Goal: Task Accomplishment & Management: Use online tool/utility

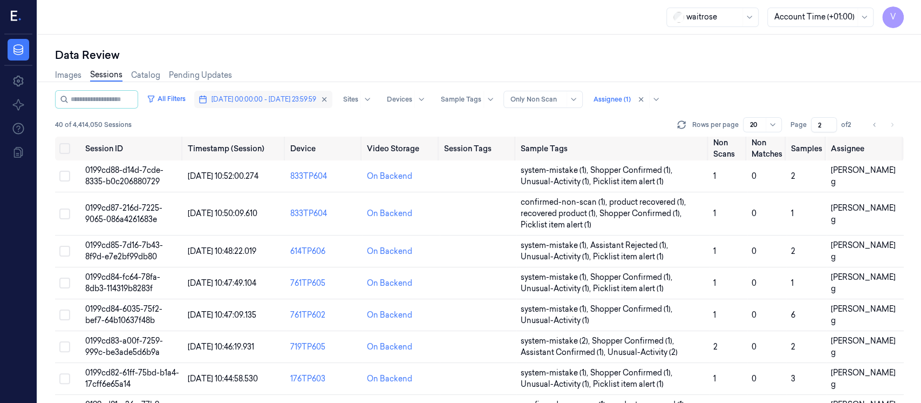
click at [266, 101] on span "[DATE] 00:00:00 - [DATE] 23:59:59" at bounding box center [264, 99] width 105 height 10
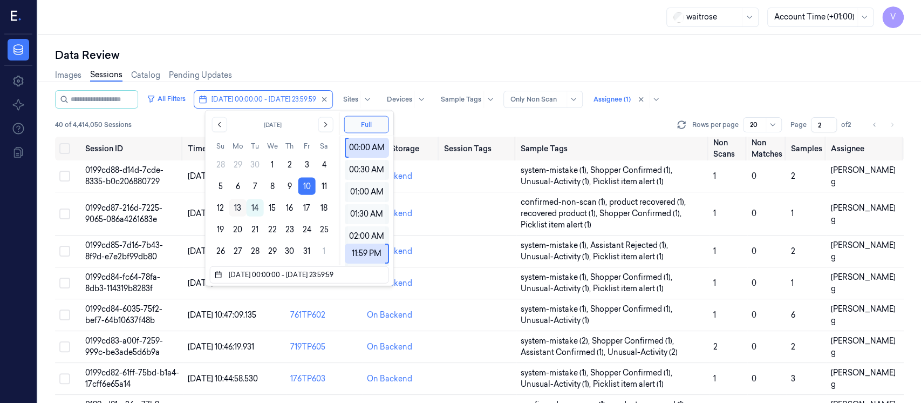
click at [239, 209] on button "13" at bounding box center [237, 207] width 17 height 17
type input "[DATE] 00:00:00 - [DATE] 23:59:59"
click at [355, 58] on div "Data Review" at bounding box center [479, 54] width 849 height 15
type input "1"
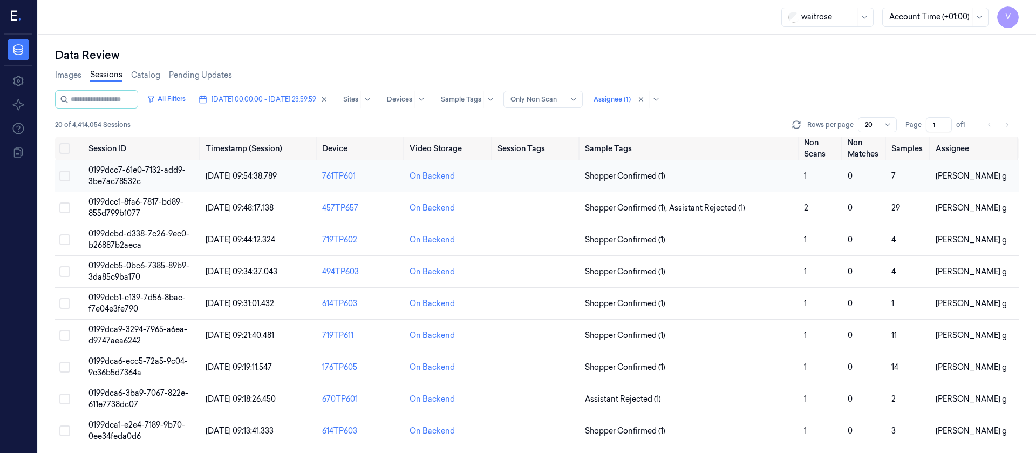
click at [507, 183] on td at bounding box center [536, 176] width 87 height 32
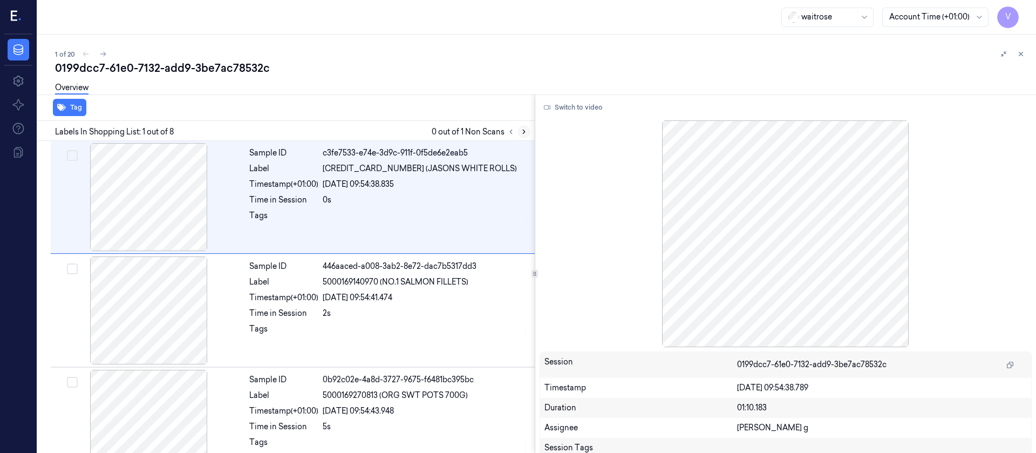
click at [522, 132] on icon at bounding box center [524, 132] width 8 height 8
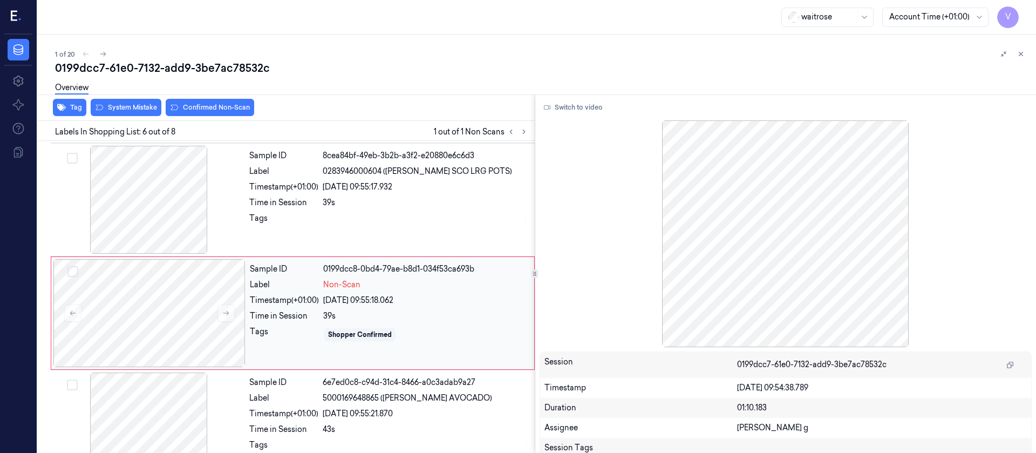
scroll to position [467, 0]
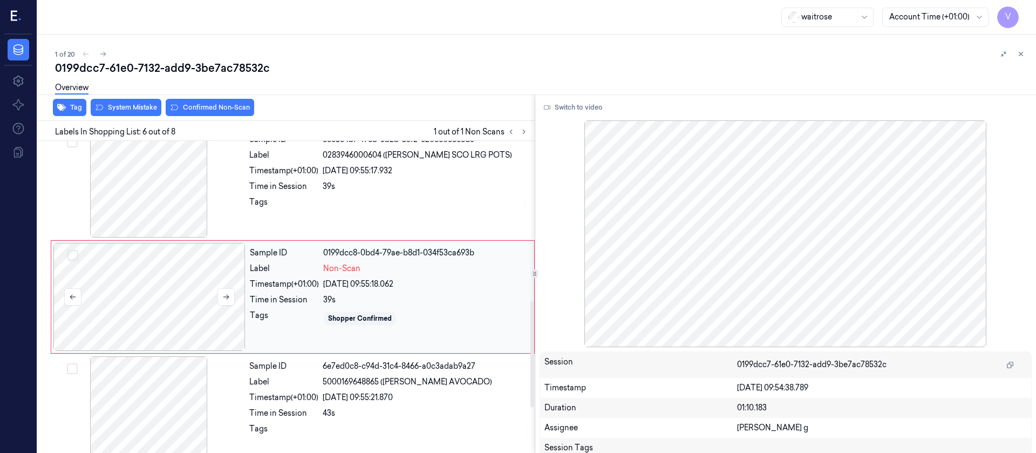
click at [114, 301] on div at bounding box center [149, 297] width 192 height 108
click at [232, 297] on button at bounding box center [226, 296] width 17 height 17
click at [144, 168] on div at bounding box center [149, 184] width 192 height 108
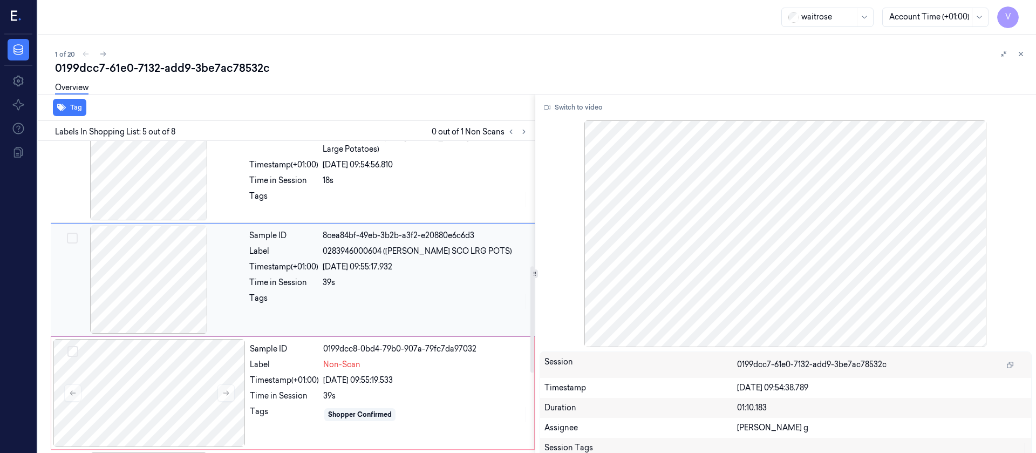
scroll to position [354, 0]
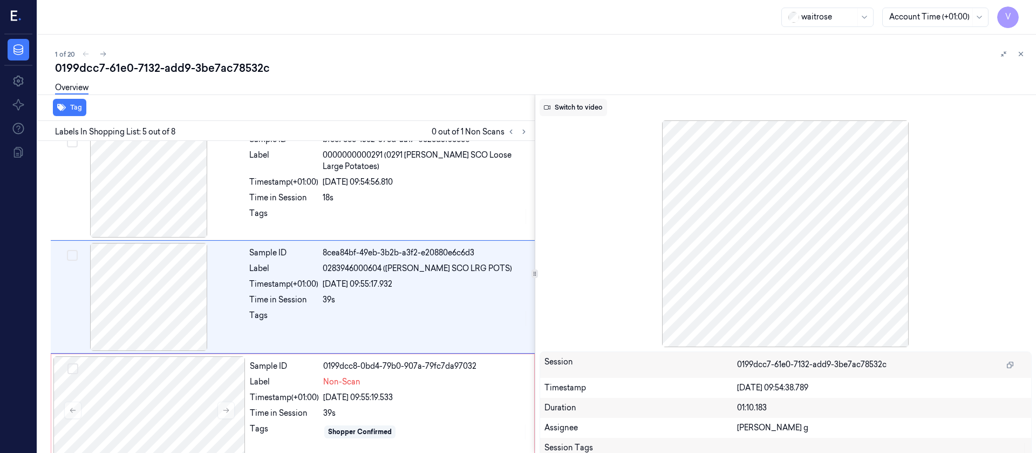
click at [568, 104] on button "Switch to video" at bounding box center [573, 107] width 67 height 17
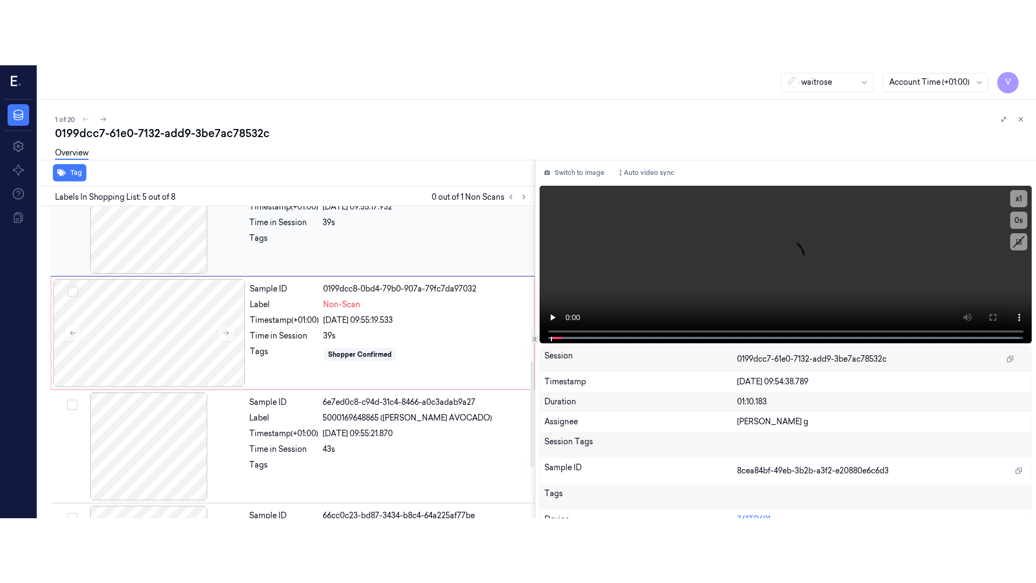
scroll to position [515, 0]
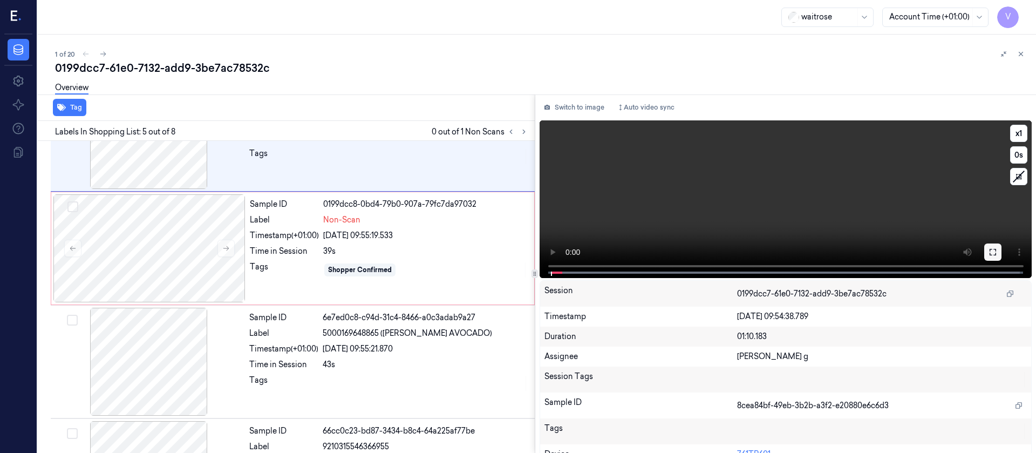
click at [690, 250] on icon at bounding box center [993, 252] width 9 height 9
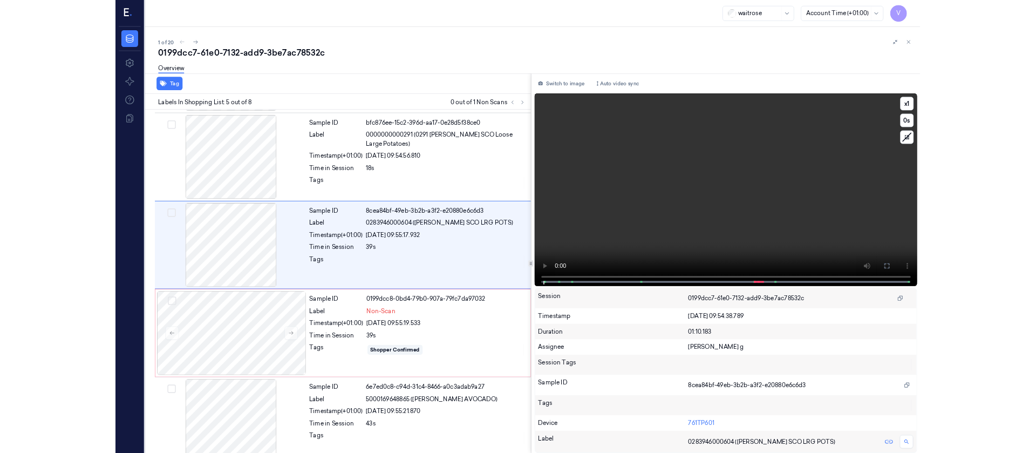
scroll to position [289, 0]
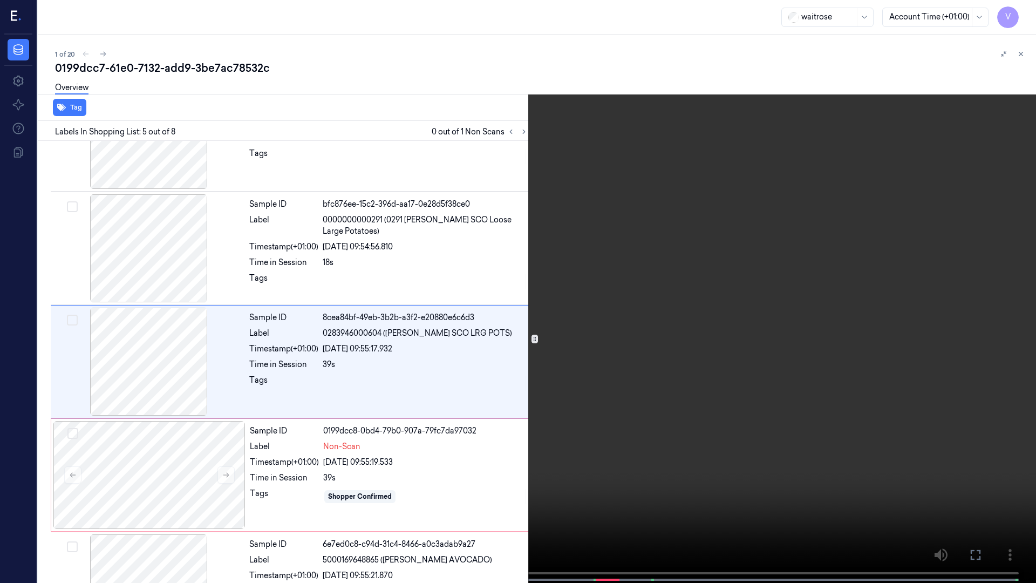
click at [0, 0] on icon at bounding box center [0, 0] width 0 height 0
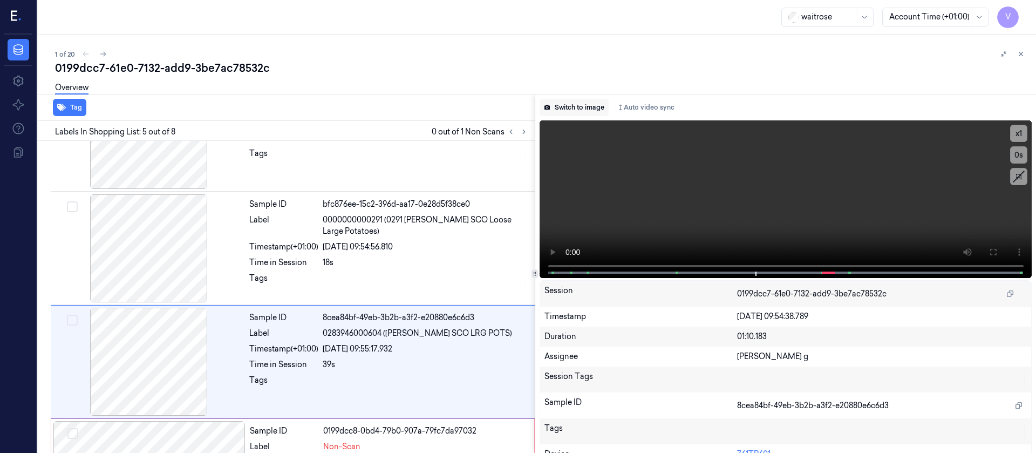
click at [574, 110] on button "Switch to image" at bounding box center [574, 107] width 69 height 17
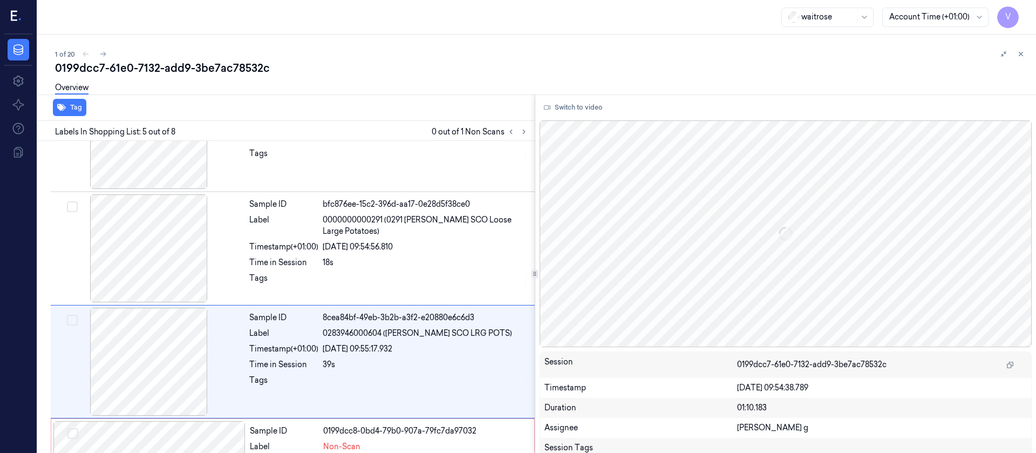
scroll to position [354, 0]
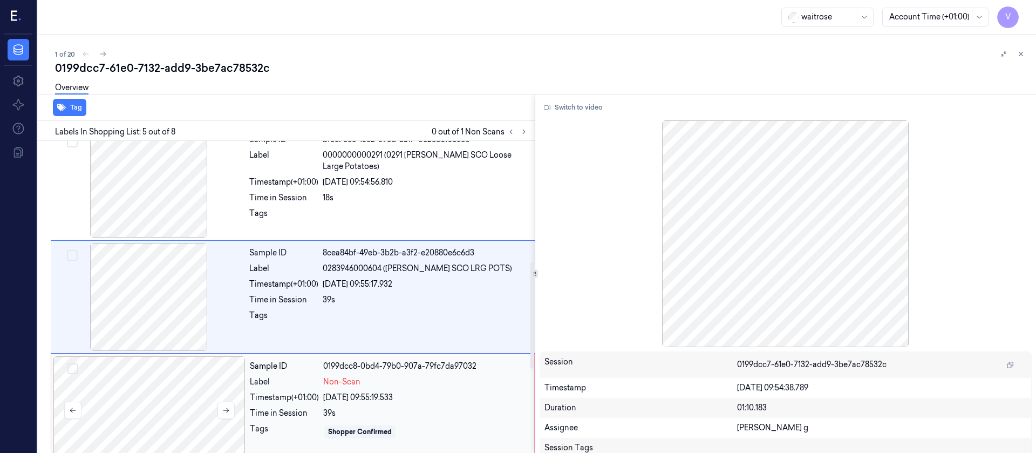
click at [107, 301] on div at bounding box center [149, 410] width 192 height 108
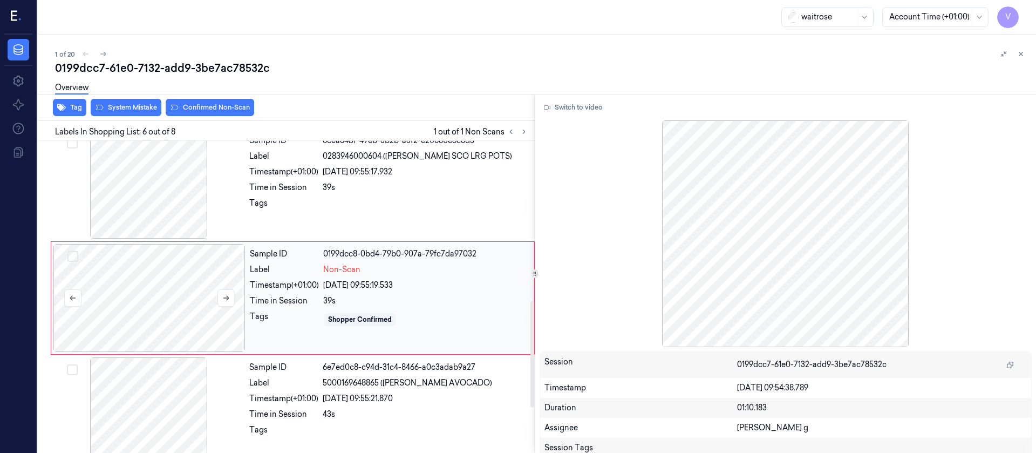
scroll to position [467, 0]
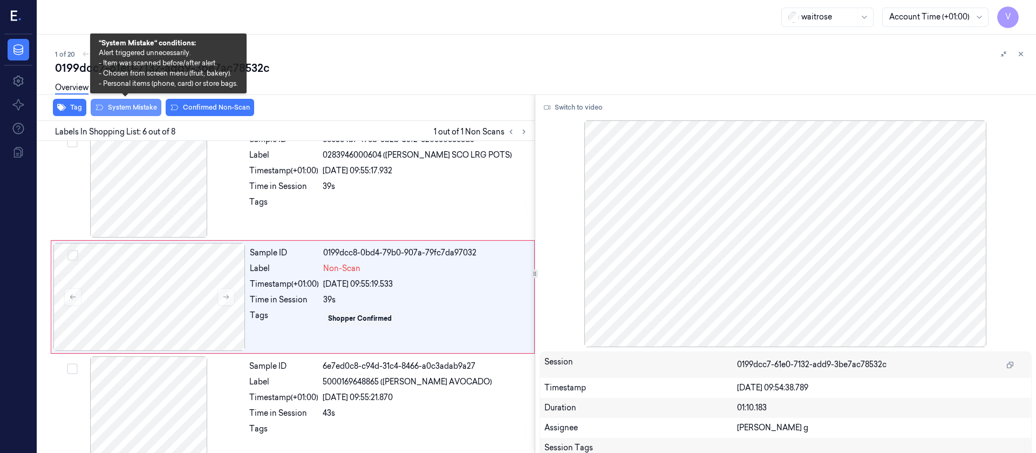
click at [126, 110] on button "System Mistake" at bounding box center [126, 107] width 71 height 17
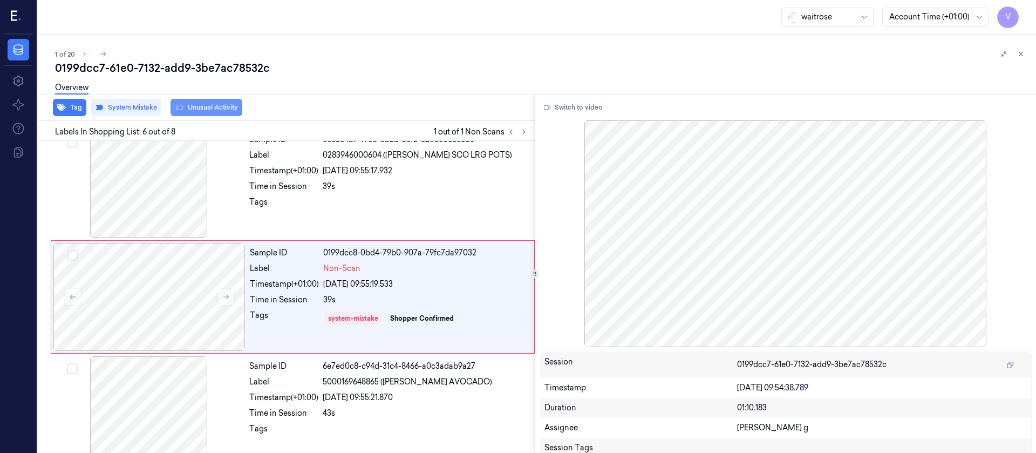
click at [195, 108] on button "Unusual Activity" at bounding box center [207, 107] width 72 height 17
click at [58, 110] on icon "button" at bounding box center [61, 107] width 9 height 9
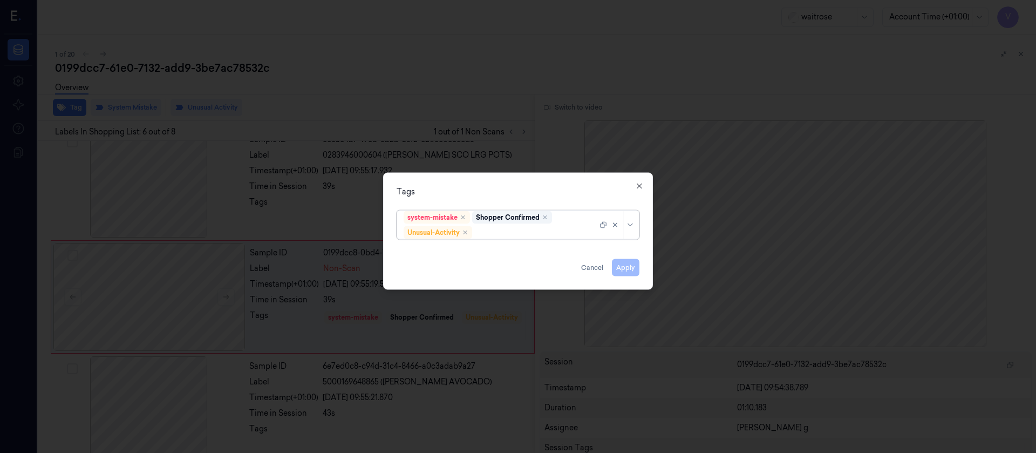
click at [511, 227] on div at bounding box center [535, 232] width 123 height 11
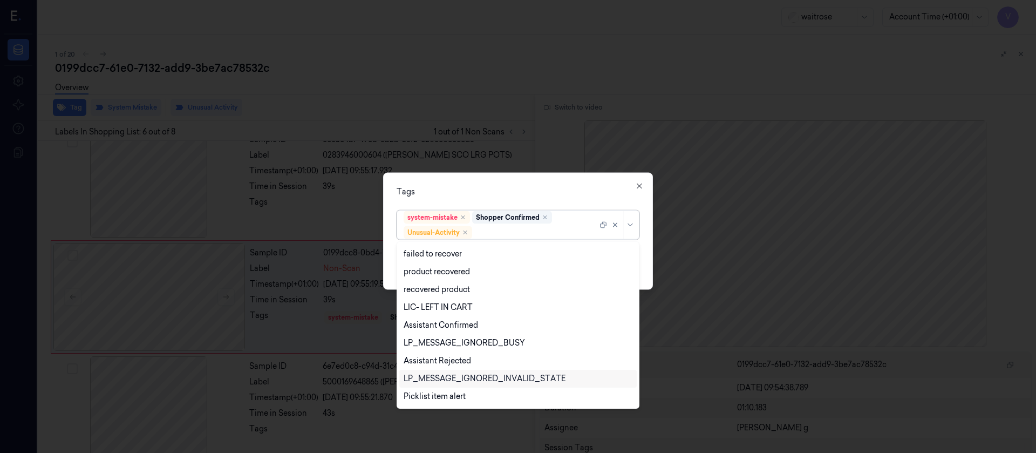
scroll to position [141, 0]
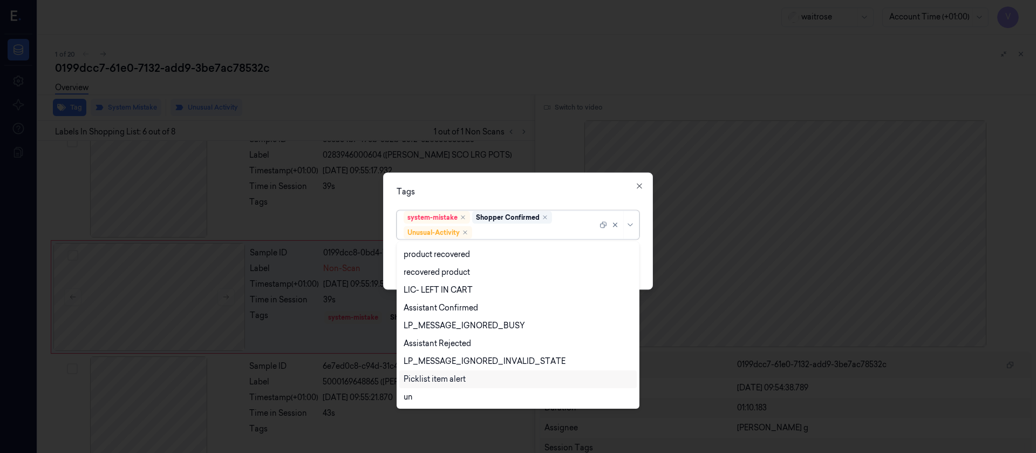
click at [431, 301] on div "Picklist item alert" at bounding box center [517, 379] width 237 height 18
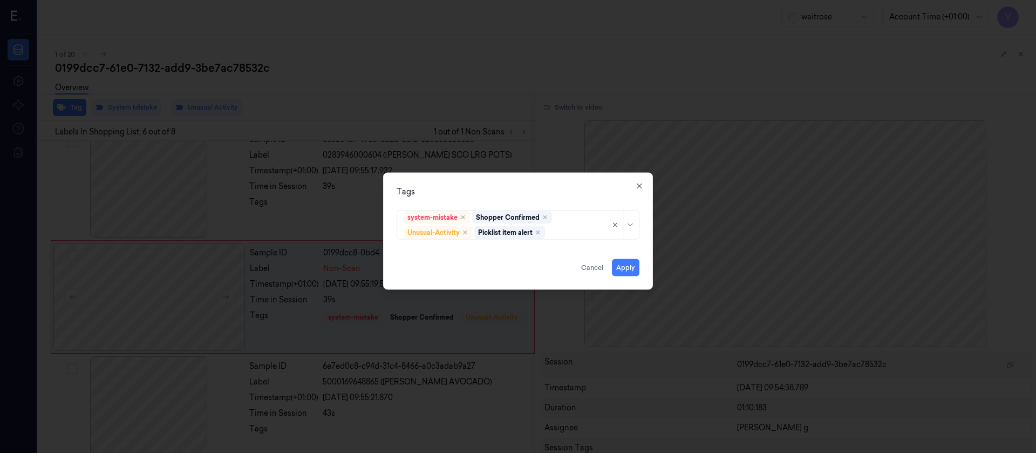
click at [545, 198] on div "Tags system-mistake Shopper Confirmed Unusual-Activity Picklist item alert Appl…" at bounding box center [518, 230] width 270 height 117
click at [619, 268] on button "Apply" at bounding box center [626, 267] width 28 height 17
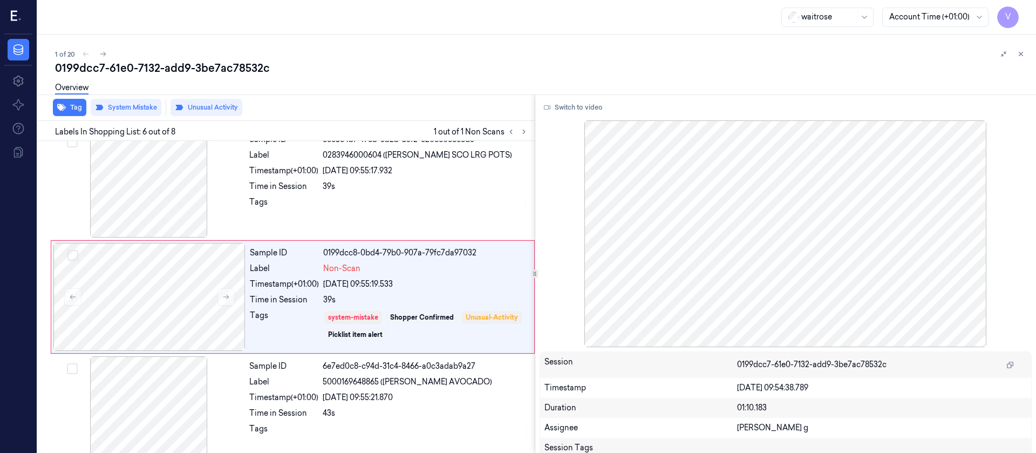
click at [95, 46] on div "1 of 20 0199dcc7-61e0-7132-add9-3be7ac78532c Overview Tag System Mistake Unusua…" at bounding box center [537, 244] width 999 height 418
click at [100, 54] on icon at bounding box center [103, 54] width 8 height 8
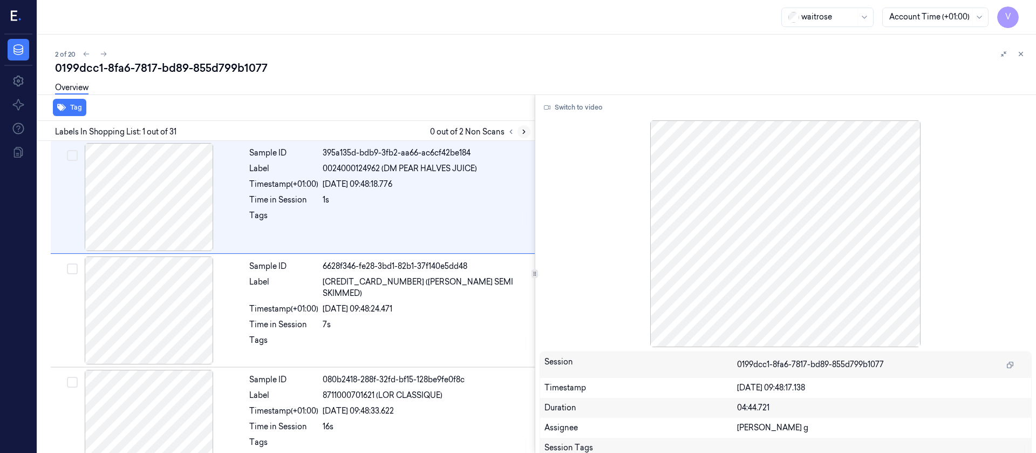
click at [525, 130] on icon at bounding box center [524, 132] width 8 height 8
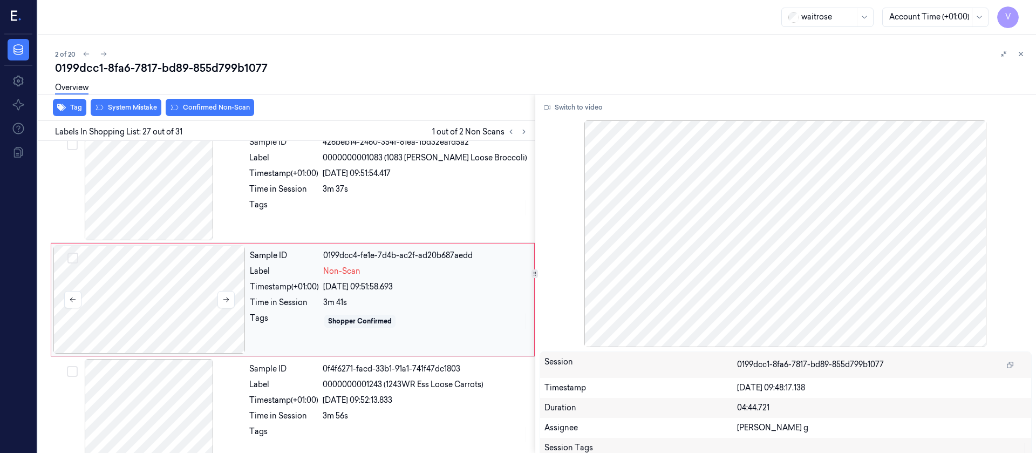
scroll to position [2847, 0]
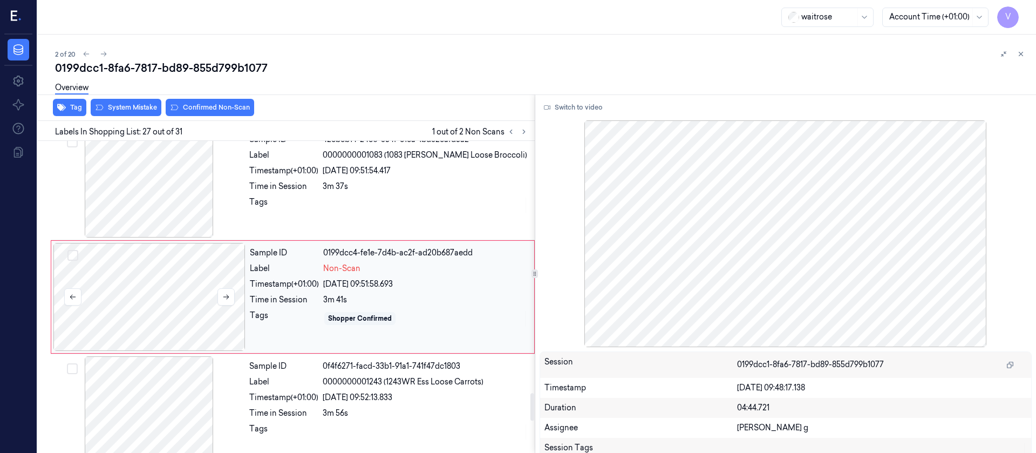
click at [107, 301] on div at bounding box center [149, 297] width 192 height 108
click at [569, 107] on button "Switch to video" at bounding box center [573, 107] width 67 height 17
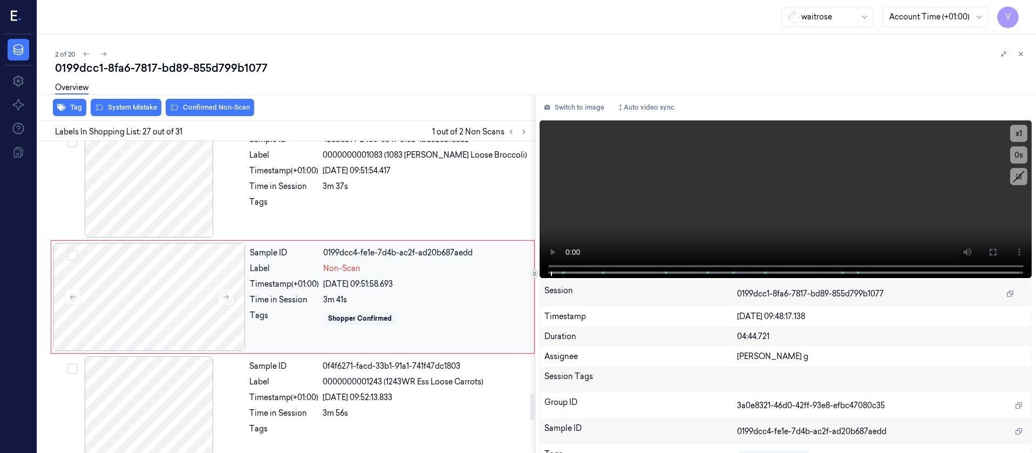
click at [252, 301] on div "Tags" at bounding box center [284, 318] width 69 height 17
click at [156, 301] on div at bounding box center [149, 297] width 192 height 108
click at [171, 186] on div at bounding box center [149, 184] width 192 height 108
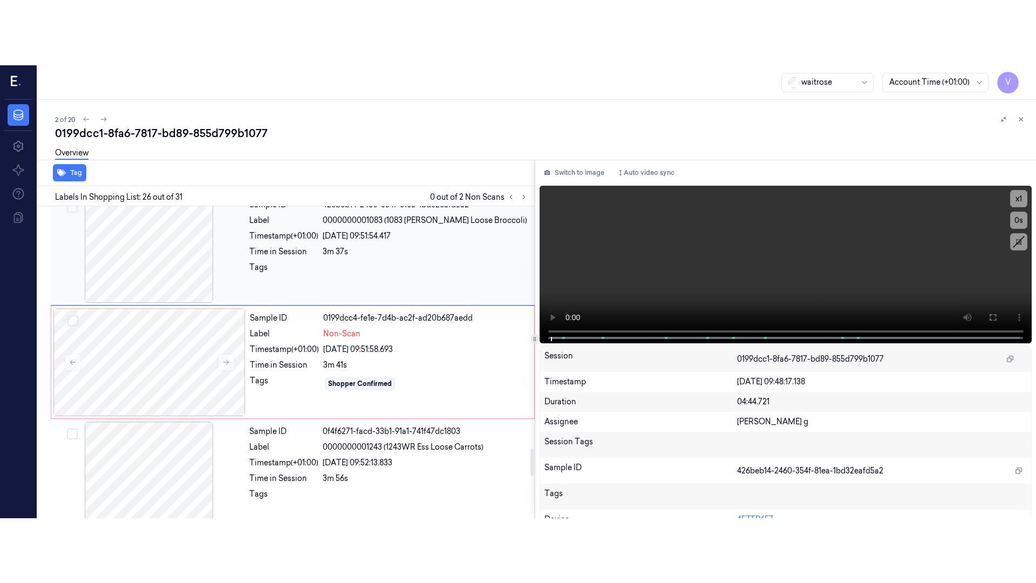
scroll to position [2734, 0]
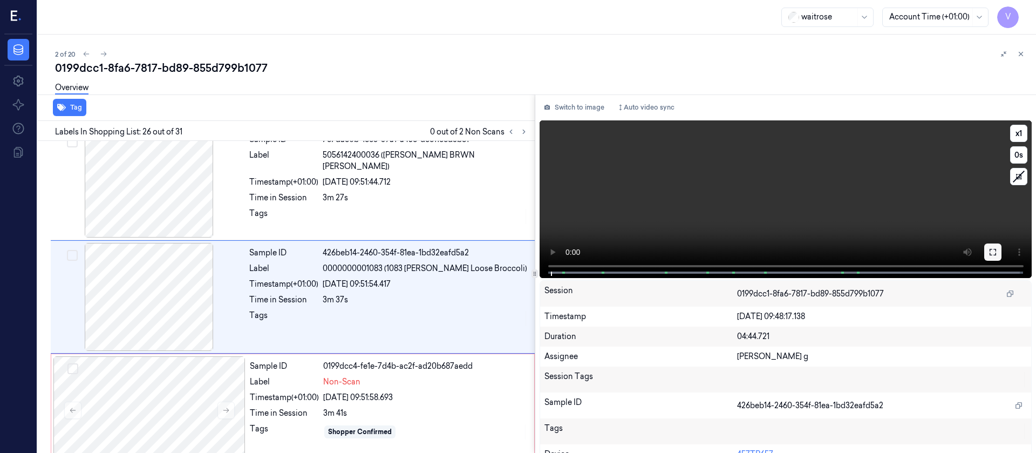
click at [690, 250] on button at bounding box center [993, 251] width 17 height 17
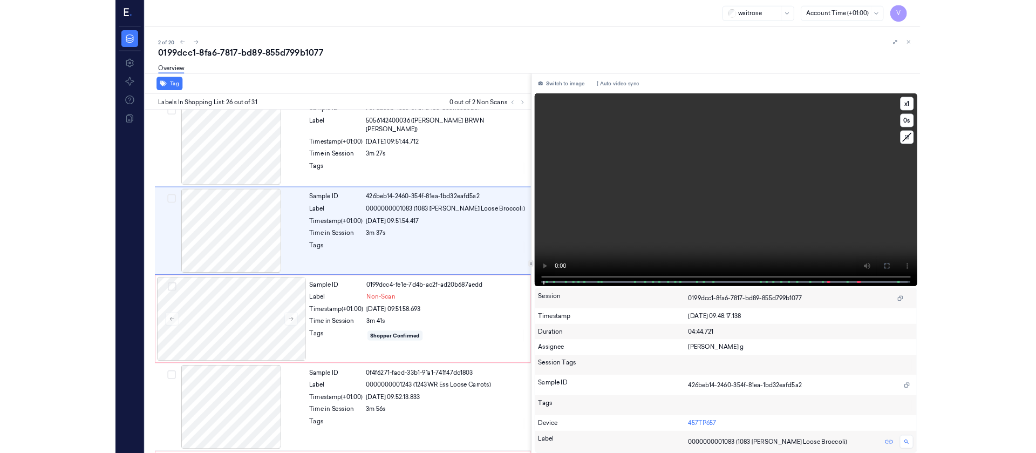
scroll to position [2669, 0]
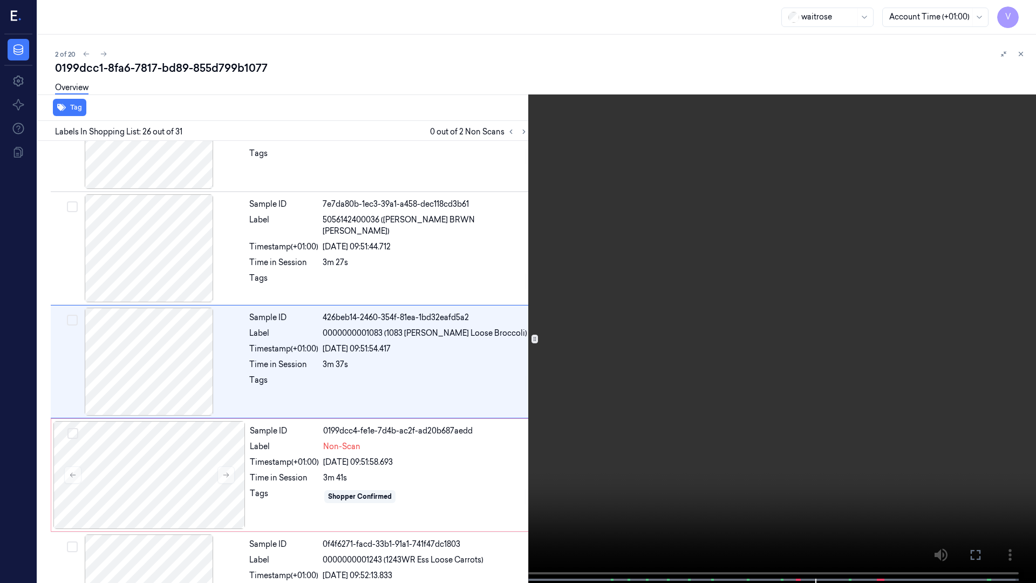
click at [0, 0] on button at bounding box center [0, 0] width 0 height 0
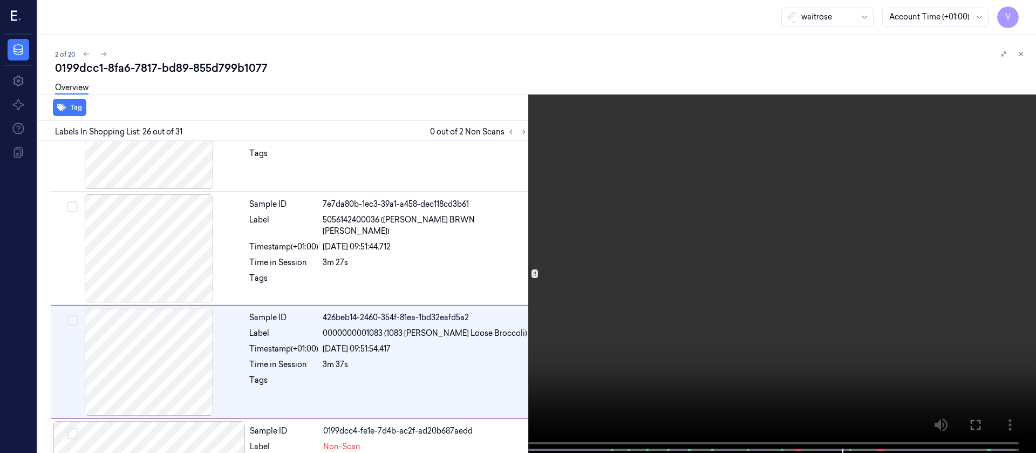
scroll to position [2734, 0]
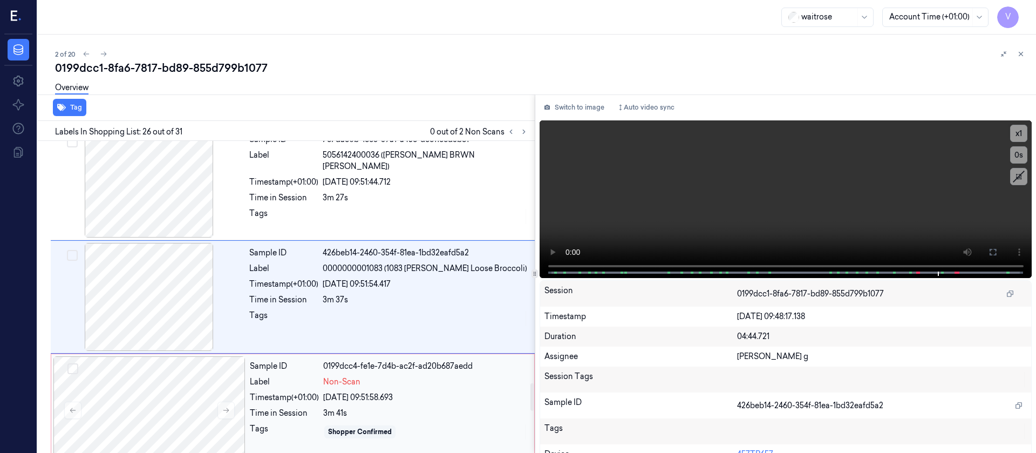
click at [256, 301] on div "Timestamp (+01:00)" at bounding box center [284, 397] width 69 height 11
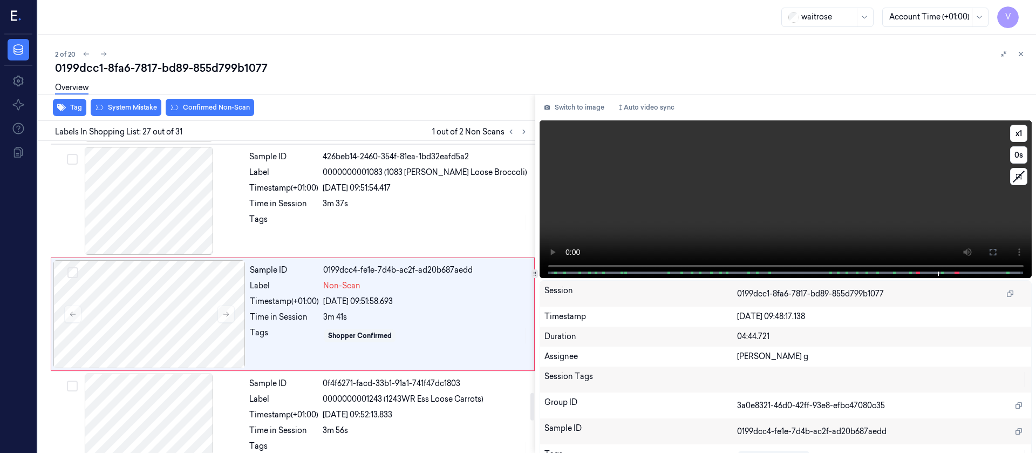
scroll to position [2847, 0]
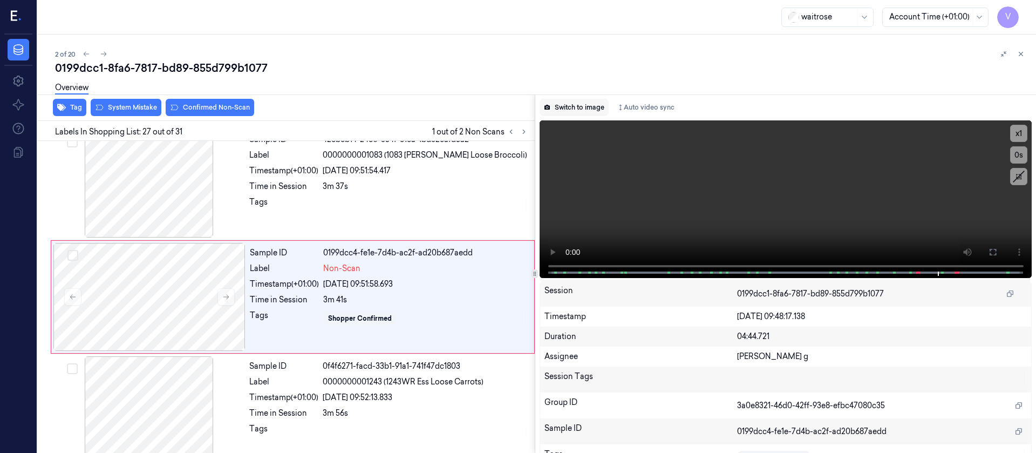
click at [581, 103] on button "Switch to image" at bounding box center [574, 107] width 69 height 17
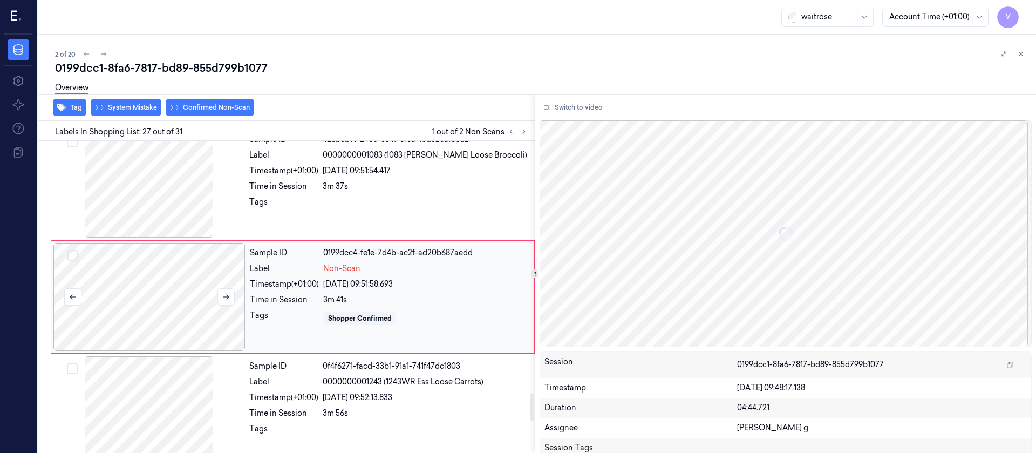
click at [182, 279] on div at bounding box center [149, 297] width 192 height 108
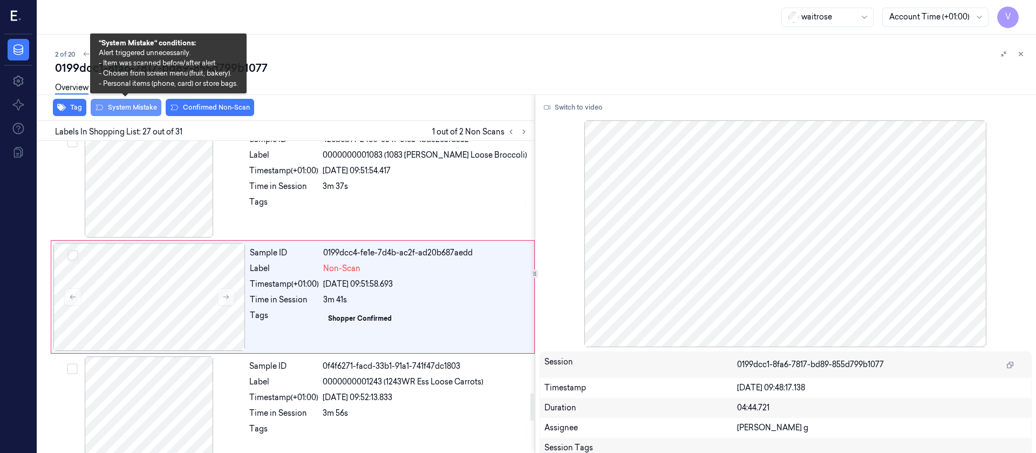
click at [139, 109] on button "System Mistake" at bounding box center [126, 107] width 71 height 17
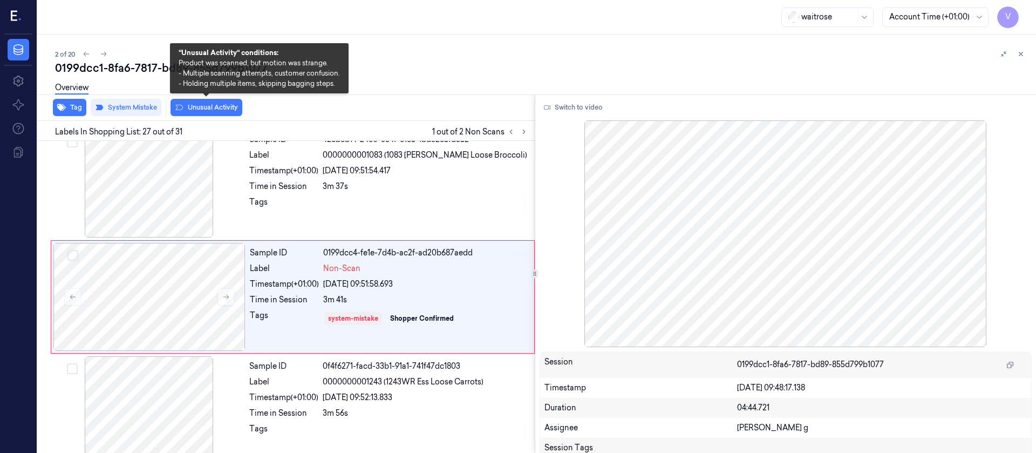
click at [211, 108] on button "Unusual Activity" at bounding box center [207, 107] width 72 height 17
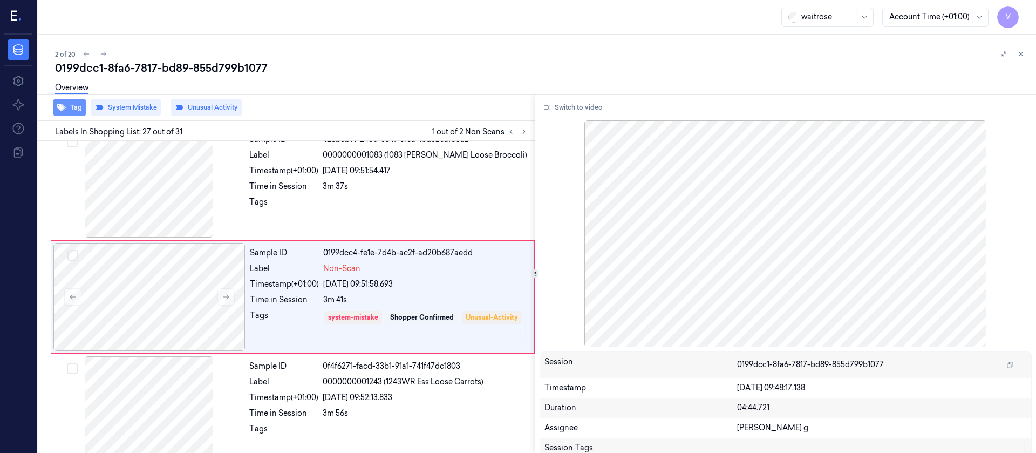
click at [67, 108] on button "Tag" at bounding box center [69, 107] width 33 height 17
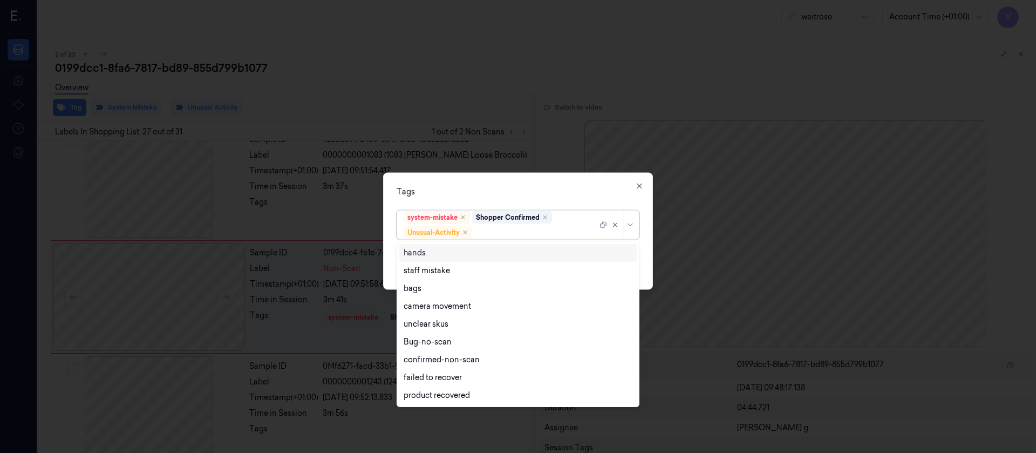
click at [514, 229] on div at bounding box center [535, 232] width 123 height 11
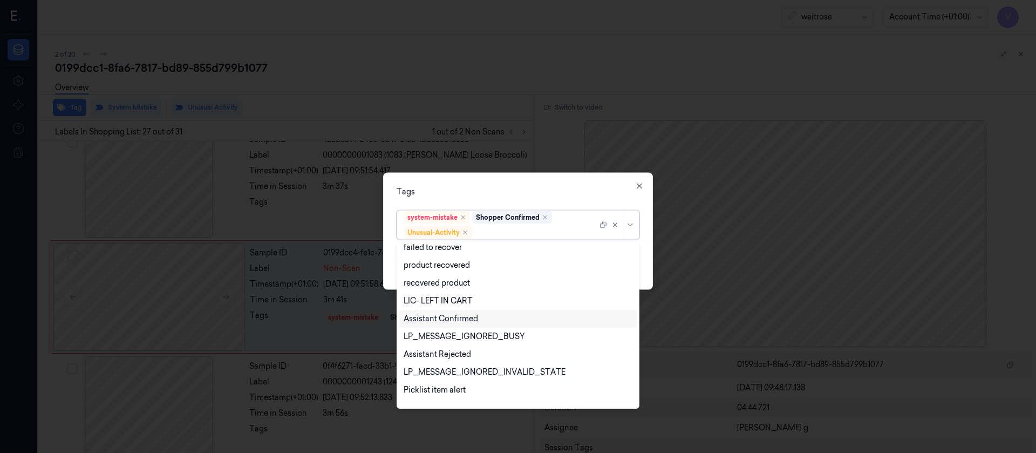
scroll to position [141, 0]
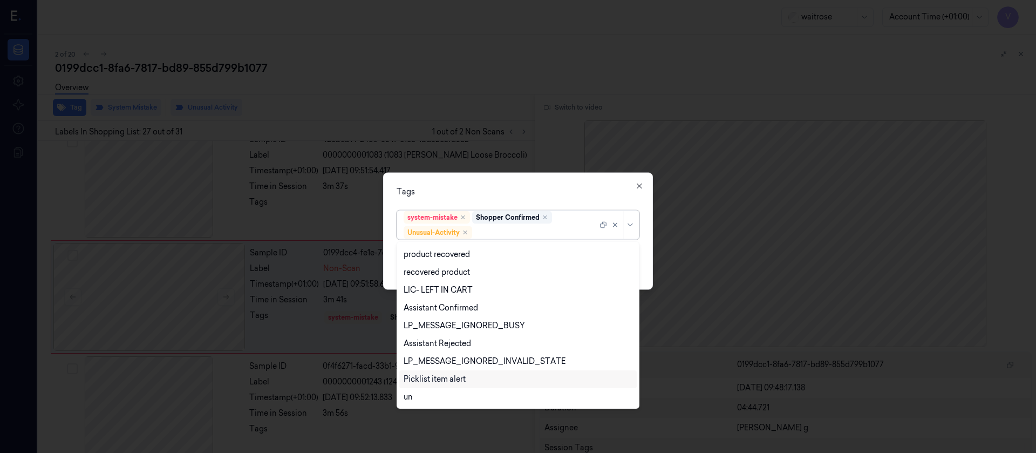
click at [411, 301] on div "Picklist item alert" at bounding box center [435, 379] width 62 height 11
click at [528, 187] on div "Tags" at bounding box center [518, 191] width 243 height 11
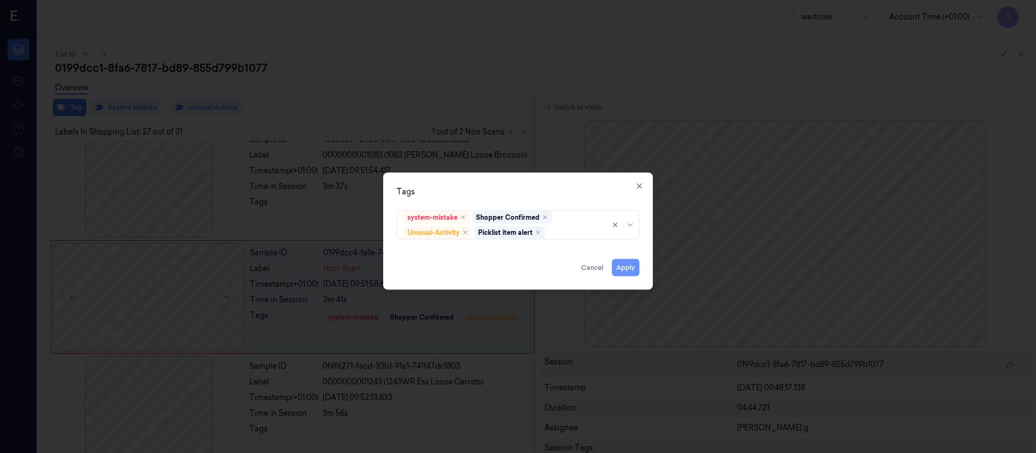
click at [625, 268] on button "Apply" at bounding box center [626, 267] width 28 height 17
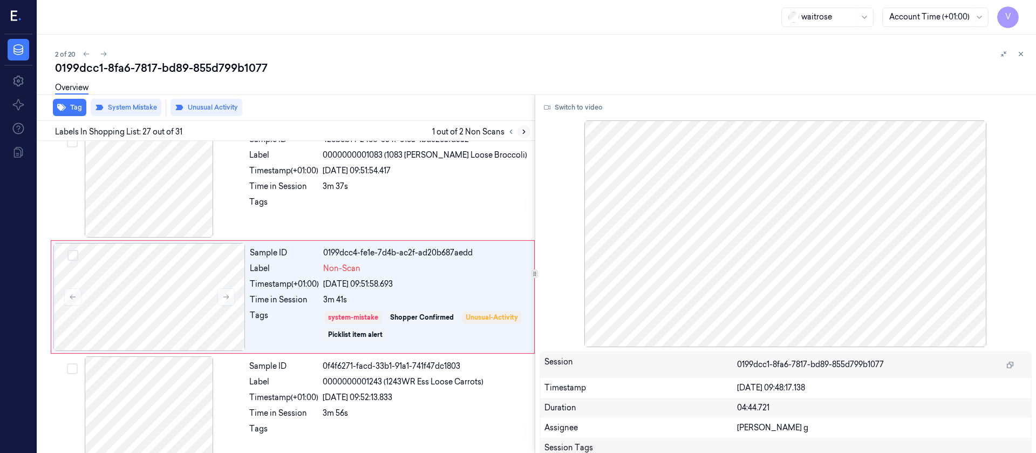
click at [520, 133] on button at bounding box center [524, 131] width 13 height 13
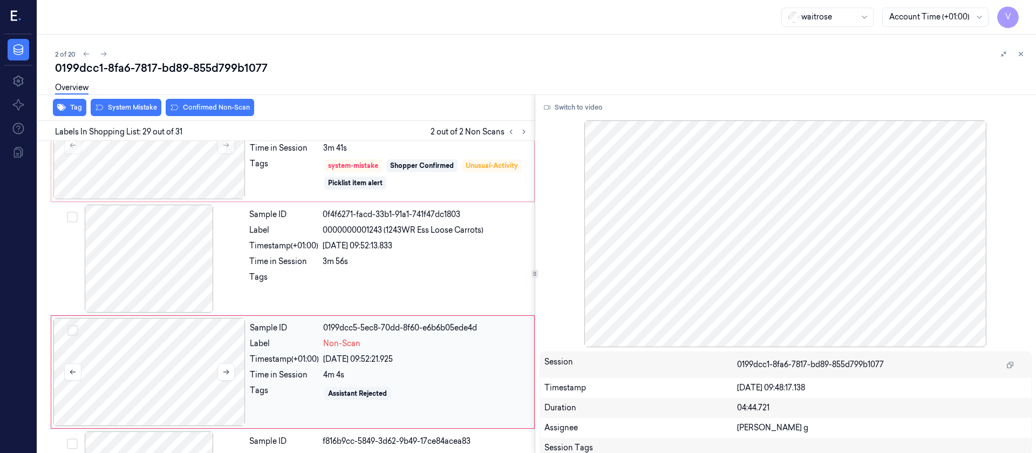
scroll to position [3074, 0]
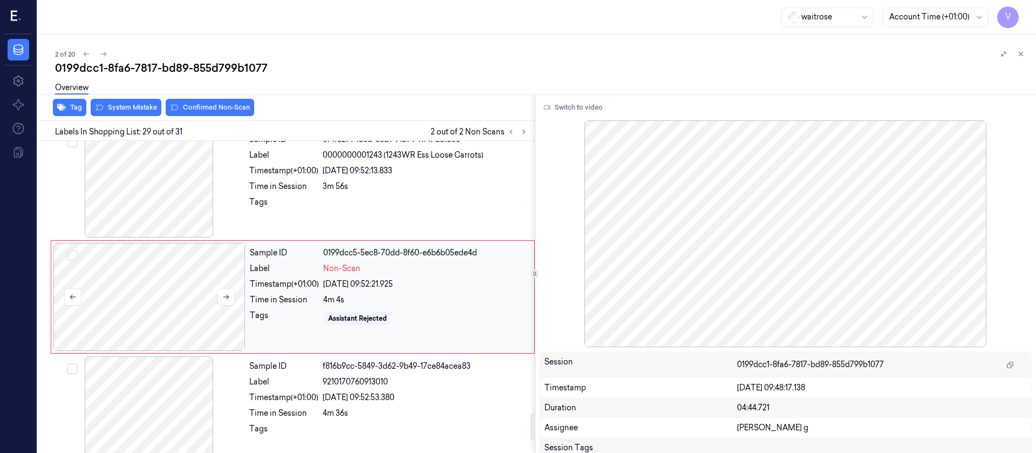
click at [165, 301] on div at bounding box center [149, 297] width 192 height 108
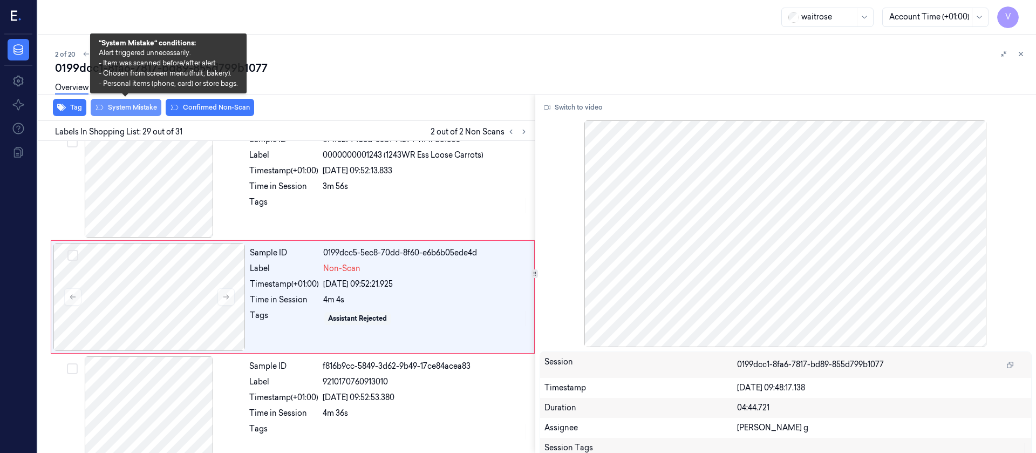
click at [127, 104] on button "System Mistake" at bounding box center [126, 107] width 71 height 17
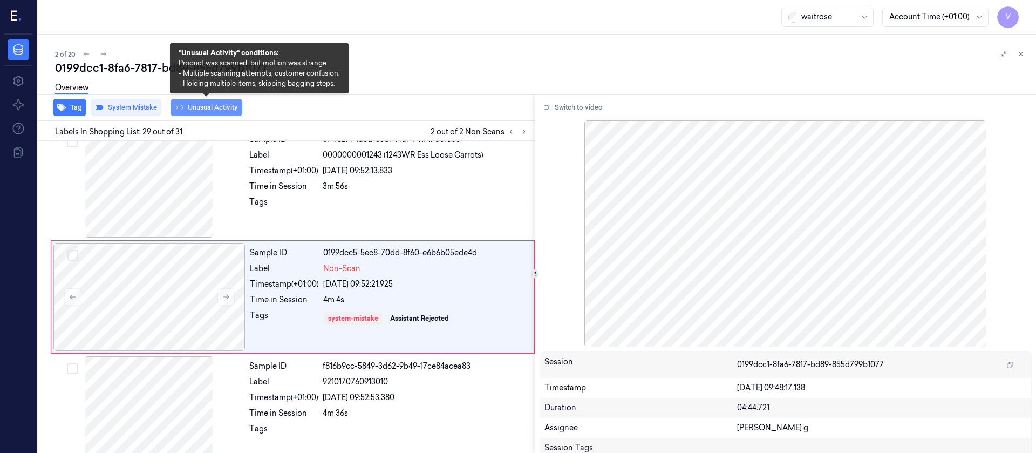
click at [207, 108] on button "Unusual Activity" at bounding box center [207, 107] width 72 height 17
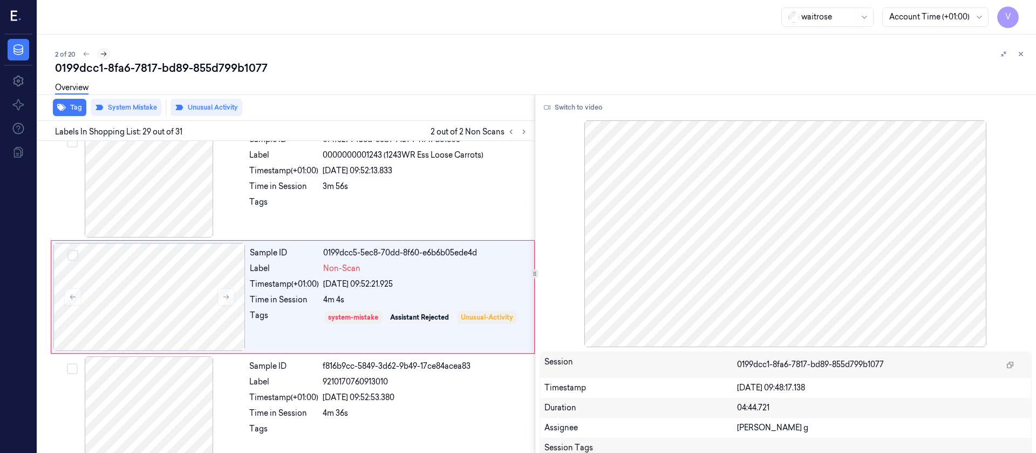
click at [105, 52] on icon at bounding box center [104, 54] width 8 height 8
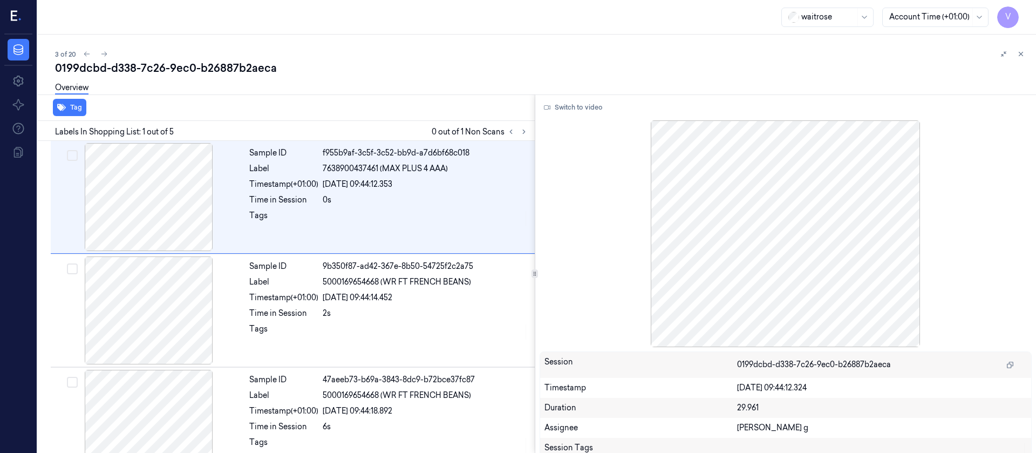
click at [92, 57] on div "3 of 20" at bounding box center [541, 53] width 973 height 13
click at [83, 57] on icon at bounding box center [87, 54] width 8 height 8
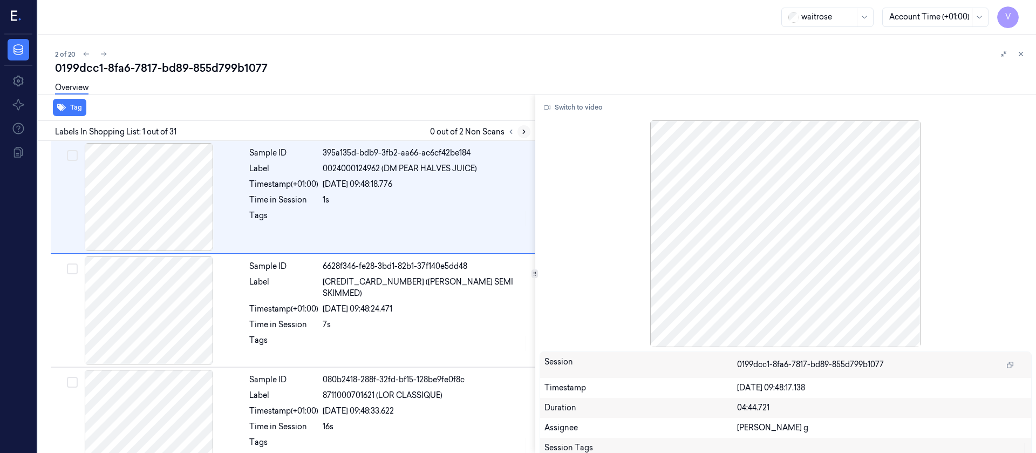
click at [522, 127] on button at bounding box center [524, 131] width 13 height 13
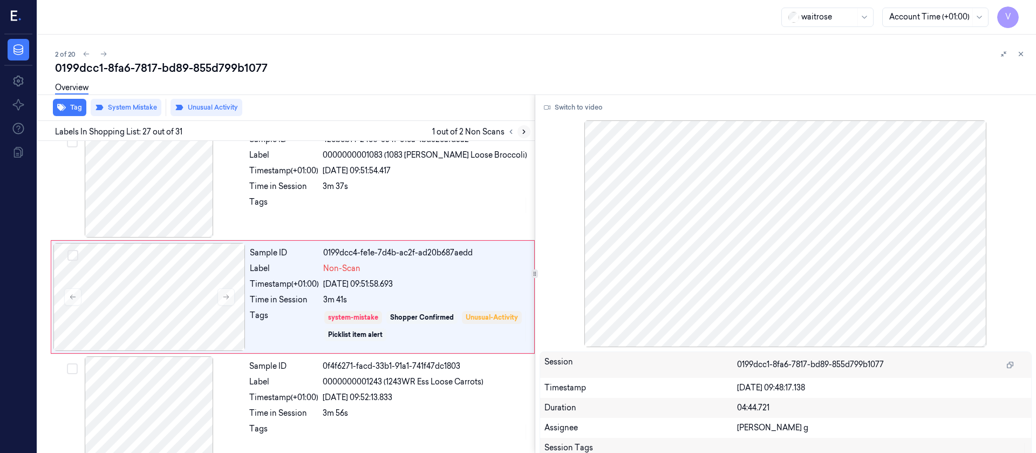
click at [523, 132] on icon at bounding box center [524, 132] width 8 height 8
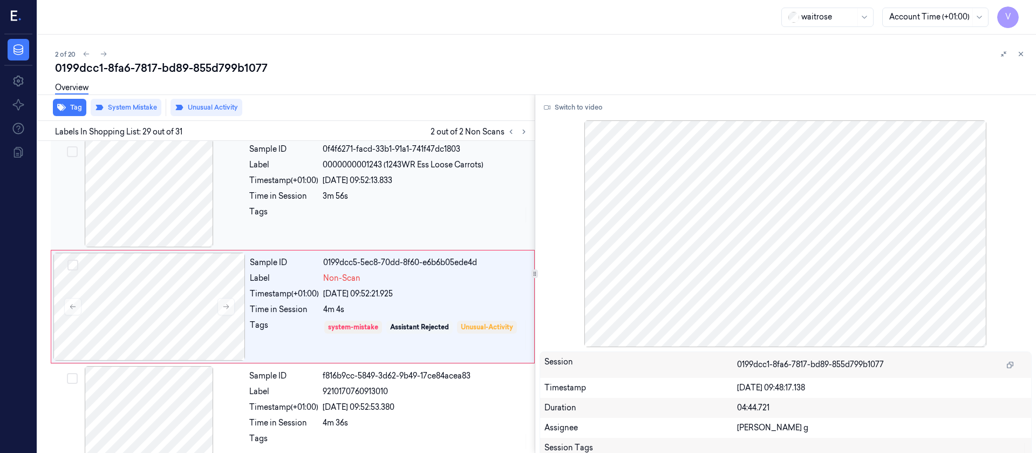
scroll to position [3074, 0]
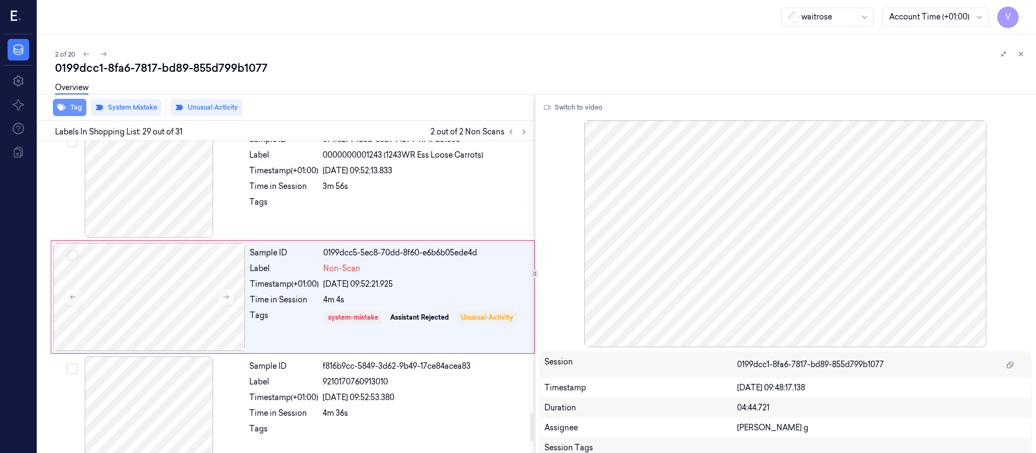
click at [72, 112] on button "Tag" at bounding box center [69, 107] width 33 height 17
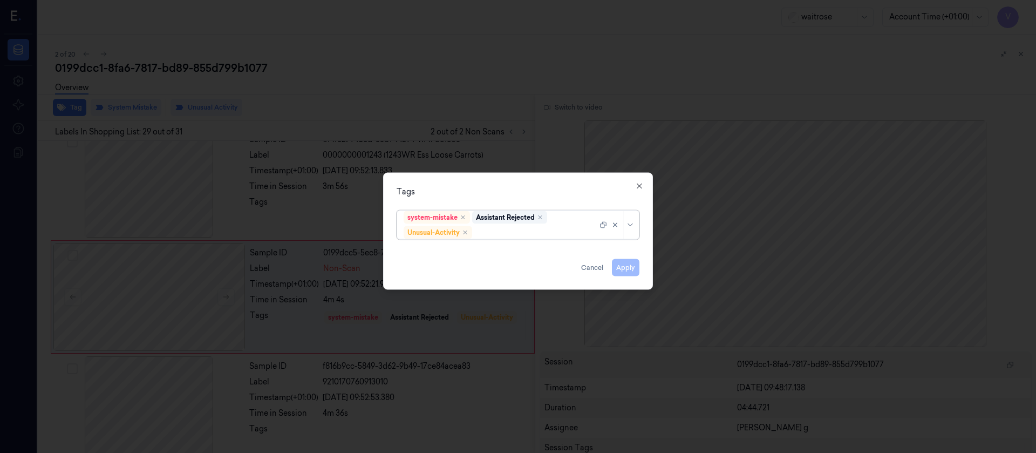
click at [528, 233] on div at bounding box center [535, 232] width 123 height 11
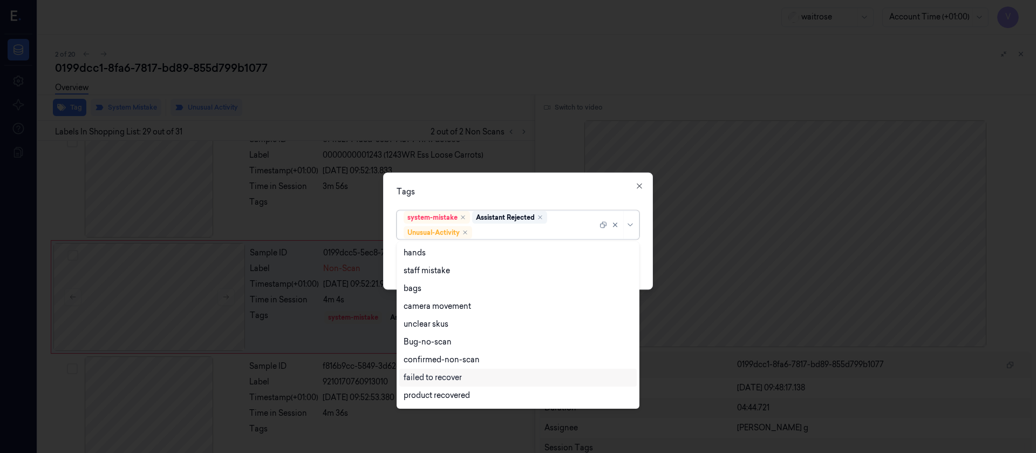
scroll to position [141, 0]
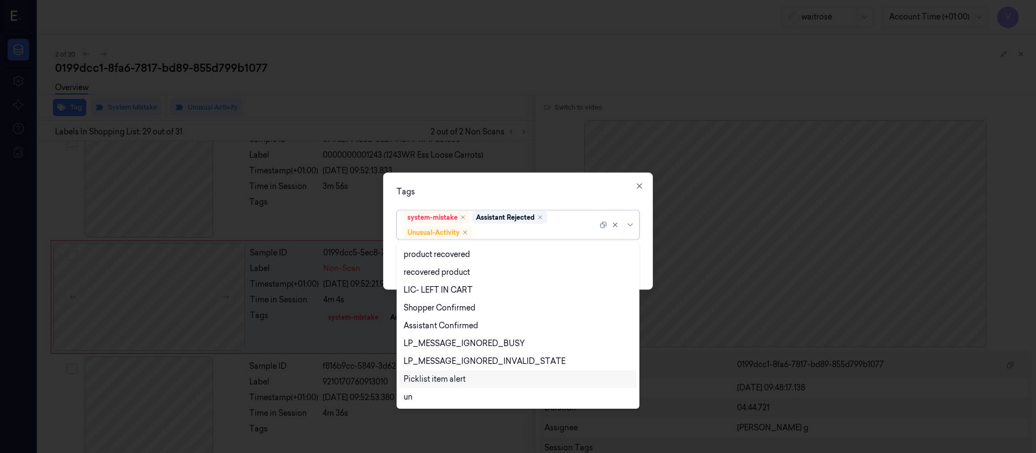
click at [446, 301] on div "Picklist item alert" at bounding box center [435, 379] width 62 height 11
click at [567, 191] on div "Tags" at bounding box center [518, 191] width 243 height 11
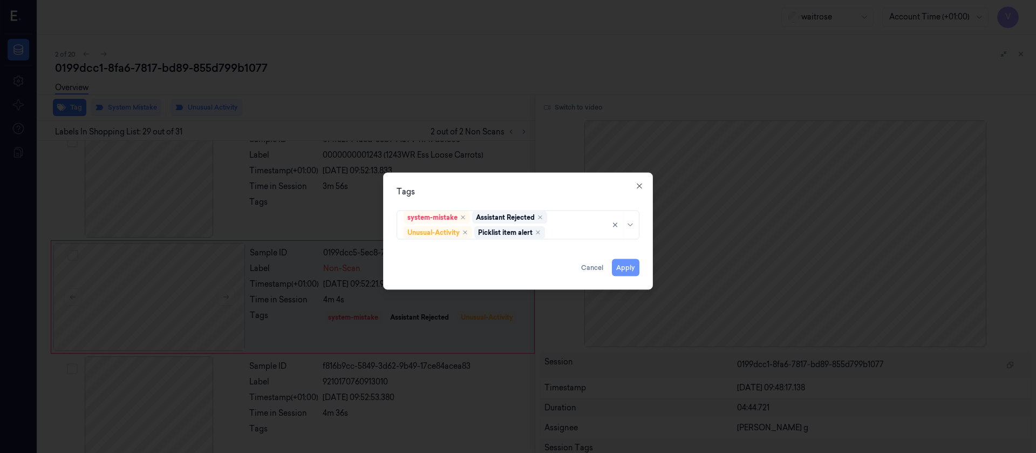
click at [625, 270] on button "Apply" at bounding box center [626, 267] width 28 height 17
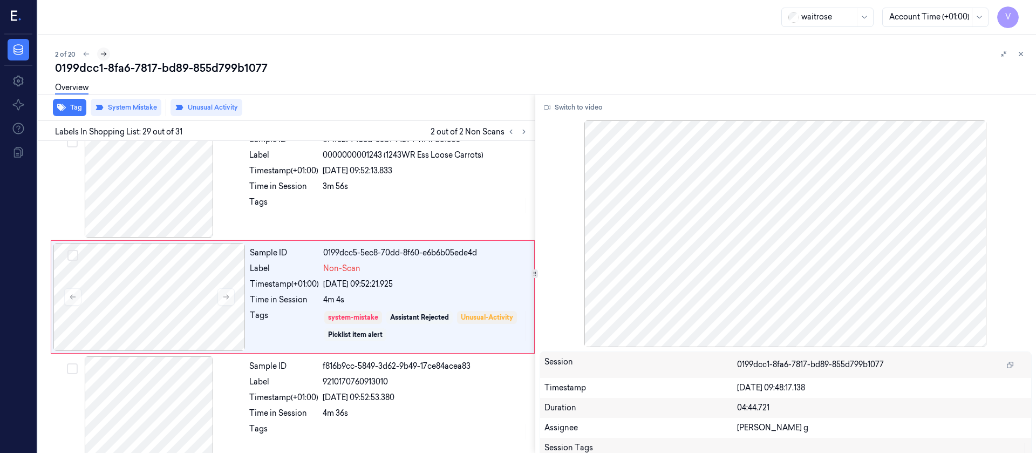
click at [105, 54] on icon at bounding box center [104, 54] width 8 height 8
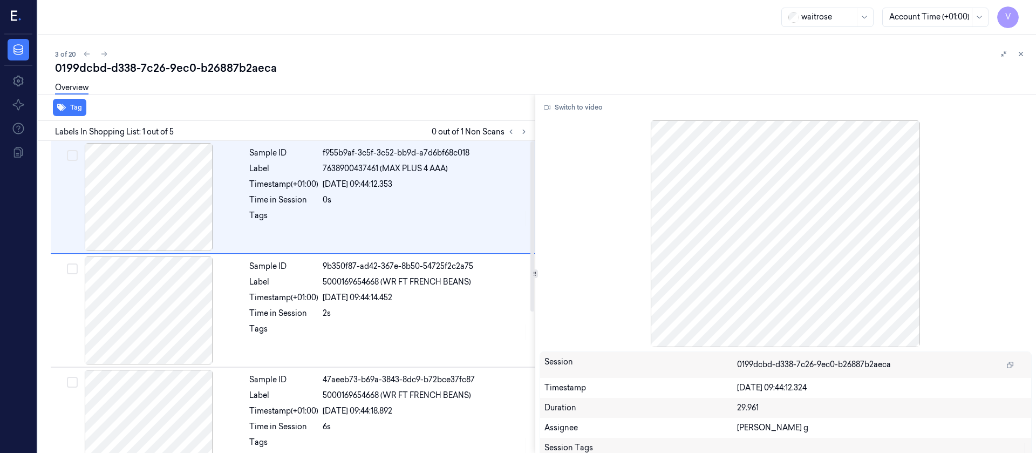
click at [35, 199] on div "Data Settings About Support Documentation" at bounding box center [18, 244] width 37 height 418
click at [147, 194] on div at bounding box center [149, 197] width 192 height 108
click at [525, 131] on icon at bounding box center [524, 132] width 8 height 8
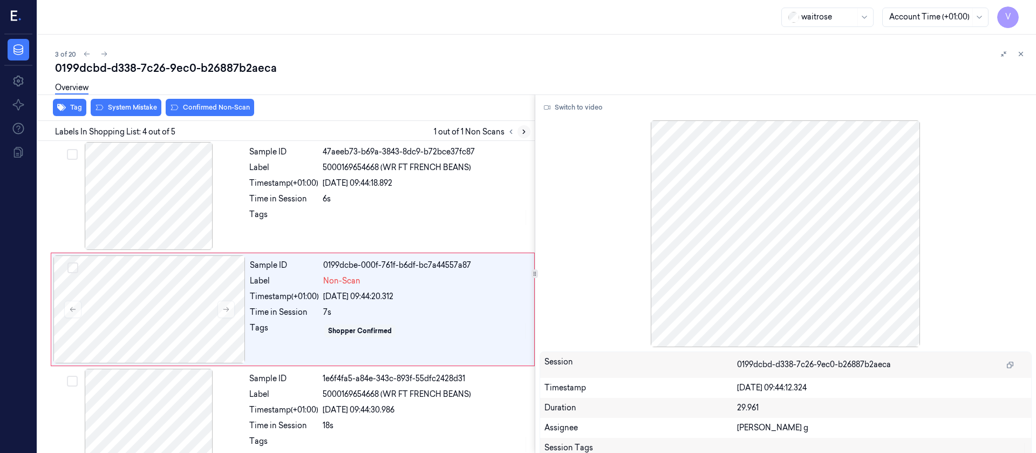
scroll to position [240, 0]
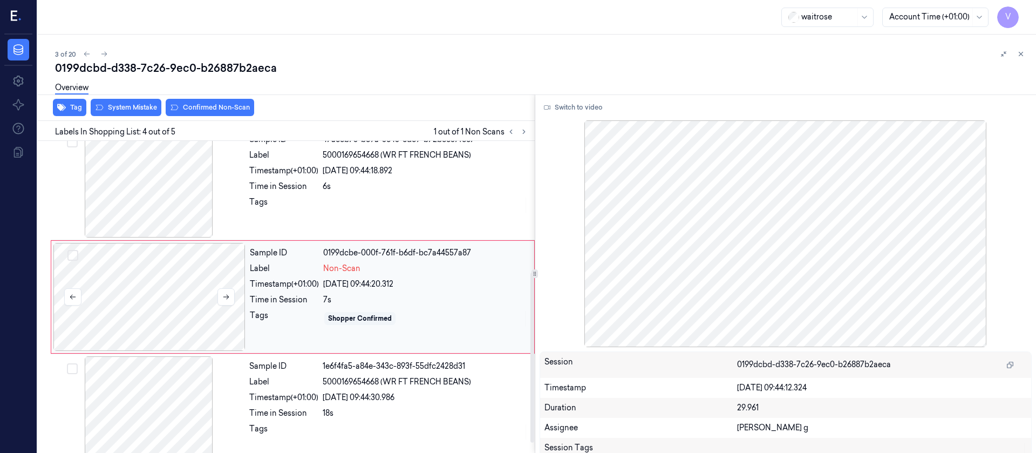
click at [161, 283] on div at bounding box center [149, 297] width 192 height 108
click at [91, 240] on div "Sample ID 0199dcbe-000f-761f-b6df-bc7a44557a87 Label Non-Scan Timestamp (+01:00…" at bounding box center [293, 296] width 484 height 113
click at [146, 190] on div at bounding box center [149, 184] width 192 height 108
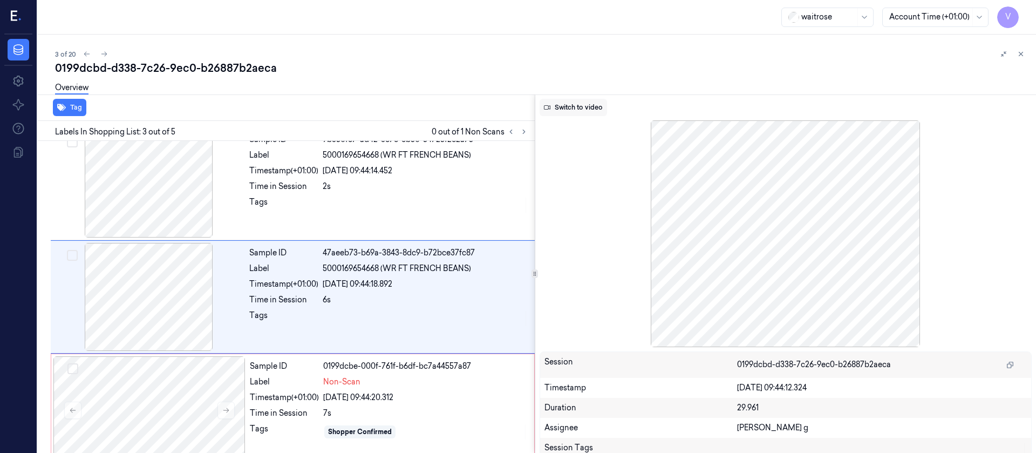
click at [580, 106] on button "Switch to video" at bounding box center [573, 107] width 67 height 17
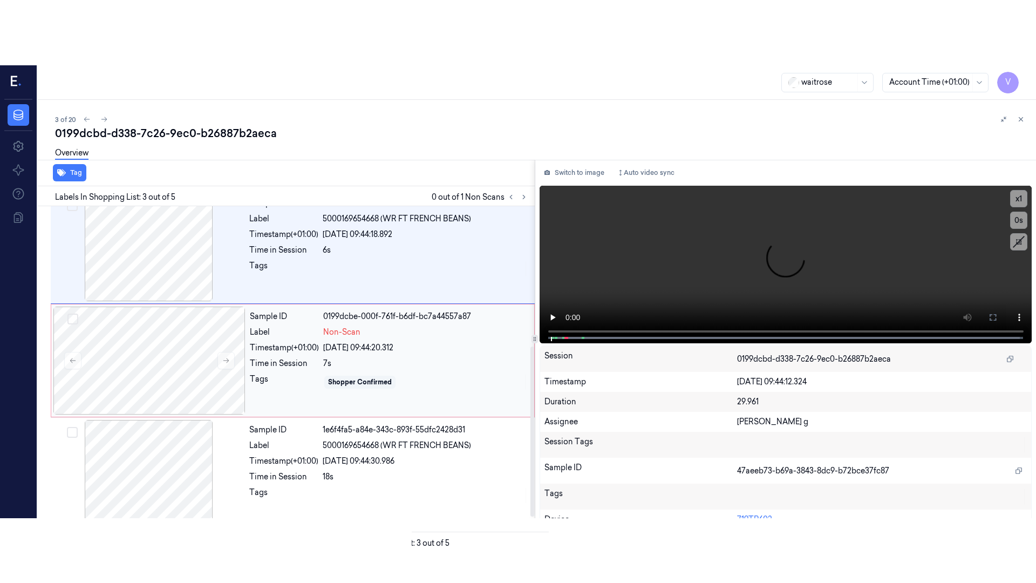
scroll to position [258, 0]
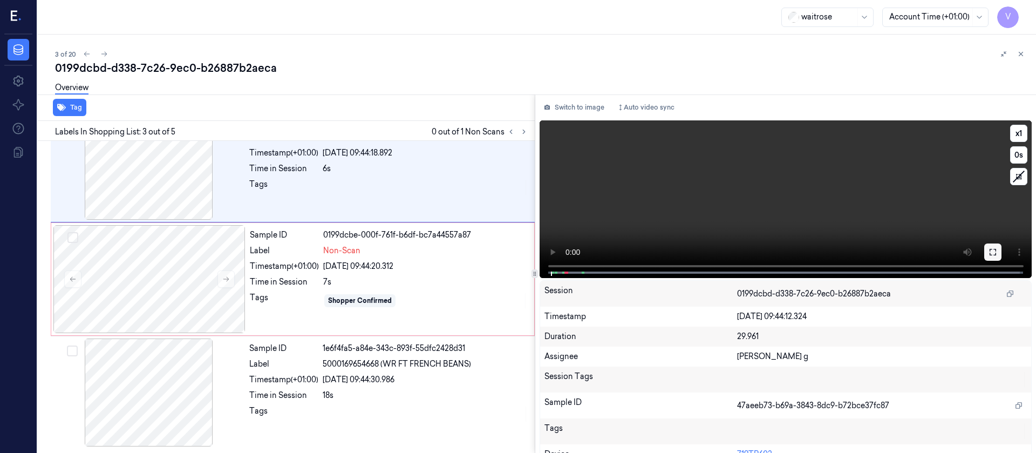
click at [690, 260] on button at bounding box center [993, 251] width 17 height 17
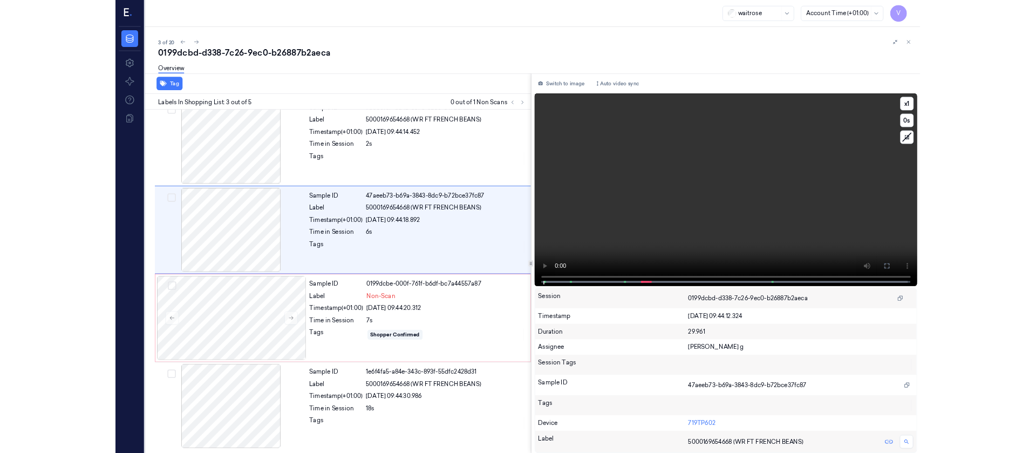
scroll to position [62, 0]
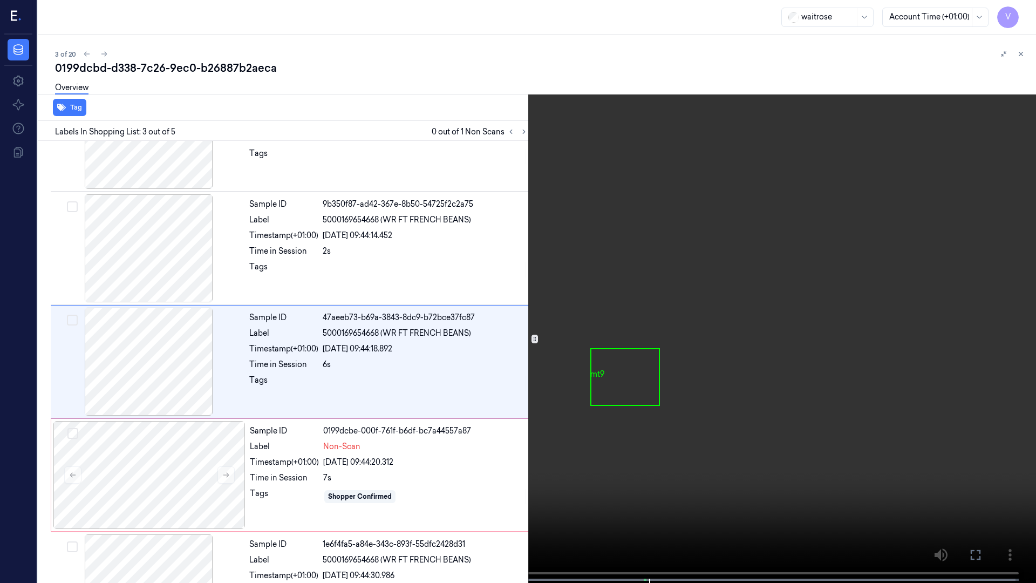
click at [0, 0] on icon at bounding box center [0, 0] width 0 height 0
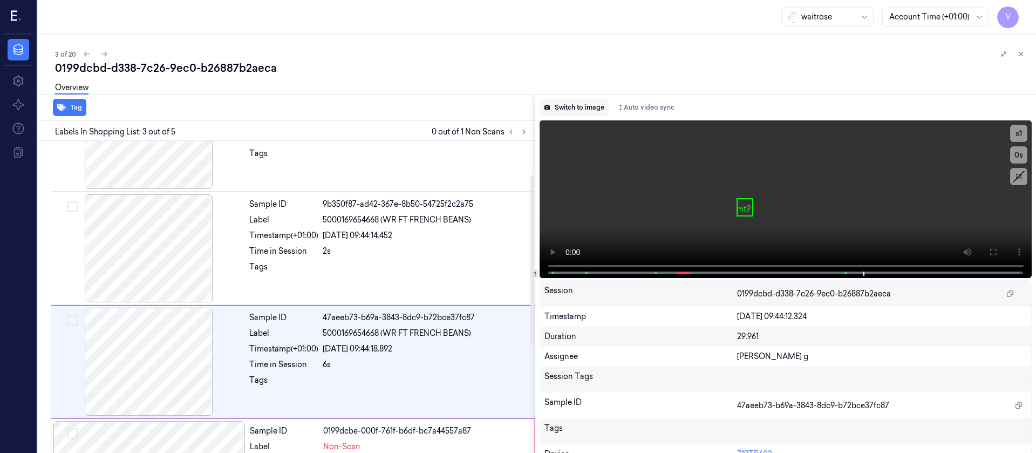
click at [568, 99] on button "Switch to image" at bounding box center [574, 107] width 69 height 17
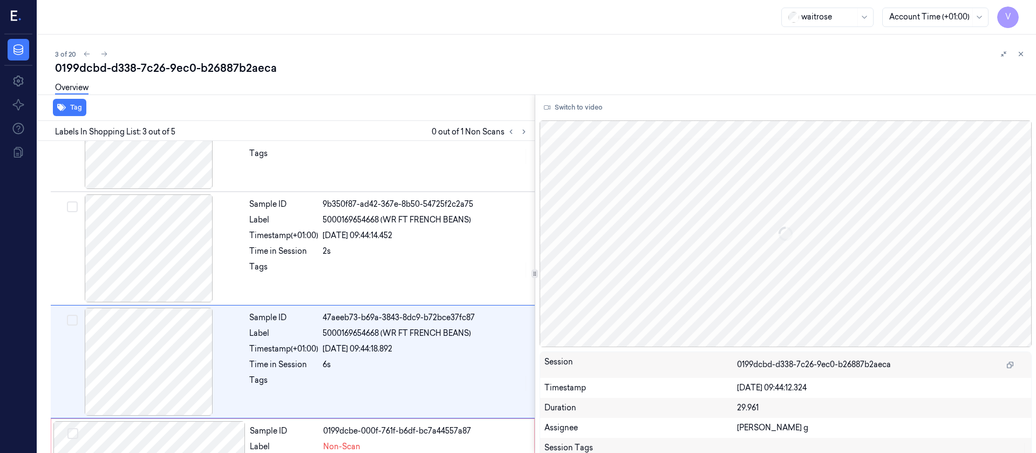
scroll to position [127, 0]
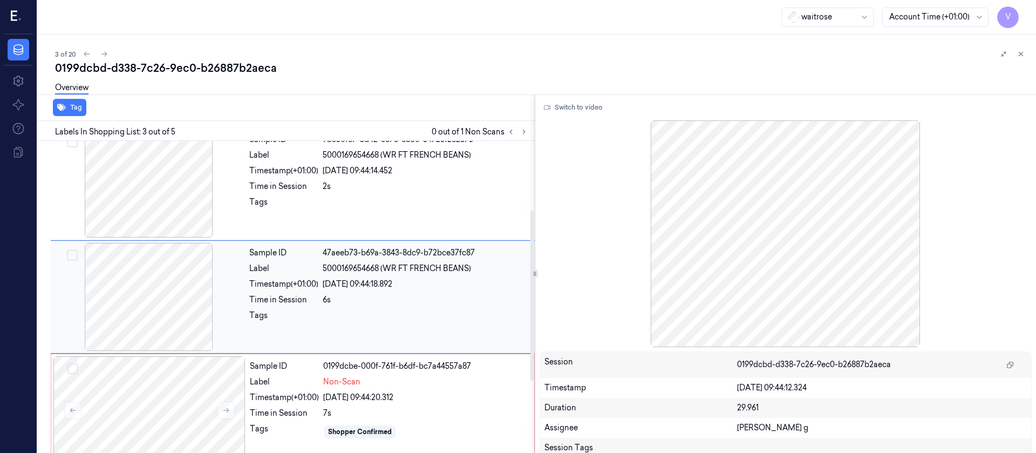
click at [169, 301] on div at bounding box center [149, 297] width 192 height 108
click at [160, 301] on div at bounding box center [149, 410] width 192 height 108
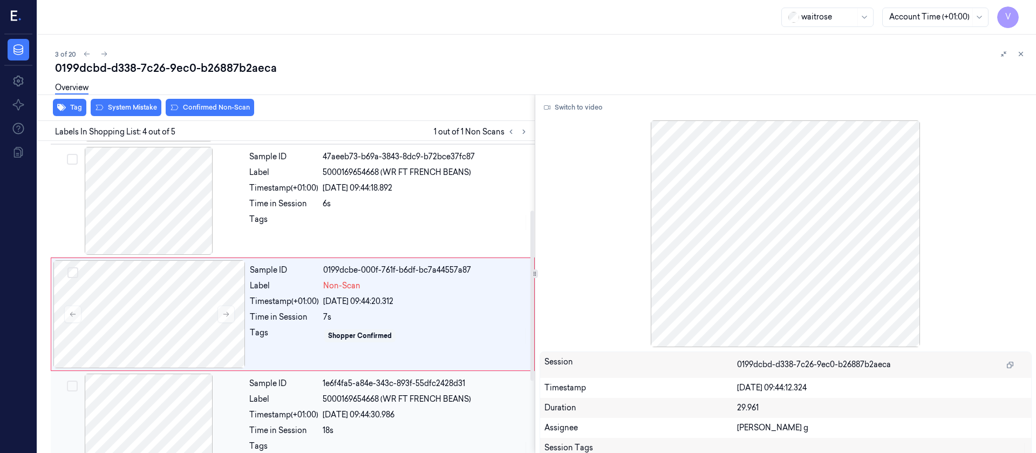
scroll to position [240, 0]
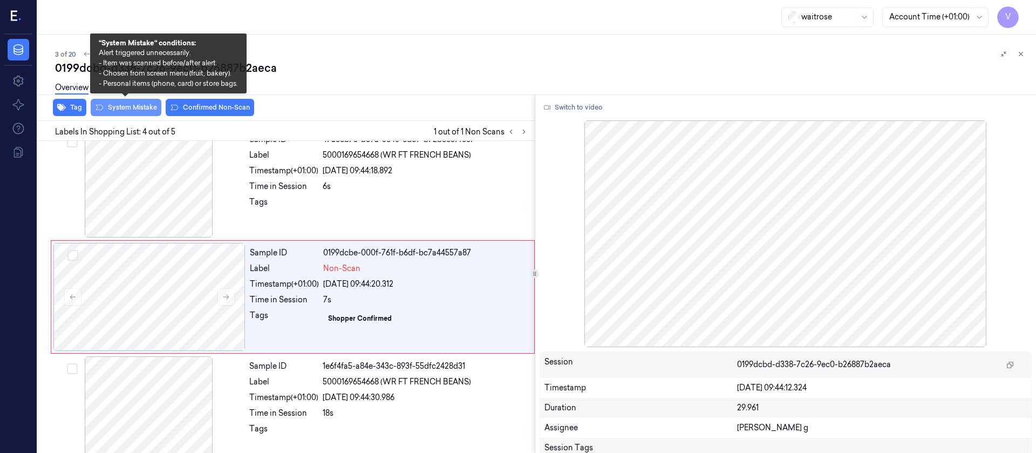
click at [140, 106] on button "System Mistake" at bounding box center [126, 107] width 71 height 17
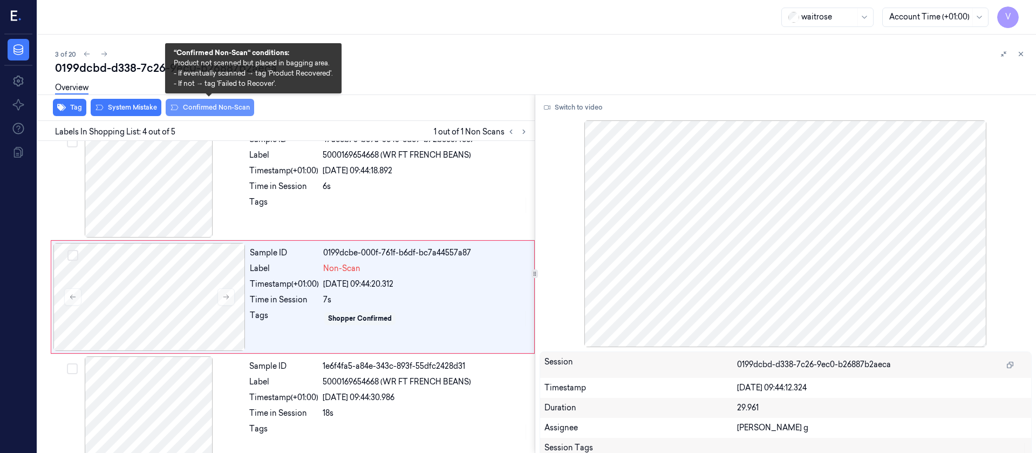
click at [214, 112] on button "Confirmed Non-Scan" at bounding box center [210, 107] width 89 height 17
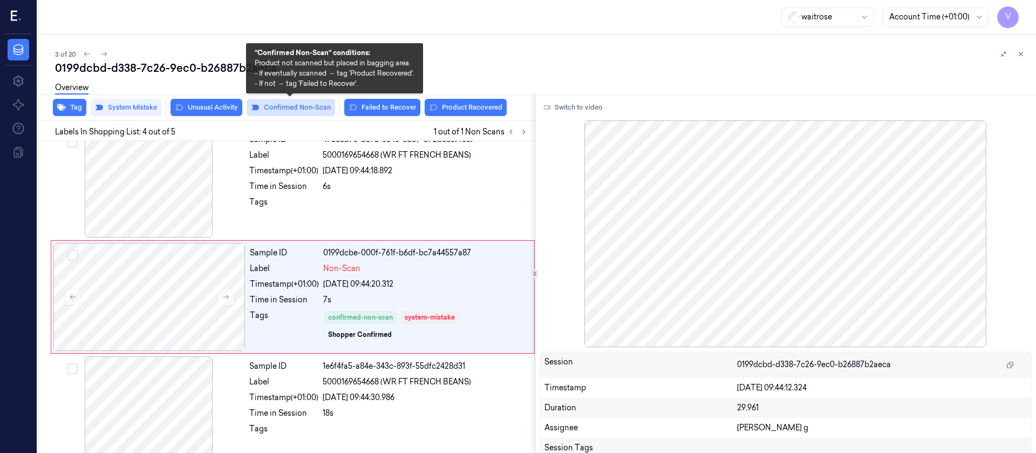
click at [279, 109] on button "Confirmed Non-Scan" at bounding box center [291, 107] width 89 height 17
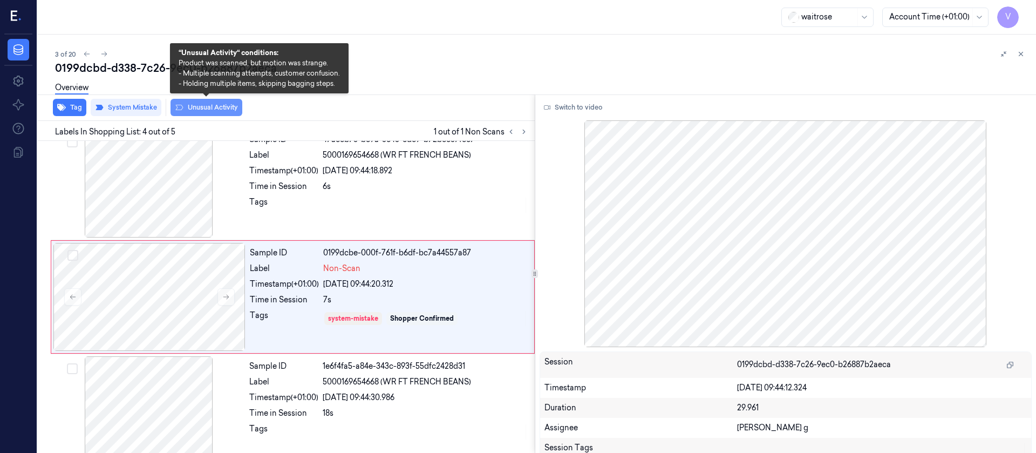
click at [189, 107] on button "Unusual Activity" at bounding box center [207, 107] width 72 height 17
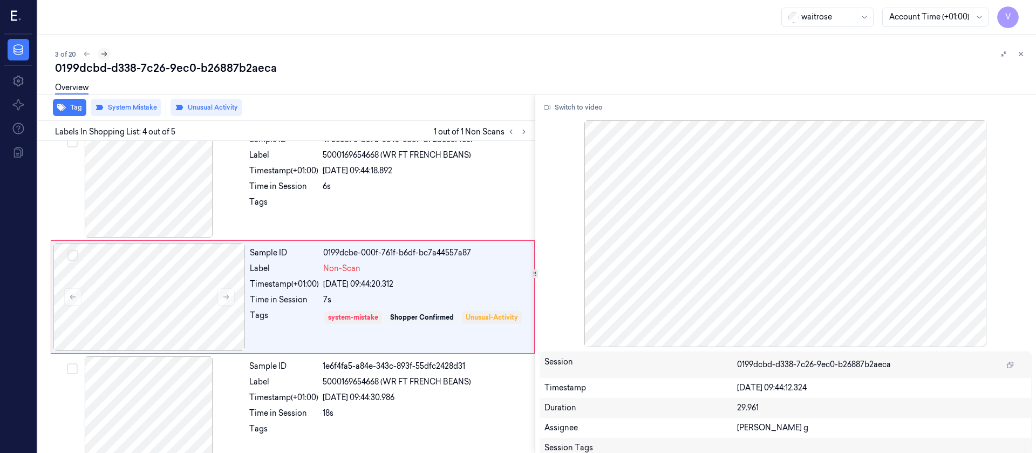
click at [104, 51] on icon at bounding box center [104, 54] width 8 height 8
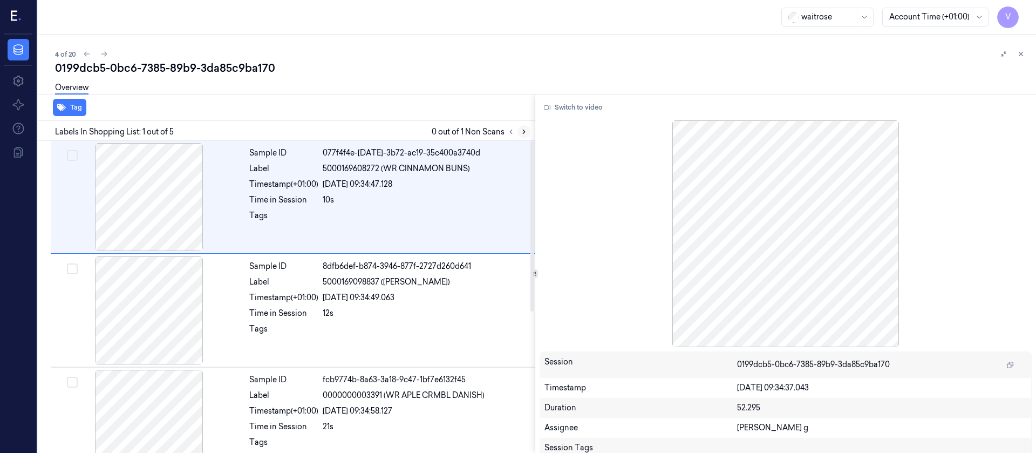
click at [523, 132] on icon at bounding box center [524, 132] width 8 height 8
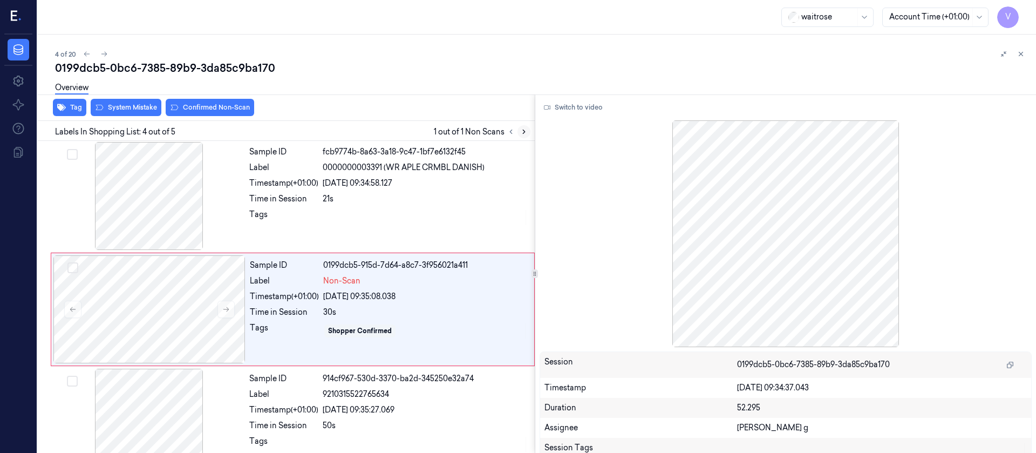
scroll to position [240, 0]
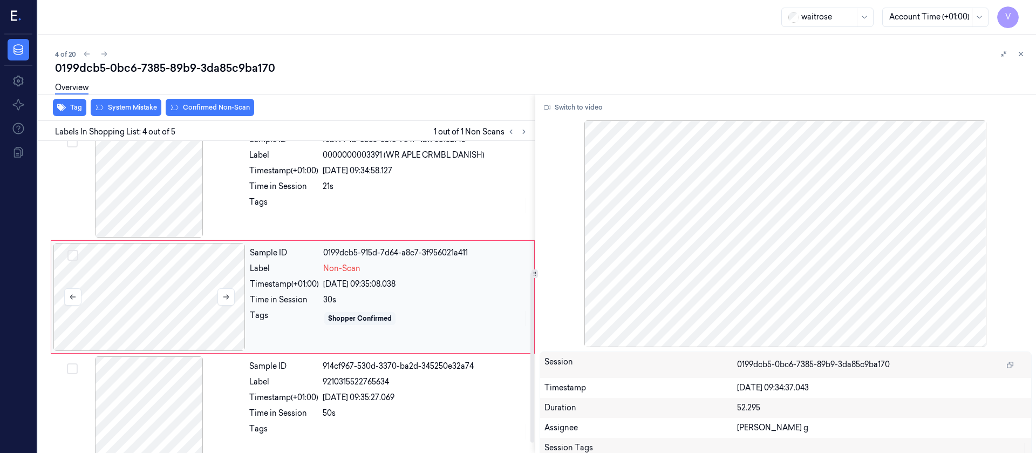
click at [154, 296] on div at bounding box center [149, 297] width 192 height 108
click at [162, 182] on div at bounding box center [149, 184] width 192 height 108
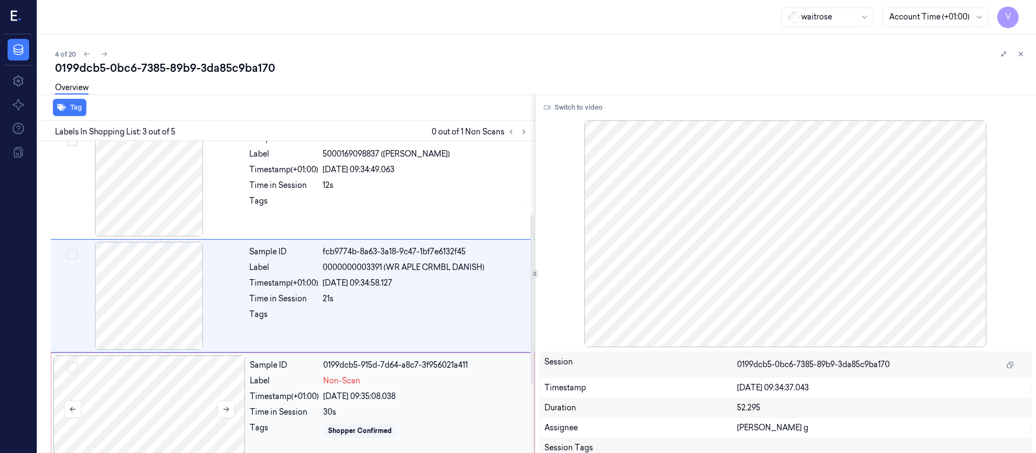
scroll to position [127, 0]
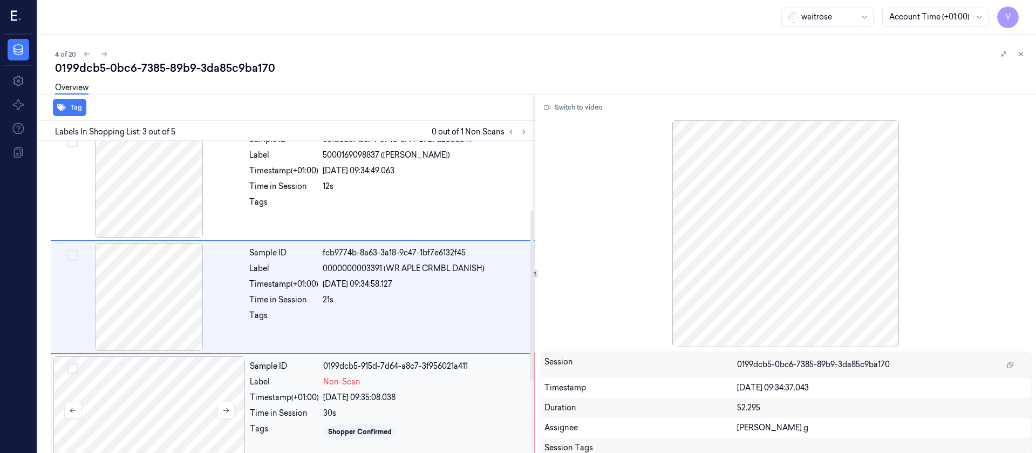
click at [177, 301] on div at bounding box center [149, 410] width 192 height 108
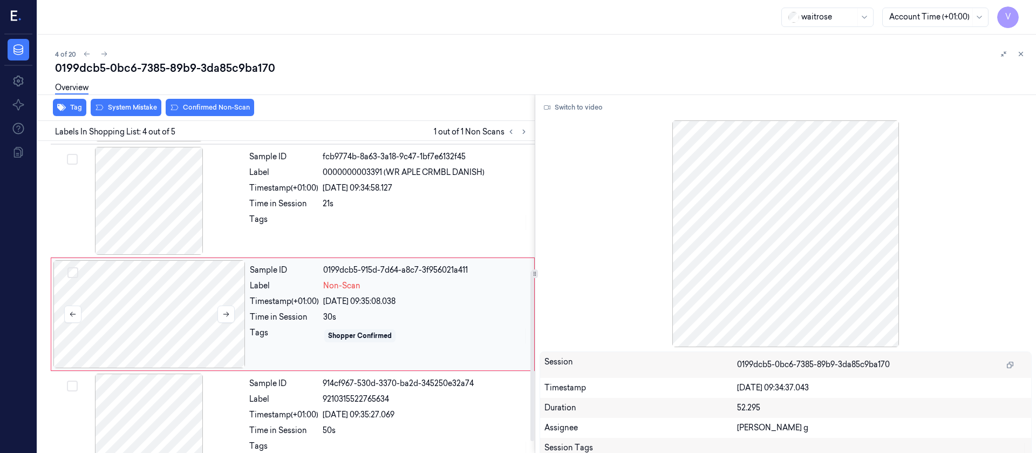
scroll to position [240, 0]
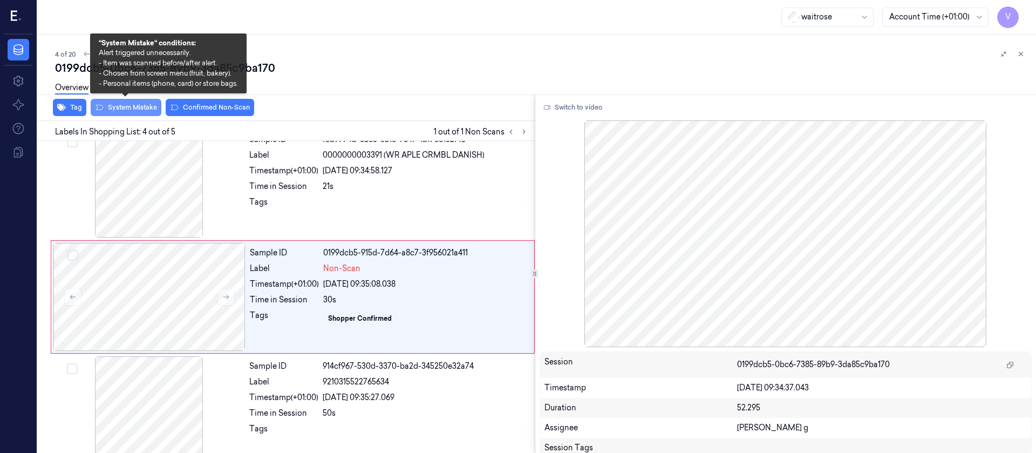
click at [121, 110] on button "System Mistake" at bounding box center [126, 107] width 71 height 17
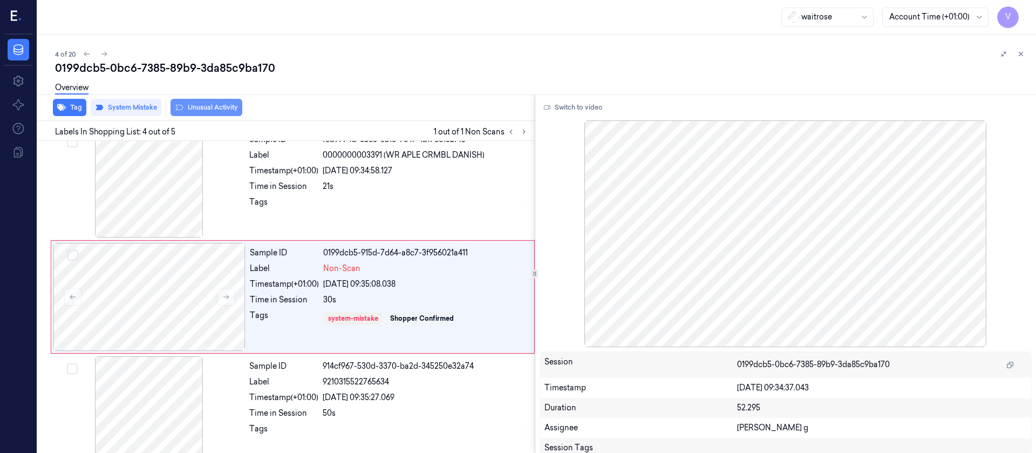
click at [192, 111] on button "Unusual Activity" at bounding box center [207, 107] width 72 height 17
click at [71, 109] on button "Tag" at bounding box center [69, 107] width 33 height 17
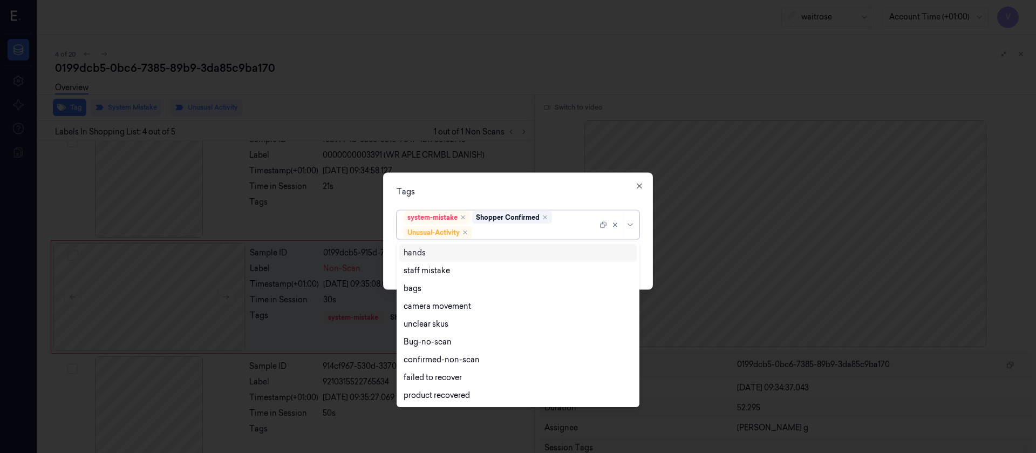
click at [510, 237] on div "system-mistake Shopper Confirmed Unusual-Activity" at bounding box center [501, 225] width 194 height 28
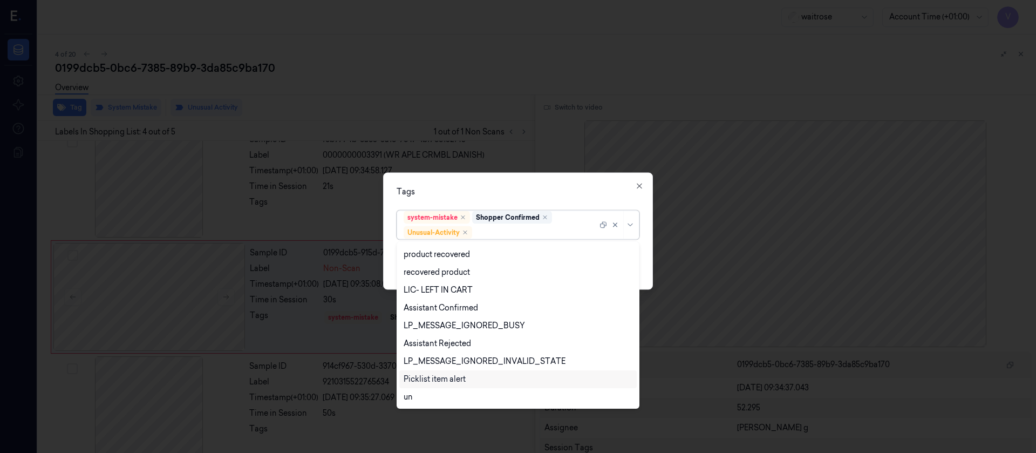
click at [421, 301] on div "Picklist item alert" at bounding box center [435, 379] width 62 height 11
click at [570, 193] on div "Tags" at bounding box center [518, 191] width 243 height 11
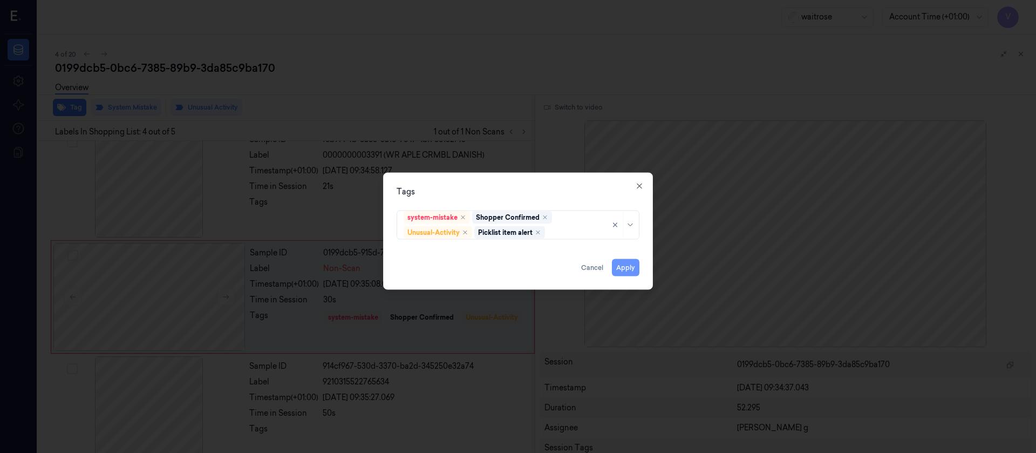
click at [616, 266] on button "Apply" at bounding box center [626, 267] width 28 height 17
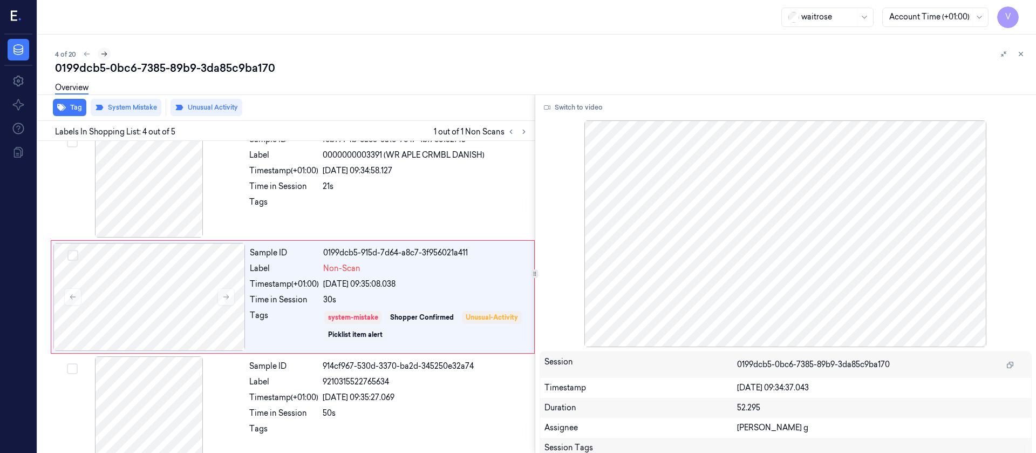
click at [104, 53] on icon at bounding box center [104, 54] width 8 height 8
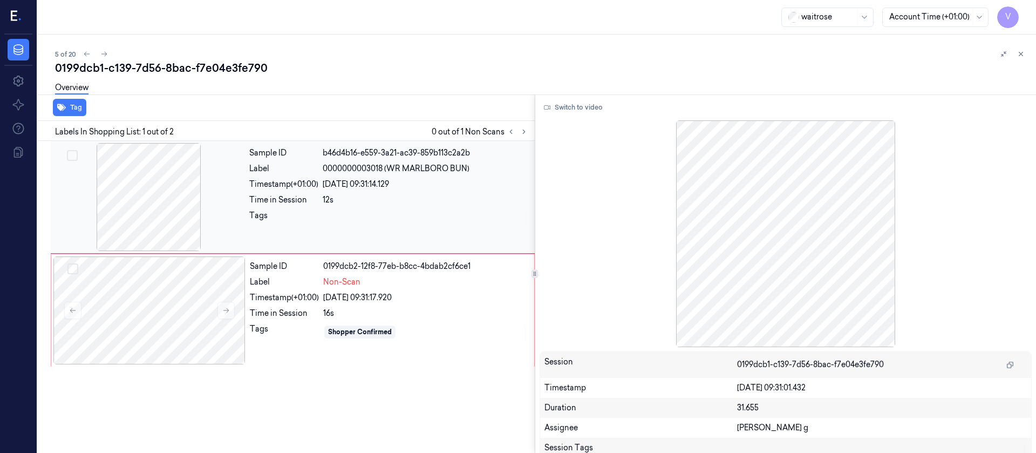
click at [159, 196] on div at bounding box center [149, 197] width 192 height 108
click at [152, 283] on div at bounding box center [149, 310] width 192 height 108
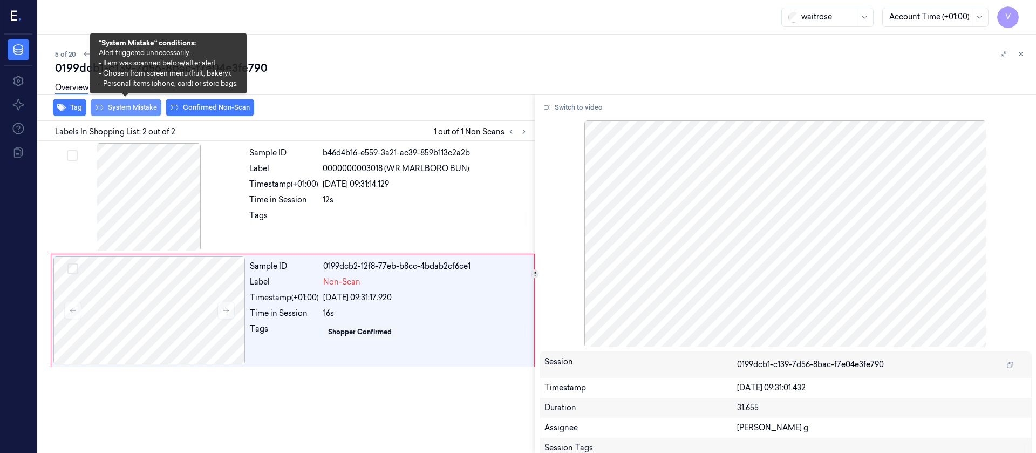
click at [130, 110] on button "System Mistake" at bounding box center [126, 107] width 71 height 17
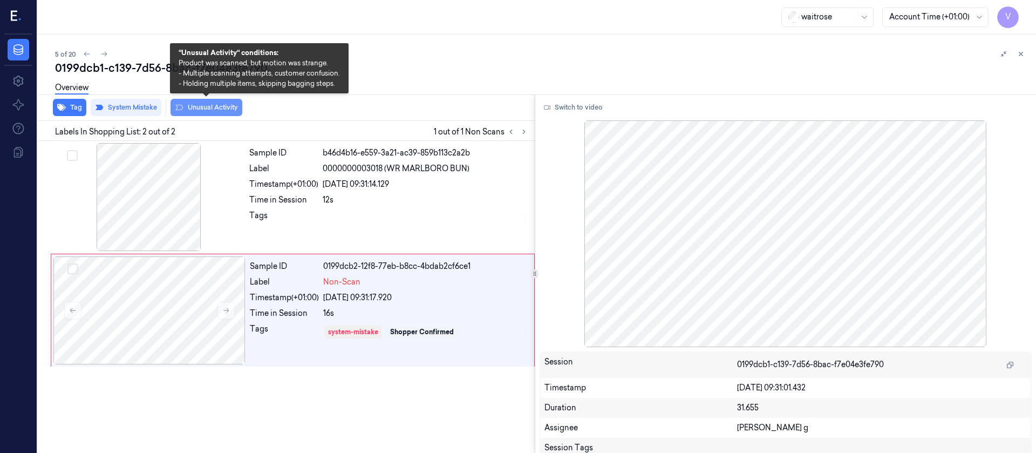
click at [210, 107] on button "Unusual Activity" at bounding box center [207, 107] width 72 height 17
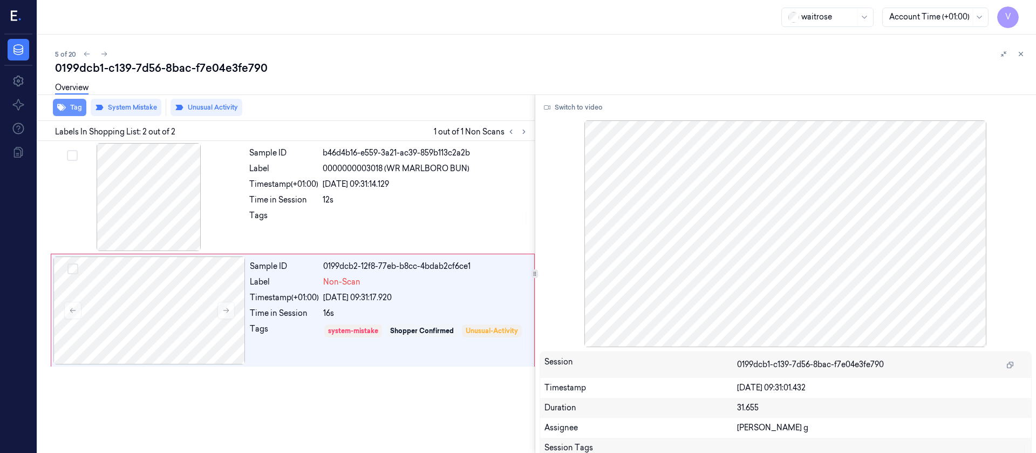
click at [66, 104] on button "Tag" at bounding box center [69, 107] width 33 height 17
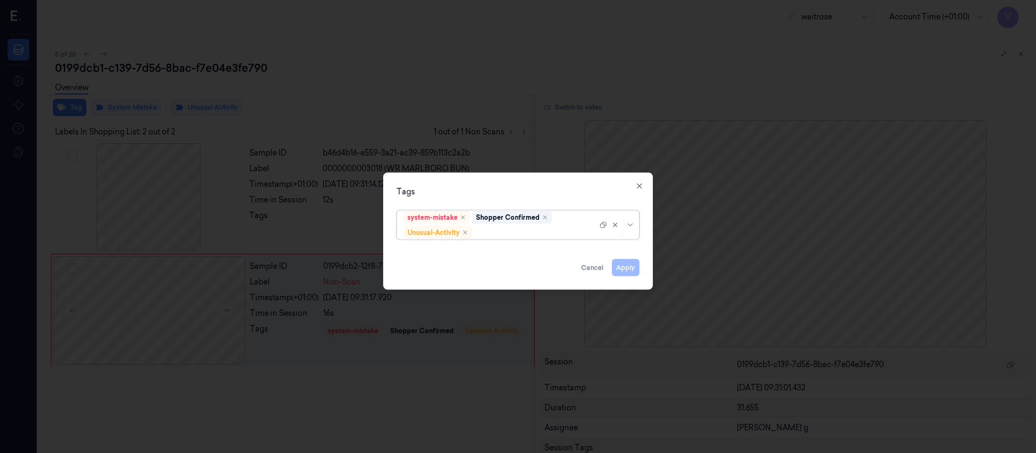
click at [525, 232] on div at bounding box center [535, 232] width 123 height 11
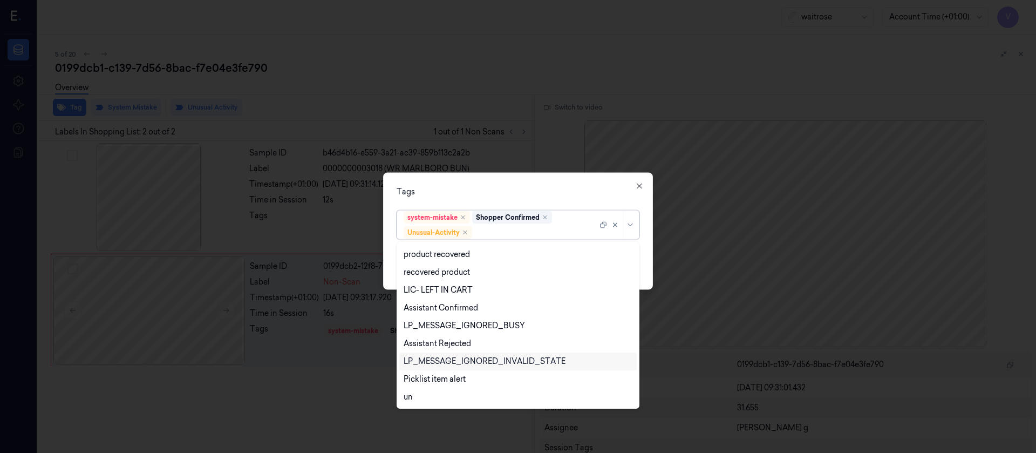
scroll to position [141, 0]
click at [422, 301] on div "Picklist item alert" at bounding box center [435, 379] width 62 height 11
click at [551, 184] on div "Tags option Picklist item alert, selected. 20 results available. Use Up and Dow…" at bounding box center [518, 230] width 270 height 117
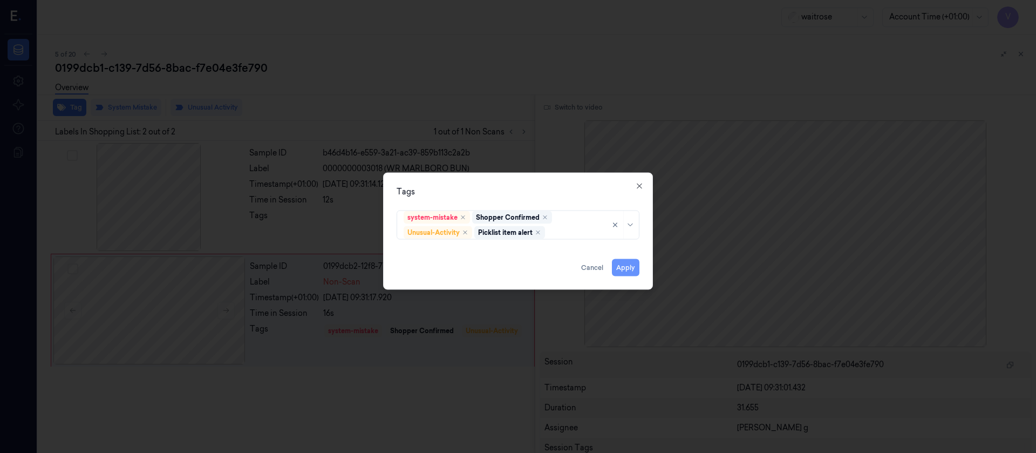
click at [627, 264] on button "Apply" at bounding box center [626, 267] width 28 height 17
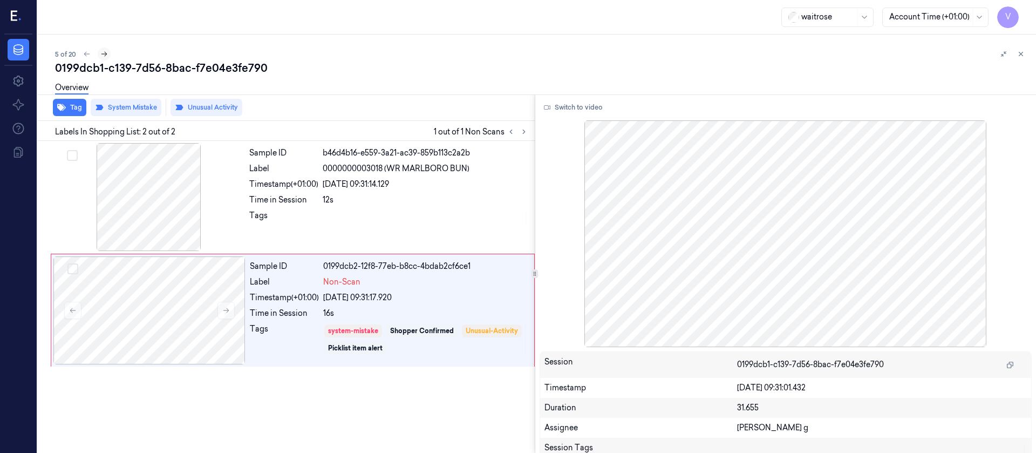
click at [102, 55] on icon at bounding box center [104, 54] width 8 height 8
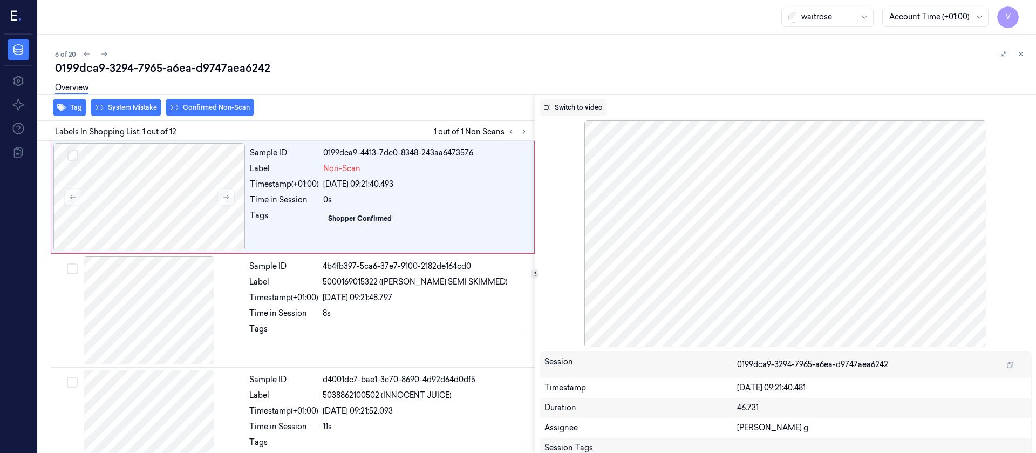
click at [583, 114] on button "Switch to video" at bounding box center [573, 107] width 67 height 17
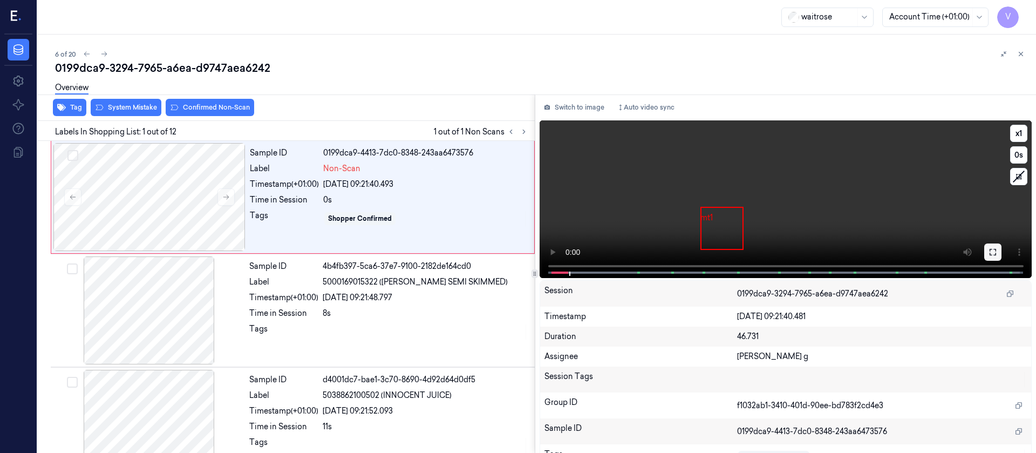
click at [690, 249] on icon at bounding box center [993, 252] width 6 height 6
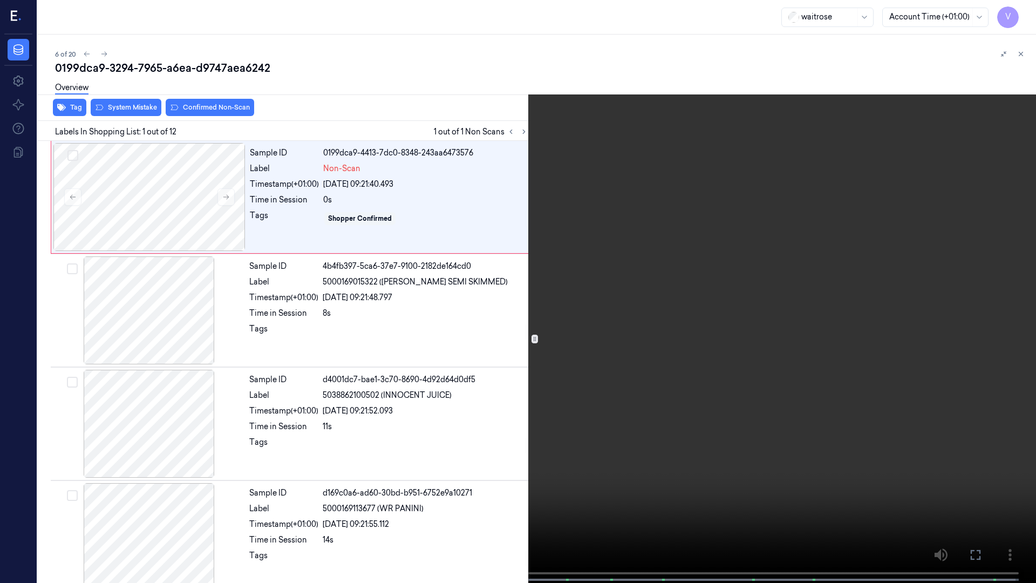
click at [0, 0] on icon at bounding box center [0, 0] width 0 height 0
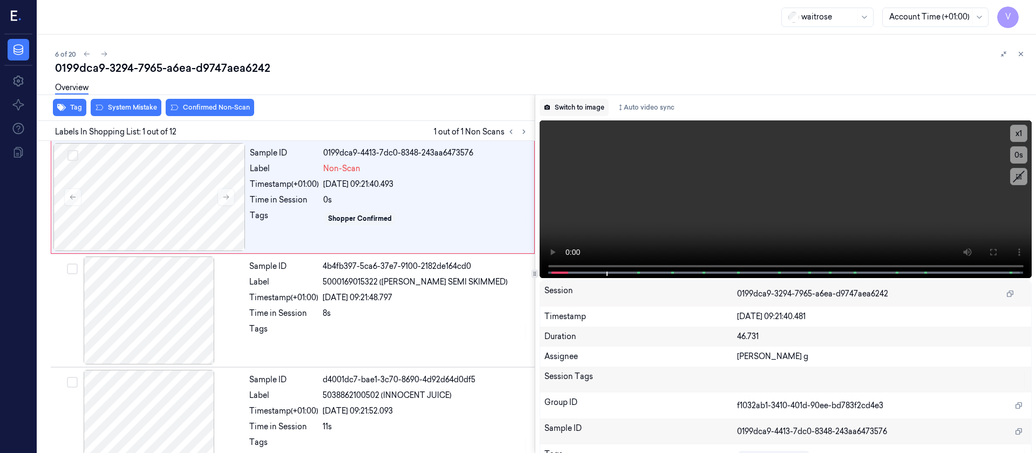
click at [575, 104] on button "Switch to image" at bounding box center [574, 107] width 69 height 17
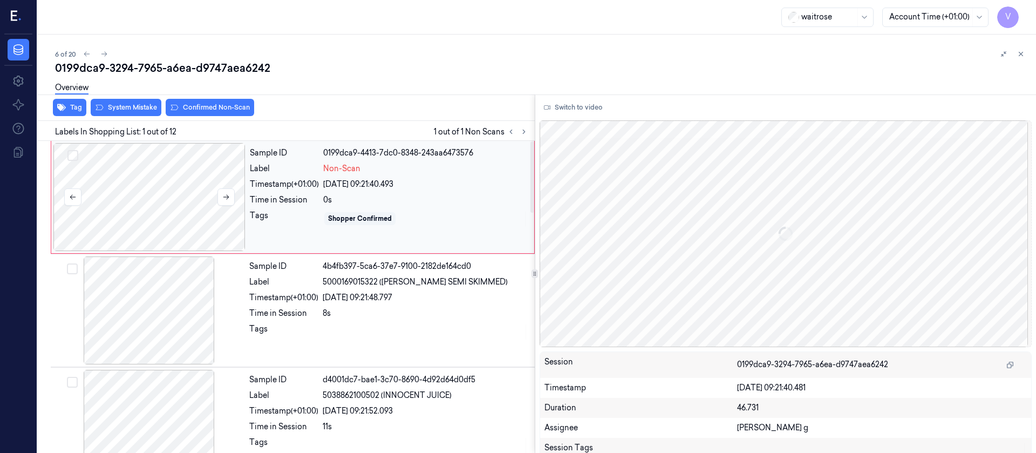
click at [114, 190] on div at bounding box center [149, 197] width 192 height 108
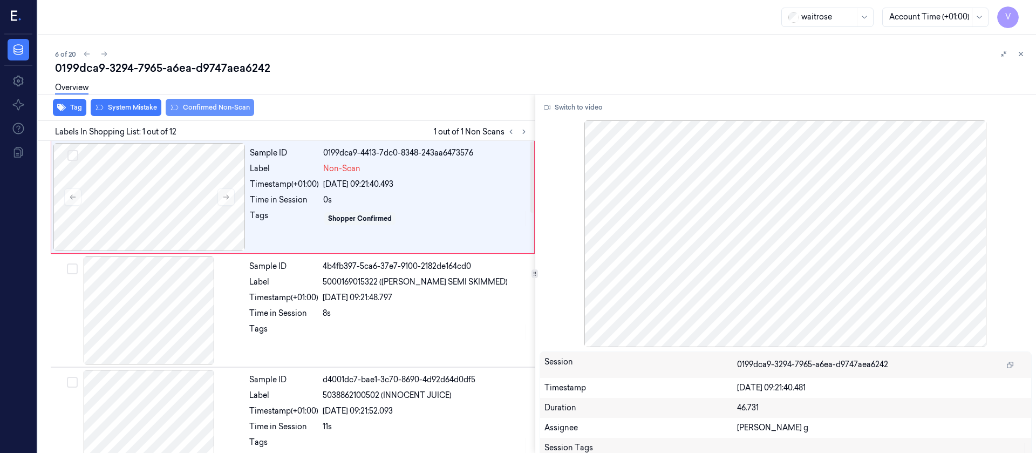
click at [218, 116] on button "Confirmed Non-Scan" at bounding box center [210, 107] width 89 height 17
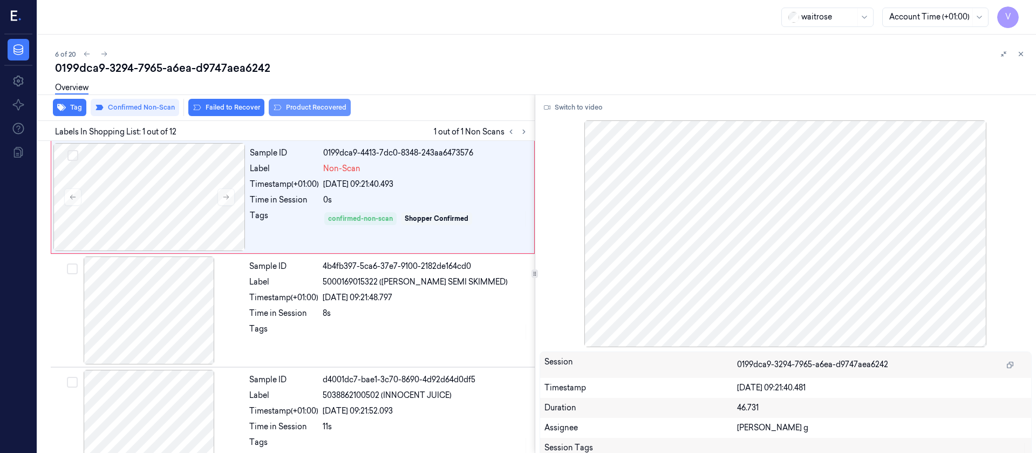
click at [295, 104] on button "Product Recovered" at bounding box center [310, 107] width 82 height 17
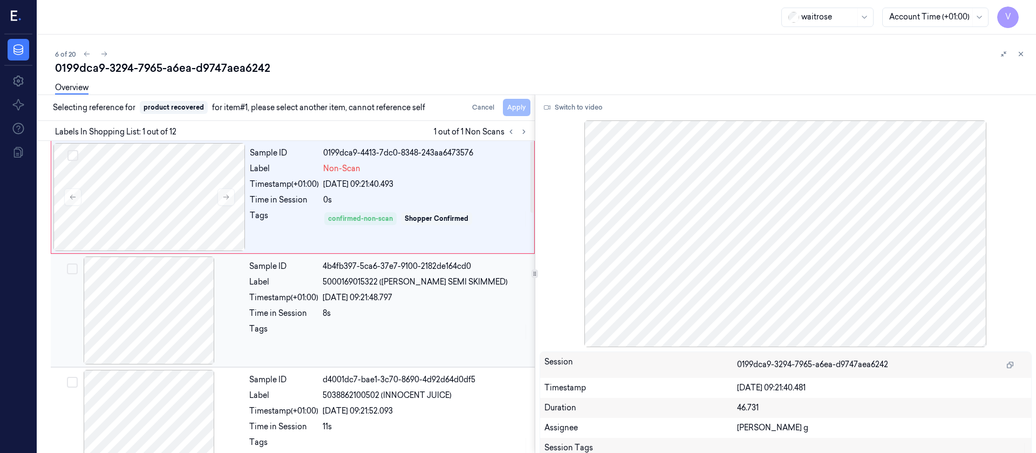
click at [146, 301] on div at bounding box center [149, 310] width 192 height 108
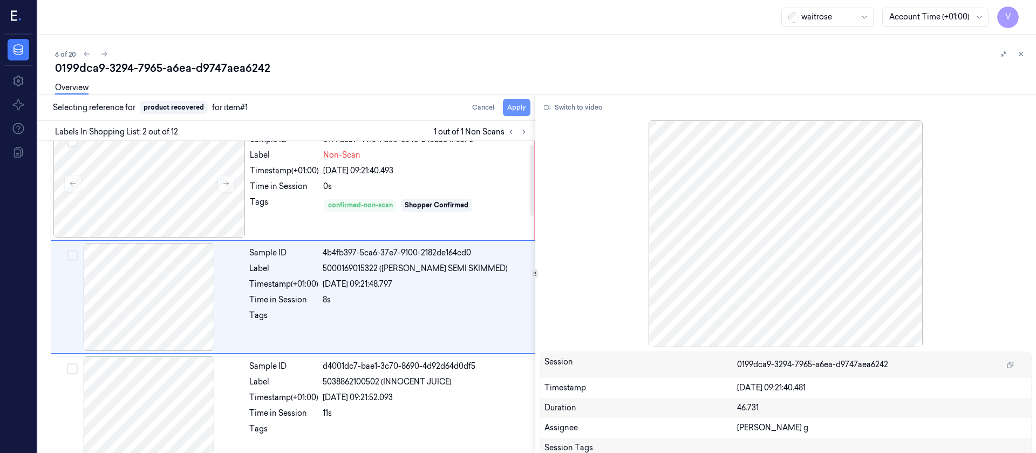
click at [514, 104] on button "Apply" at bounding box center [517, 107] width 28 height 17
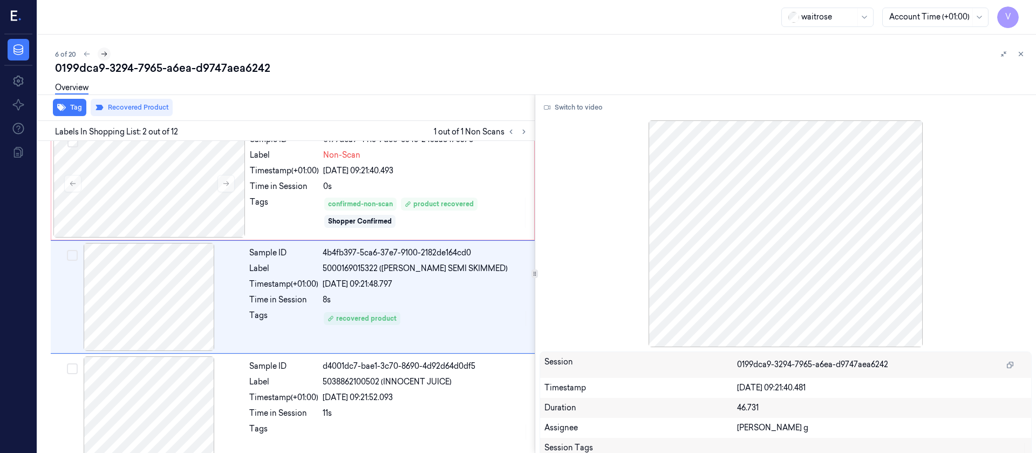
click at [103, 52] on icon at bounding box center [104, 54] width 8 height 8
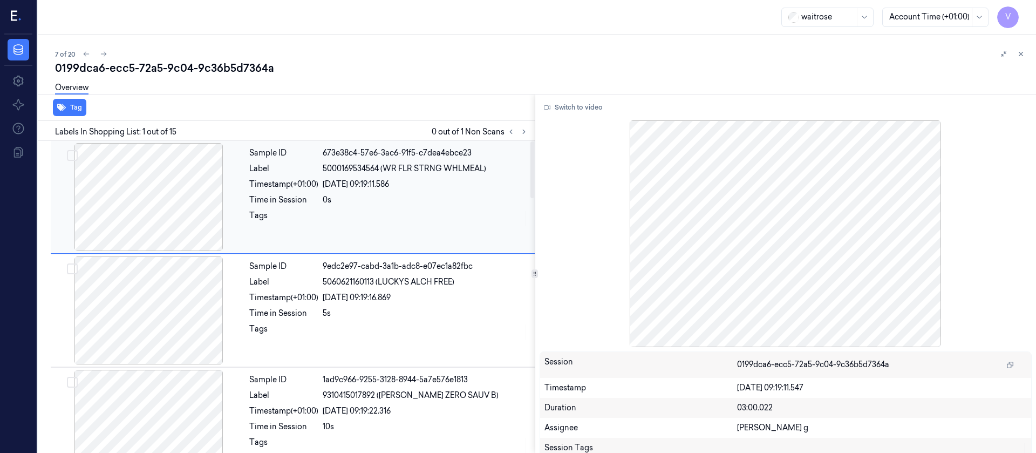
click at [180, 178] on div at bounding box center [149, 197] width 192 height 108
click at [520, 134] on icon at bounding box center [524, 132] width 8 height 8
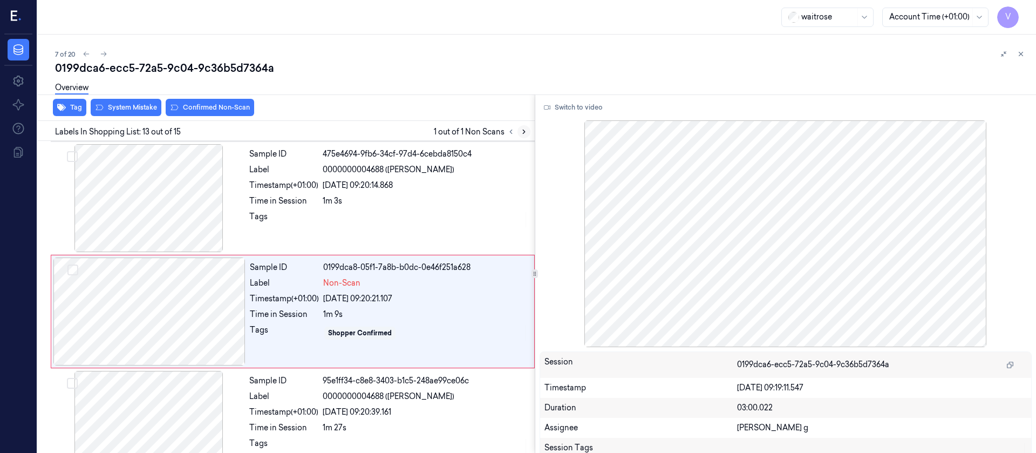
scroll to position [1260, 0]
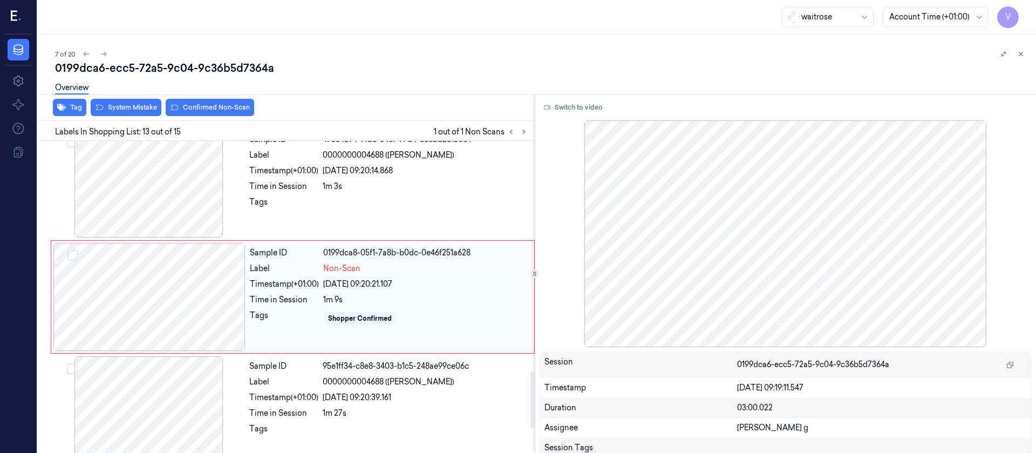
click at [146, 301] on div at bounding box center [149, 297] width 192 height 108
click at [161, 212] on div at bounding box center [149, 184] width 192 height 108
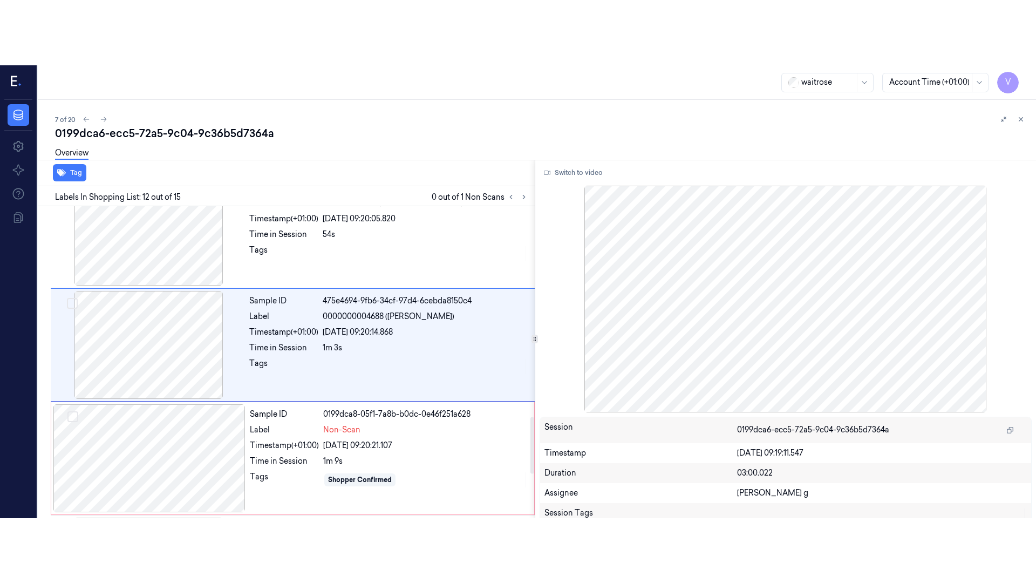
scroll to position [1147, 0]
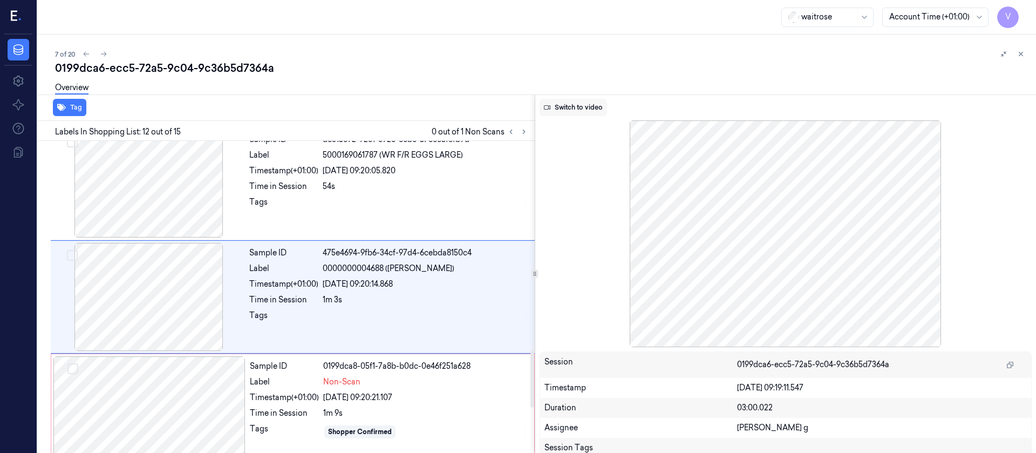
click at [581, 110] on button "Switch to video" at bounding box center [573, 107] width 67 height 17
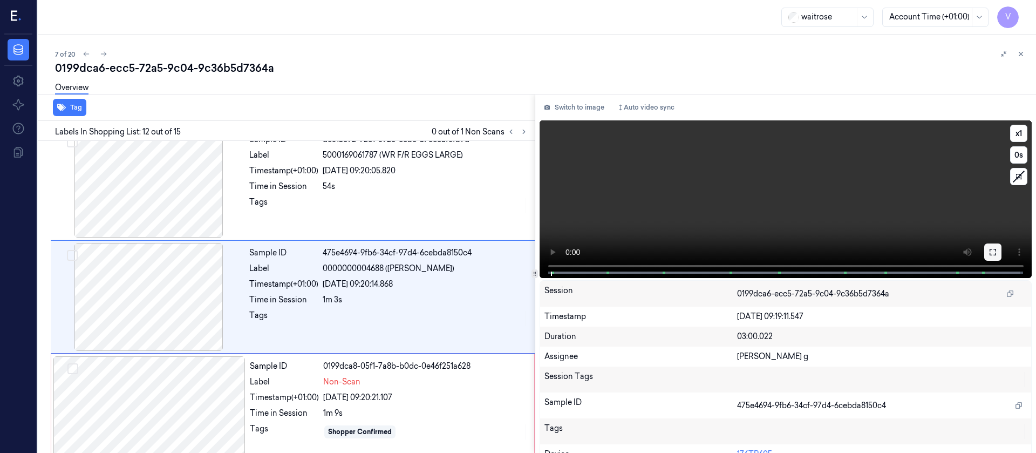
click at [690, 248] on button at bounding box center [993, 251] width 17 height 17
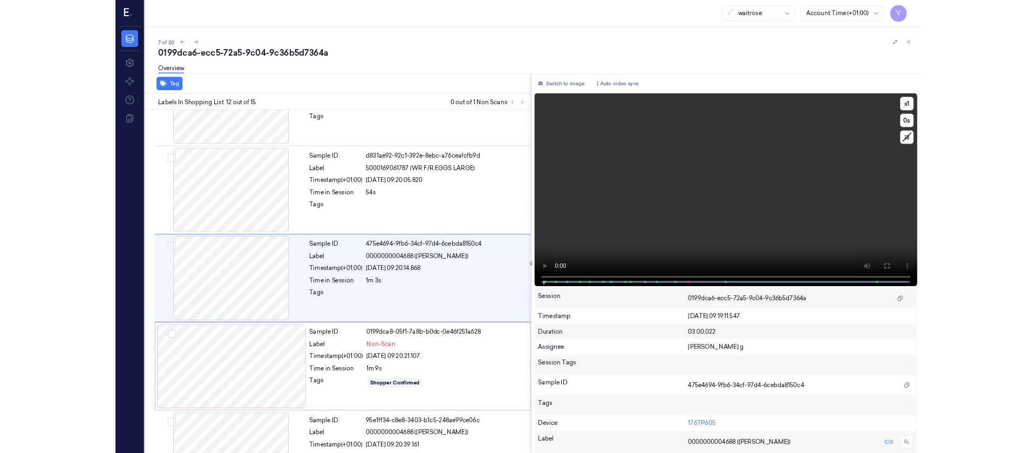
scroll to position [1082, 0]
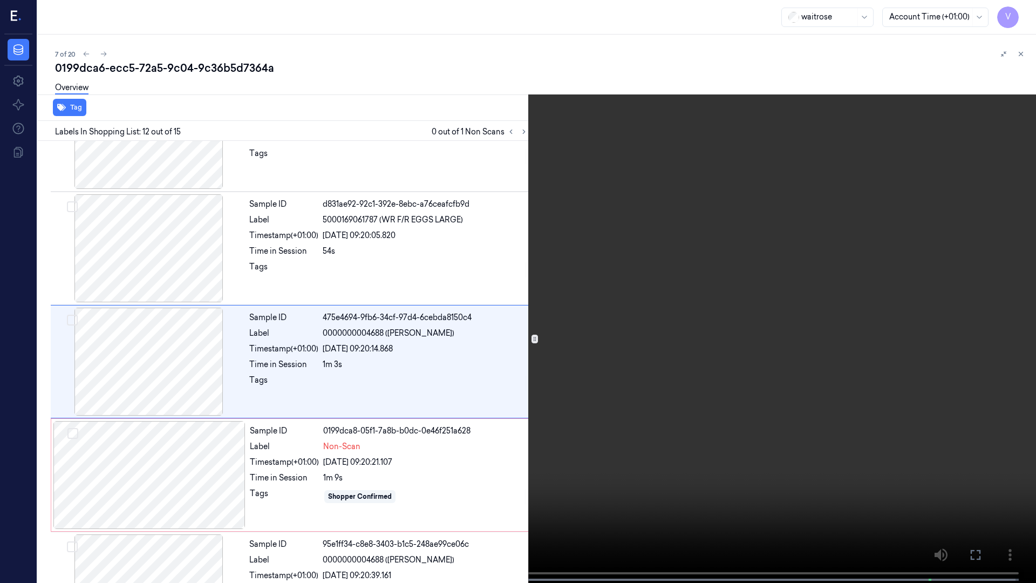
click at [0, 0] on button at bounding box center [0, 0] width 0 height 0
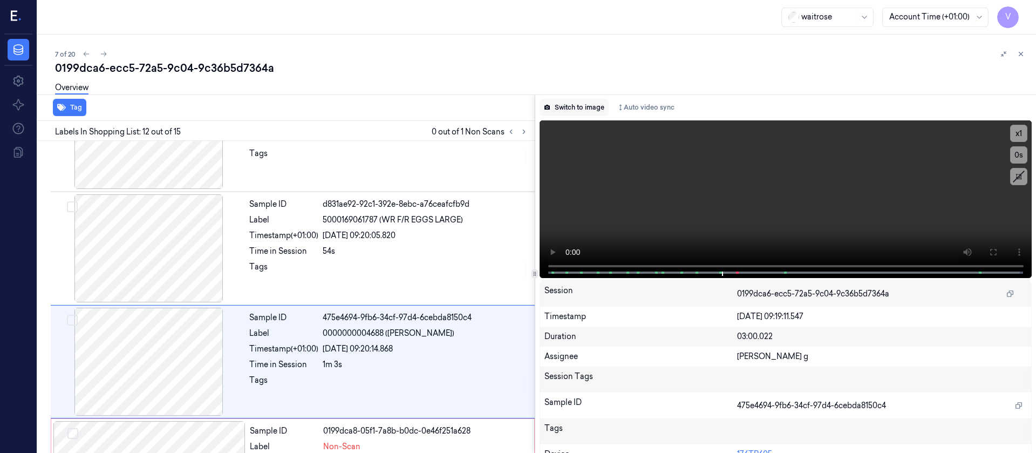
click at [586, 106] on button "Switch to image" at bounding box center [574, 107] width 69 height 17
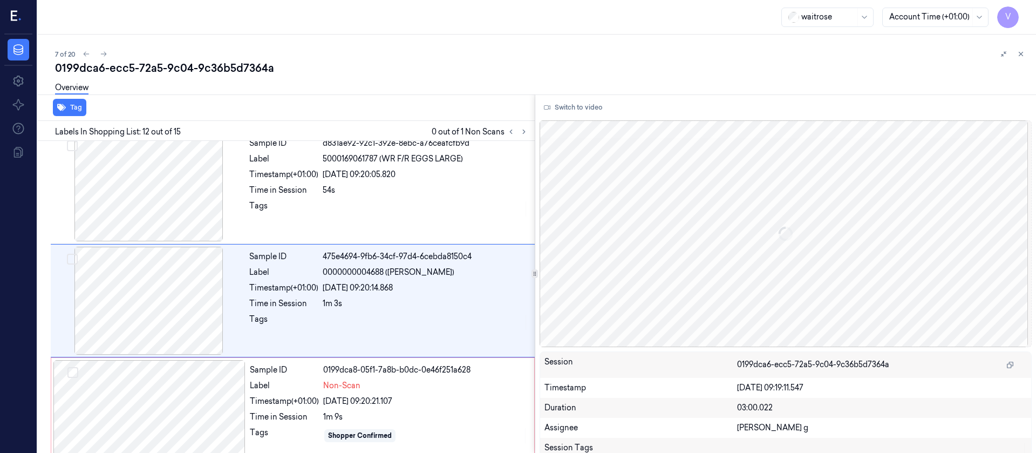
scroll to position [1147, 0]
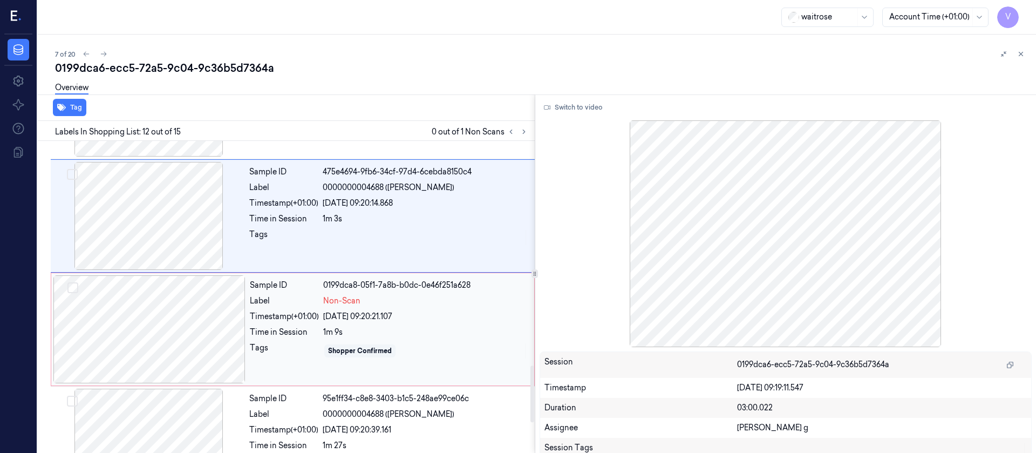
click at [154, 301] on div at bounding box center [149, 329] width 192 height 108
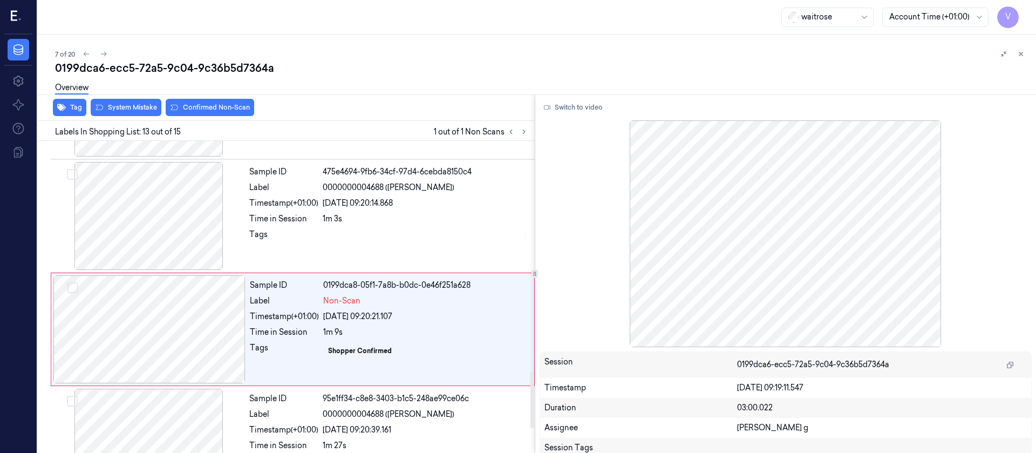
scroll to position [1260, 0]
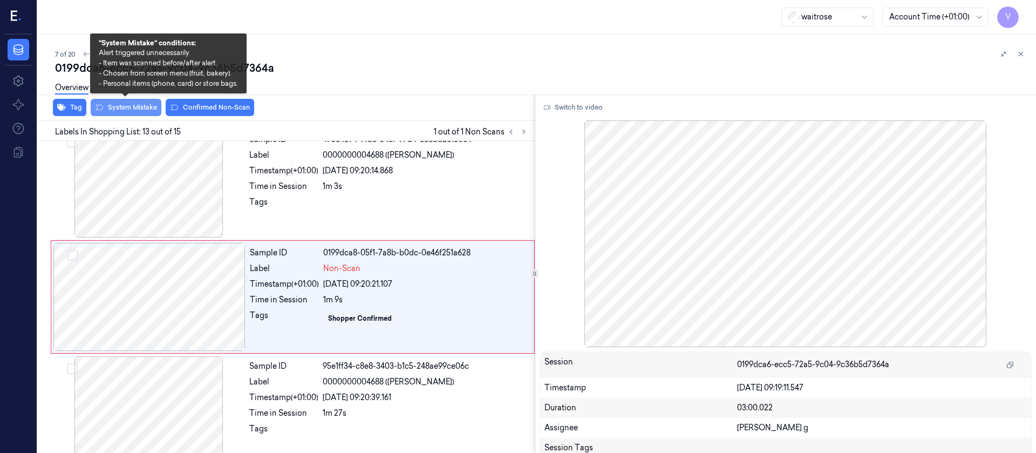
click at [120, 107] on button "System Mistake" at bounding box center [126, 107] width 71 height 17
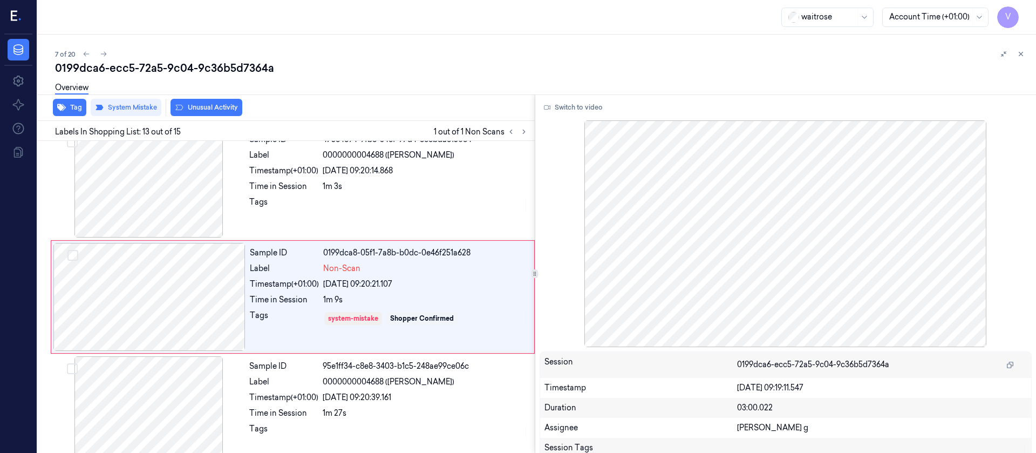
click at [217, 109] on button "Unusual Activity" at bounding box center [207, 107] width 72 height 17
click at [73, 115] on button "Tag" at bounding box center [69, 107] width 33 height 17
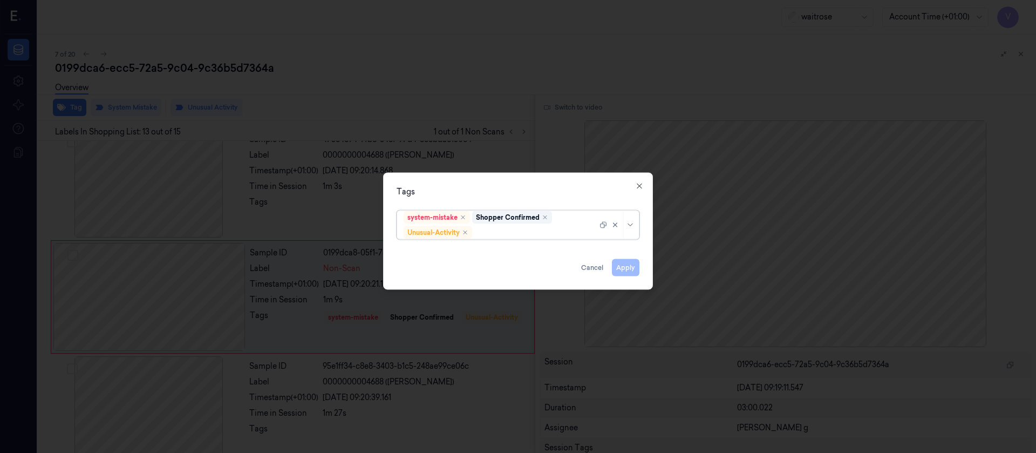
click at [513, 227] on div at bounding box center [535, 232] width 123 height 11
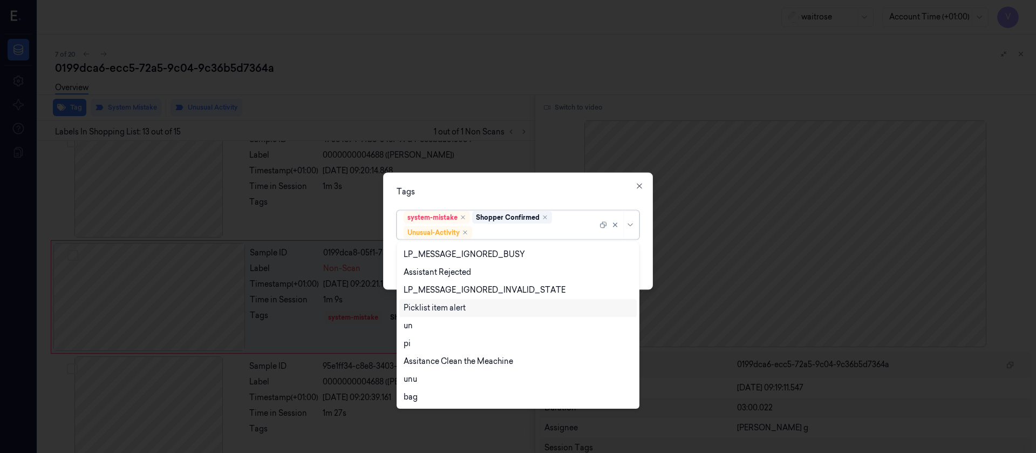
click at [429, 301] on div "Picklist item alert" at bounding box center [435, 307] width 62 height 11
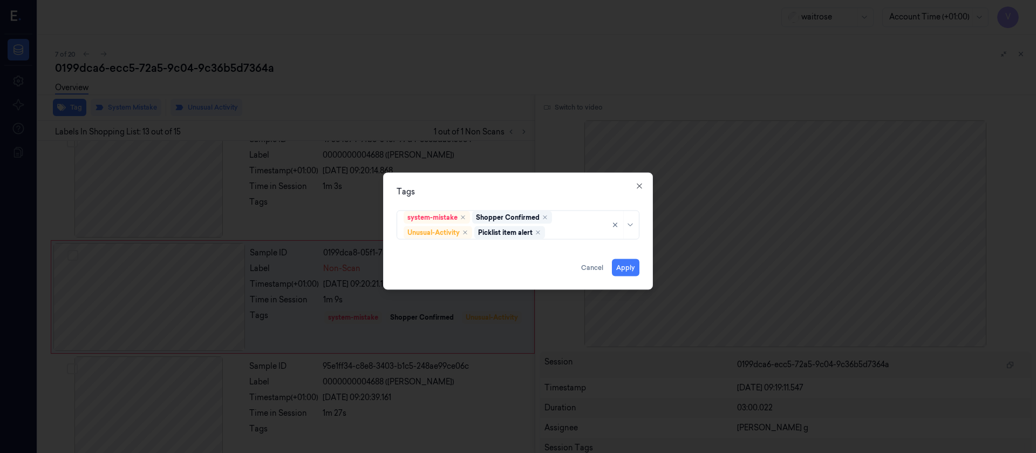
click at [544, 180] on div "Tags system-mistake Shopper Confirmed Unusual-Activity Picklist item alert Appl…" at bounding box center [518, 230] width 270 height 117
click at [623, 265] on button "Apply" at bounding box center [626, 267] width 28 height 17
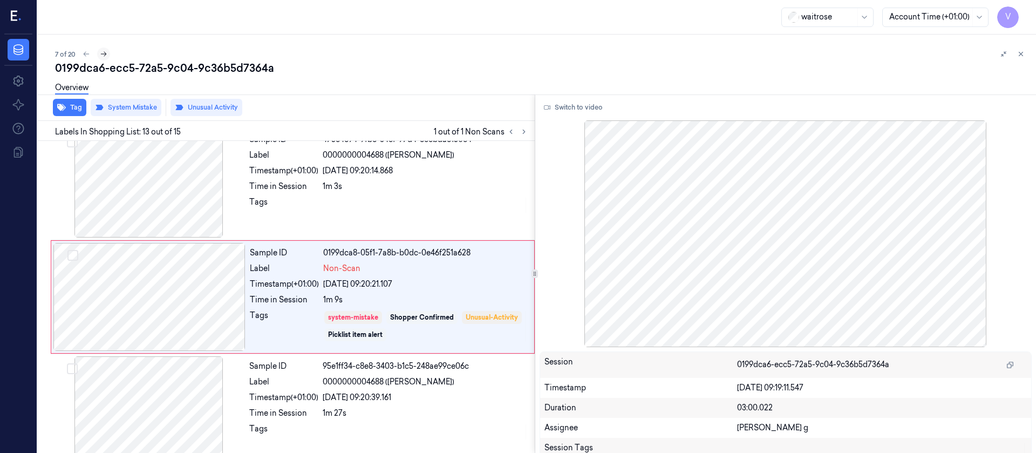
click at [104, 53] on icon at bounding box center [104, 54] width 8 height 8
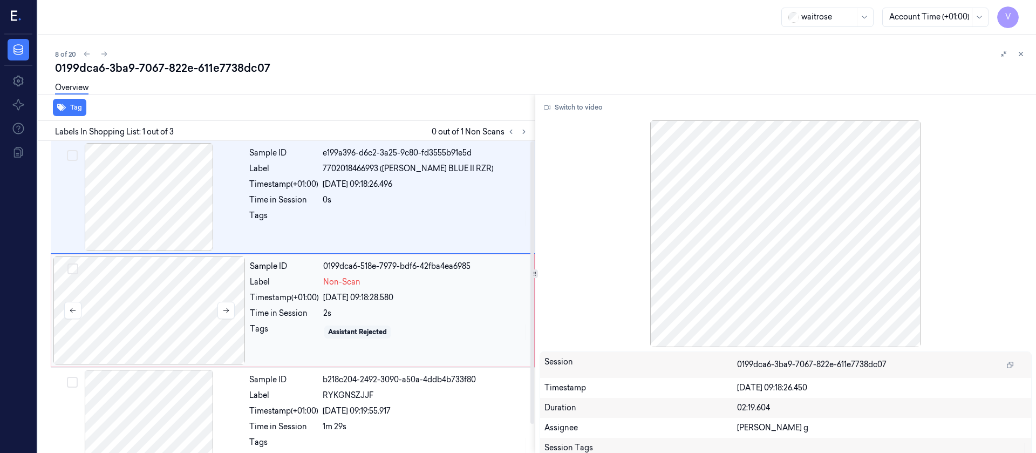
click at [184, 301] on div at bounding box center [149, 310] width 192 height 108
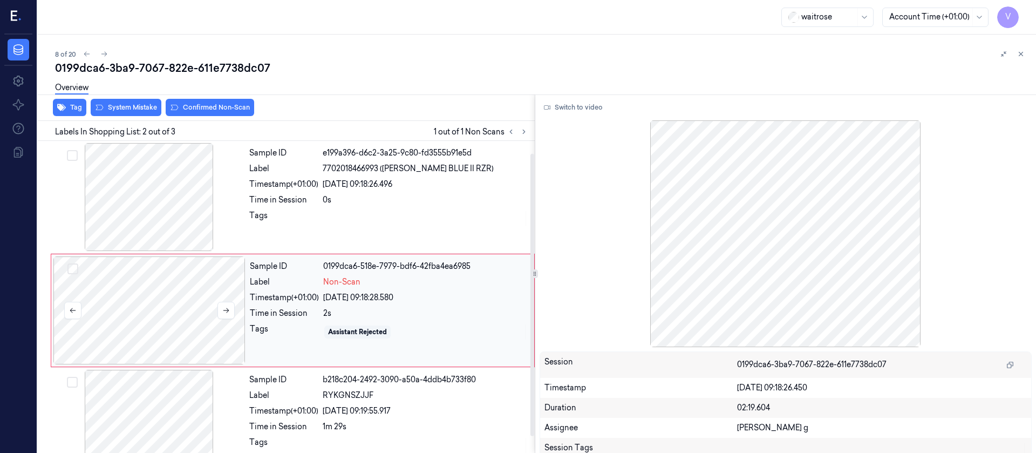
scroll to position [13, 0]
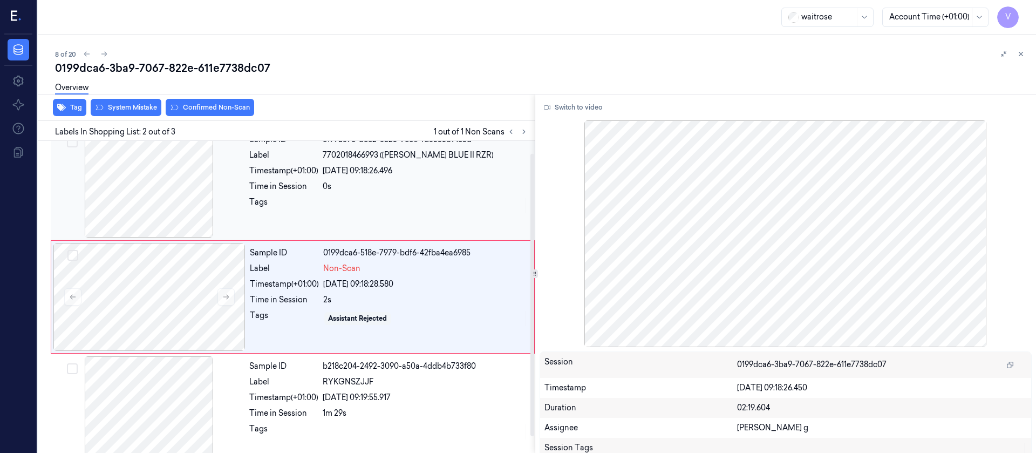
click at [160, 182] on div at bounding box center [149, 184] width 192 height 108
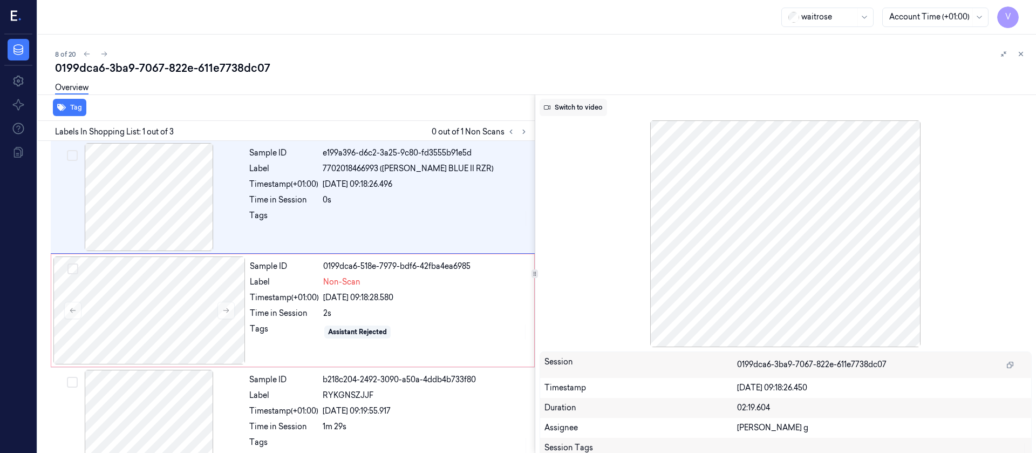
click at [583, 106] on button "Switch to video" at bounding box center [573, 107] width 67 height 17
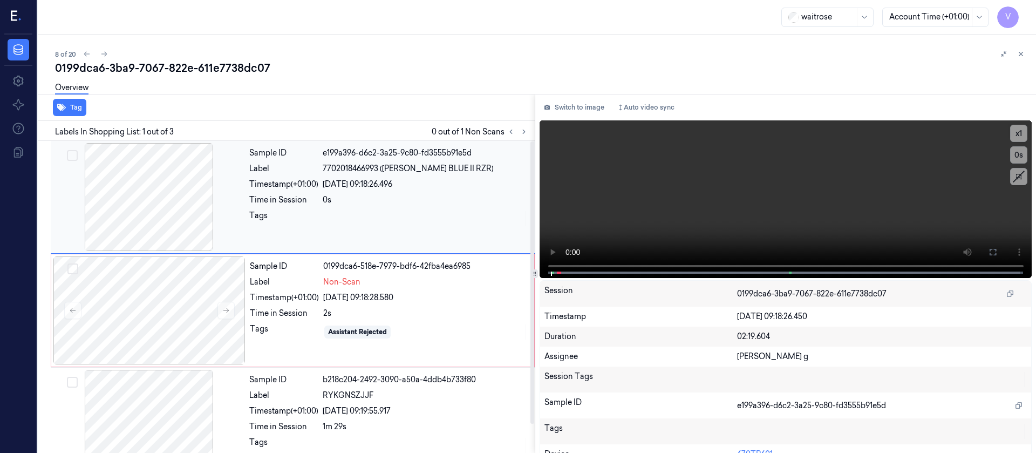
click at [181, 219] on div at bounding box center [149, 197] width 192 height 108
click at [690, 252] on icon at bounding box center [993, 252] width 9 height 9
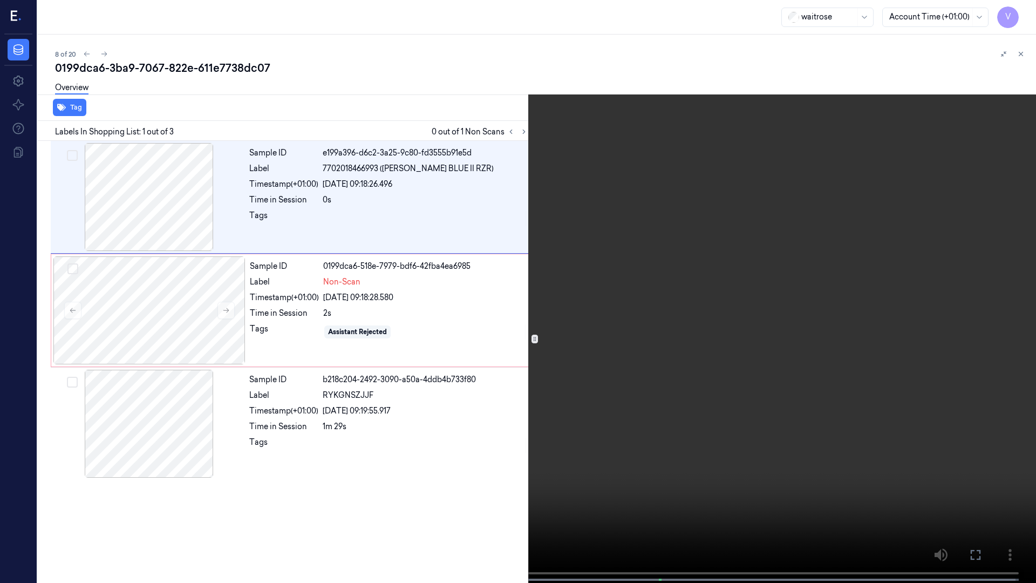
click at [0, 0] on icon at bounding box center [0, 0] width 0 height 0
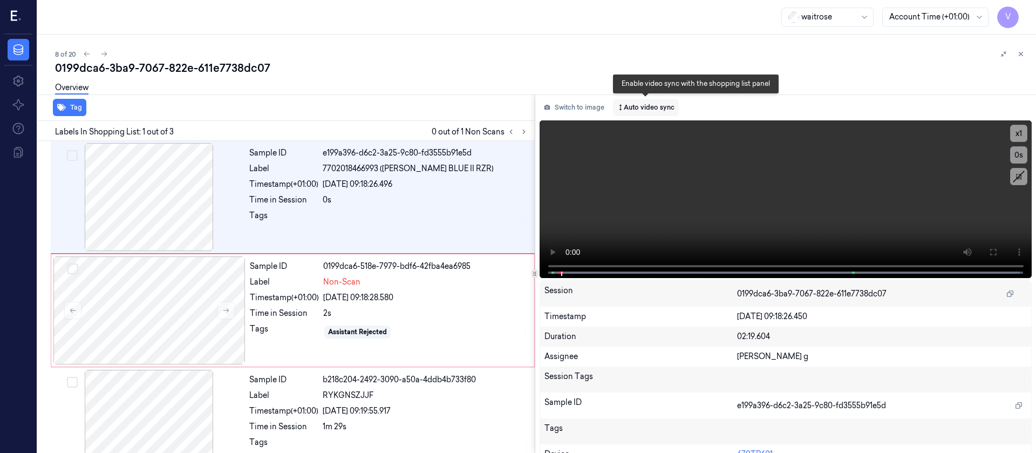
click at [637, 110] on button "Auto video sync" at bounding box center [646, 107] width 66 height 17
click at [614, 101] on button "Auto video sync" at bounding box center [646, 107] width 66 height 17
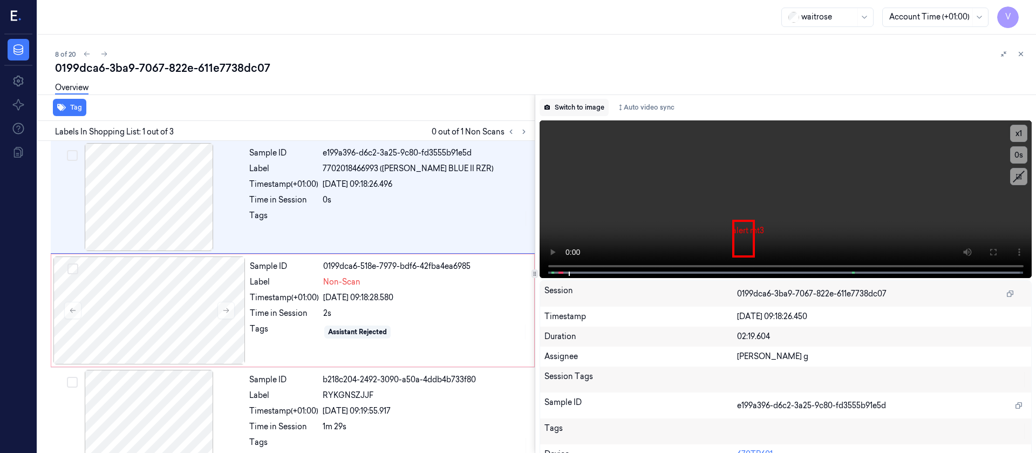
click at [585, 100] on button "Switch to image" at bounding box center [574, 107] width 69 height 17
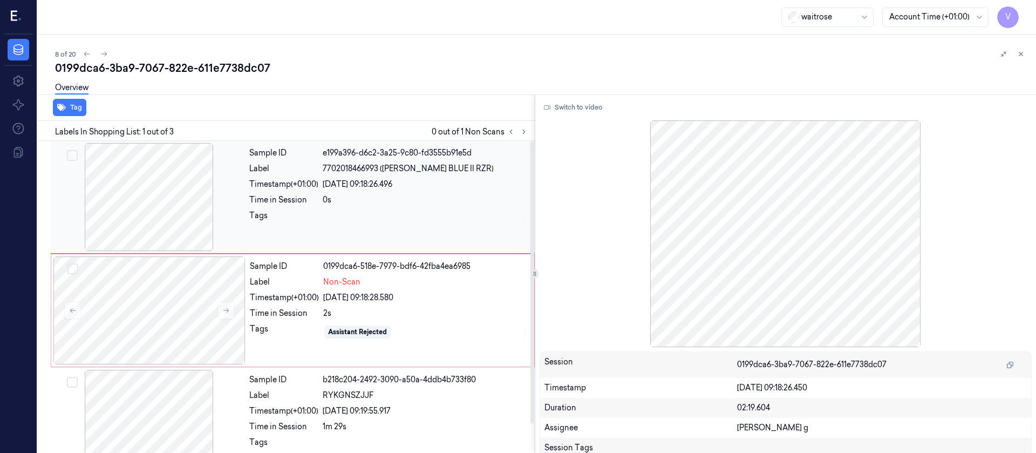
click at [401, 184] on div "[DATE] 09:18:26.496" at bounding box center [426, 184] width 206 height 11
click at [124, 301] on div at bounding box center [149, 310] width 192 height 108
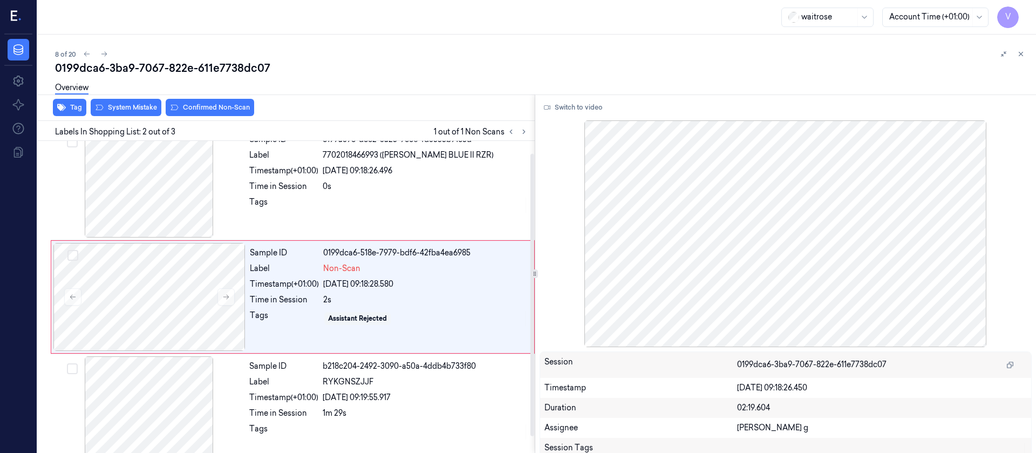
click at [124, 101] on div "Overview" at bounding box center [541, 90] width 973 height 28
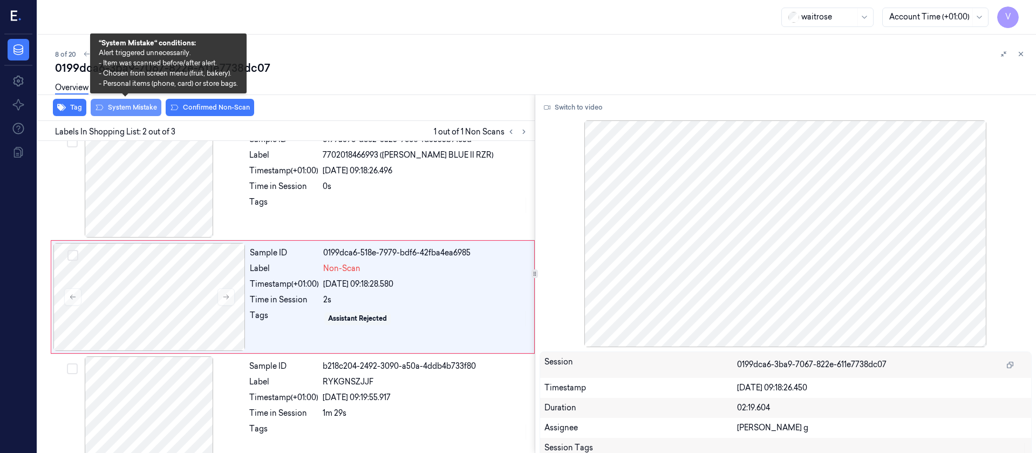
click at [133, 110] on button "System Mistake" at bounding box center [126, 107] width 71 height 17
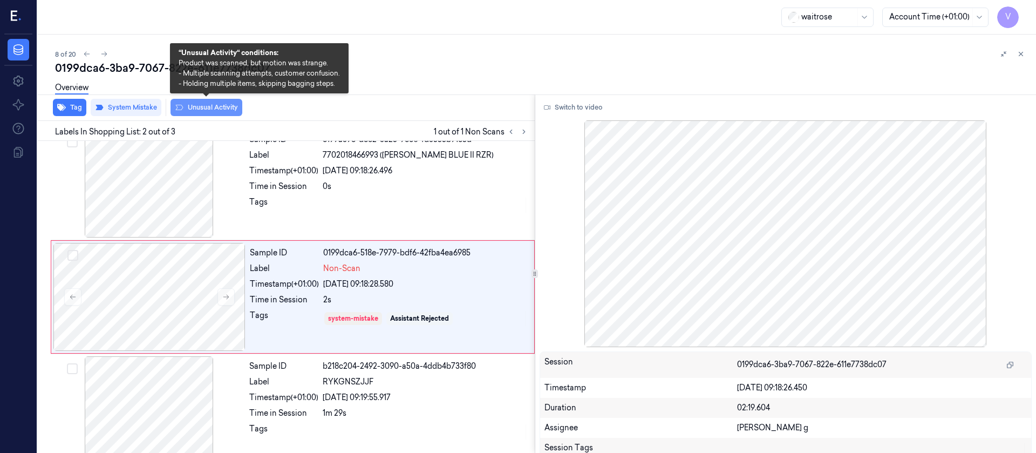
click at [185, 110] on button "Unusual Activity" at bounding box center [207, 107] width 72 height 17
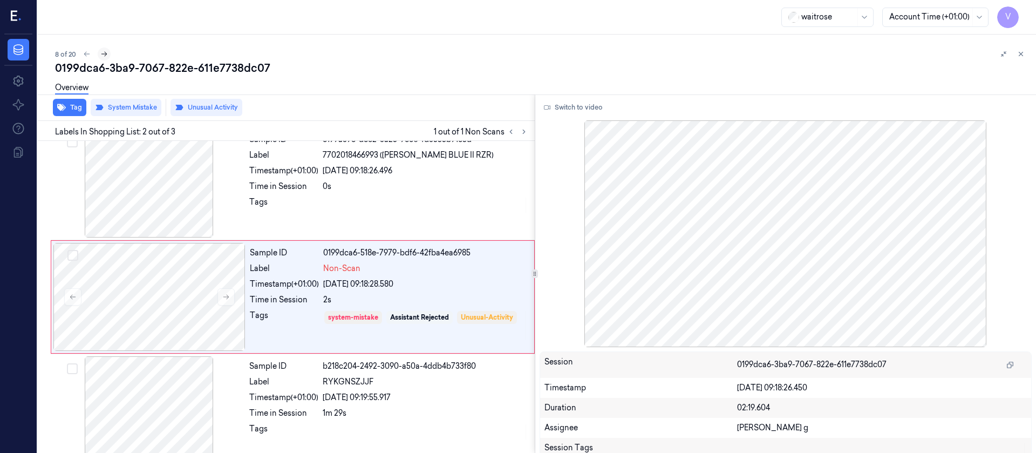
click at [102, 50] on icon at bounding box center [104, 54] width 8 height 8
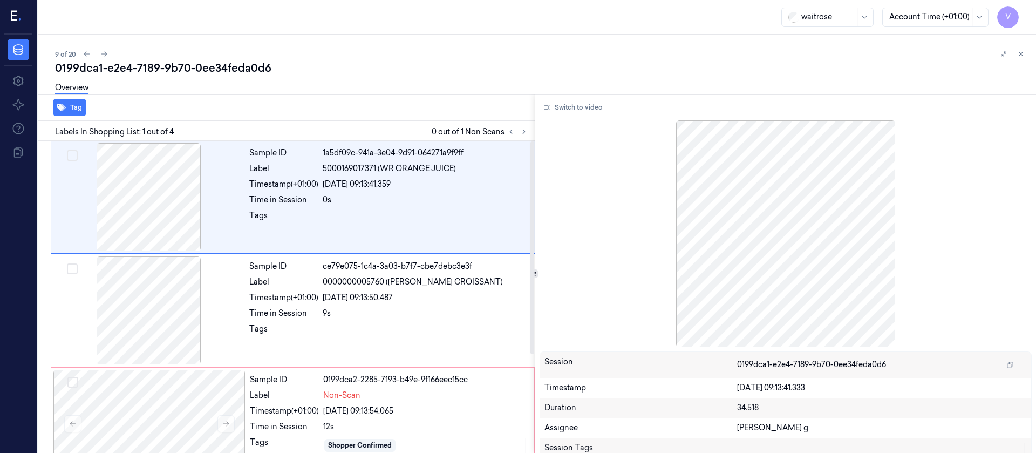
click at [378, 106] on div "Tag" at bounding box center [283, 107] width 501 height 26
click at [522, 133] on icon at bounding box center [524, 132] width 8 height 8
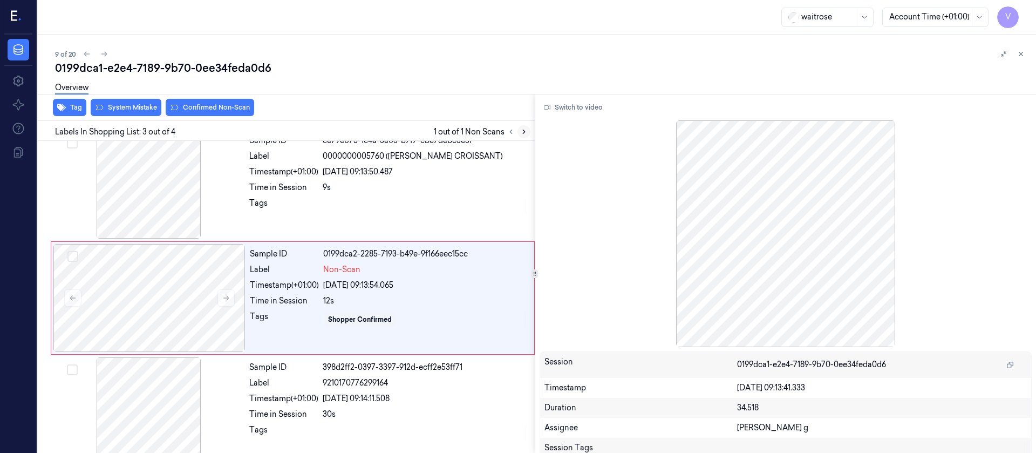
scroll to position [127, 0]
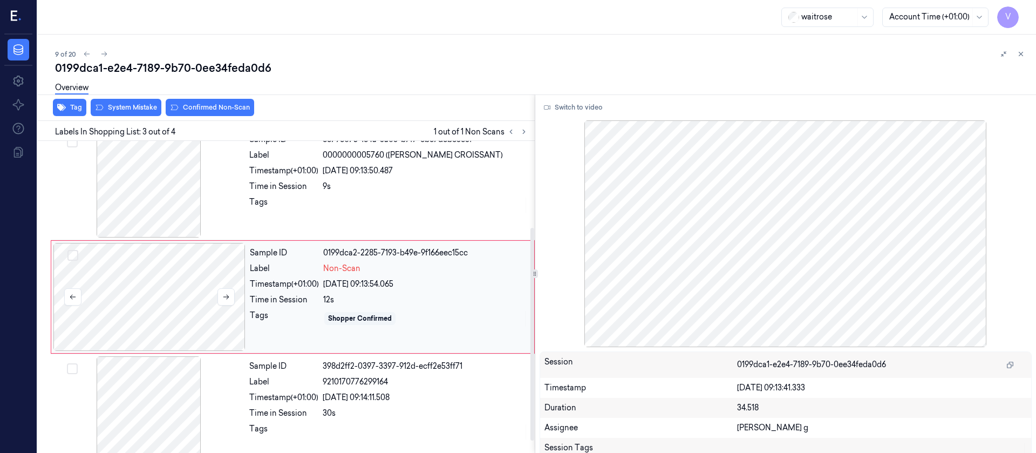
click at [172, 293] on div at bounding box center [149, 297] width 192 height 108
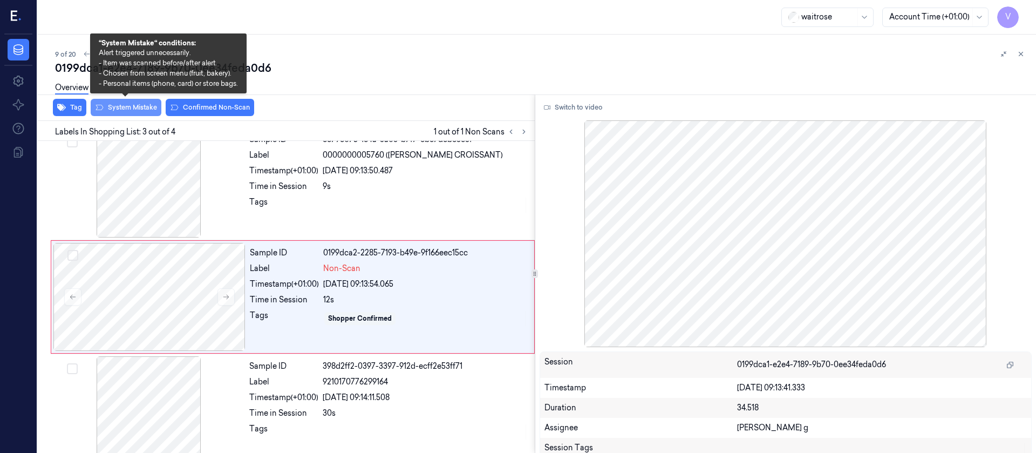
click at [126, 109] on button "System Mistake" at bounding box center [126, 107] width 71 height 17
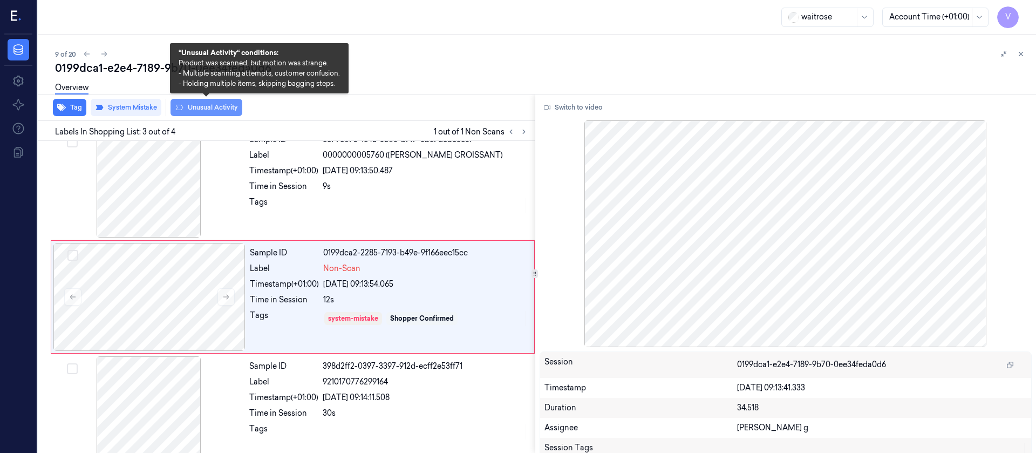
click at [205, 111] on button "Unusual Activity" at bounding box center [207, 107] width 72 height 17
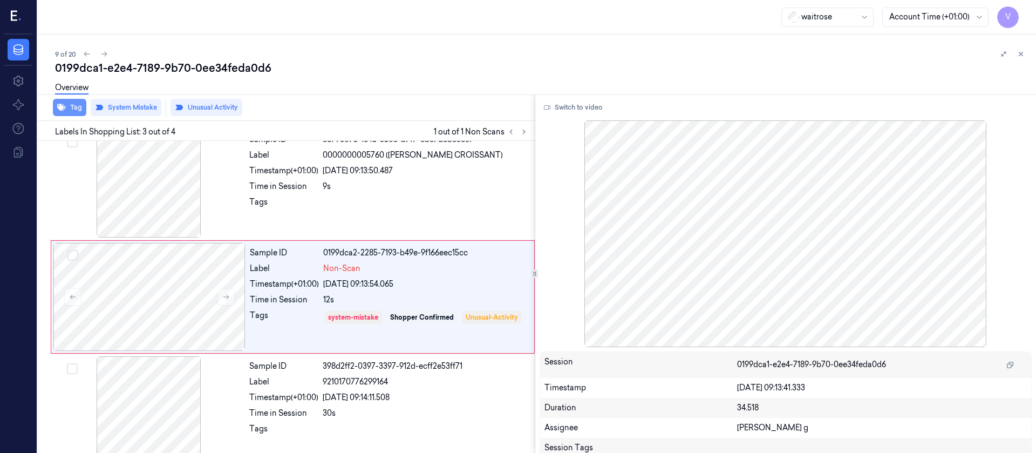
click at [74, 109] on button "Tag" at bounding box center [69, 107] width 33 height 17
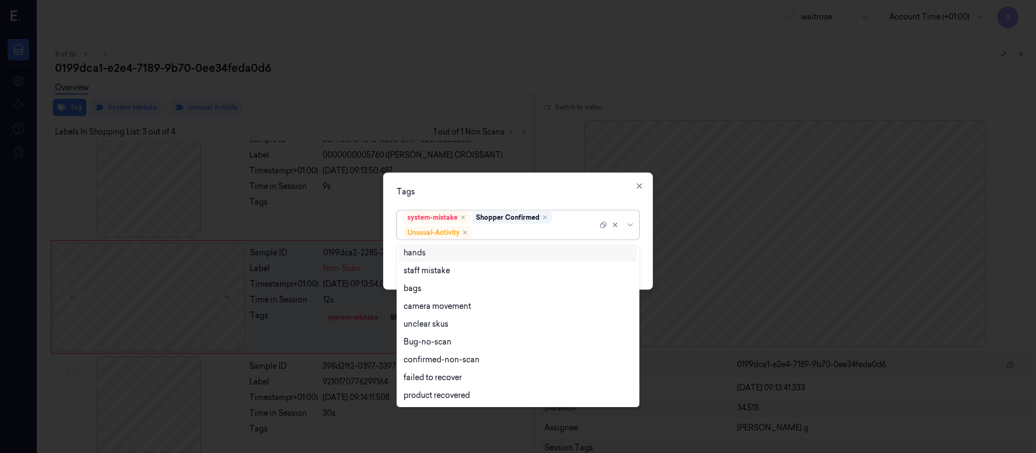
click at [503, 233] on div at bounding box center [535, 232] width 123 height 11
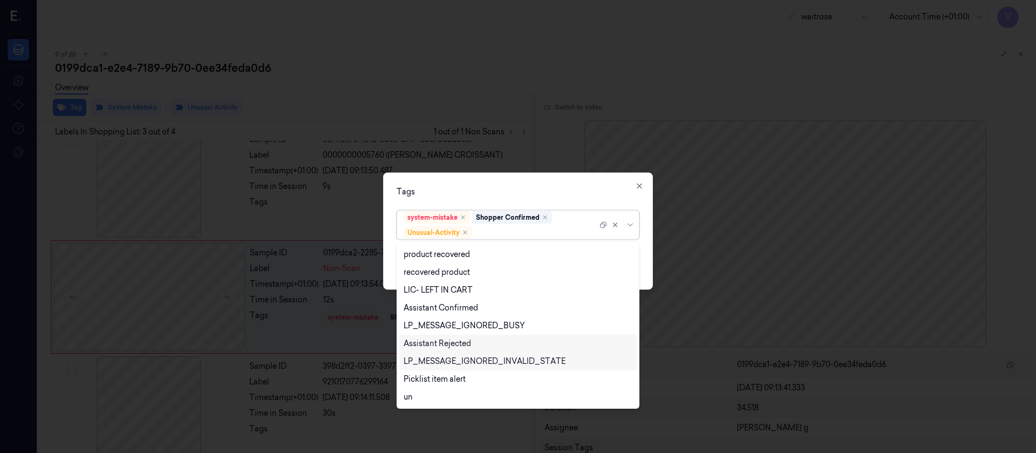
scroll to position [212, 0]
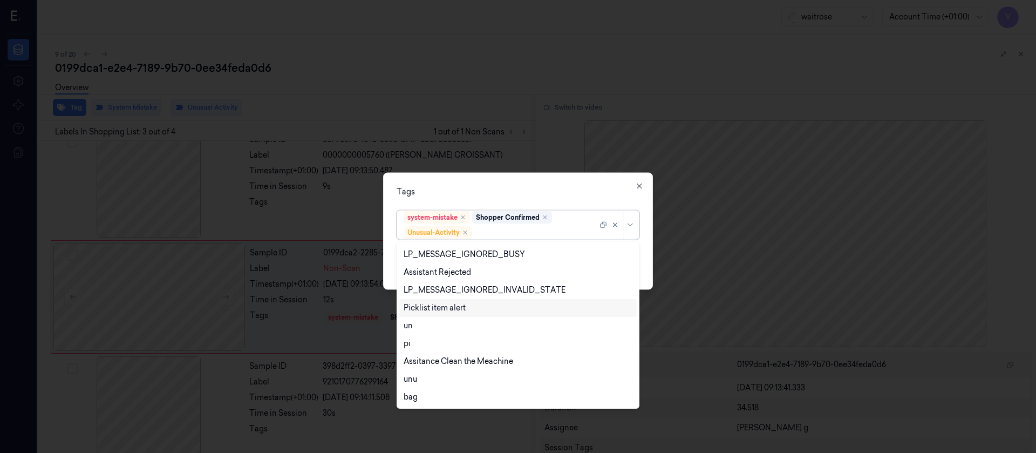
click at [435, 301] on div "Picklist item alert" at bounding box center [435, 307] width 62 height 11
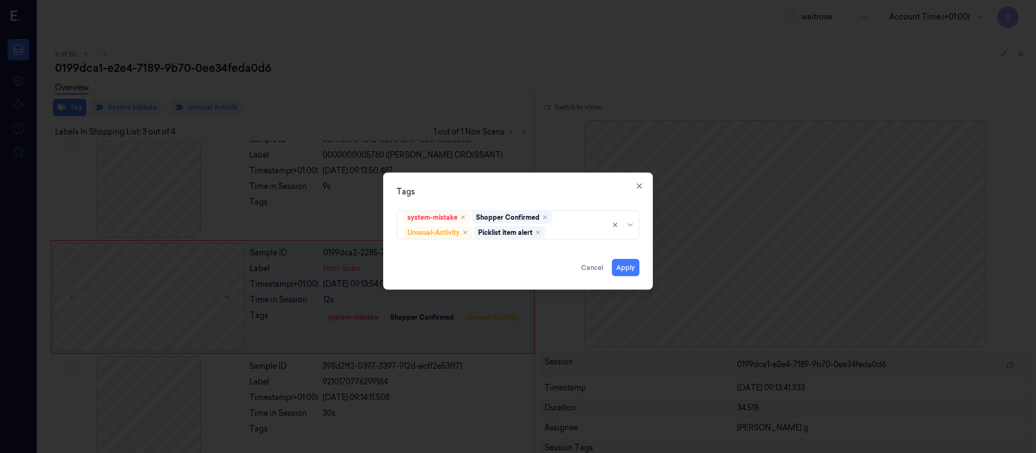
click at [578, 192] on div "Tags" at bounding box center [518, 191] width 243 height 11
click at [630, 265] on button "Apply" at bounding box center [626, 267] width 28 height 17
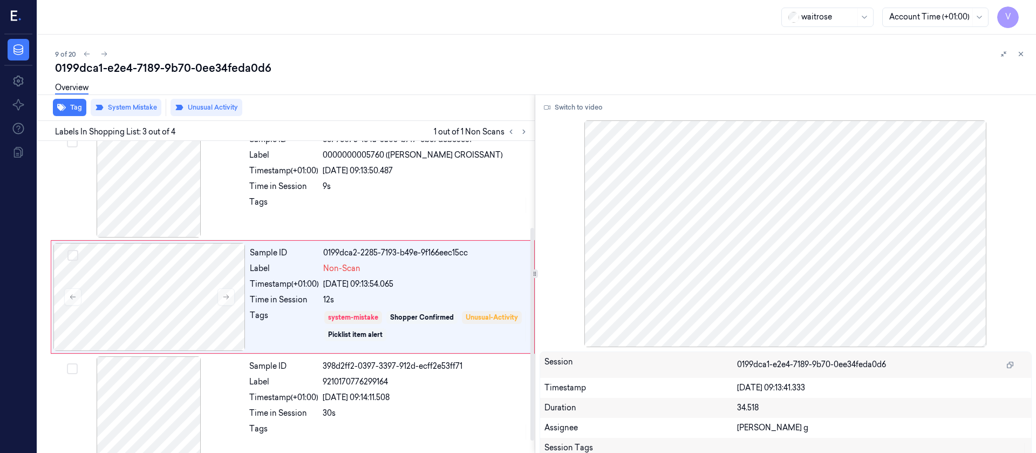
click at [412, 59] on div "9 of 20" at bounding box center [541, 53] width 973 height 13
click at [106, 56] on icon at bounding box center [104, 54] width 8 height 8
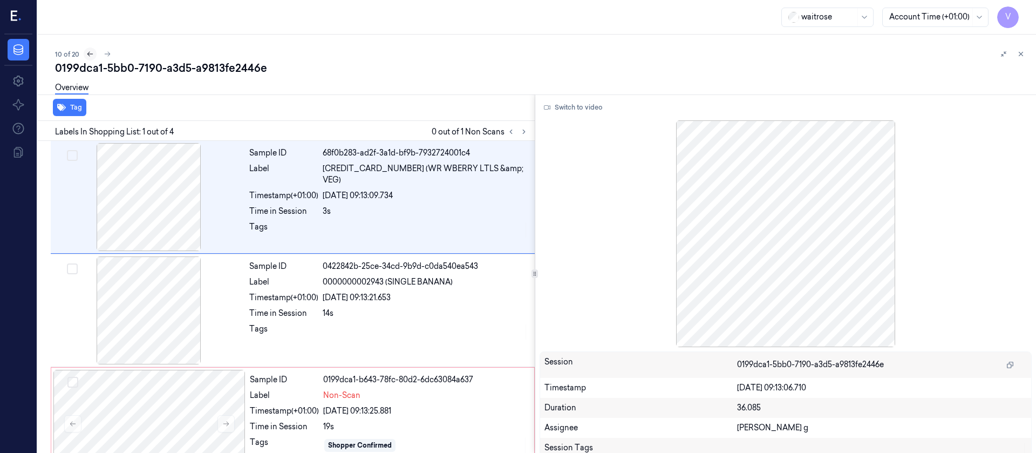
click at [85, 54] on button at bounding box center [90, 53] width 13 height 13
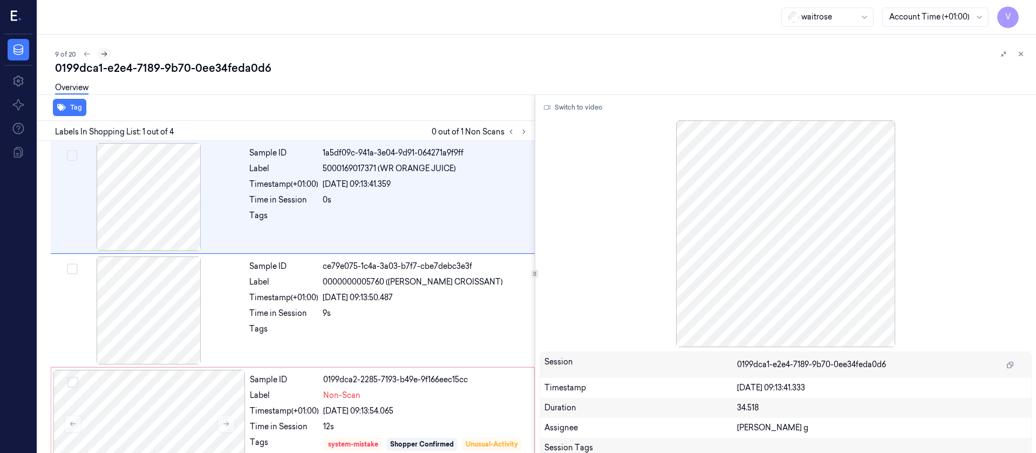
click at [105, 55] on icon at bounding box center [104, 54] width 6 height 5
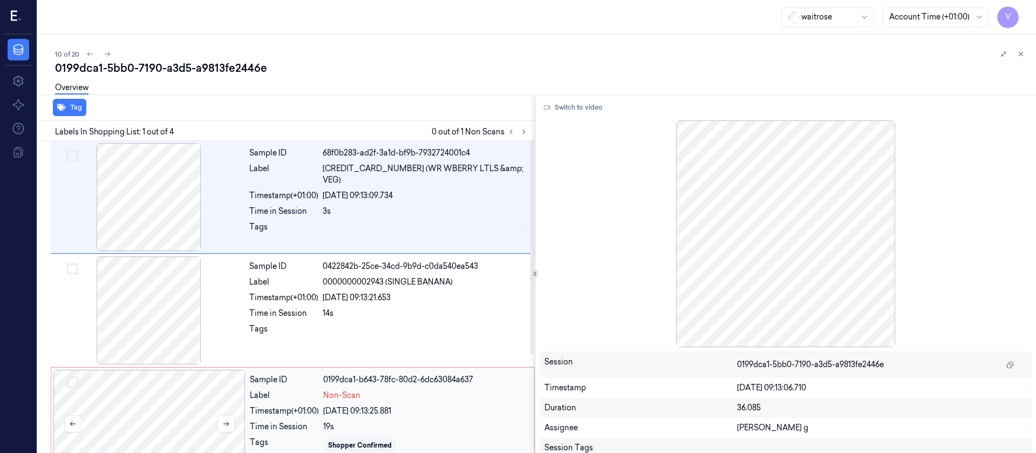
click at [139, 301] on div at bounding box center [149, 424] width 192 height 108
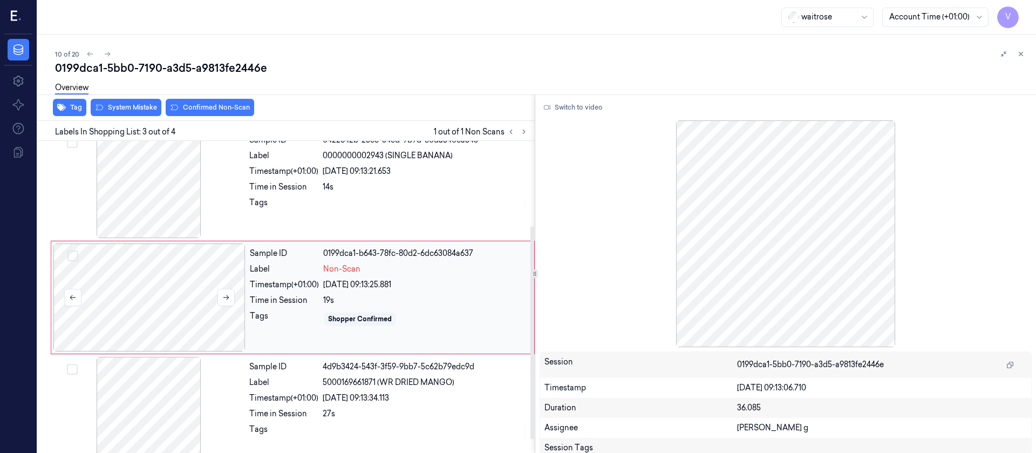
scroll to position [127, 0]
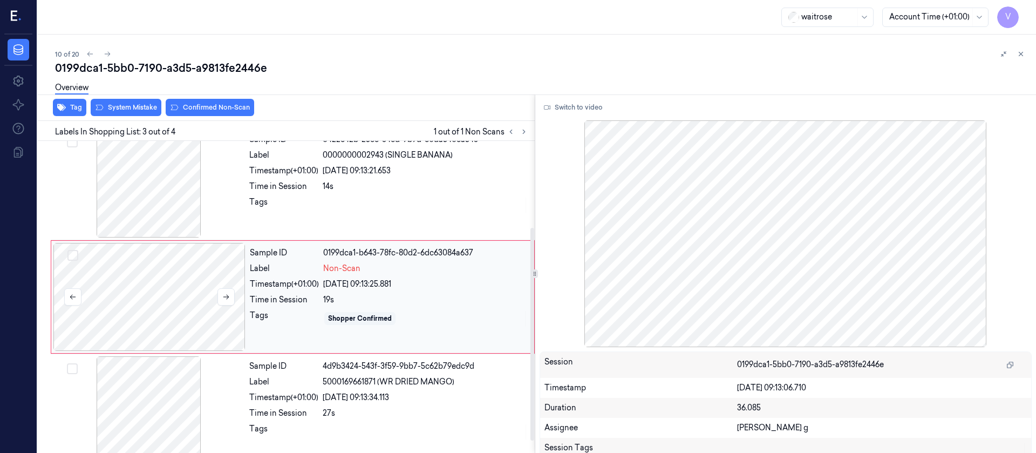
click at [173, 298] on div at bounding box center [149, 297] width 192 height 108
click at [140, 301] on div at bounding box center [149, 297] width 192 height 108
click at [168, 207] on div at bounding box center [149, 184] width 192 height 108
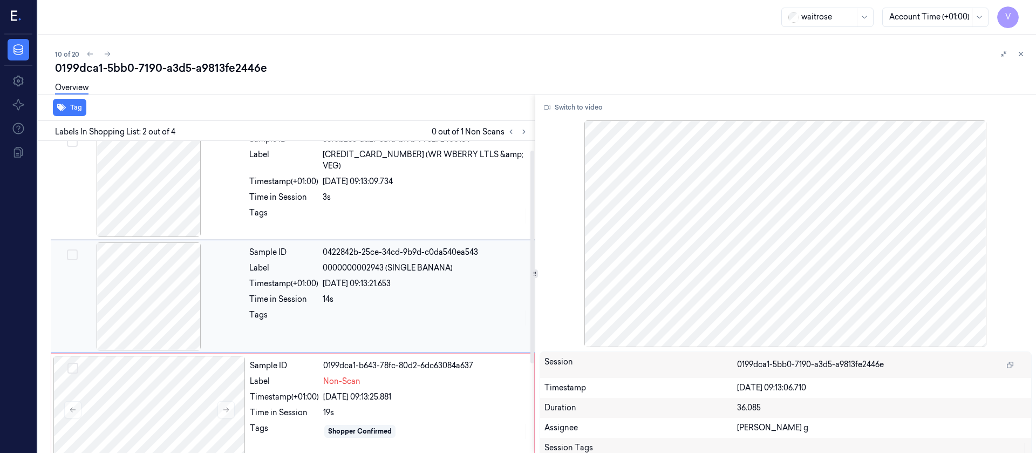
scroll to position [13, 0]
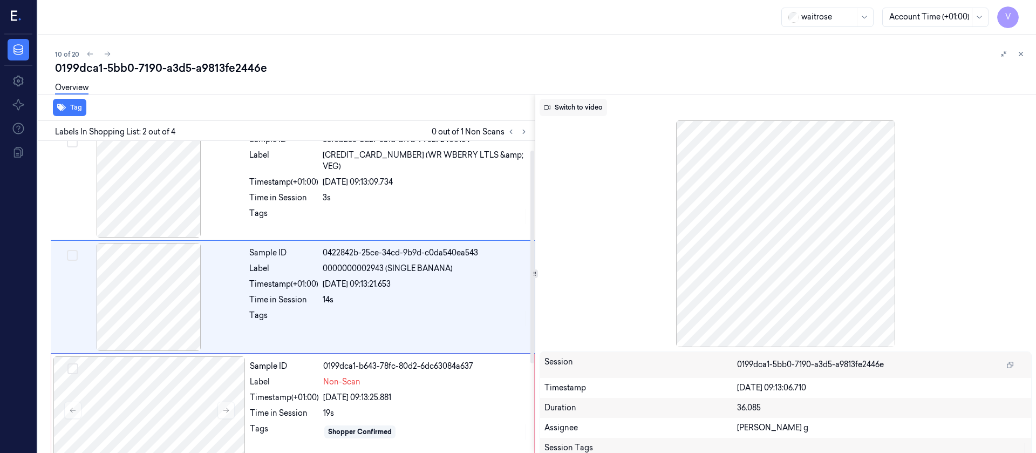
click at [582, 107] on button "Switch to video" at bounding box center [573, 107] width 67 height 17
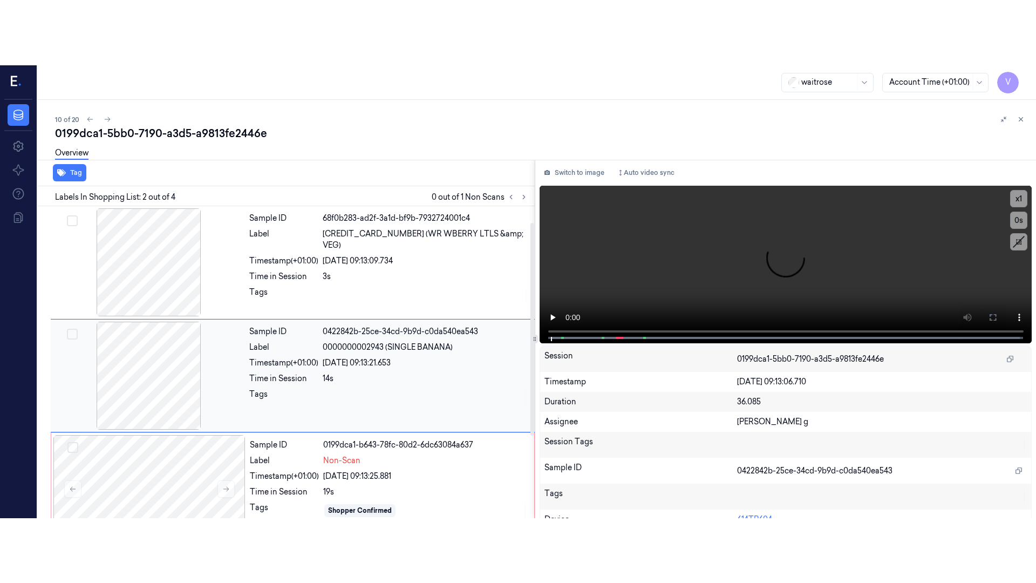
scroll to position [81, 0]
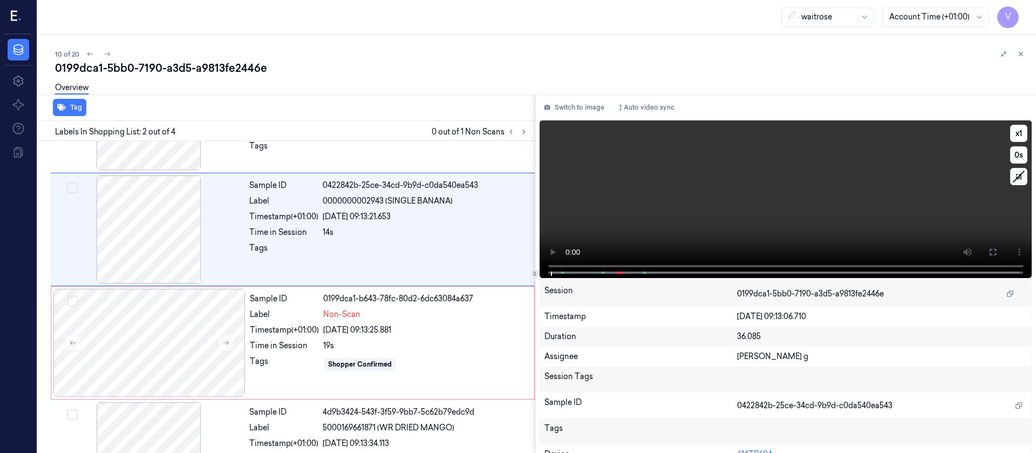
drag, startPoint x: 987, startPoint y: 257, endPoint x: 987, endPoint y: 354, distance: 96.6
click at [690, 255] on button at bounding box center [993, 251] width 17 height 17
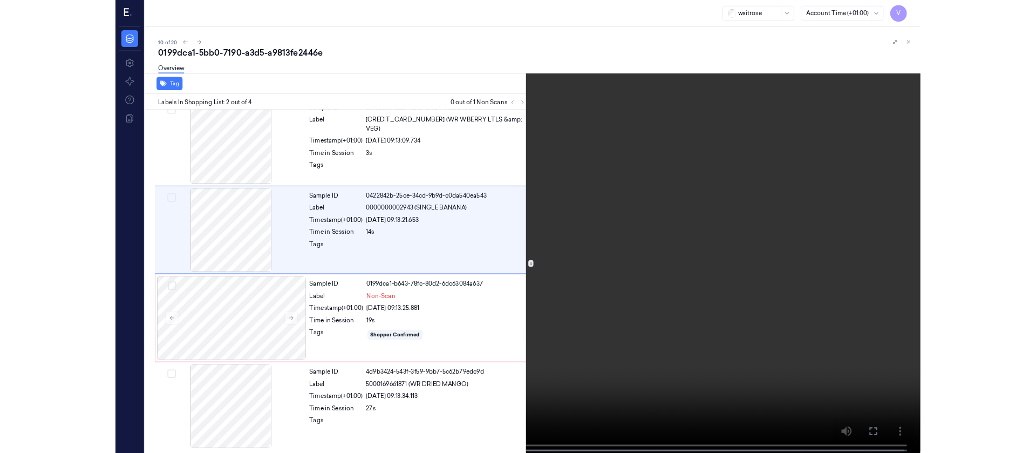
scroll to position [0, 0]
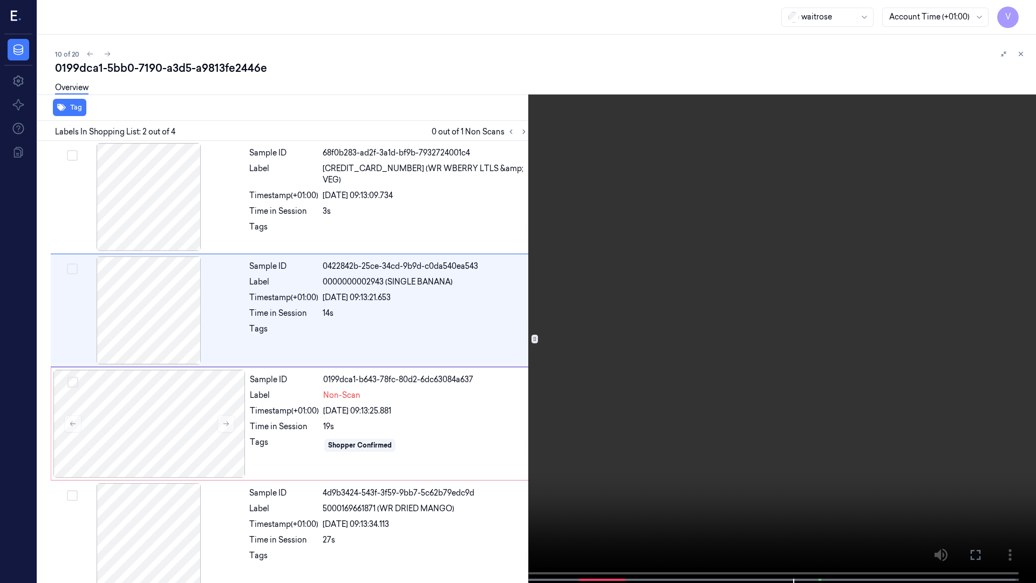
click at [0, 0] on icon at bounding box center [0, 0] width 0 height 0
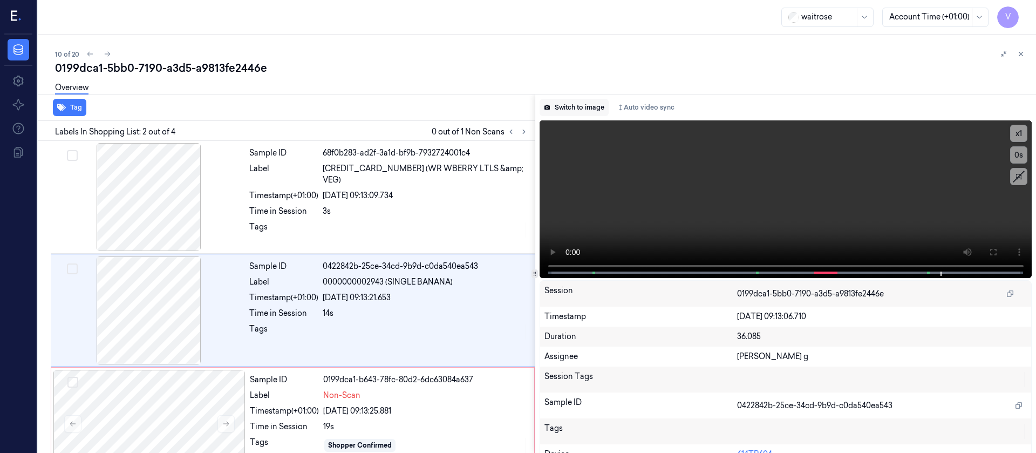
click at [562, 104] on button "Switch to image" at bounding box center [574, 107] width 69 height 17
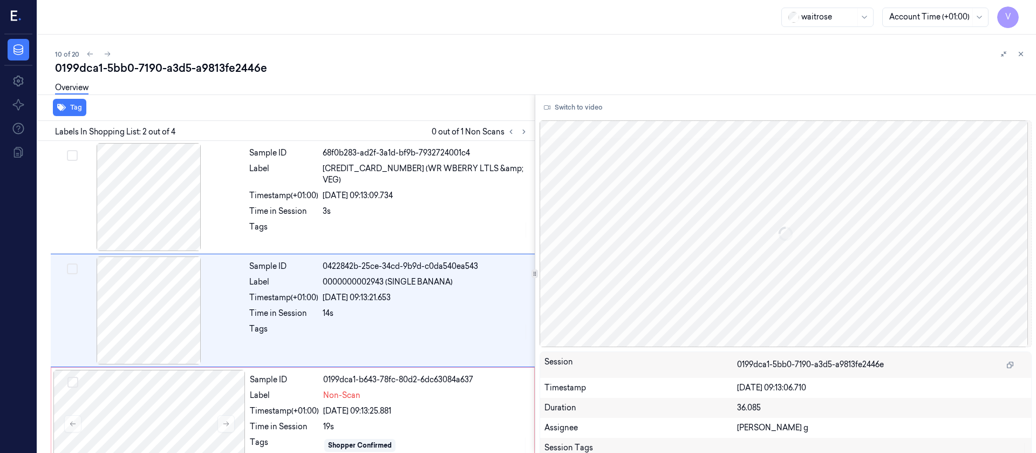
scroll to position [13, 0]
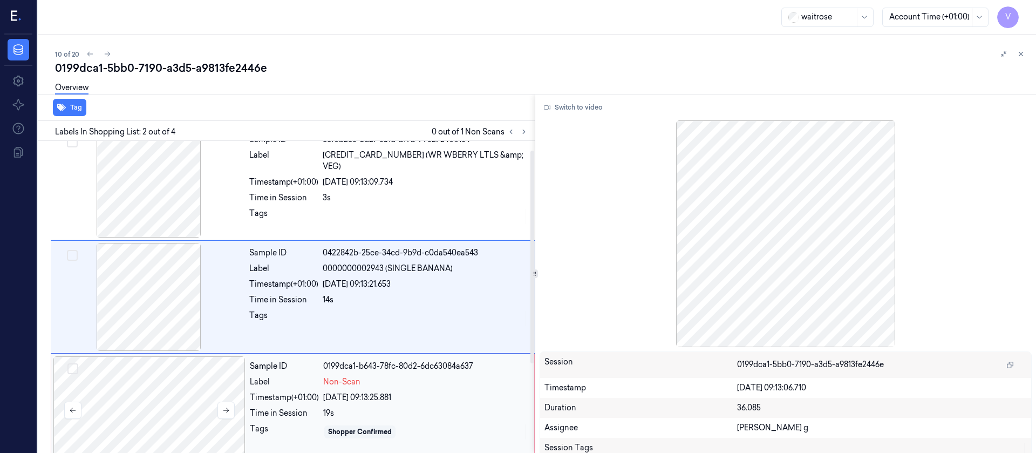
click at [155, 301] on div at bounding box center [149, 410] width 192 height 108
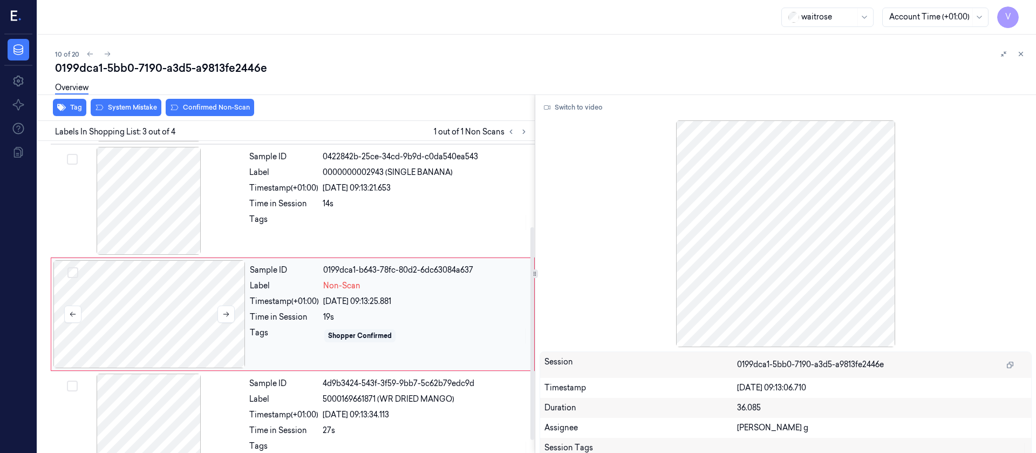
scroll to position [127, 0]
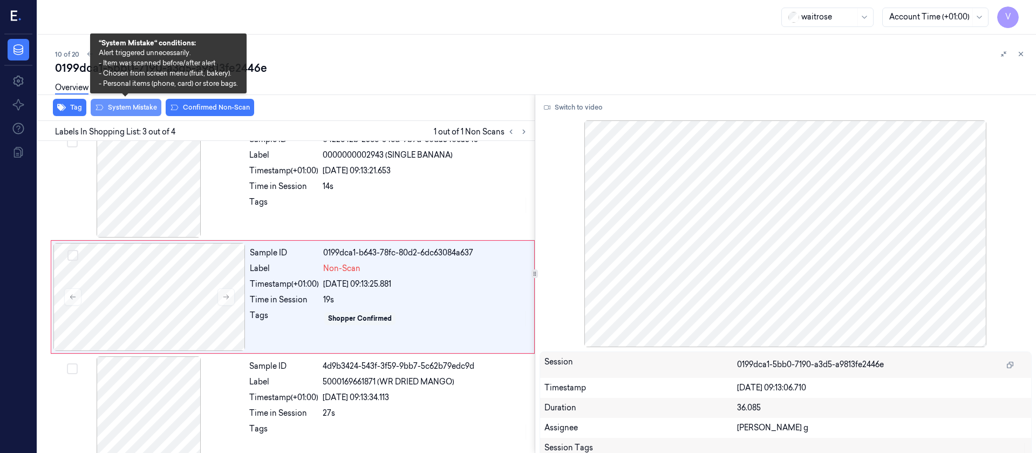
click at [134, 111] on button "System Mistake" at bounding box center [126, 107] width 71 height 17
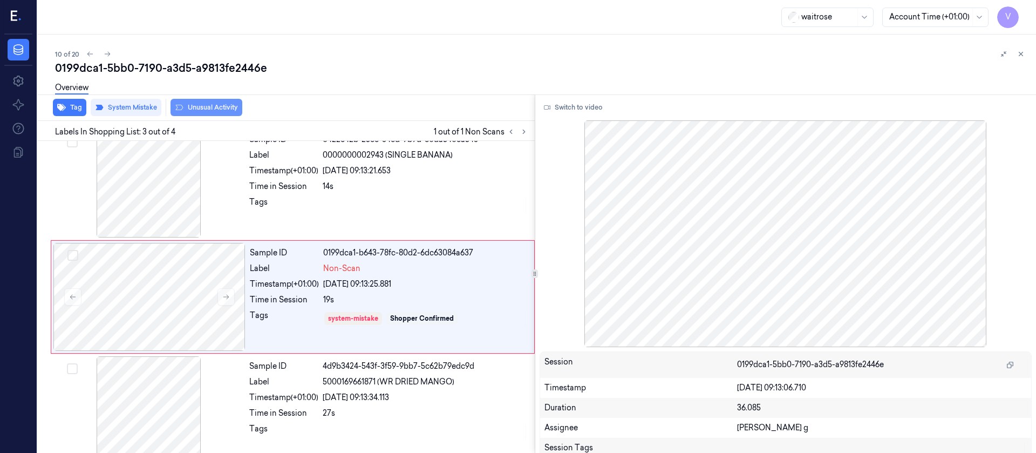
click at [204, 108] on button "Unusual Activity" at bounding box center [207, 107] width 72 height 17
click at [342, 79] on div "Overview" at bounding box center [541, 90] width 973 height 28
click at [145, 286] on div at bounding box center [149, 297] width 192 height 108
click at [69, 104] on button "Tag" at bounding box center [69, 107] width 33 height 17
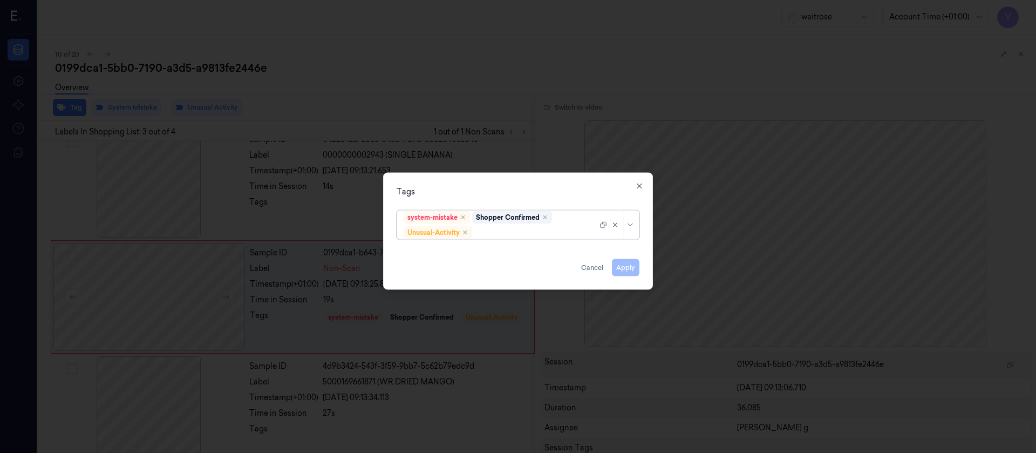
click at [495, 234] on div at bounding box center [535, 232] width 123 height 11
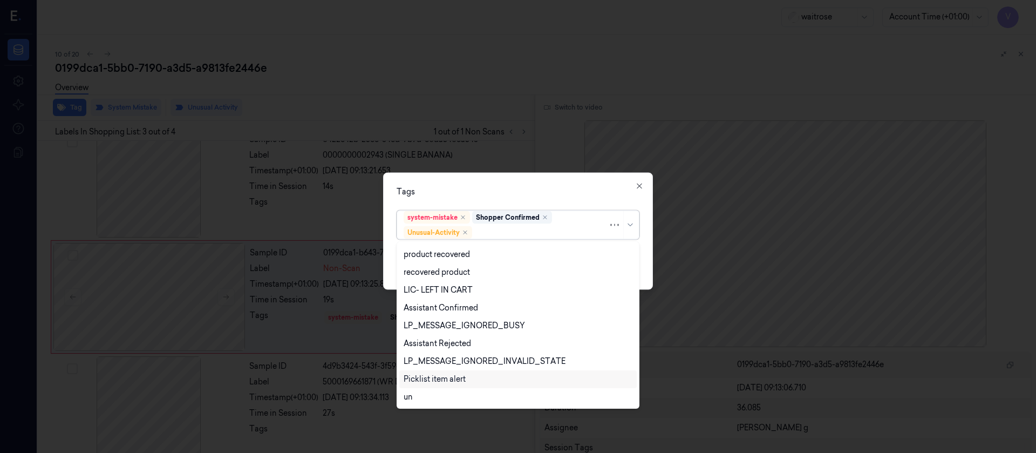
click at [426, 301] on div "Picklist item alert" at bounding box center [435, 379] width 62 height 11
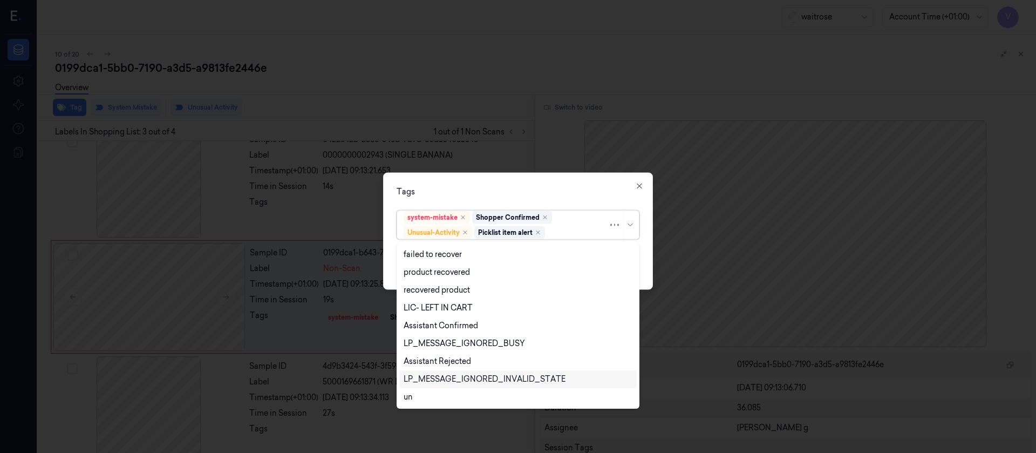
scroll to position [141, 0]
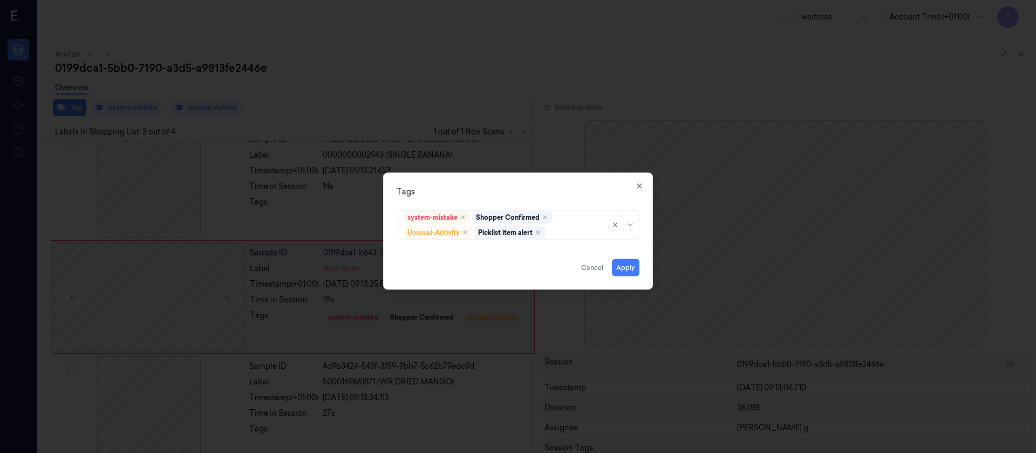
click at [544, 193] on div "Tags" at bounding box center [518, 191] width 243 height 11
click at [635, 270] on button "Apply" at bounding box center [626, 267] width 28 height 17
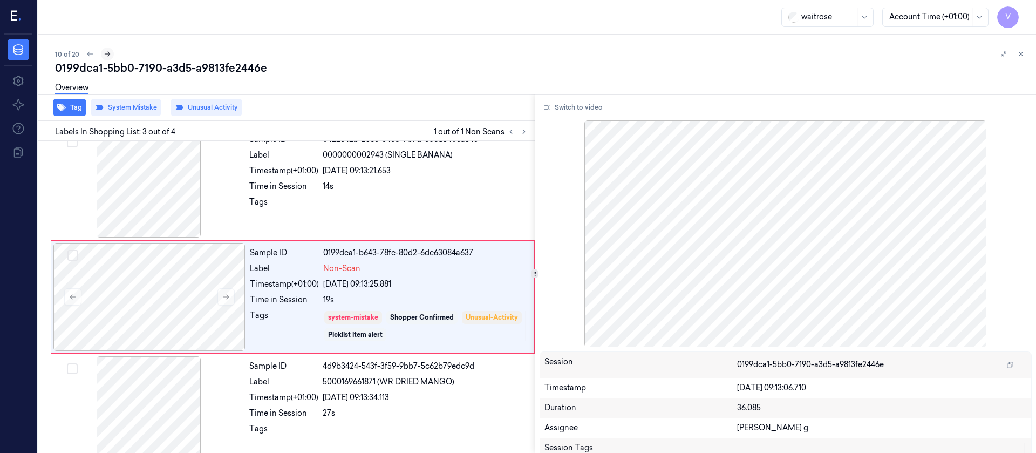
click at [111, 55] on button at bounding box center [107, 53] width 13 height 13
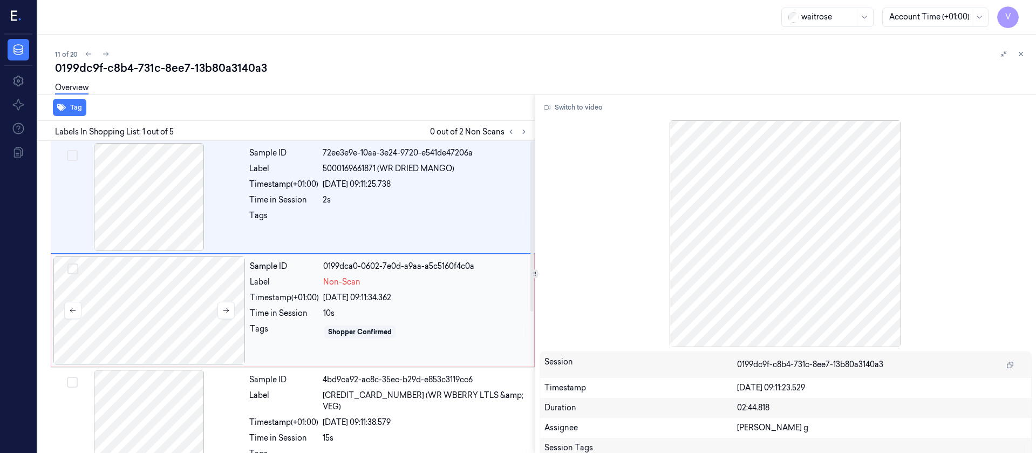
click at [148, 286] on div at bounding box center [149, 310] width 192 height 108
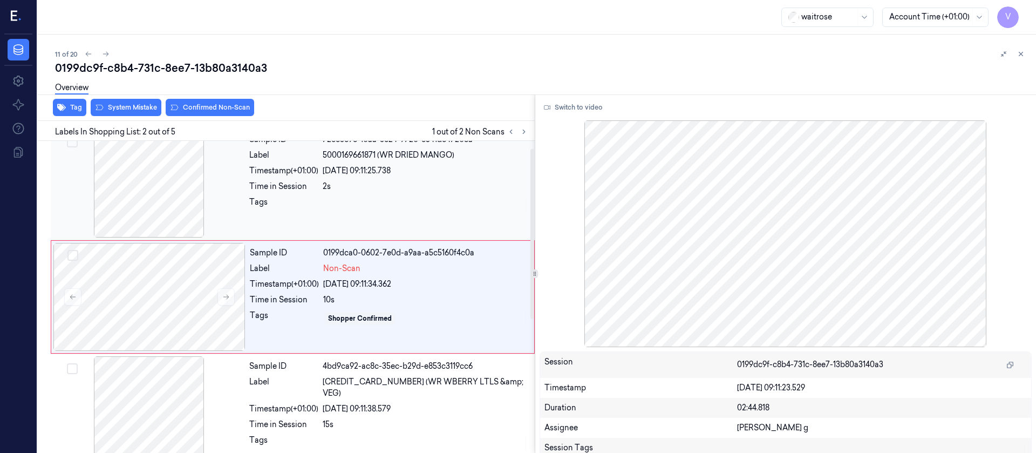
click at [171, 187] on div at bounding box center [149, 184] width 192 height 108
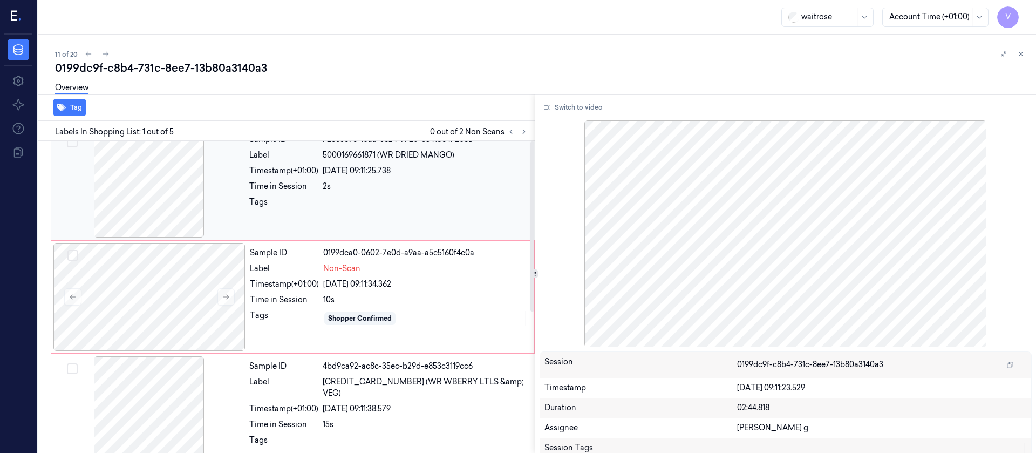
scroll to position [0, 0]
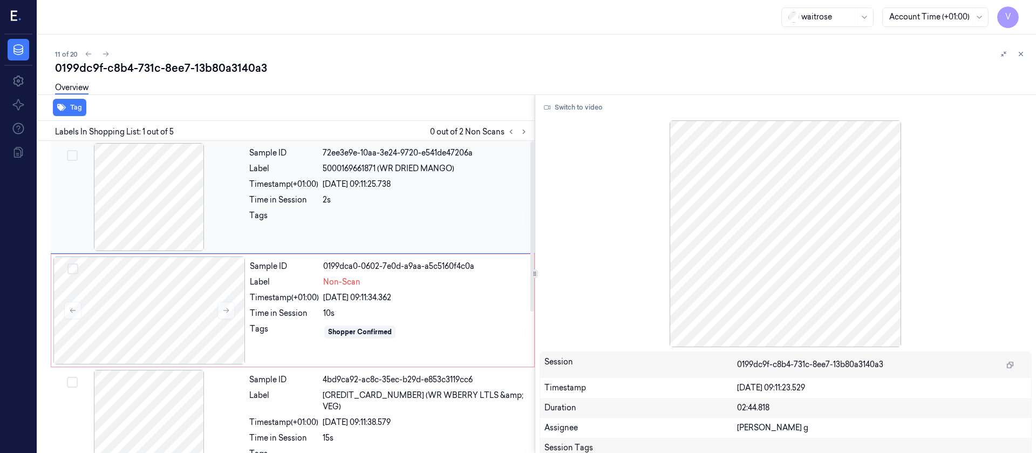
click at [166, 179] on div at bounding box center [149, 197] width 192 height 108
click at [577, 110] on button "Switch to video" at bounding box center [573, 107] width 67 height 17
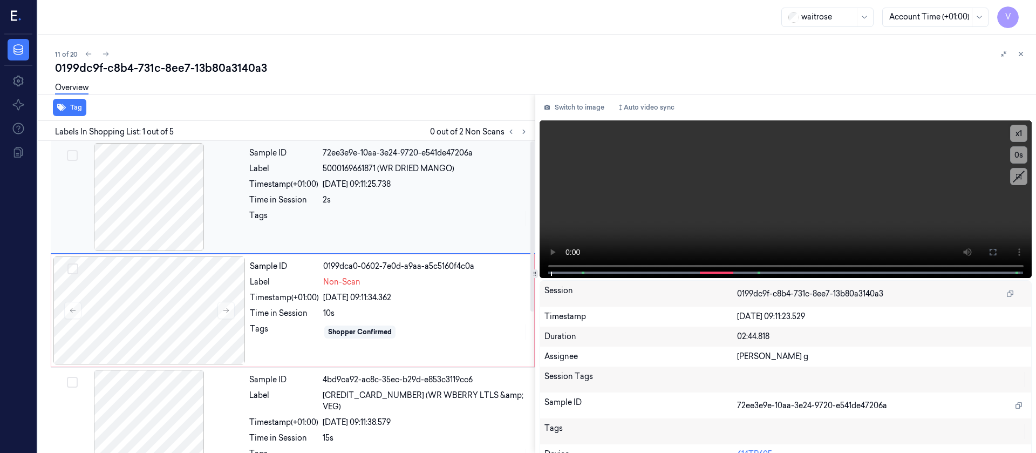
click at [155, 201] on div at bounding box center [149, 197] width 192 height 108
click at [690, 255] on icon at bounding box center [993, 252] width 6 height 6
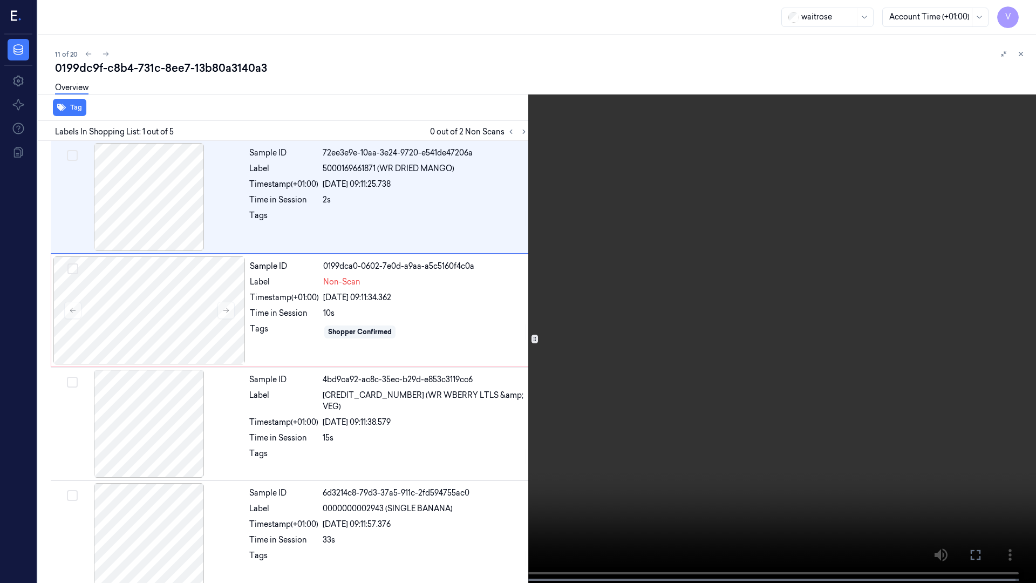
click at [0, 0] on icon at bounding box center [0, 0] width 0 height 0
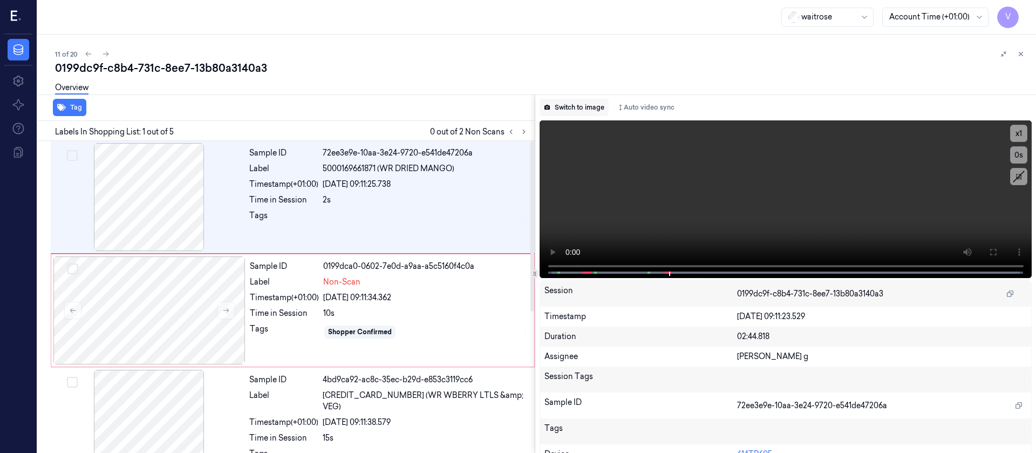
click at [567, 104] on button "Switch to image" at bounding box center [574, 107] width 69 height 17
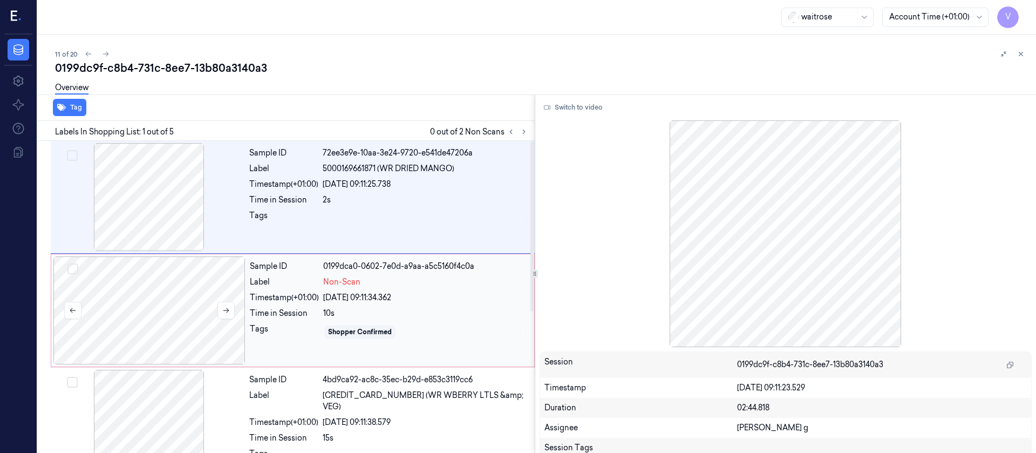
click at [128, 301] on div at bounding box center [149, 310] width 192 height 108
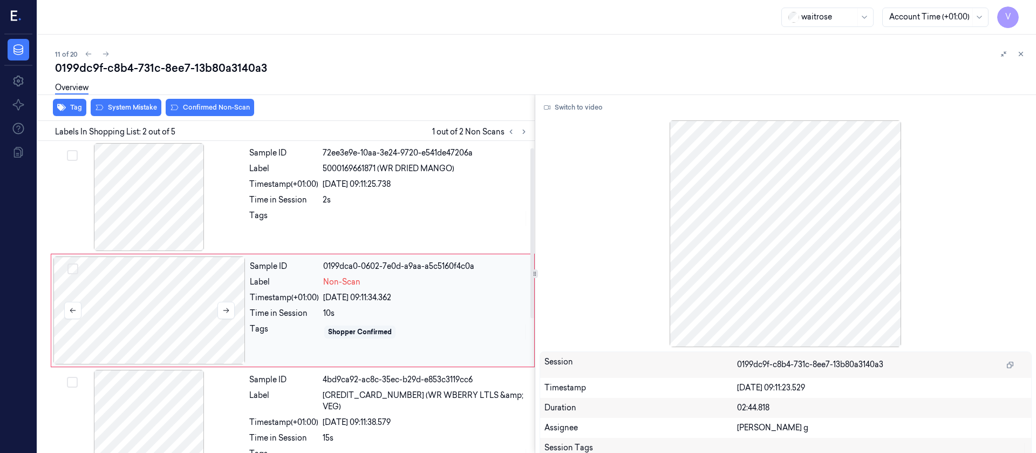
scroll to position [13, 0]
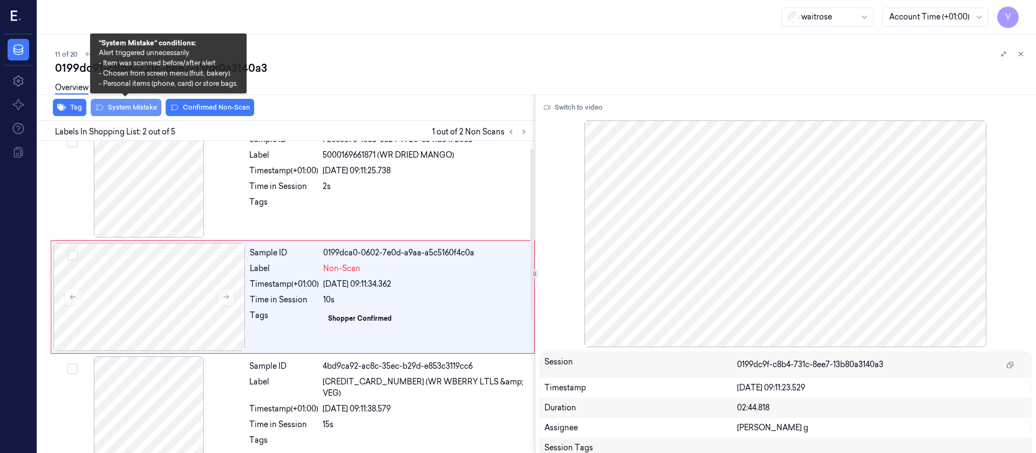
click at [130, 104] on button "System Mistake" at bounding box center [126, 107] width 71 height 17
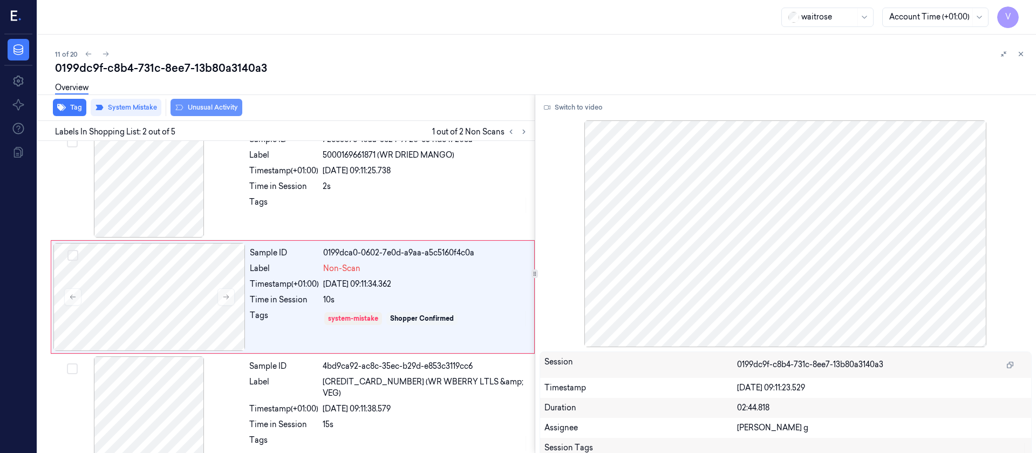
click at [212, 110] on button "Unusual Activity" at bounding box center [207, 107] width 72 height 17
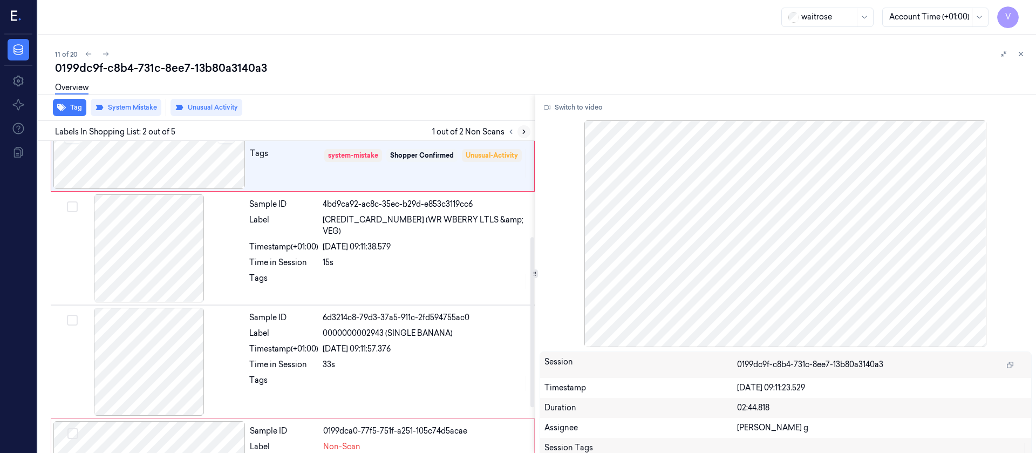
click at [522, 133] on icon at bounding box center [524, 132] width 8 height 8
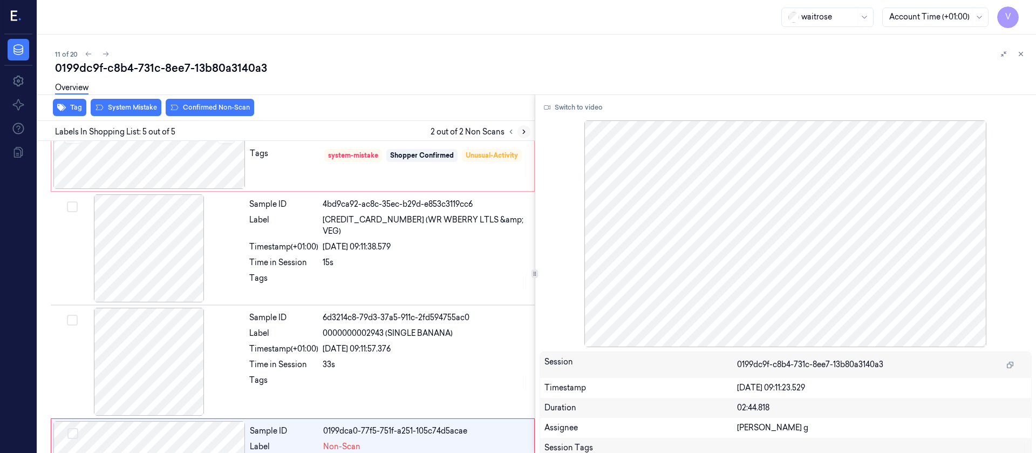
scroll to position [258, 0]
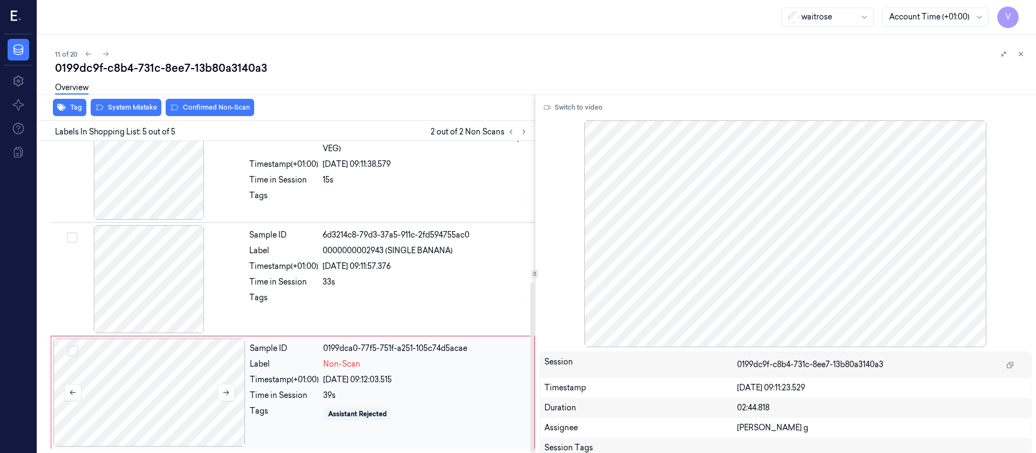
click at [182, 301] on div at bounding box center [149, 392] width 192 height 108
click at [132, 94] on div at bounding box center [534, 94] width 1003 height 1
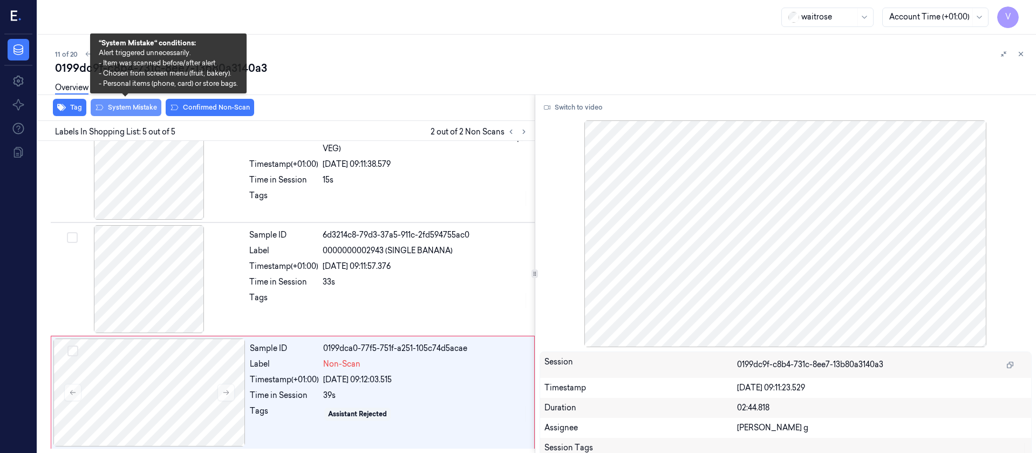
click at [127, 107] on button "System Mistake" at bounding box center [126, 107] width 71 height 17
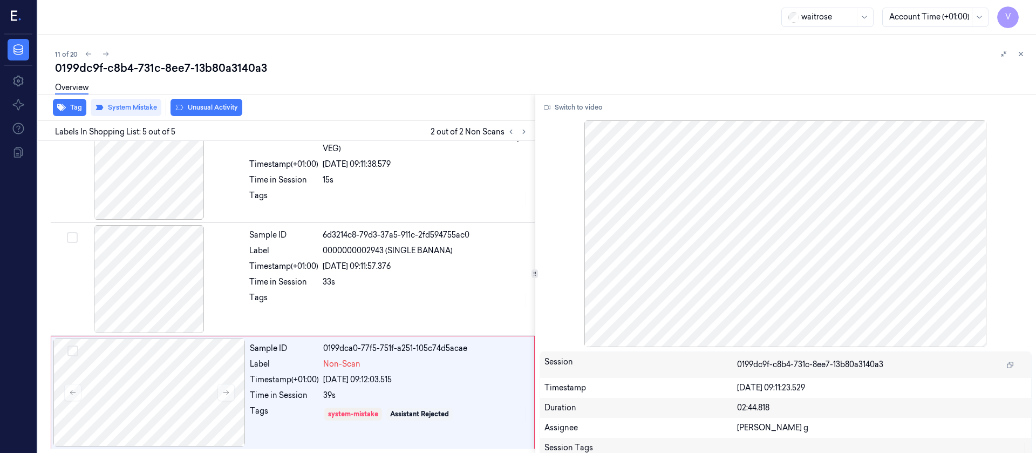
click at [214, 106] on button "Unusual Activity" at bounding box center [207, 107] width 72 height 17
click at [65, 108] on icon "button" at bounding box center [61, 107] width 9 height 7
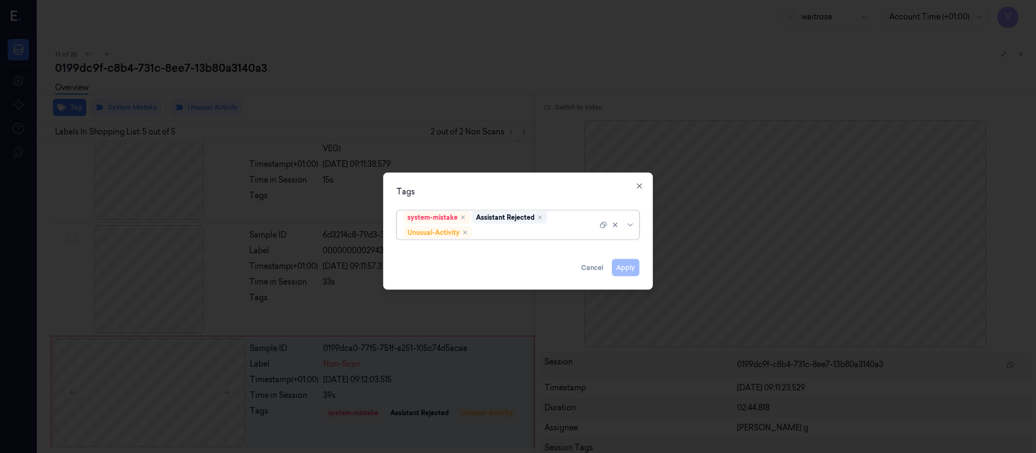
click at [533, 235] on div at bounding box center [535, 232] width 123 height 11
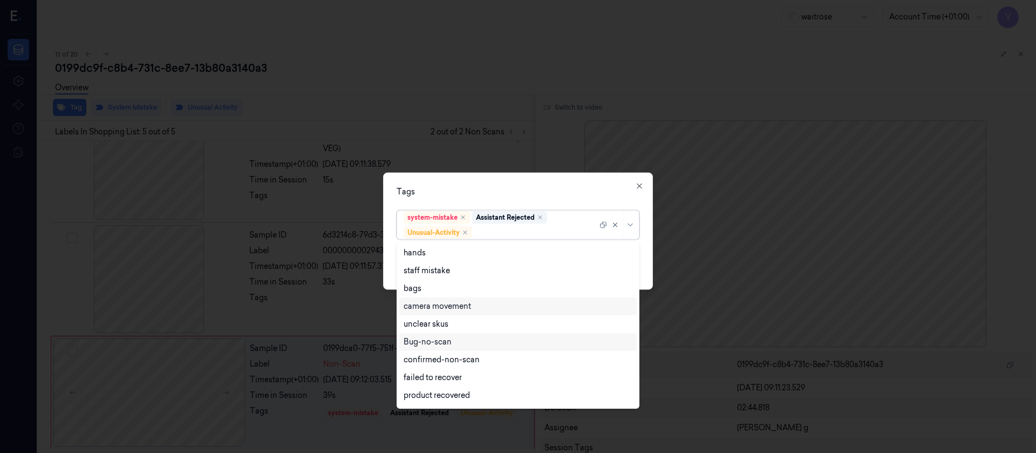
scroll to position [141, 0]
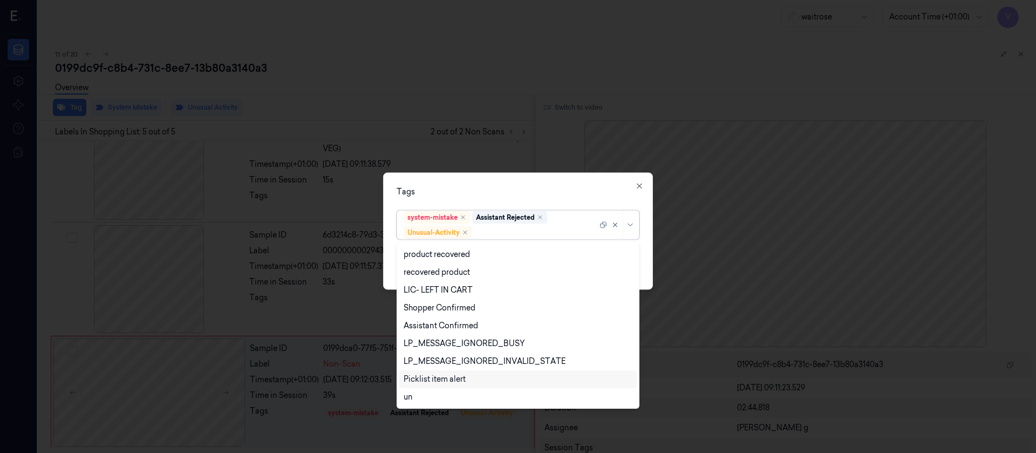
click at [429, 301] on div "Picklist item alert" at bounding box center [435, 379] width 62 height 11
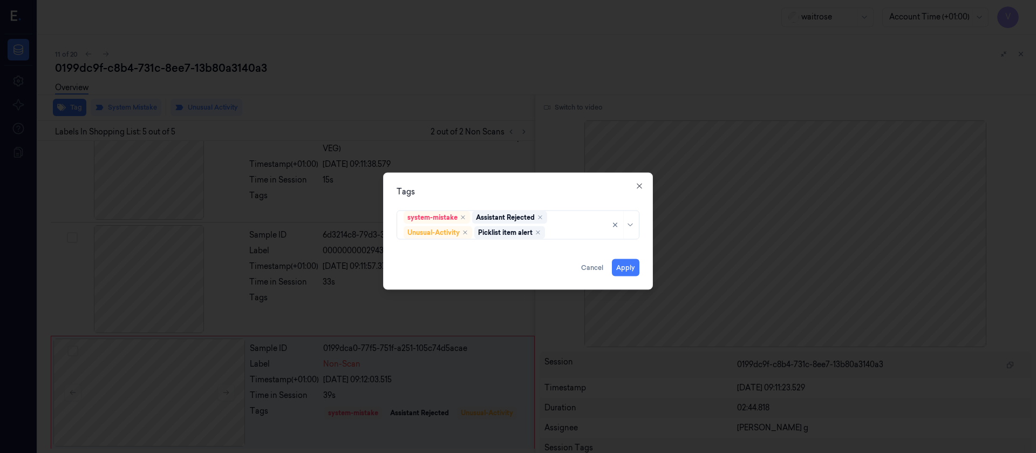
click at [542, 174] on div "Tags system-mistake Assistant Rejected Unusual-Activity Picklist item alert App…" at bounding box center [518, 230] width 270 height 117
click at [620, 266] on button "Apply" at bounding box center [626, 267] width 28 height 17
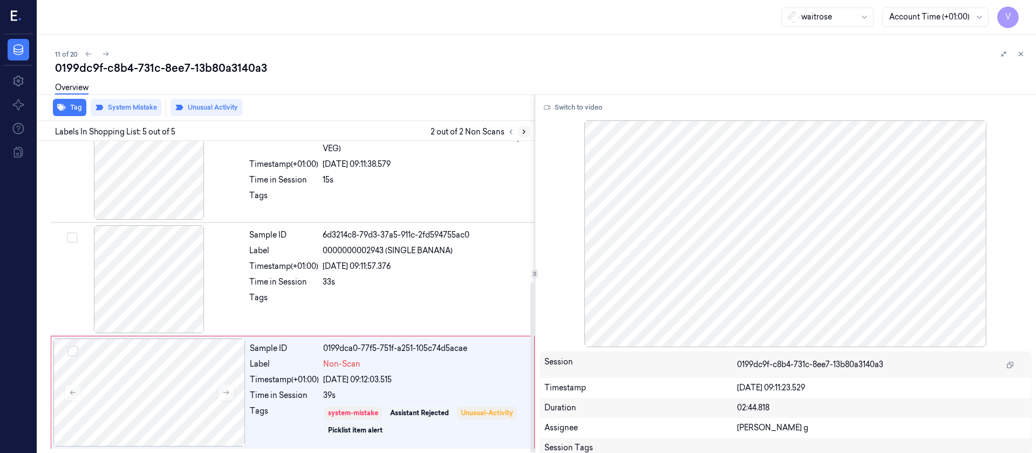
click at [525, 130] on icon at bounding box center [524, 132] width 8 height 8
click at [511, 130] on icon at bounding box center [511, 132] width 8 height 8
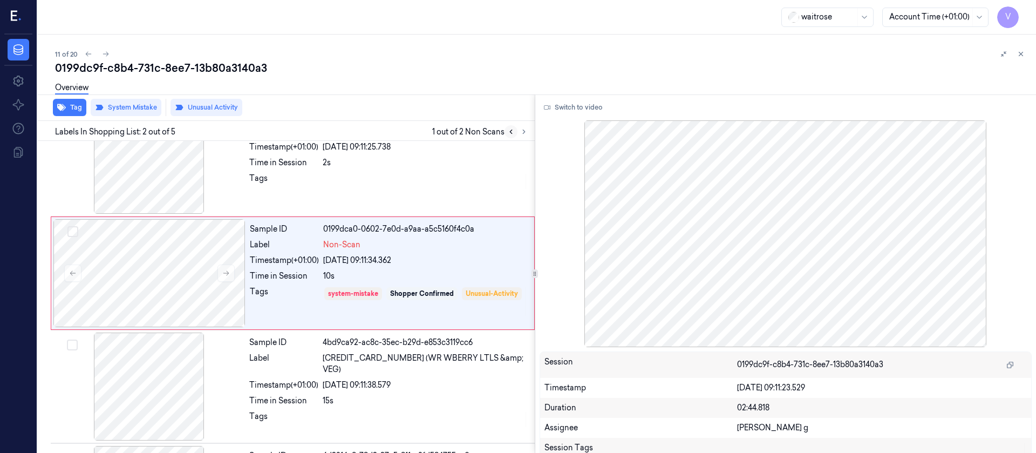
scroll to position [13, 0]
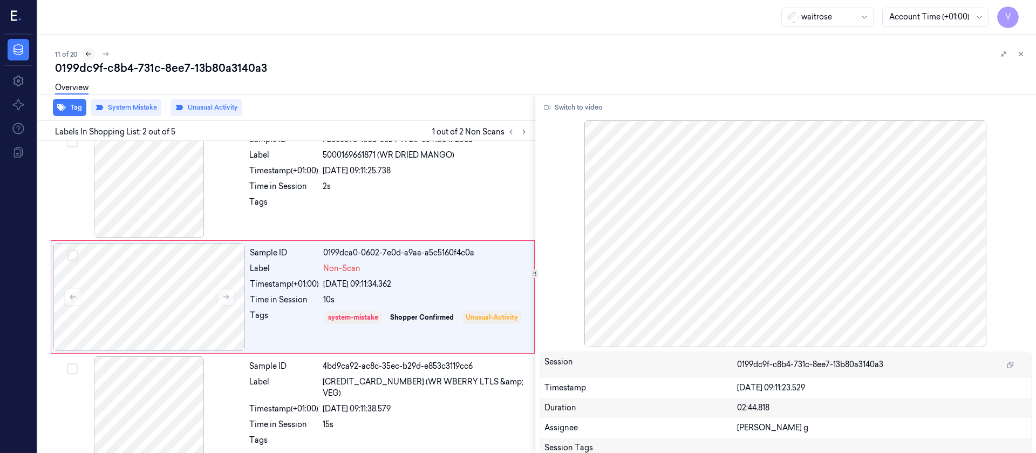
click at [89, 55] on icon at bounding box center [89, 54] width 8 height 8
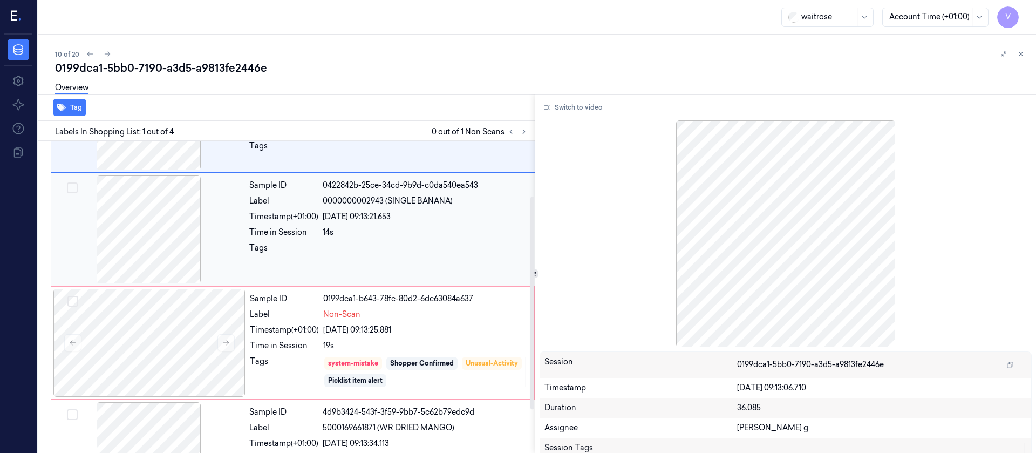
click at [133, 263] on div at bounding box center [149, 229] width 192 height 108
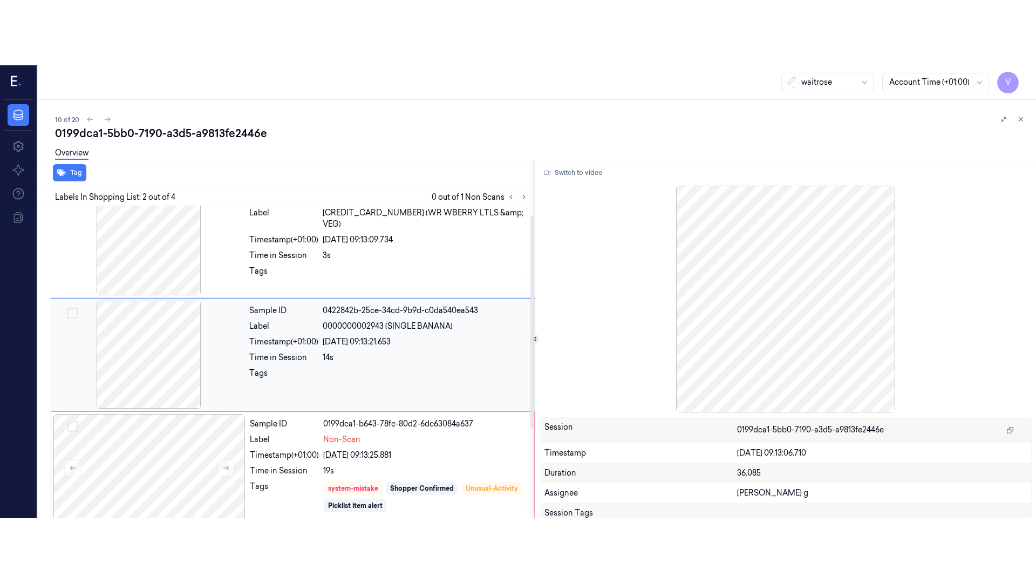
scroll to position [13, 0]
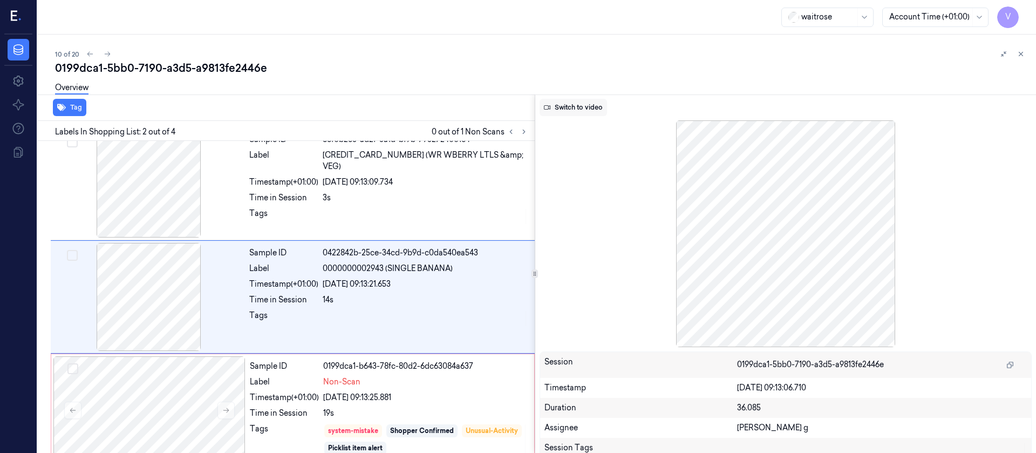
click at [583, 110] on button "Switch to video" at bounding box center [573, 107] width 67 height 17
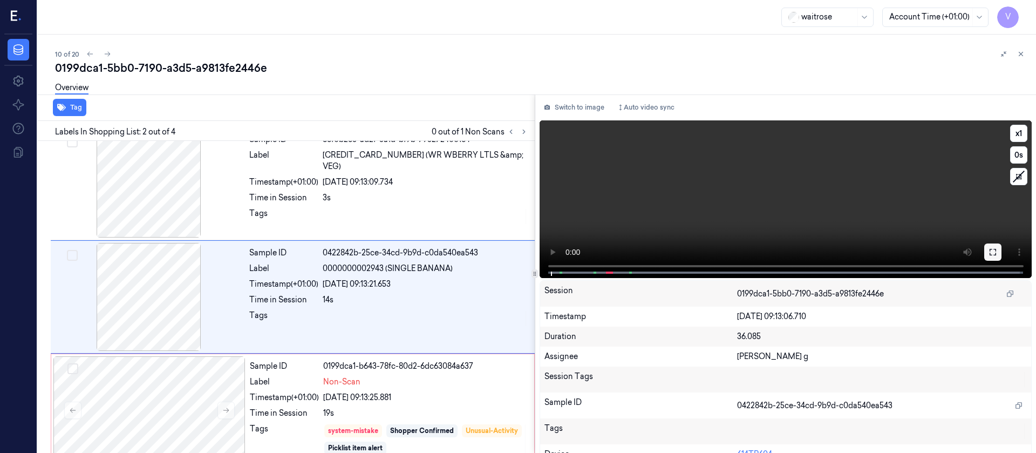
click at [690, 248] on icon at bounding box center [993, 252] width 9 height 9
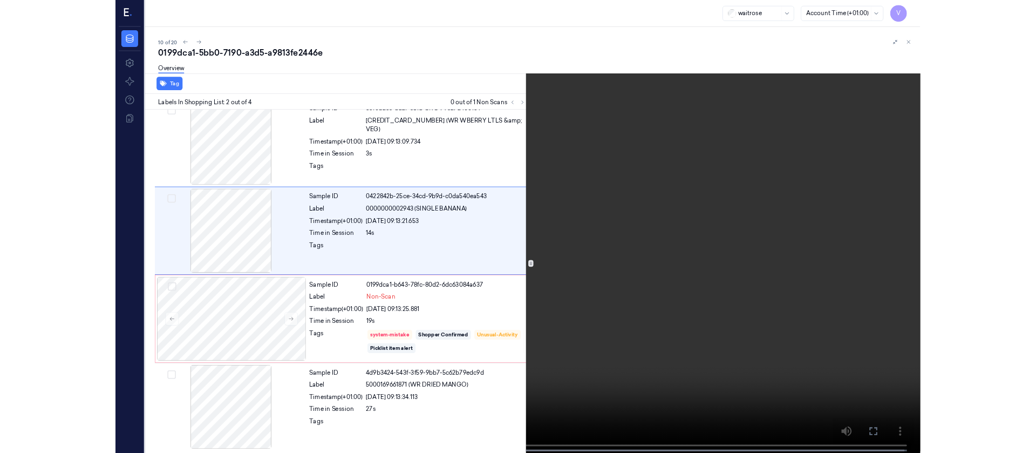
scroll to position [0, 0]
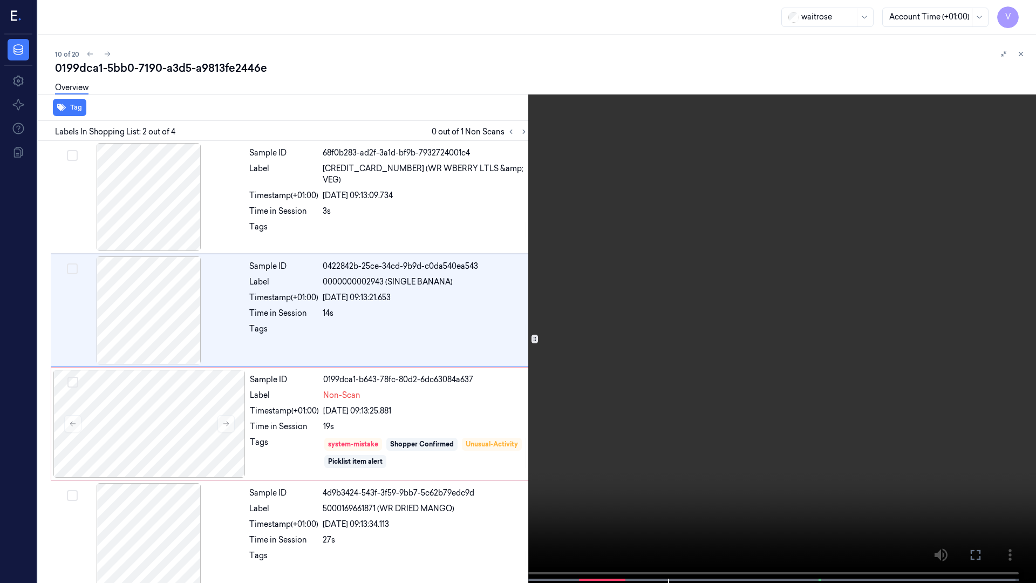
click at [514, 301] on video at bounding box center [518, 292] width 1036 height 585
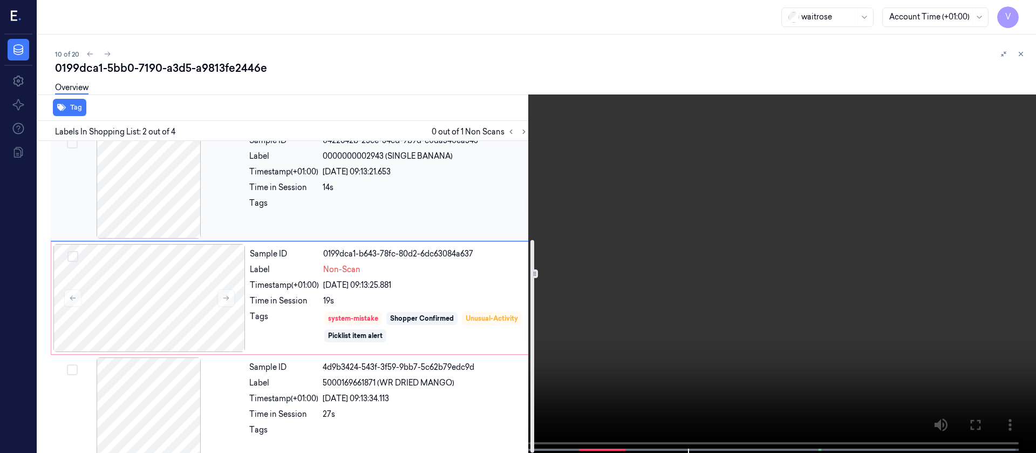
scroll to position [145, 0]
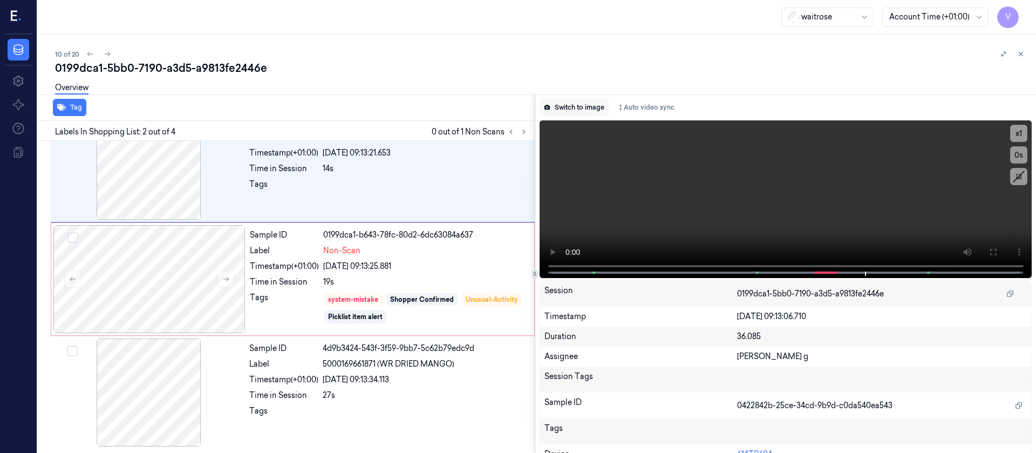
click at [578, 104] on button "Switch to image" at bounding box center [574, 107] width 69 height 17
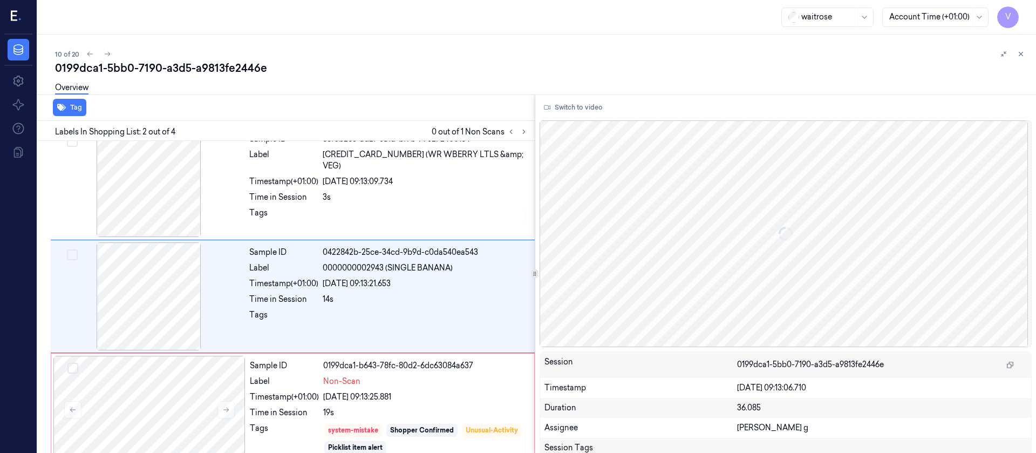
scroll to position [13, 0]
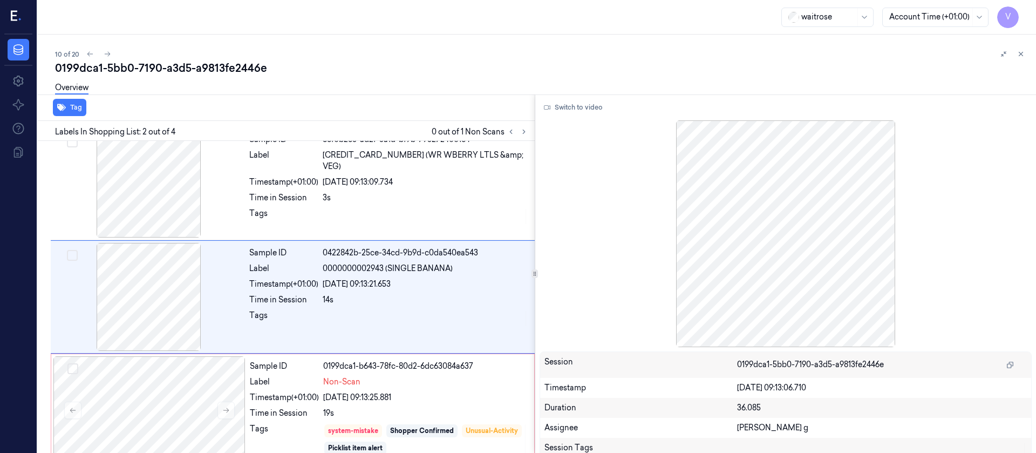
click at [107, 60] on div "0199dca1-5bb0-7190-a3d5-a9813fe2446e" at bounding box center [541, 67] width 973 height 15
click at [111, 50] on button at bounding box center [107, 53] width 13 height 13
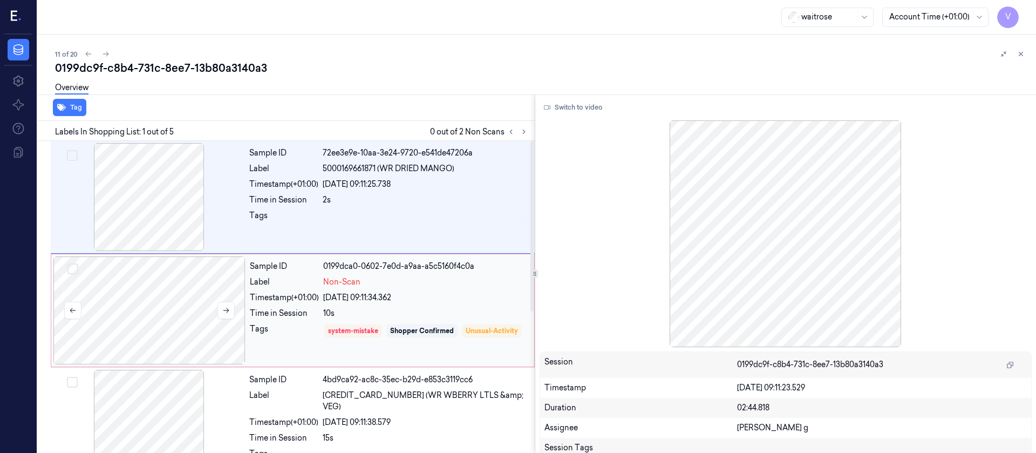
click at [158, 301] on div at bounding box center [149, 310] width 192 height 108
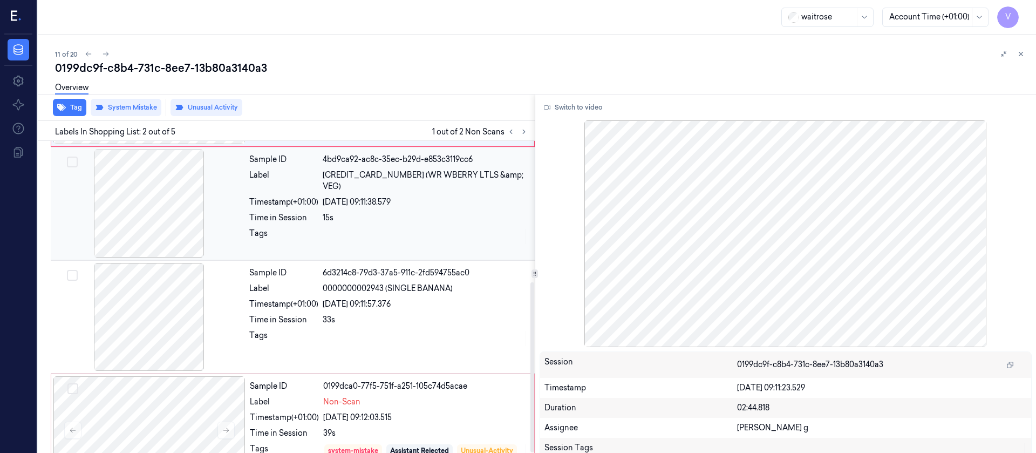
scroll to position [258, 0]
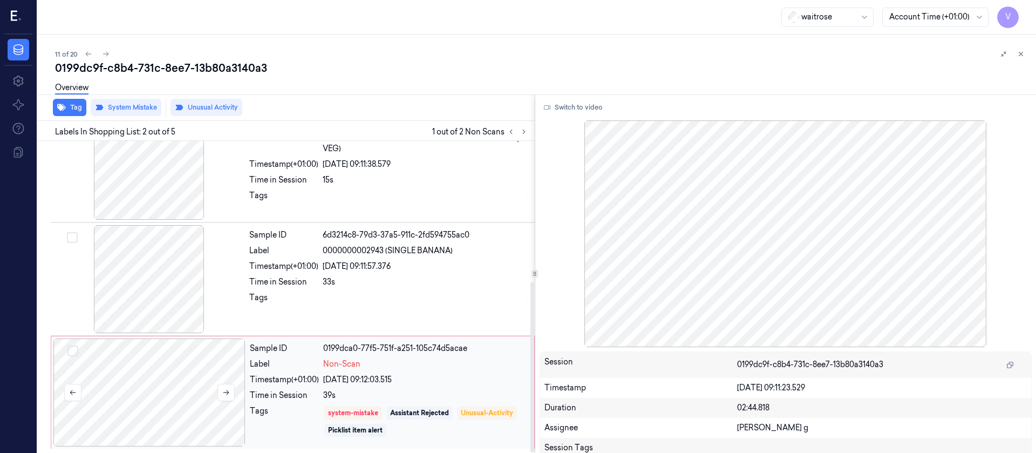
click at [157, 301] on div at bounding box center [149, 392] width 192 height 108
click at [107, 52] on icon at bounding box center [106, 54] width 8 height 8
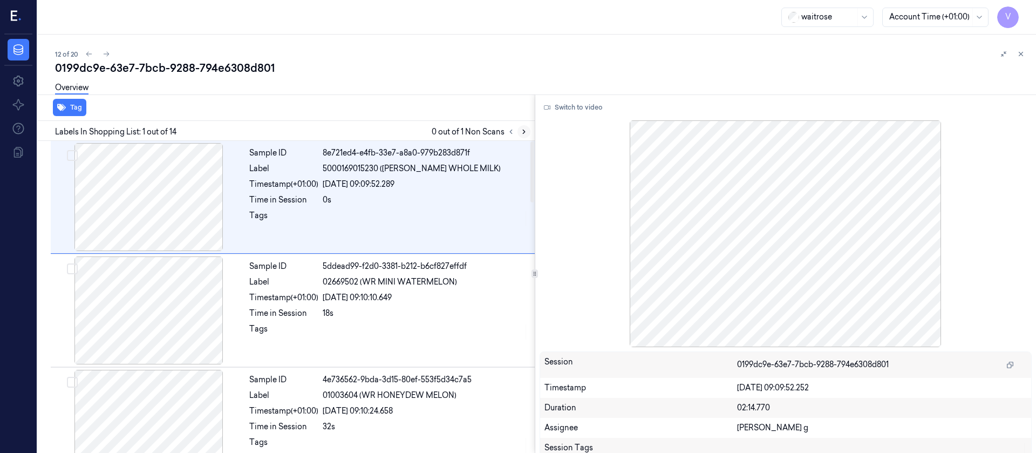
click at [521, 128] on icon at bounding box center [524, 132] width 8 height 8
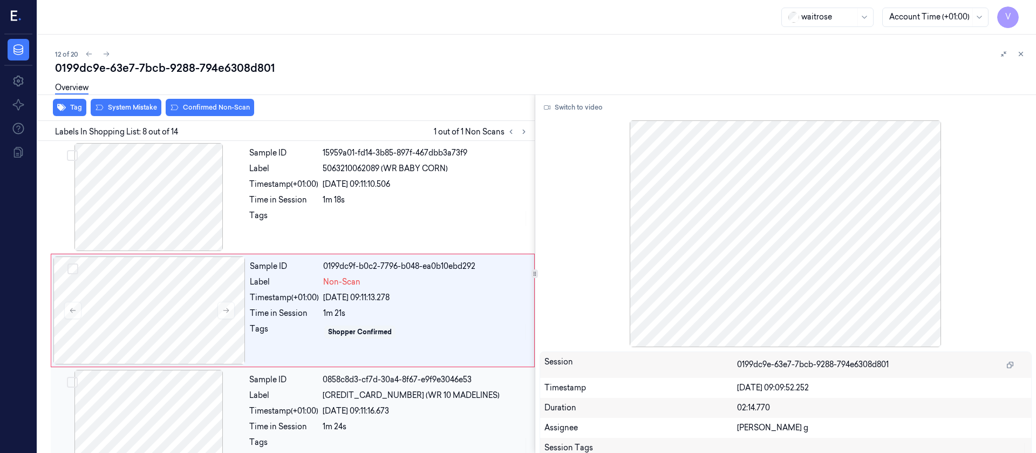
scroll to position [694, 0]
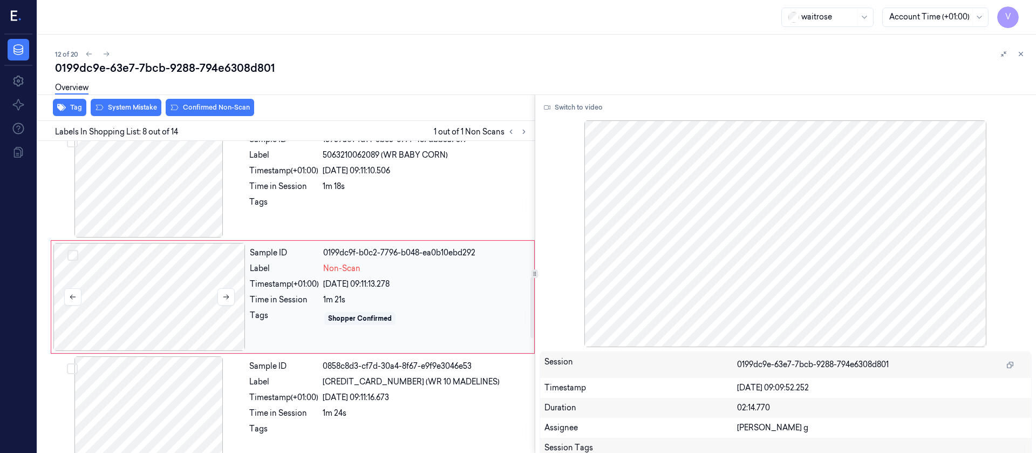
click at [179, 301] on div at bounding box center [149, 297] width 192 height 108
click at [171, 195] on div at bounding box center [149, 184] width 192 height 108
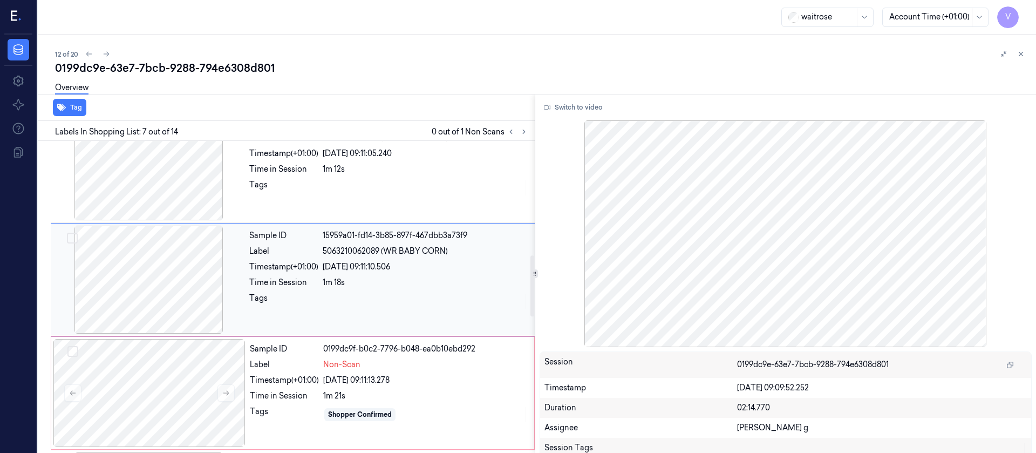
scroll to position [580, 0]
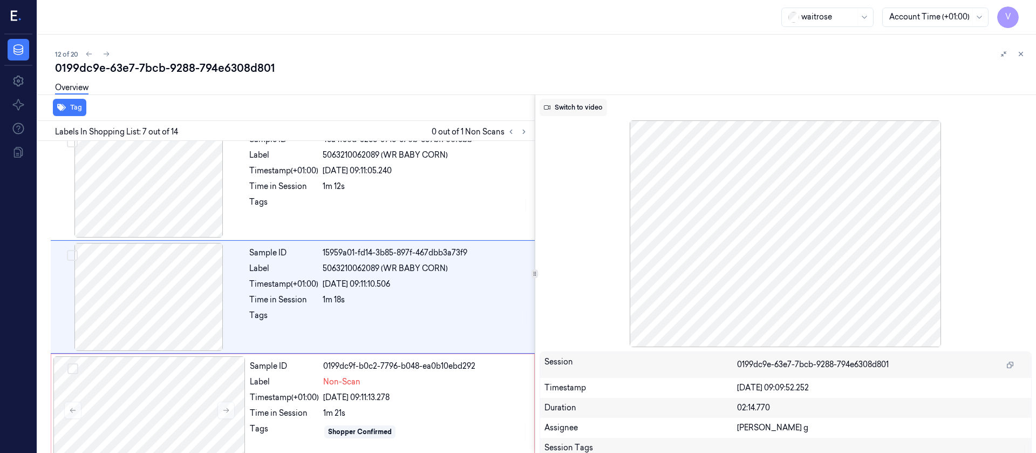
click at [588, 110] on button "Switch to video" at bounding box center [573, 107] width 67 height 17
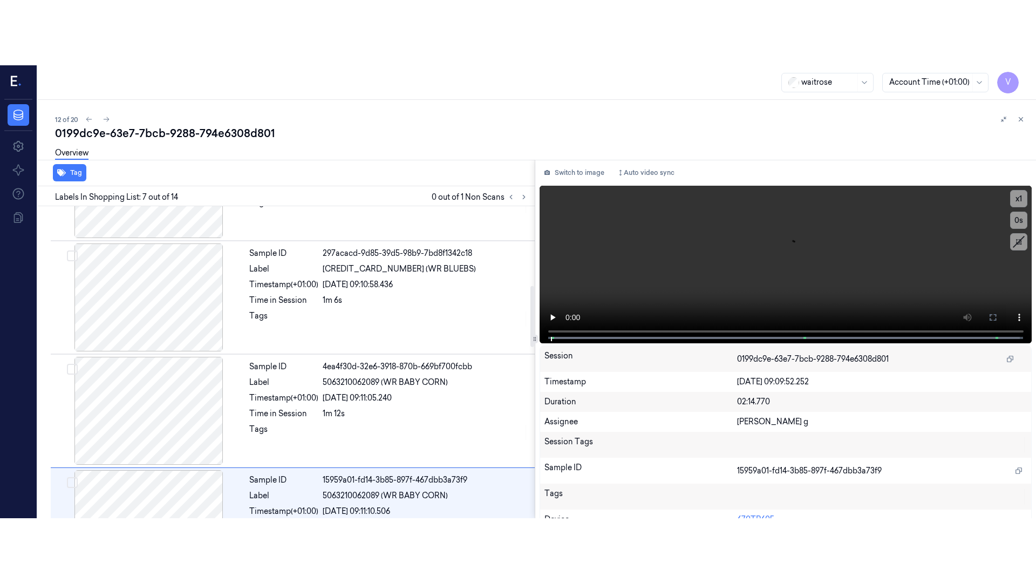
scroll to position [337, 0]
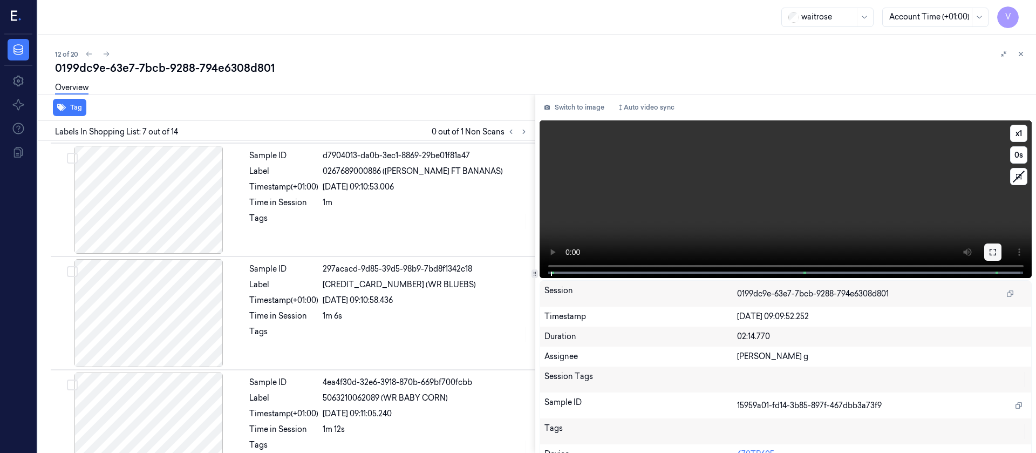
click at [690, 253] on icon at bounding box center [993, 252] width 6 height 6
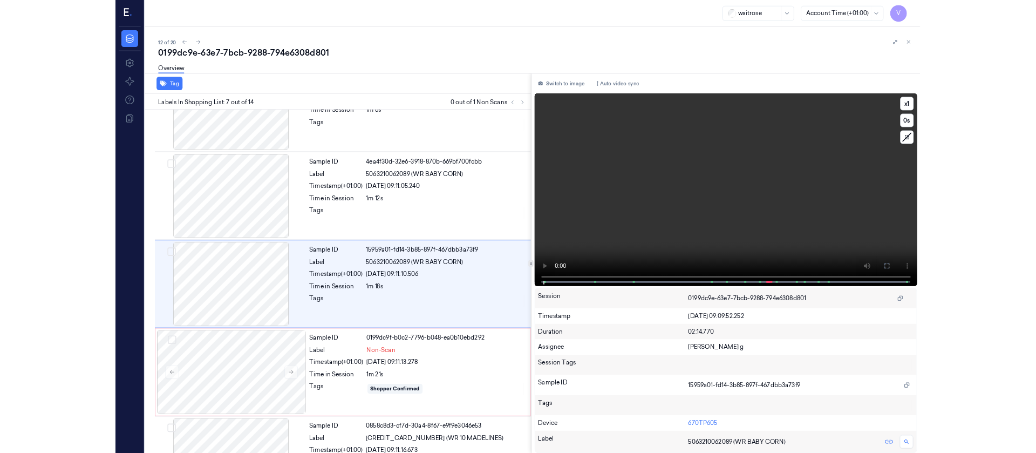
scroll to position [515, 0]
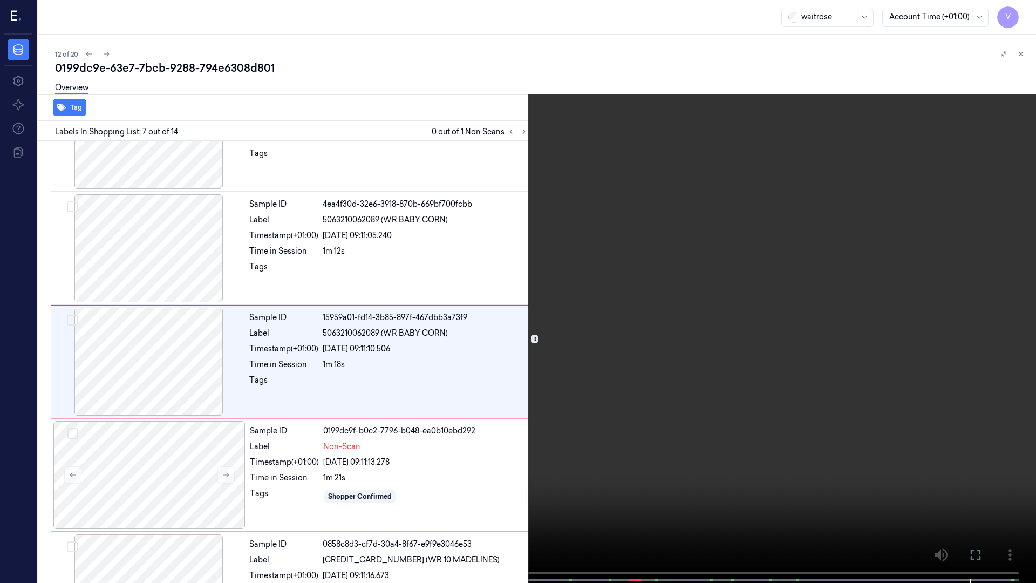
click at [0, 0] on icon at bounding box center [0, 0] width 0 height 0
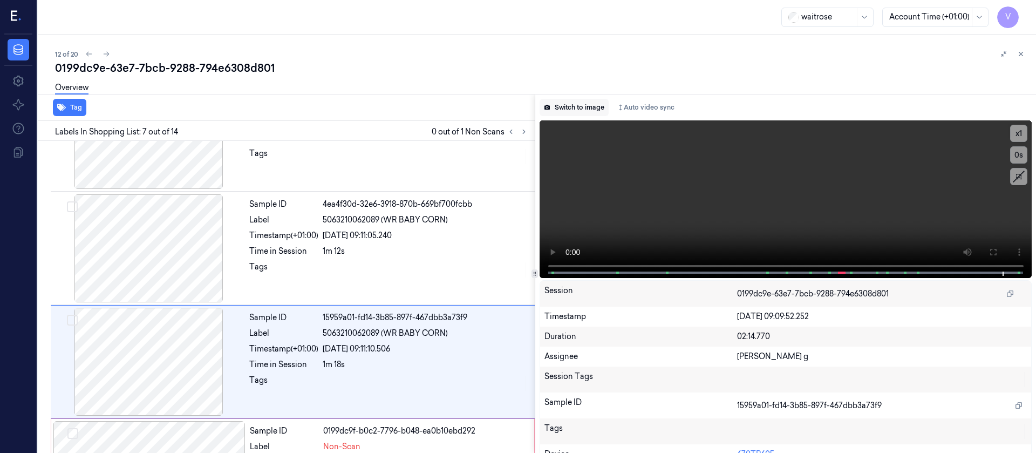
click at [588, 106] on button "Switch to image" at bounding box center [574, 107] width 69 height 17
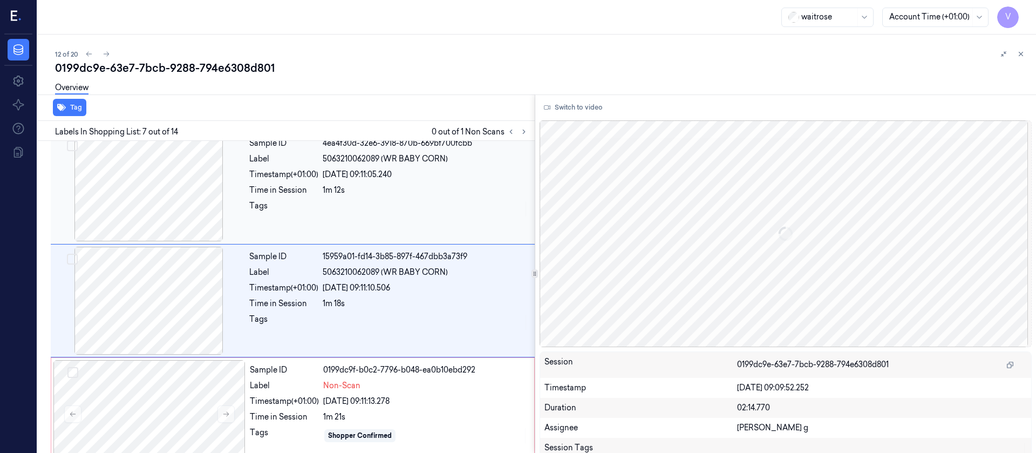
scroll to position [580, 0]
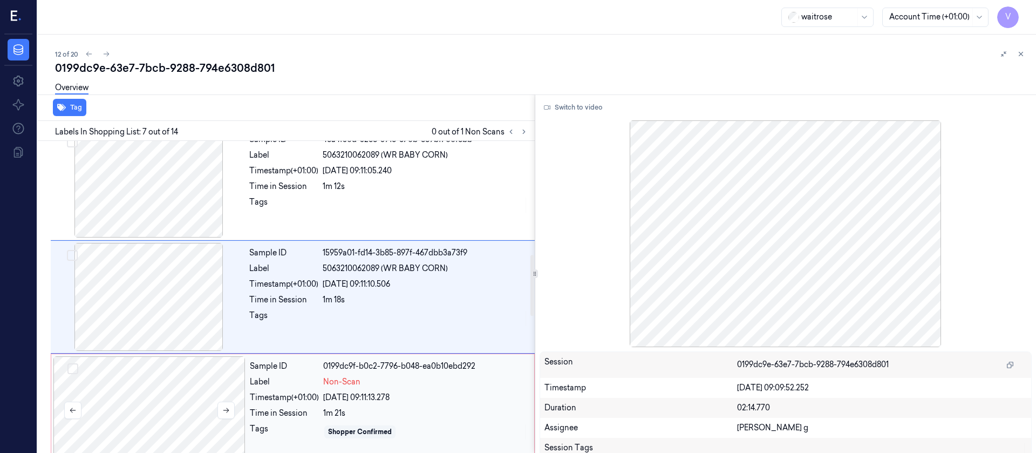
click at [154, 301] on div at bounding box center [149, 410] width 192 height 108
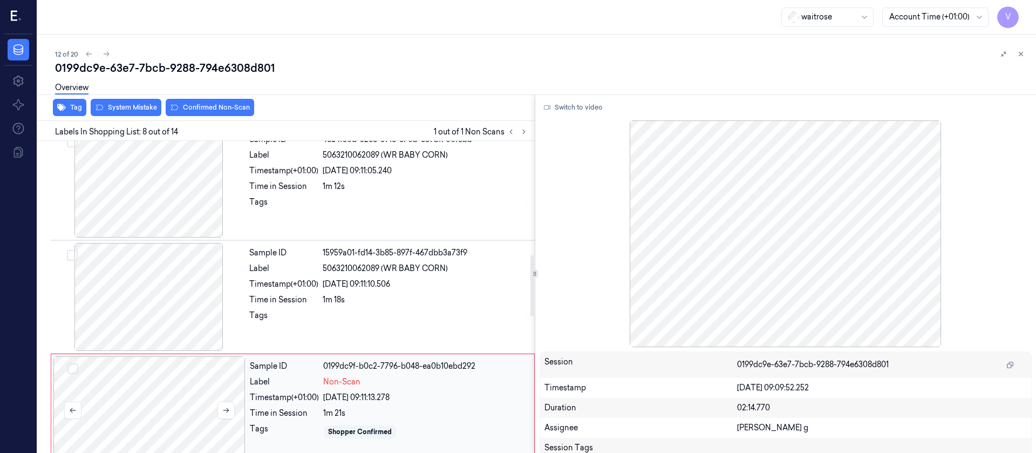
scroll to position [694, 0]
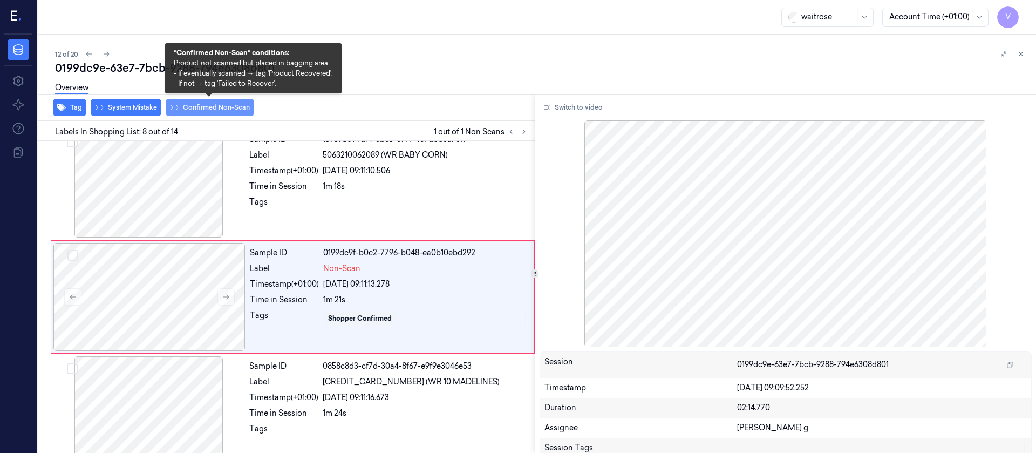
click at [193, 110] on button "Confirmed Non-Scan" at bounding box center [210, 107] width 89 height 17
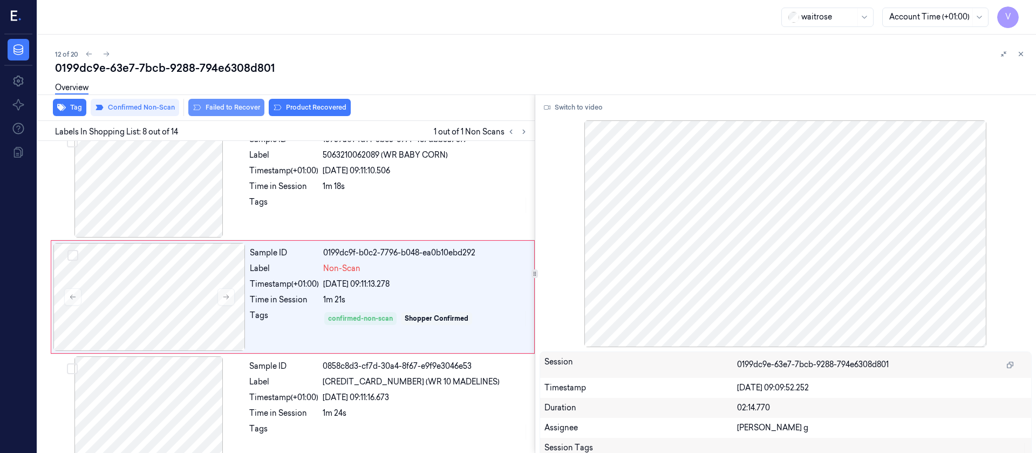
click at [230, 108] on button "Failed to Recover" at bounding box center [226, 107] width 76 height 17
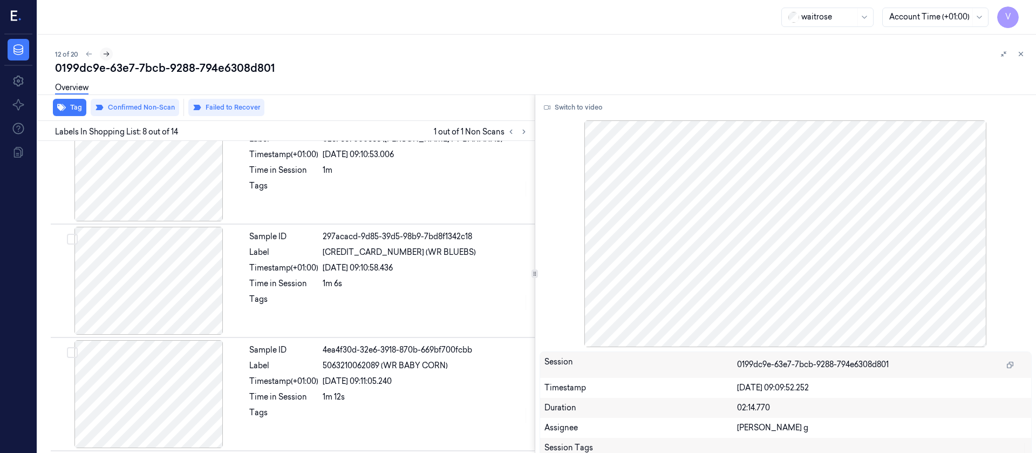
click at [103, 53] on icon at bounding box center [107, 54] width 8 height 8
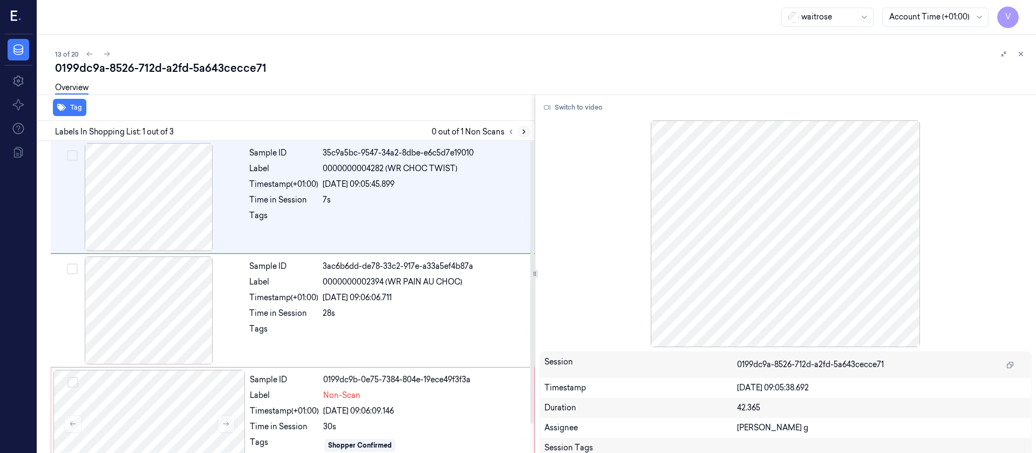
click at [521, 125] on button at bounding box center [524, 131] width 13 height 13
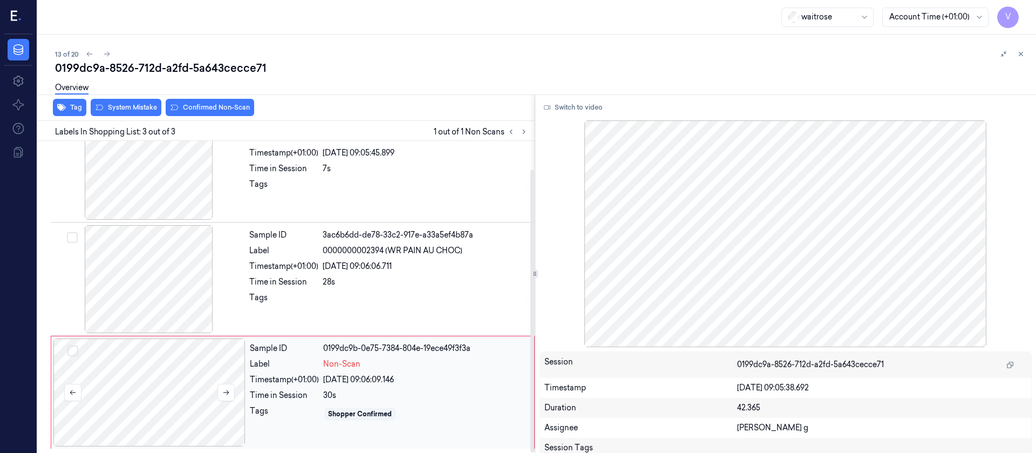
click at [157, 301] on div at bounding box center [149, 392] width 192 height 108
click at [162, 284] on div at bounding box center [149, 279] width 192 height 108
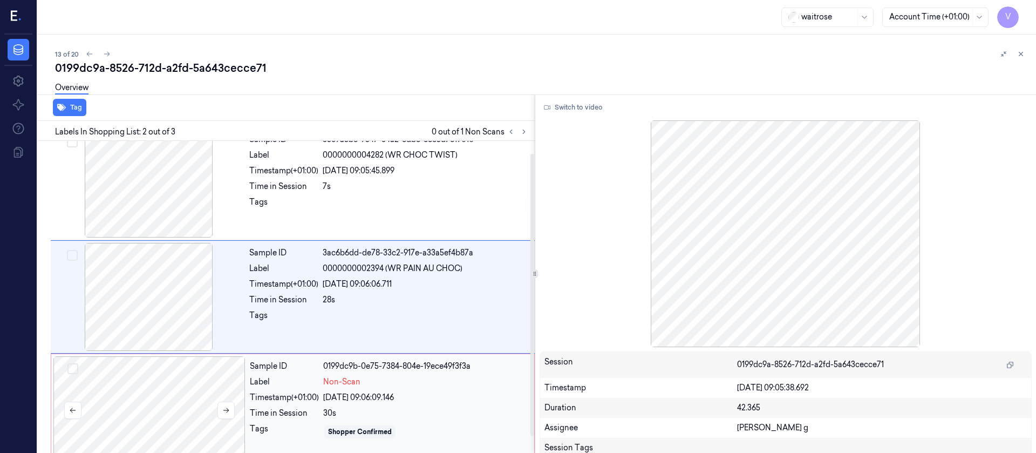
click at [205, 301] on div at bounding box center [149, 410] width 192 height 108
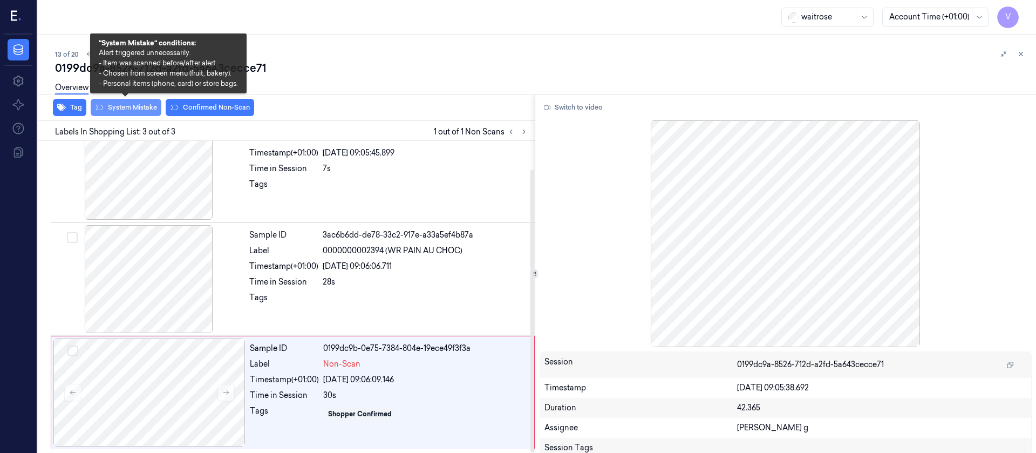
click at [125, 107] on button "System Mistake" at bounding box center [126, 107] width 71 height 17
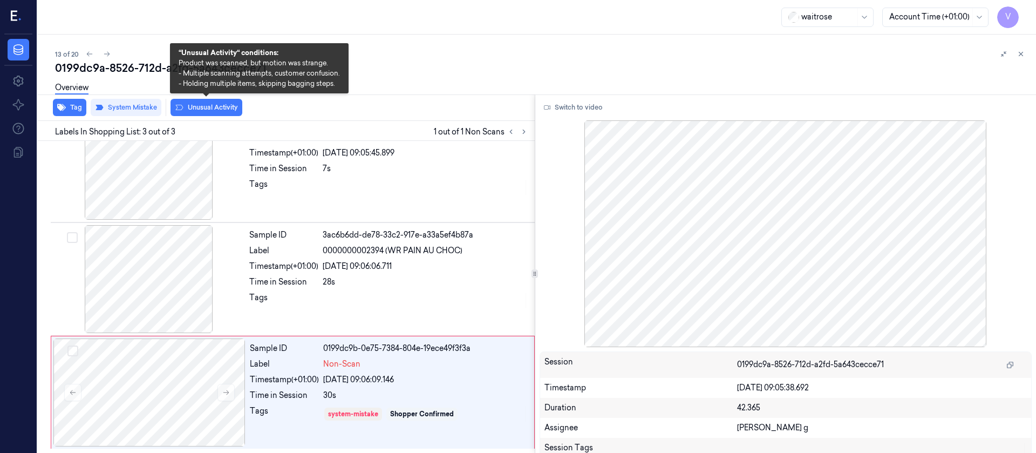
click at [232, 108] on button "Unusual Activity" at bounding box center [207, 107] width 72 height 17
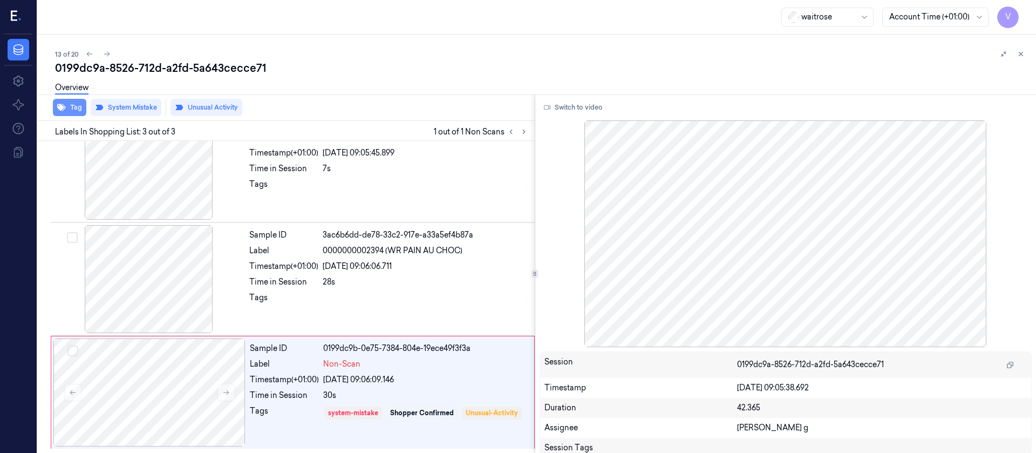
click at [64, 110] on icon "button" at bounding box center [61, 107] width 9 height 9
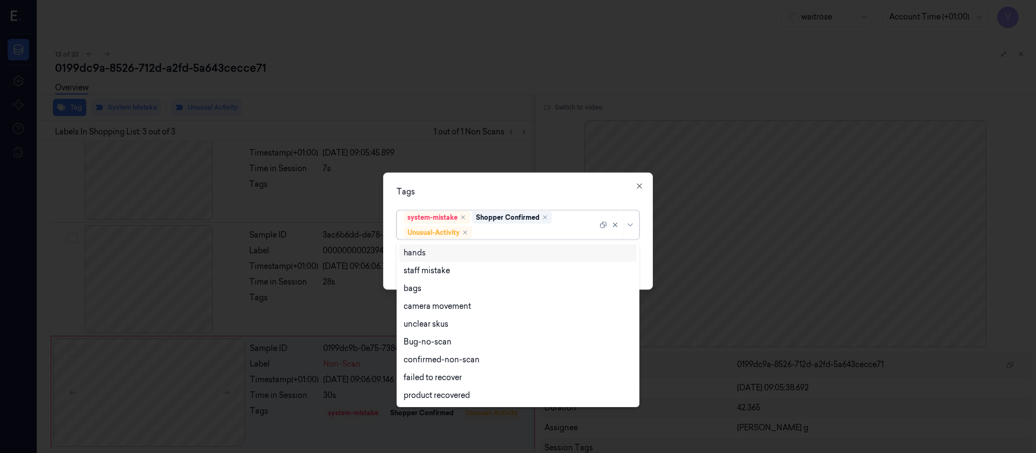
click at [523, 239] on div "system-mistake Shopper Confirmed Unusual-Activity" at bounding box center [518, 224] width 243 height 29
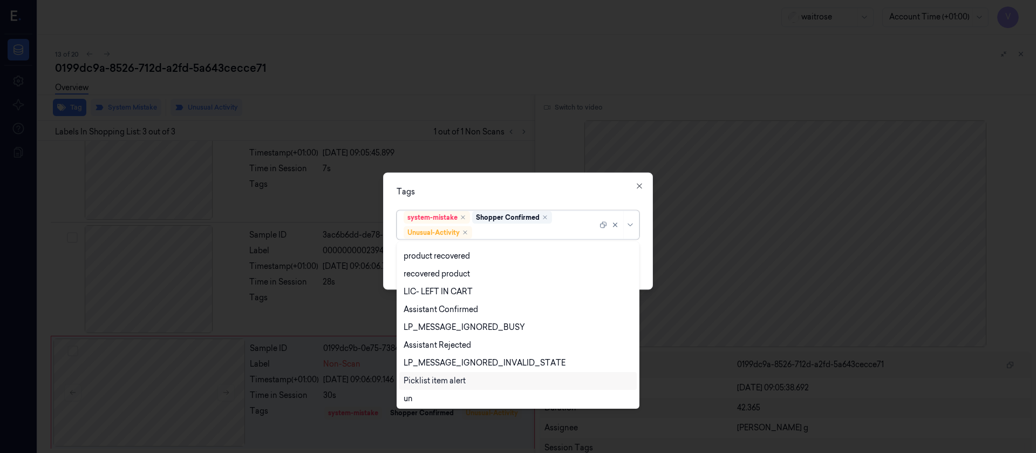
scroll to position [141, 0]
click at [427, 301] on div "Picklist item alert" at bounding box center [435, 379] width 62 height 11
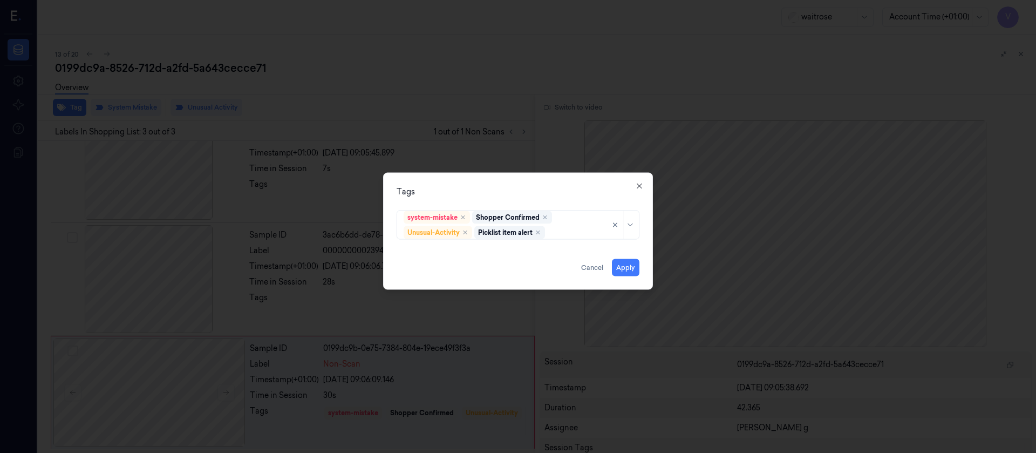
click at [532, 181] on div "Tags system-mistake Shopper Confirmed Unusual-Activity Picklist item alert Appl…" at bounding box center [518, 230] width 270 height 117
click at [616, 263] on button "Apply" at bounding box center [626, 267] width 28 height 17
click at [628, 265] on div at bounding box center [518, 226] width 1036 height 453
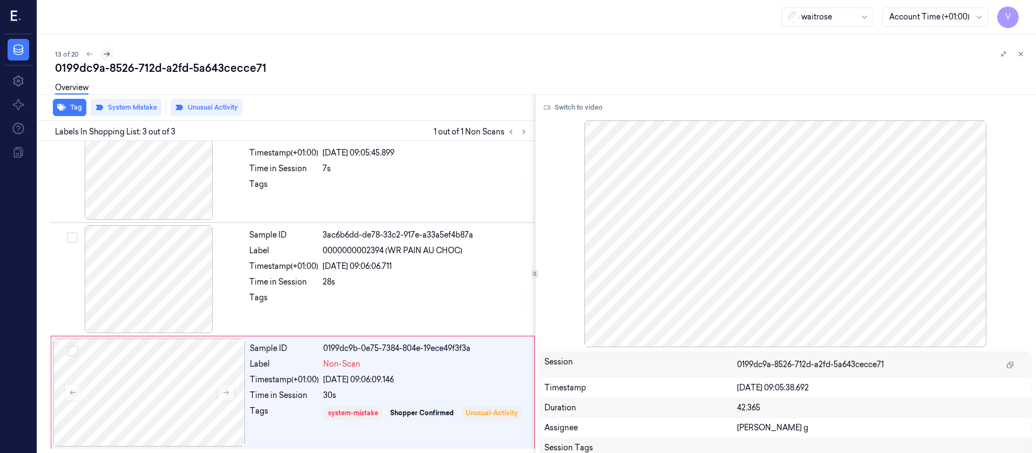
click at [111, 49] on button at bounding box center [106, 53] width 13 height 13
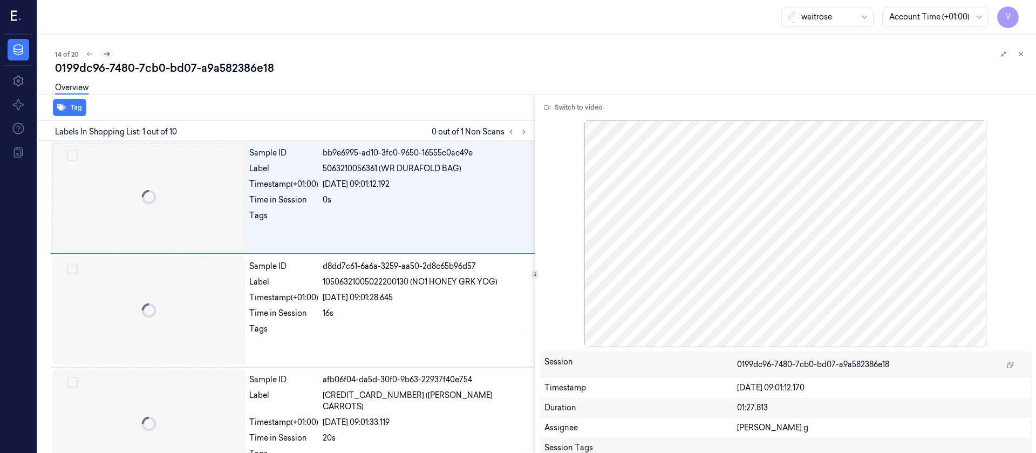
click at [105, 53] on icon at bounding box center [107, 54] width 8 height 8
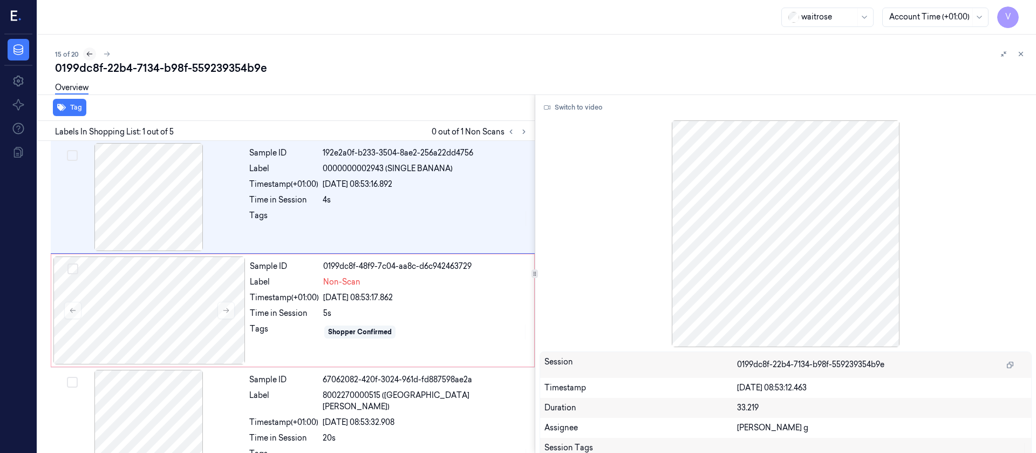
click at [94, 53] on button at bounding box center [89, 53] width 13 height 13
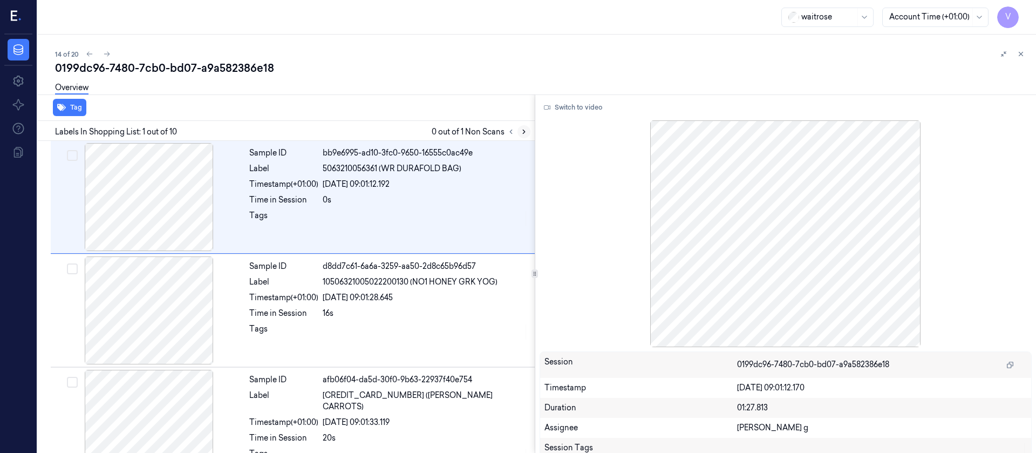
click at [522, 134] on icon at bounding box center [524, 132] width 8 height 8
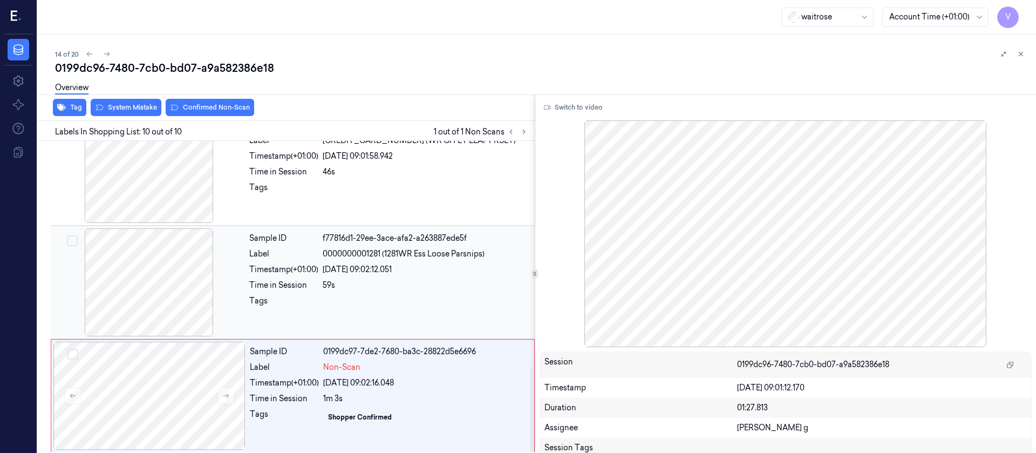
scroll to position [825, 0]
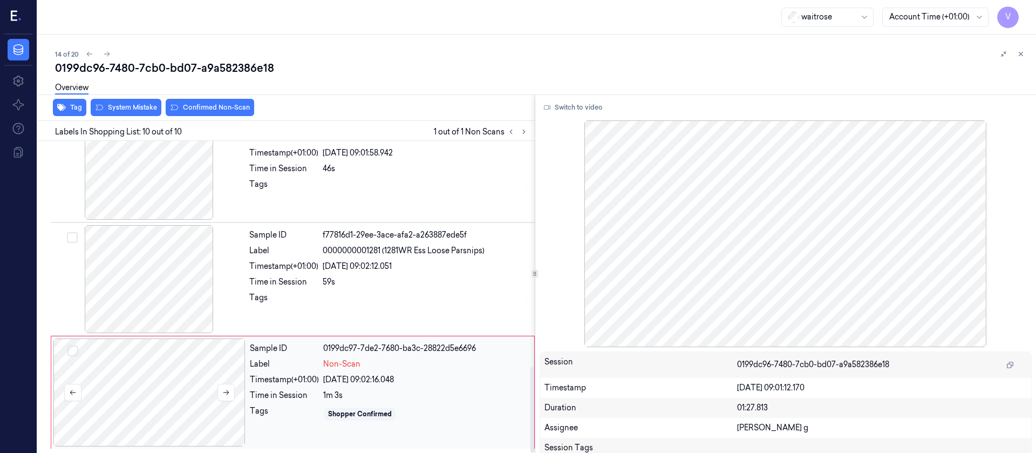
click at [142, 301] on div at bounding box center [149, 392] width 192 height 108
click at [139, 282] on div at bounding box center [149, 279] width 192 height 108
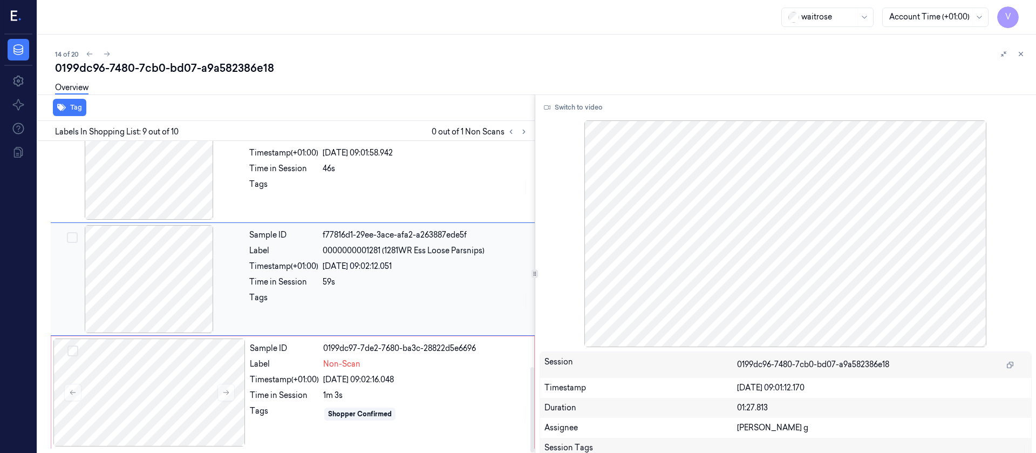
scroll to position [807, 0]
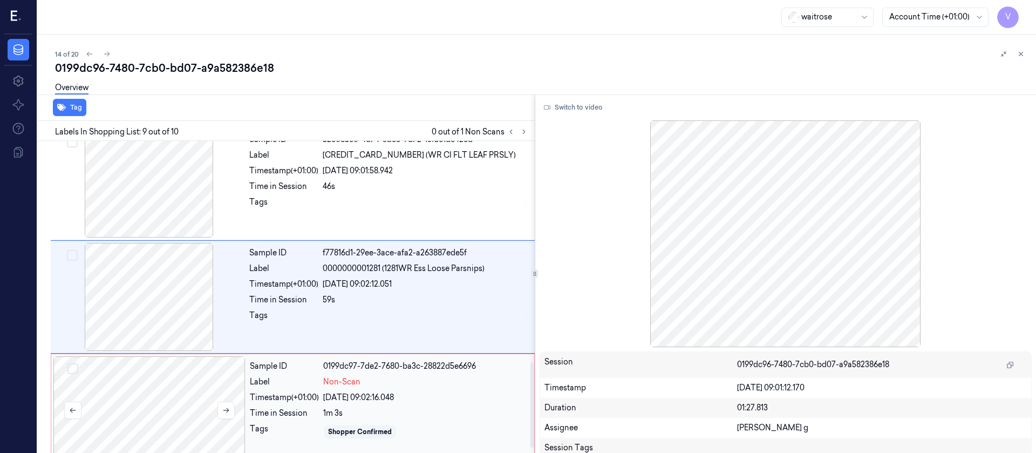
click at [143, 301] on div at bounding box center [149, 410] width 192 height 108
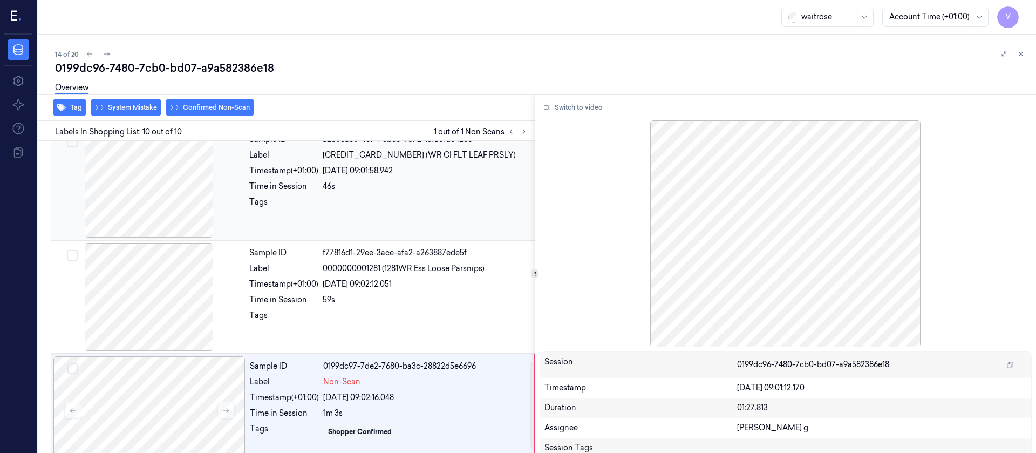
scroll to position [825, 0]
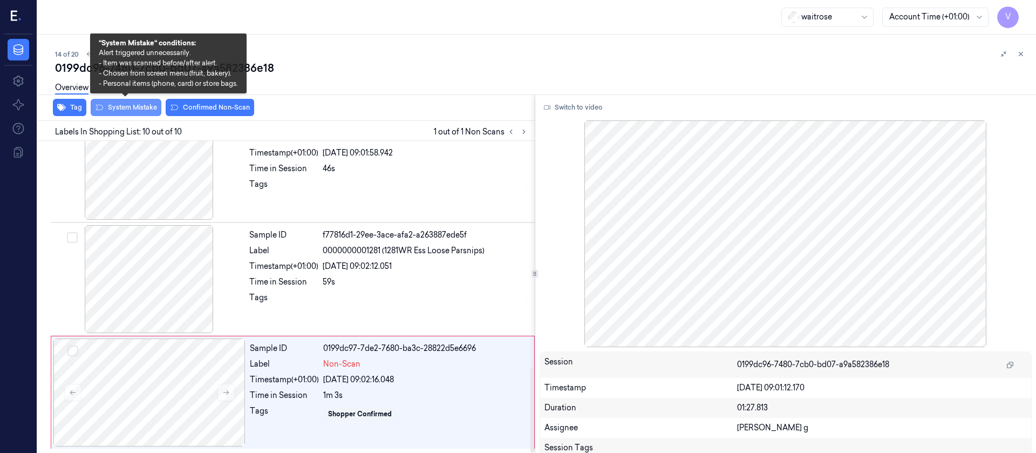
click at [136, 108] on button "System Mistake" at bounding box center [126, 107] width 71 height 17
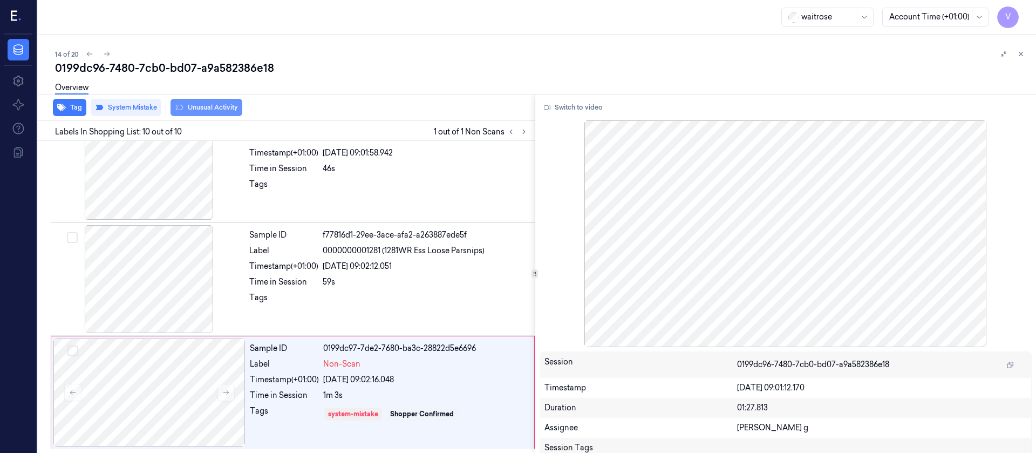
click at [197, 109] on button "Unusual Activity" at bounding box center [207, 107] width 72 height 17
click at [74, 103] on button "Tag" at bounding box center [69, 107] width 33 height 17
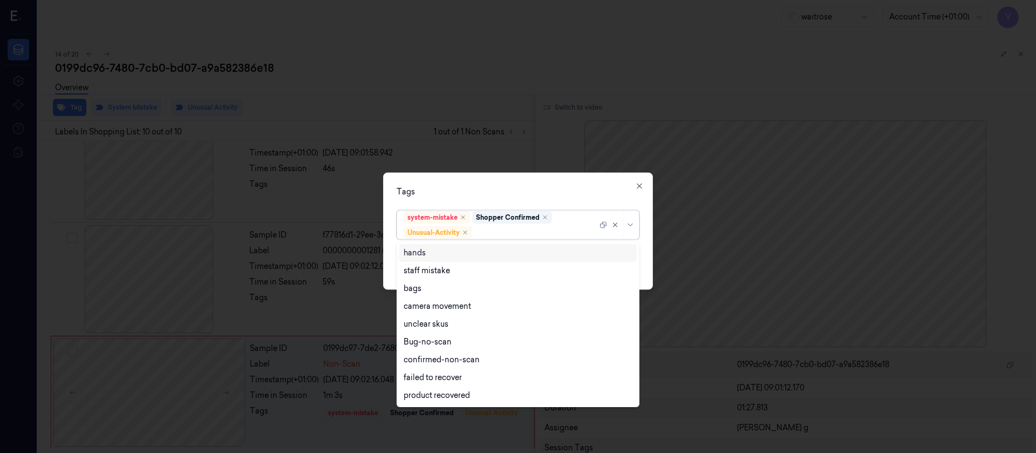
click at [507, 233] on div at bounding box center [535, 232] width 123 height 11
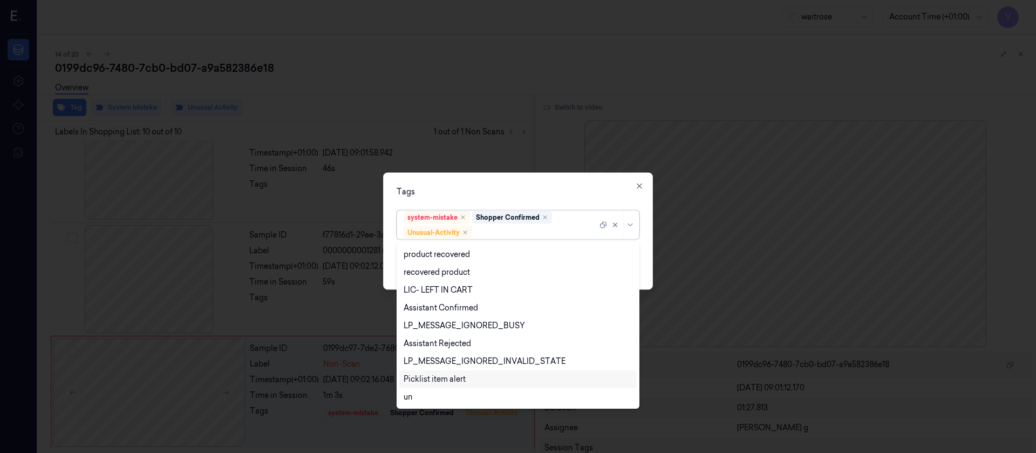
click at [432, 301] on div "Picklist item alert" at bounding box center [435, 379] width 62 height 11
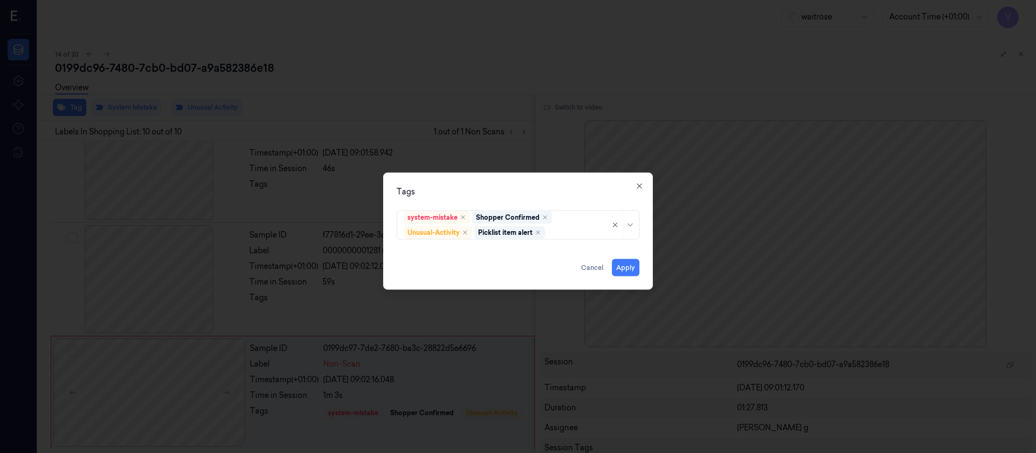
click at [515, 198] on div "Tags system-mistake Shopper Confirmed Unusual-Activity Picklist item alert Appl…" at bounding box center [518, 230] width 270 height 117
click at [628, 264] on button "Apply" at bounding box center [626, 267] width 28 height 17
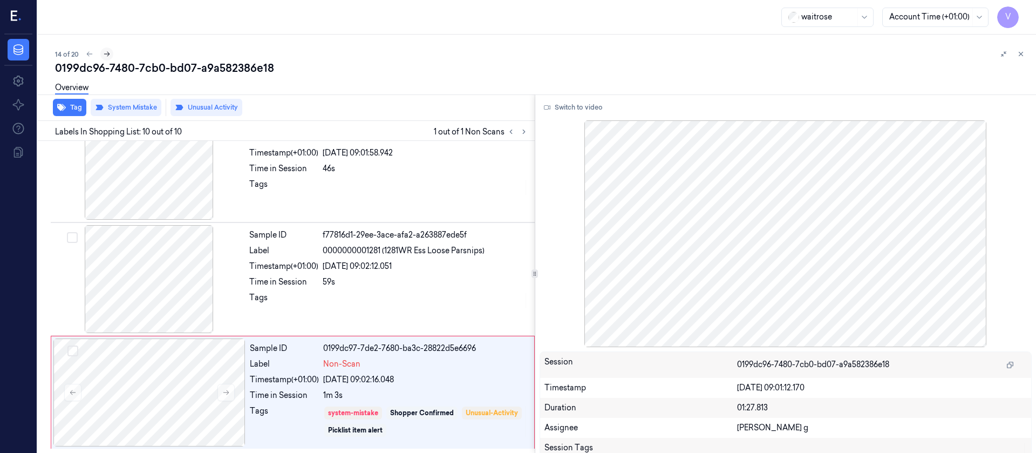
click at [106, 53] on icon at bounding box center [107, 54] width 8 height 8
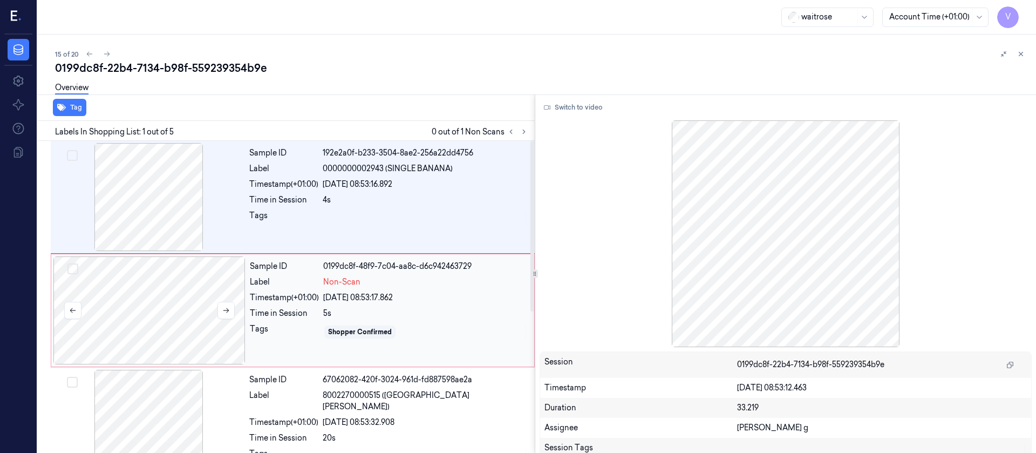
click at [175, 301] on div at bounding box center [149, 310] width 192 height 108
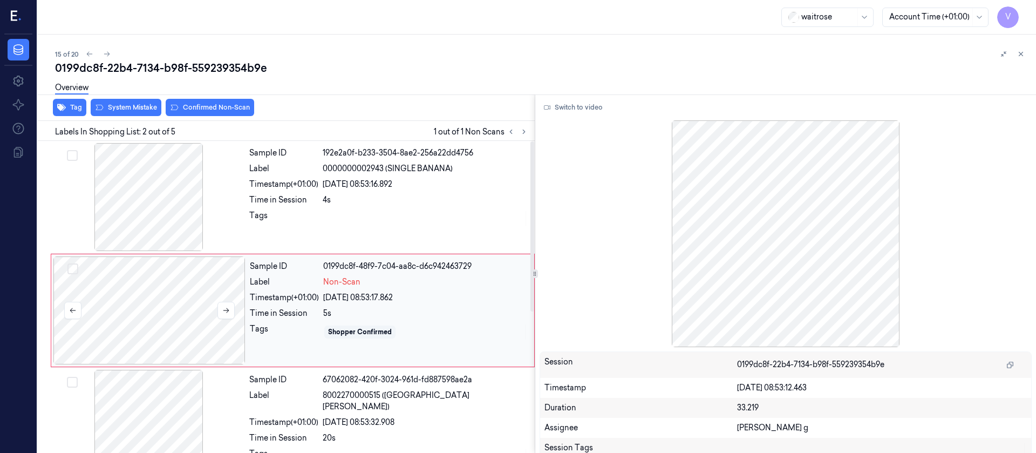
scroll to position [13, 0]
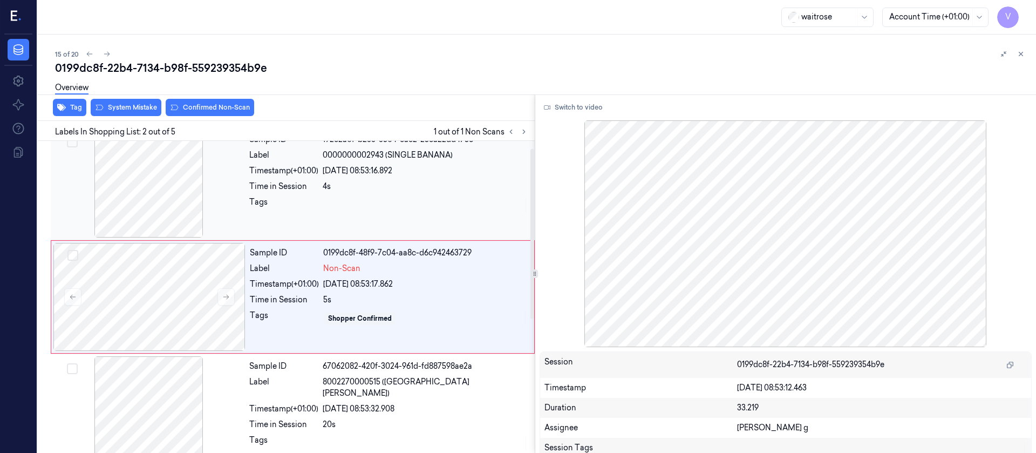
click at [171, 207] on div at bounding box center [149, 184] width 192 height 108
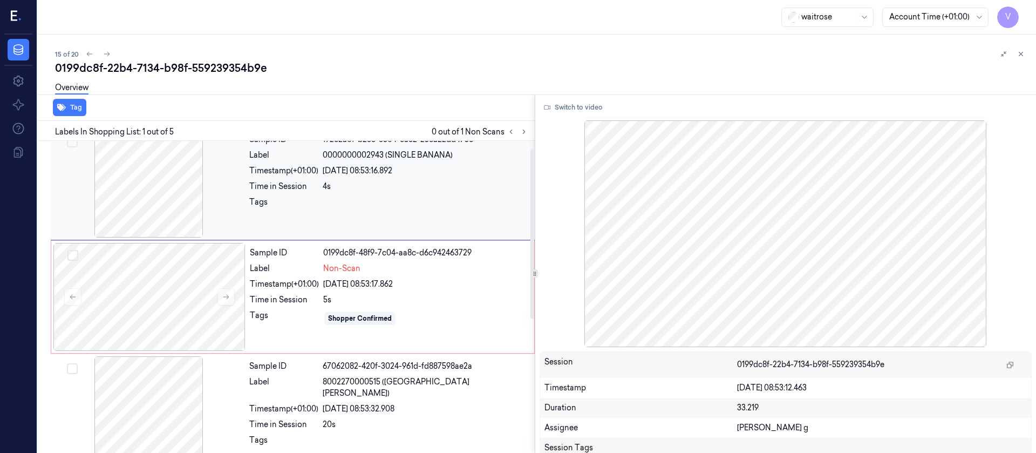
scroll to position [0, 0]
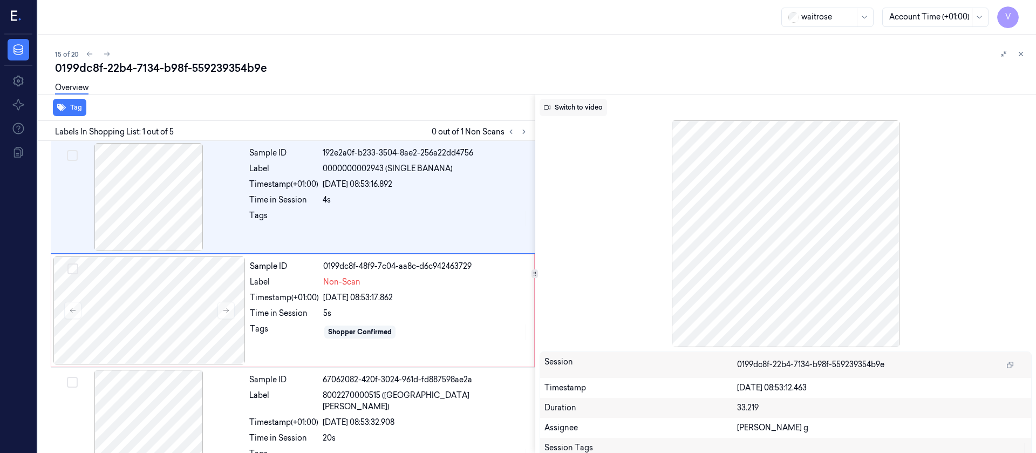
click at [580, 110] on button "Switch to video" at bounding box center [573, 107] width 67 height 17
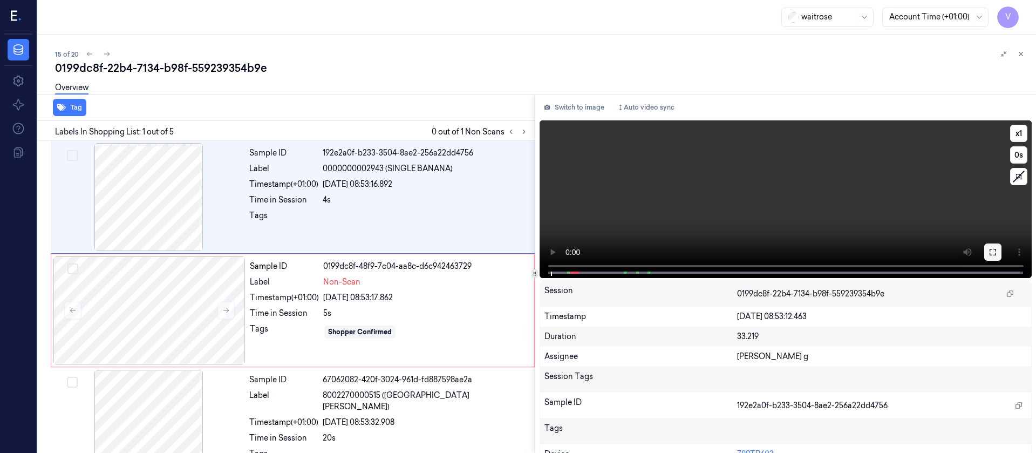
click at [690, 248] on icon at bounding box center [993, 252] width 9 height 9
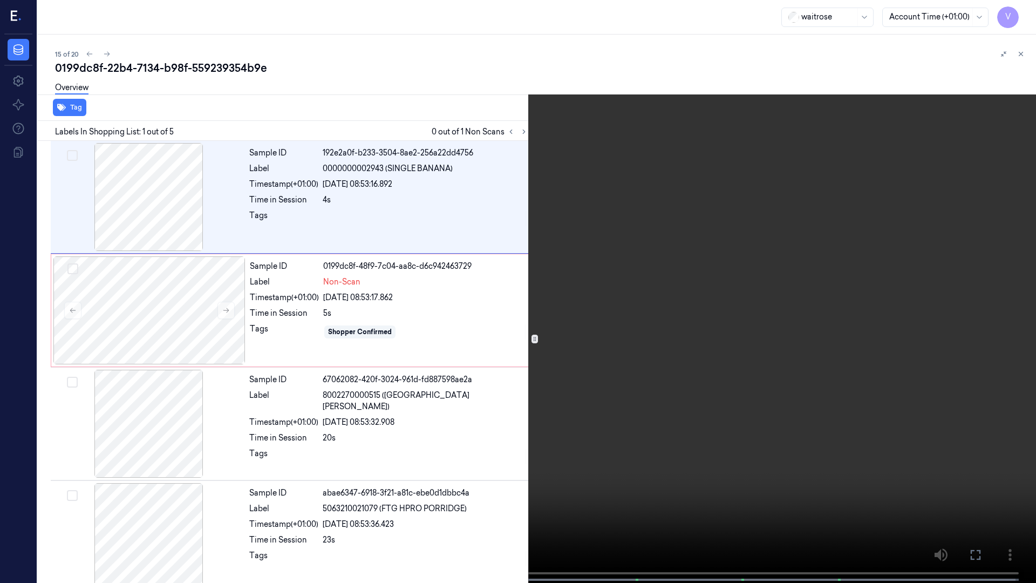
click at [0, 0] on button at bounding box center [0, 0] width 0 height 0
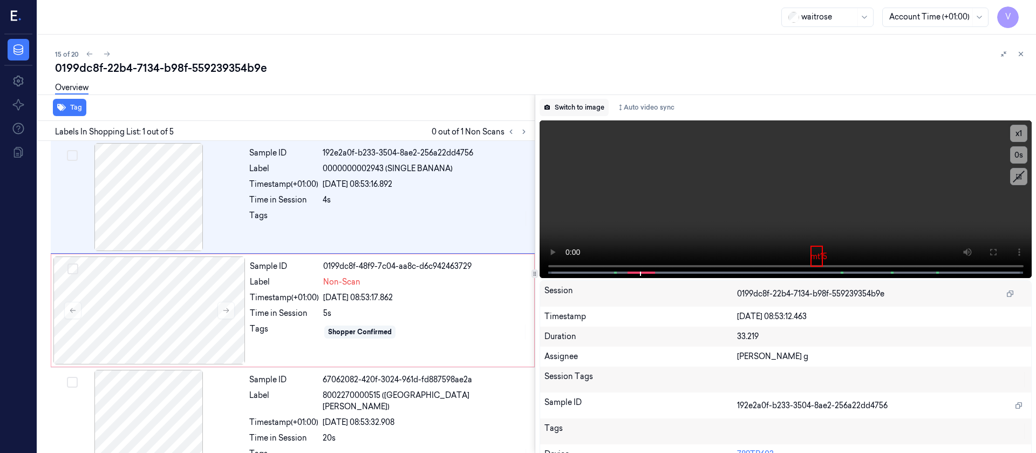
click at [574, 108] on button "Switch to image" at bounding box center [574, 107] width 69 height 17
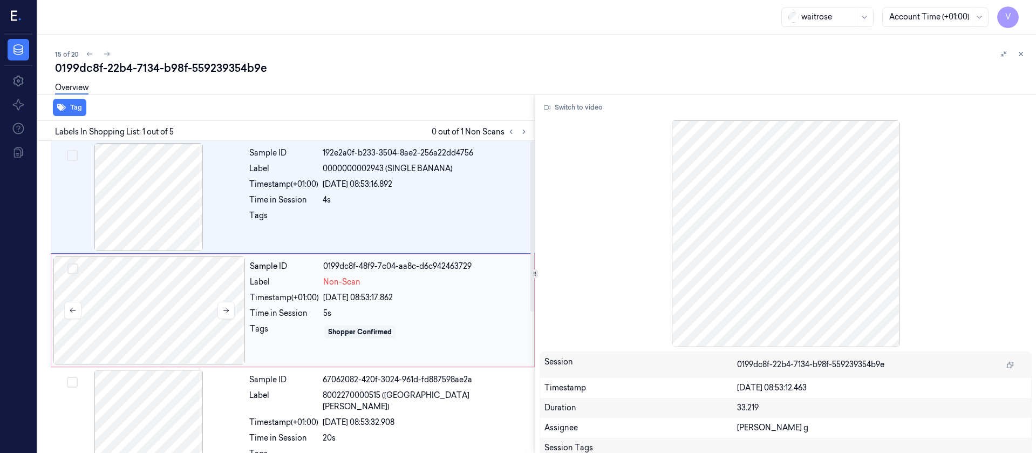
click at [108, 301] on div at bounding box center [149, 310] width 192 height 108
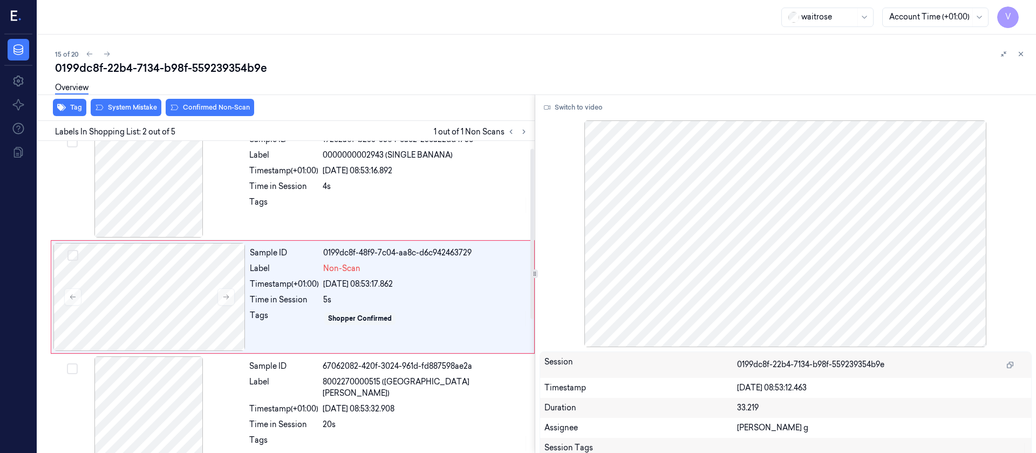
click at [110, 102] on div "Overview" at bounding box center [541, 90] width 973 height 28
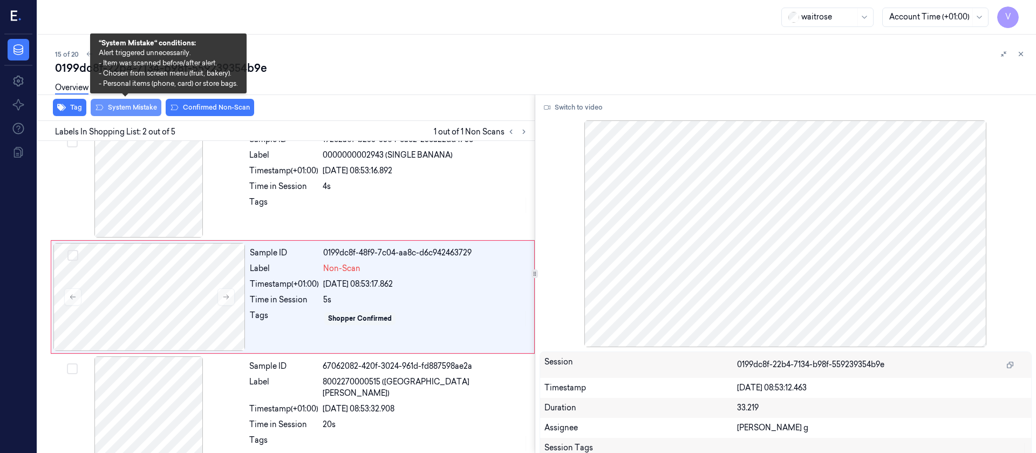
click at [111, 112] on button "System Mistake" at bounding box center [126, 107] width 71 height 17
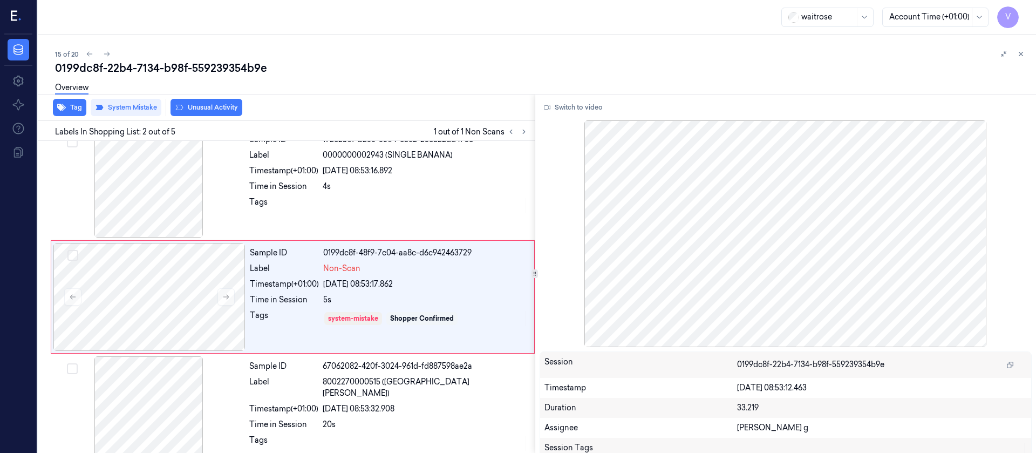
click at [206, 107] on button "Unusual Activity" at bounding box center [207, 107] width 72 height 17
click at [70, 106] on button "Tag" at bounding box center [69, 107] width 33 height 17
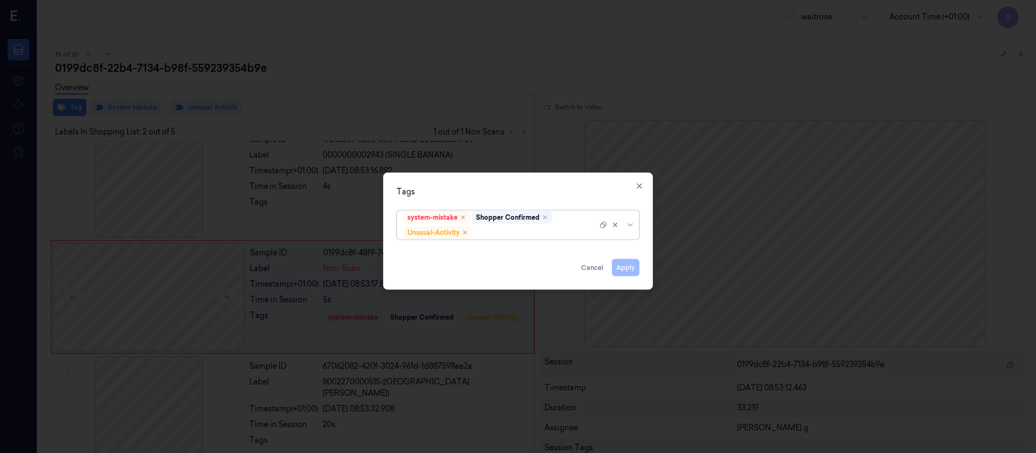
click at [507, 237] on div "system-mistake Shopper Confirmed Unusual-Activity" at bounding box center [501, 225] width 194 height 28
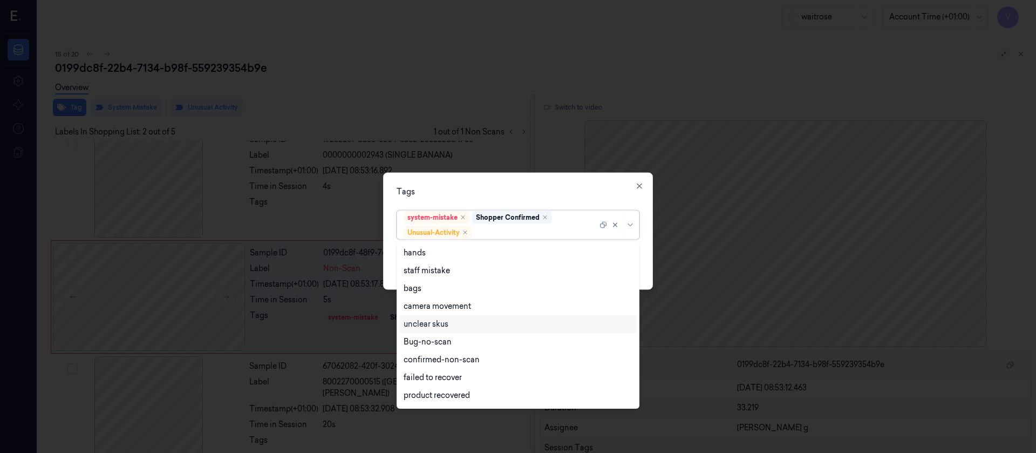
scroll to position [141, 0]
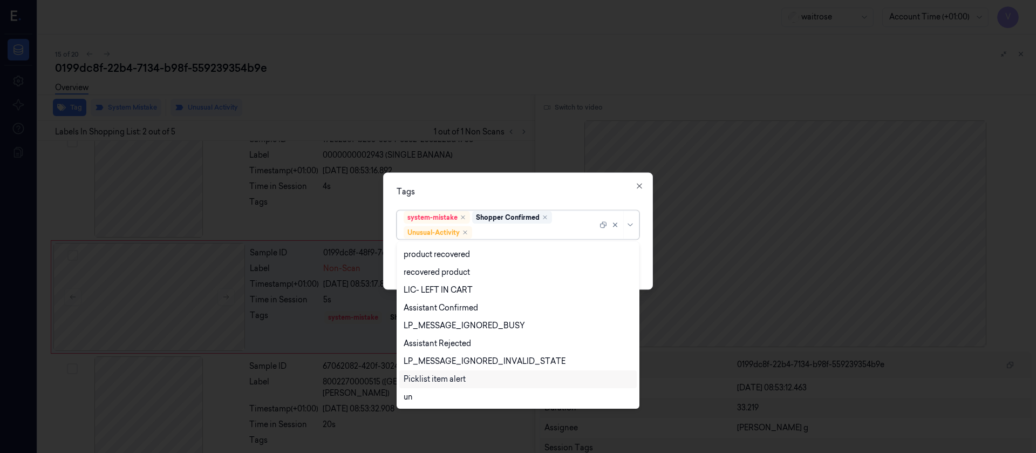
click at [438, 301] on div "Picklist item alert" at bounding box center [435, 379] width 62 height 11
click at [575, 186] on div "Tags" at bounding box center [518, 191] width 243 height 11
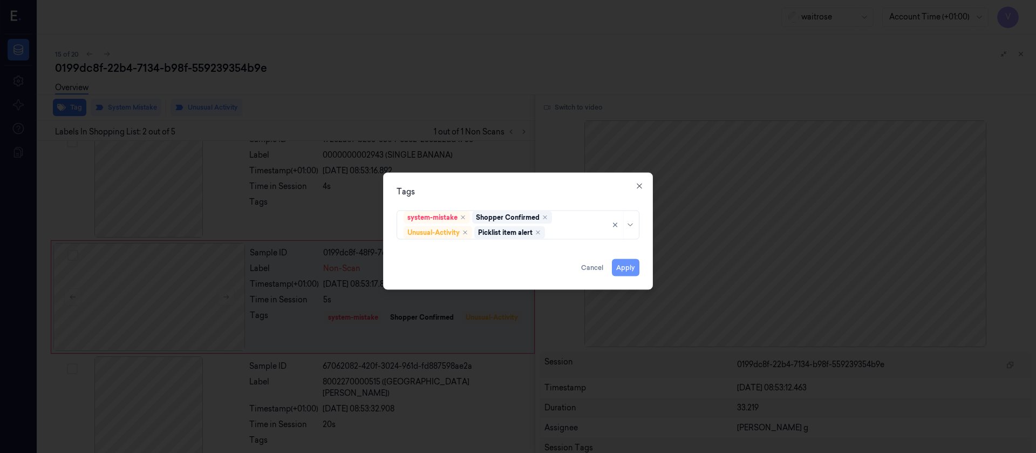
click at [619, 266] on button "Apply" at bounding box center [626, 267] width 28 height 17
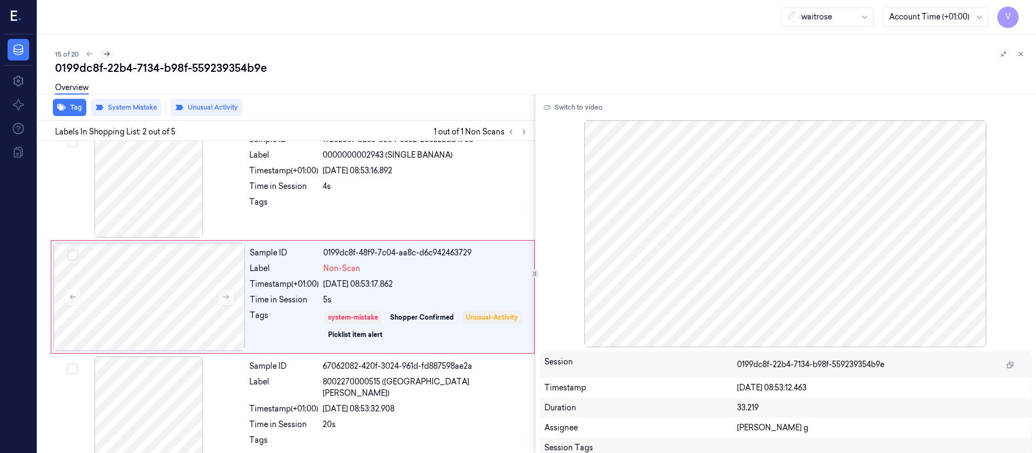
click at [108, 51] on icon at bounding box center [107, 54] width 8 height 8
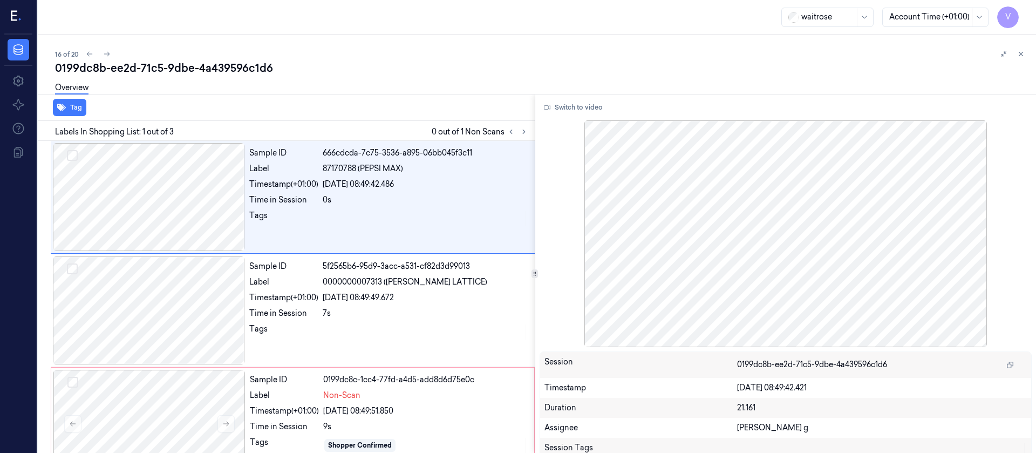
click at [205, 129] on div "Labels In Shopping List: 1 out of 3 0 out of 1 Non Scans" at bounding box center [283, 131] width 501 height 20
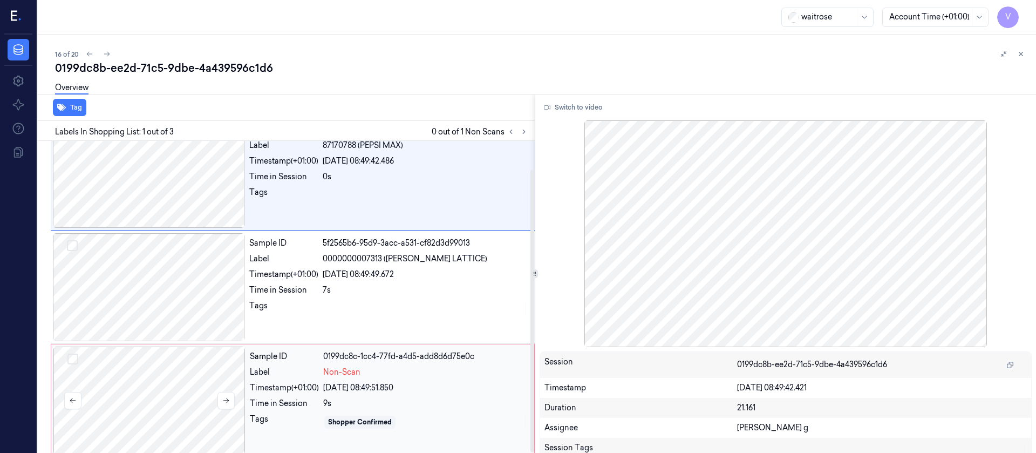
scroll to position [31, 0]
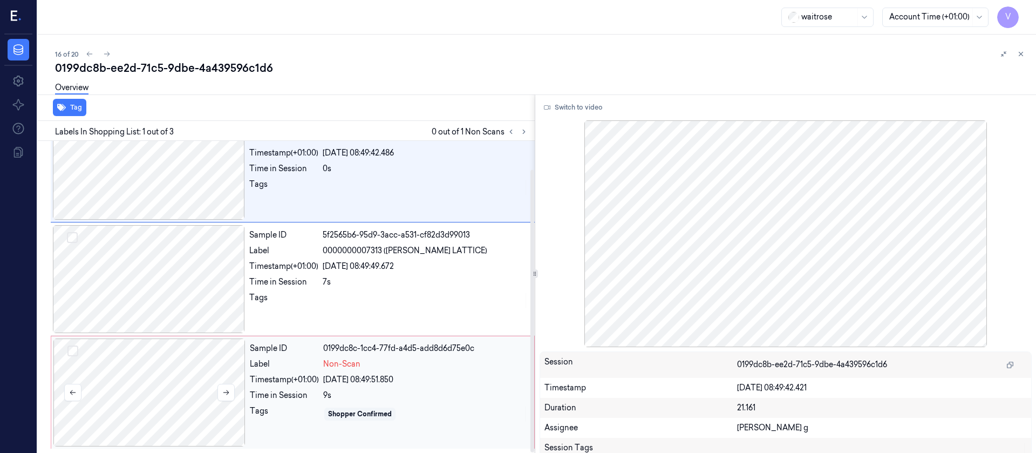
click at [148, 301] on div at bounding box center [149, 392] width 192 height 108
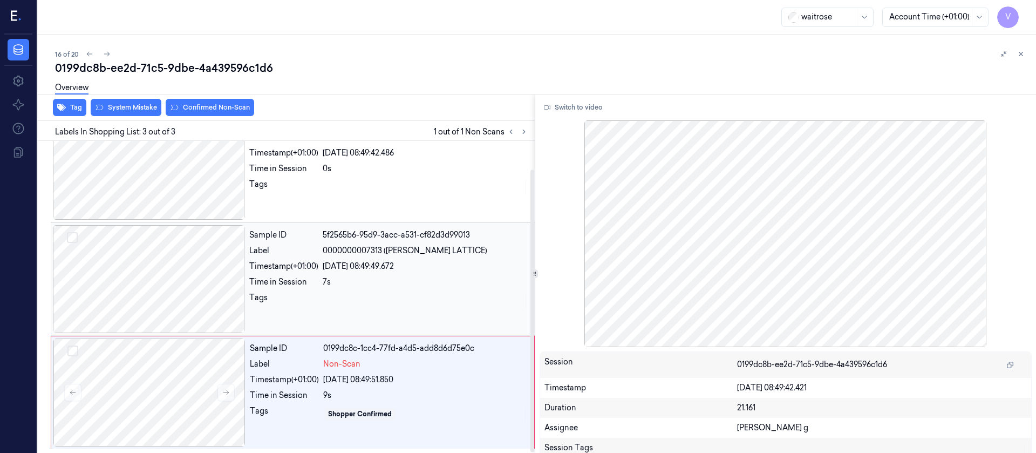
click at [179, 291] on div at bounding box center [149, 279] width 192 height 108
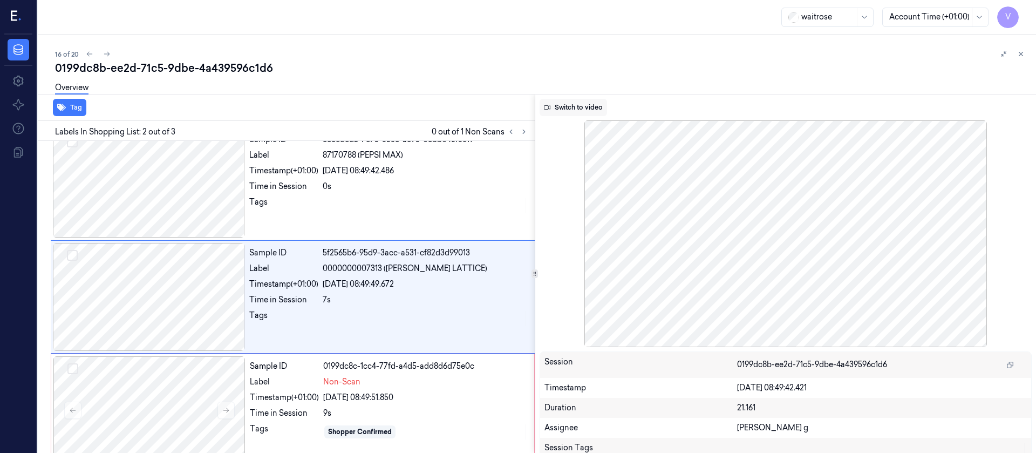
click at [580, 114] on button "Switch to video" at bounding box center [573, 107] width 67 height 17
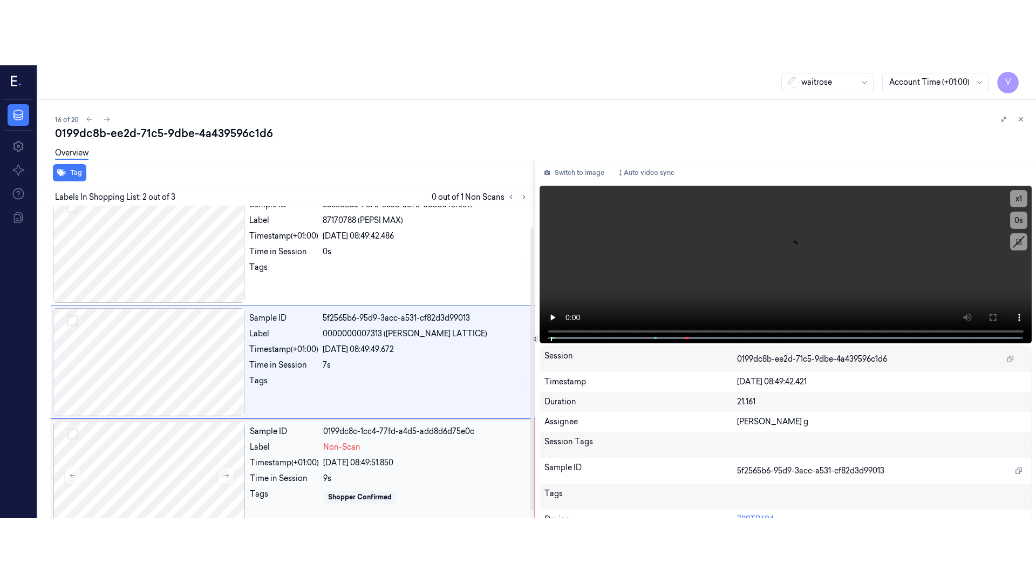
scroll to position [31, 0]
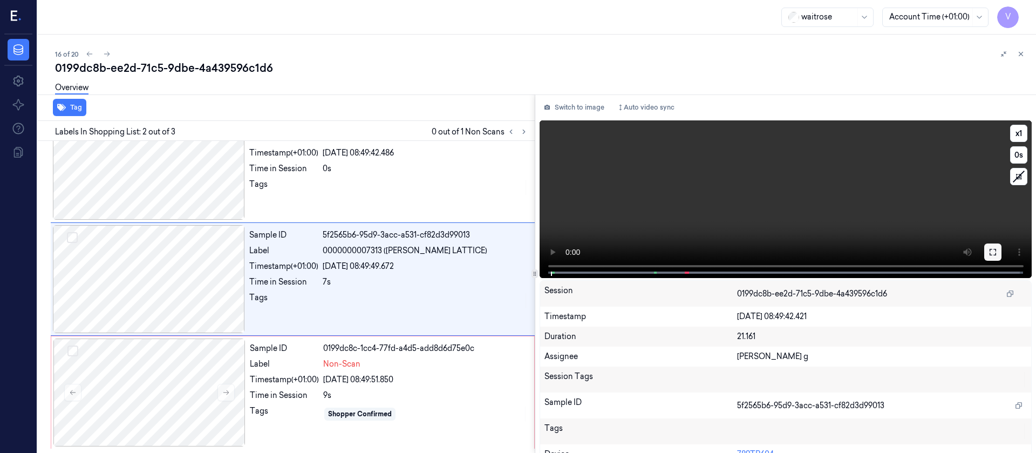
click at [690, 253] on icon at bounding box center [993, 252] width 6 height 6
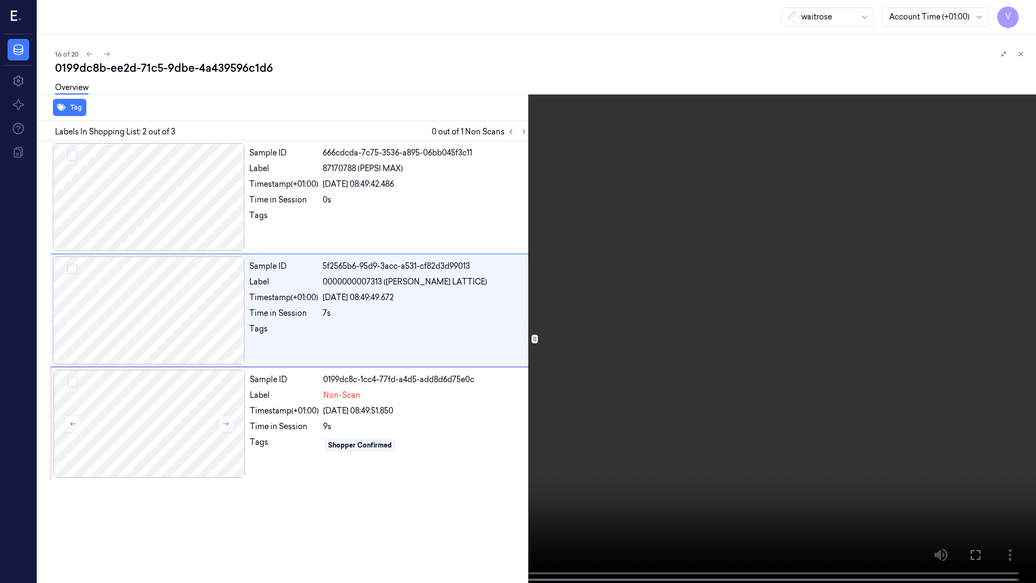
click at [0, 0] on icon at bounding box center [0, 0] width 0 height 0
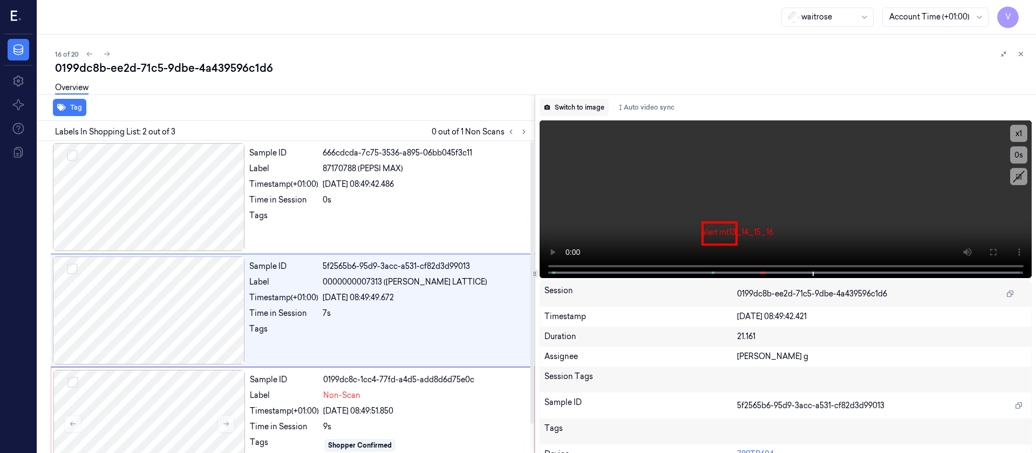
click at [573, 103] on button "Switch to image" at bounding box center [574, 107] width 69 height 17
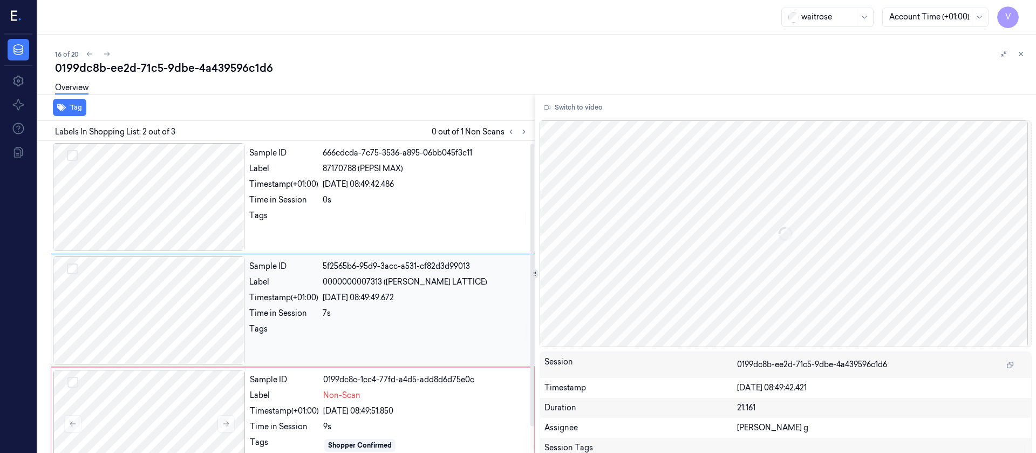
scroll to position [13, 0]
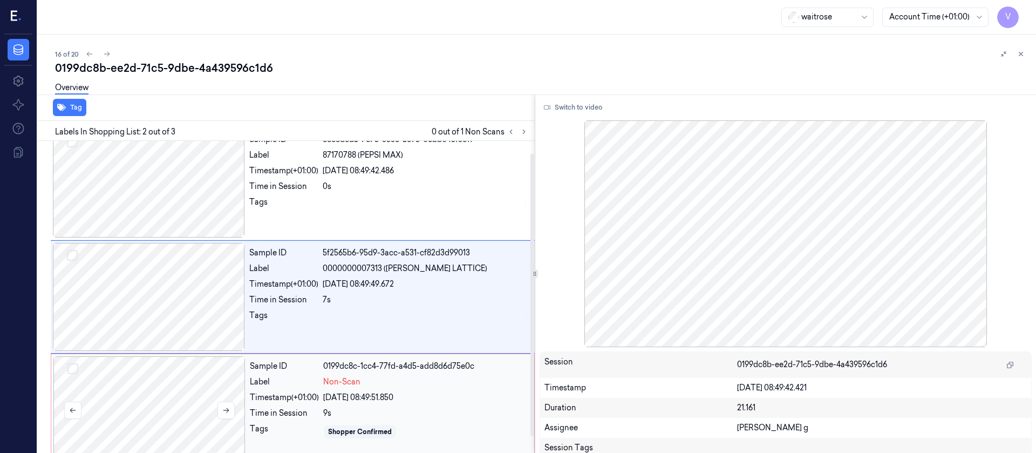
click at [151, 301] on div at bounding box center [149, 410] width 192 height 108
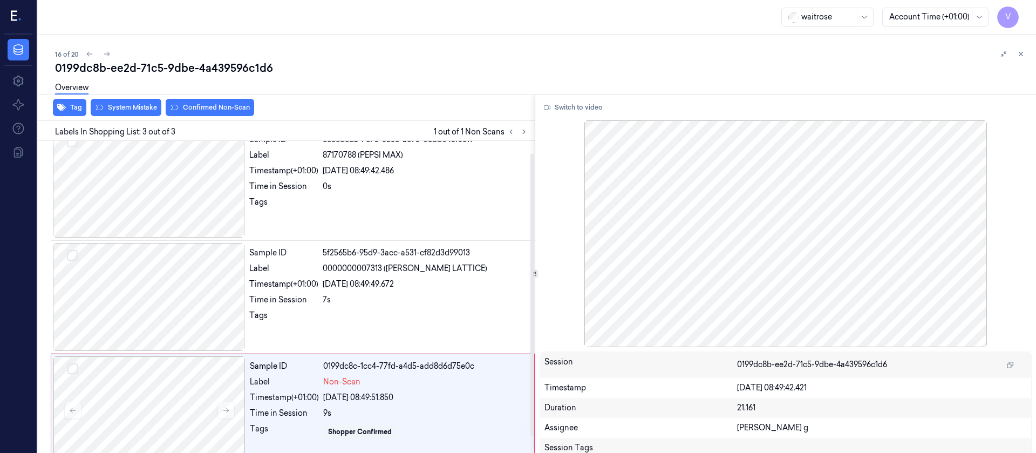
scroll to position [31, 0]
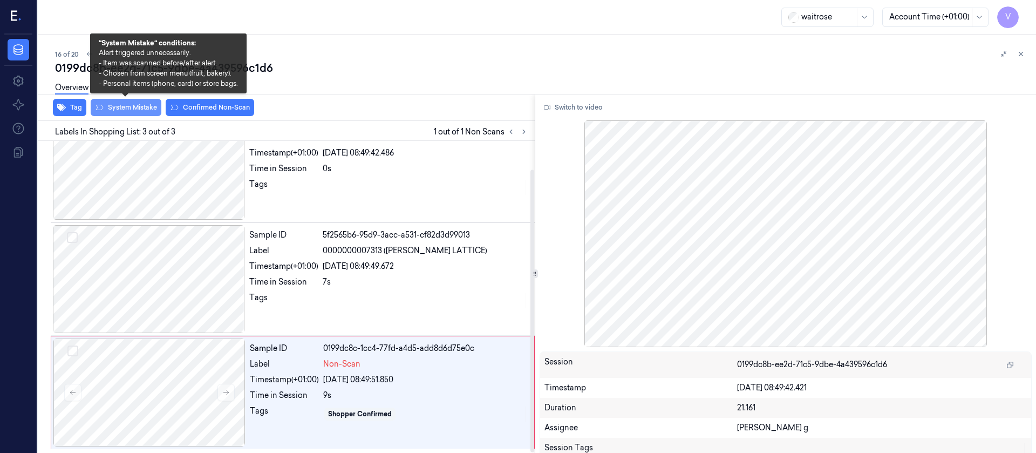
click at [124, 105] on button "System Mistake" at bounding box center [126, 107] width 71 height 17
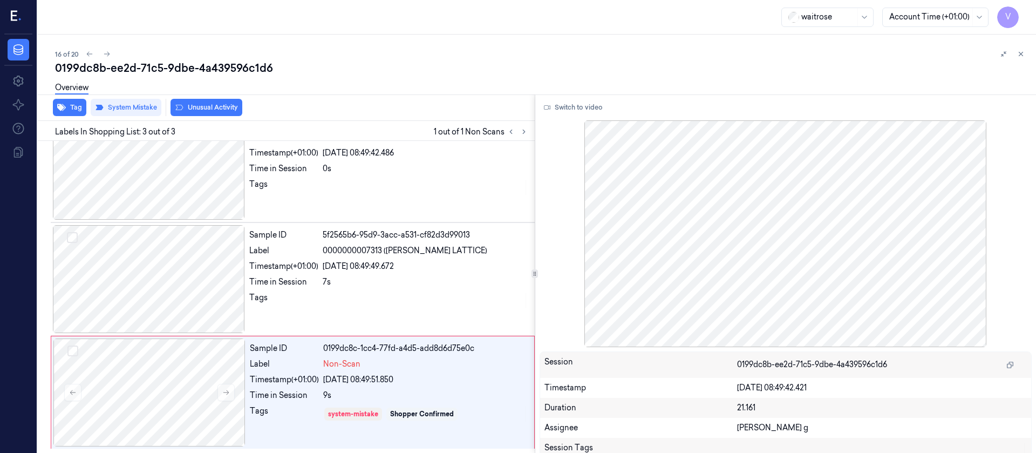
click at [213, 102] on div "Overview" at bounding box center [541, 90] width 973 height 28
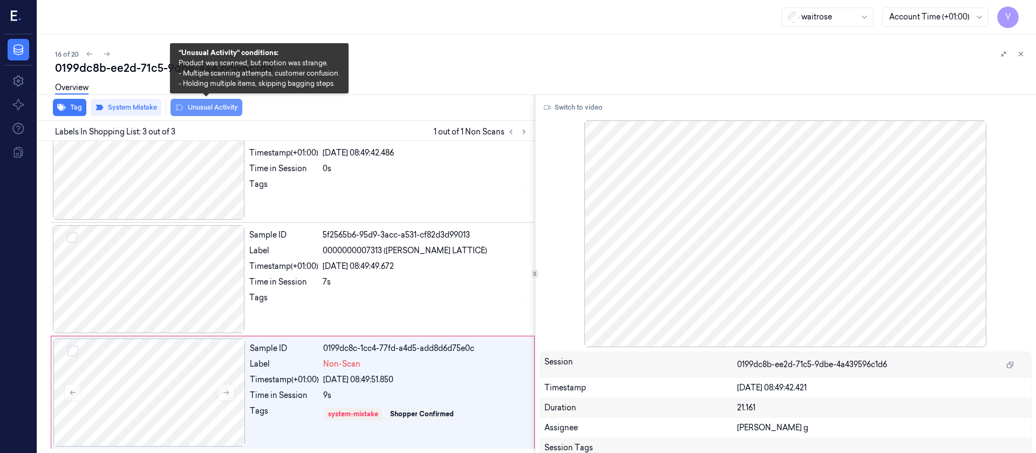
click at [207, 110] on button "Unusual Activity" at bounding box center [207, 107] width 72 height 17
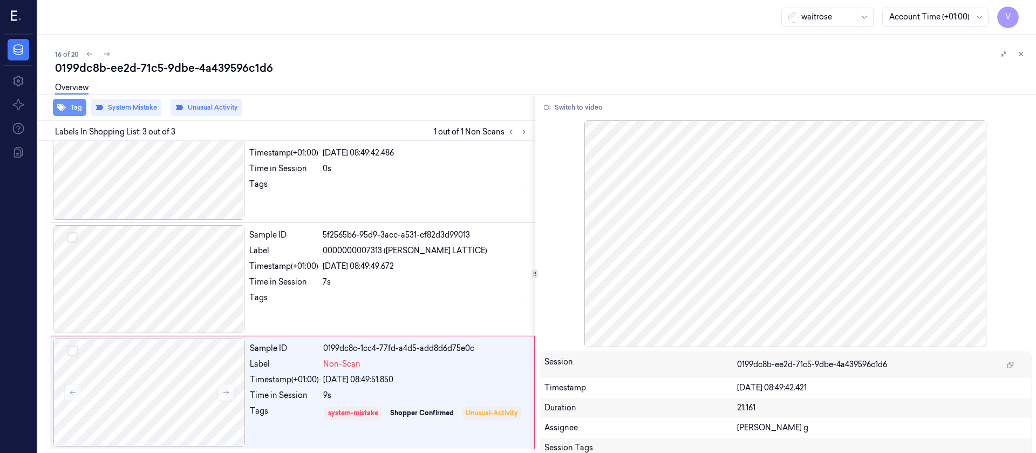
click at [72, 105] on button "Tag" at bounding box center [69, 107] width 33 height 17
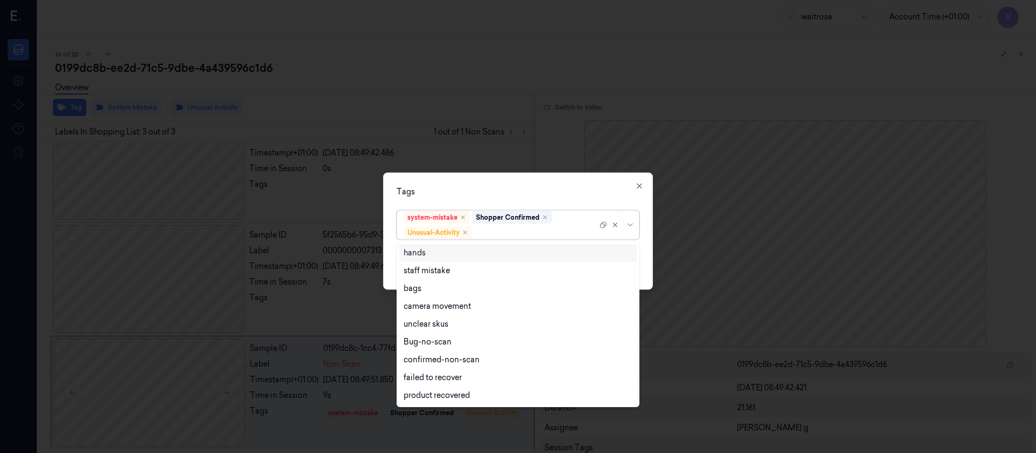
click at [515, 227] on div at bounding box center [535, 232] width 123 height 11
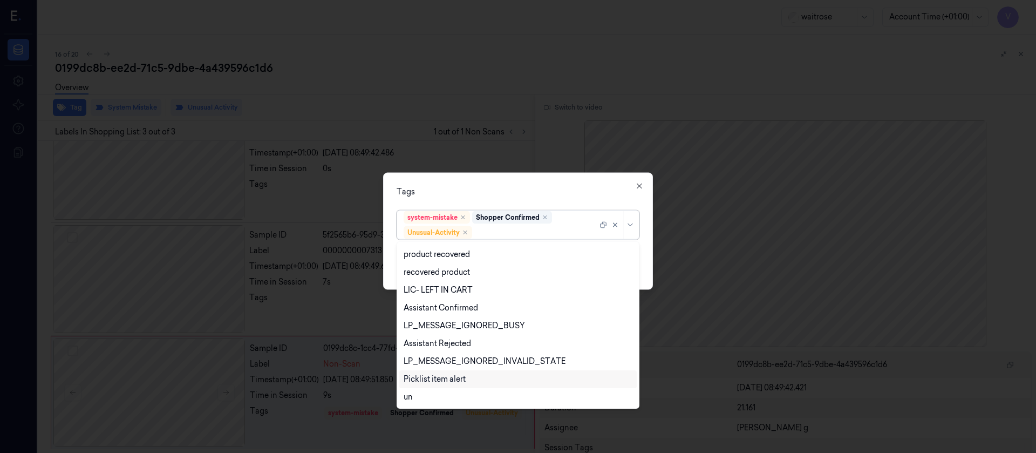
click at [426, 301] on div "Picklist item alert" at bounding box center [435, 379] width 62 height 11
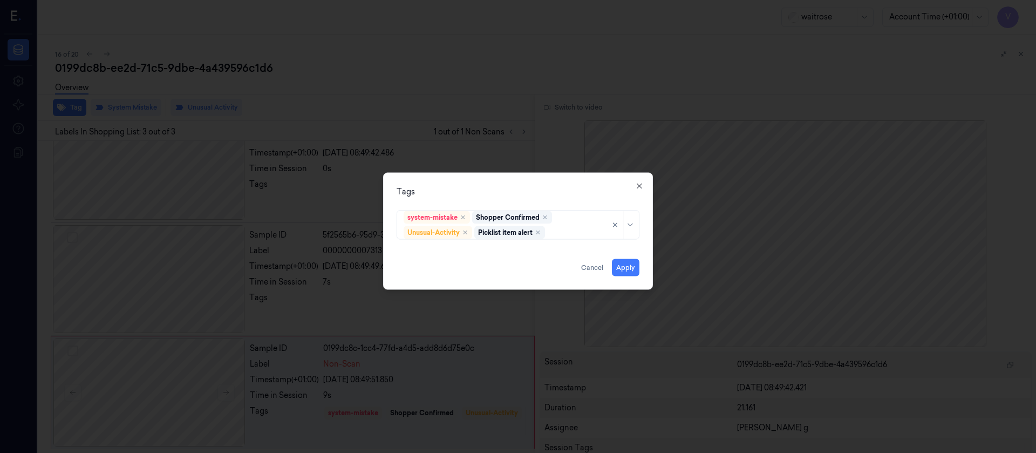
click at [522, 191] on div "Tags" at bounding box center [518, 191] width 243 height 11
click at [628, 268] on button "Apply" at bounding box center [626, 267] width 28 height 17
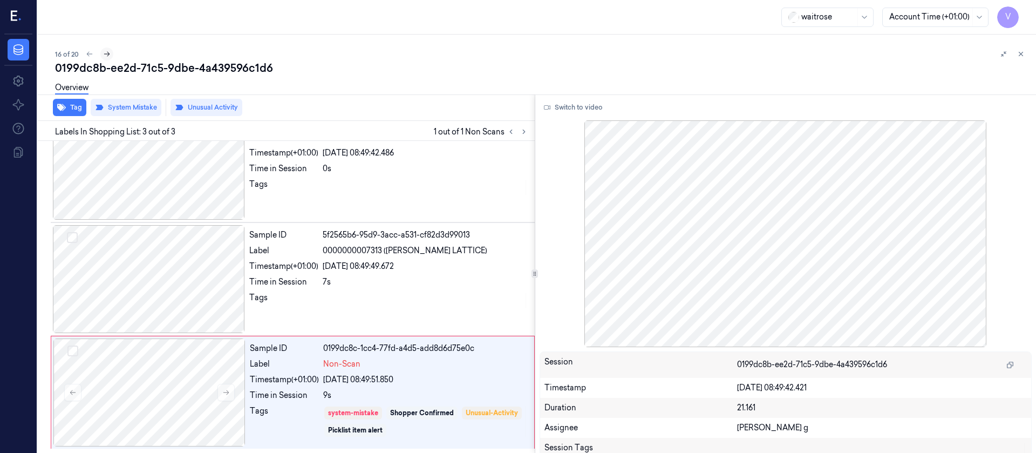
click at [110, 58] on button at bounding box center [106, 53] width 13 height 13
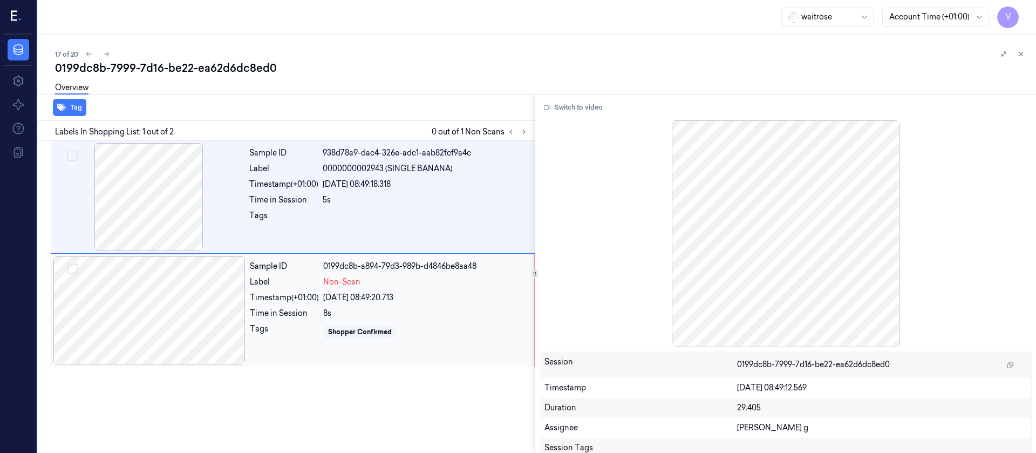
click at [142, 301] on div at bounding box center [149, 310] width 192 height 108
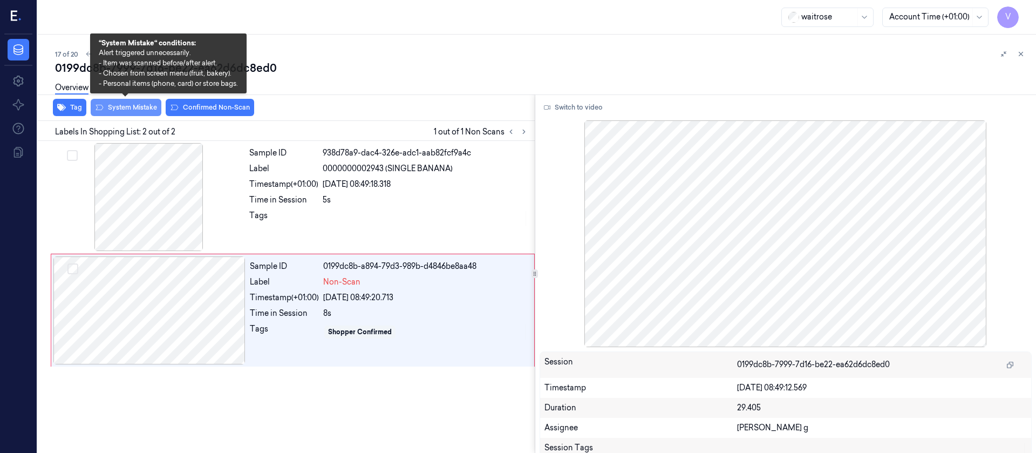
click at [119, 103] on button "System Mistake" at bounding box center [126, 107] width 71 height 17
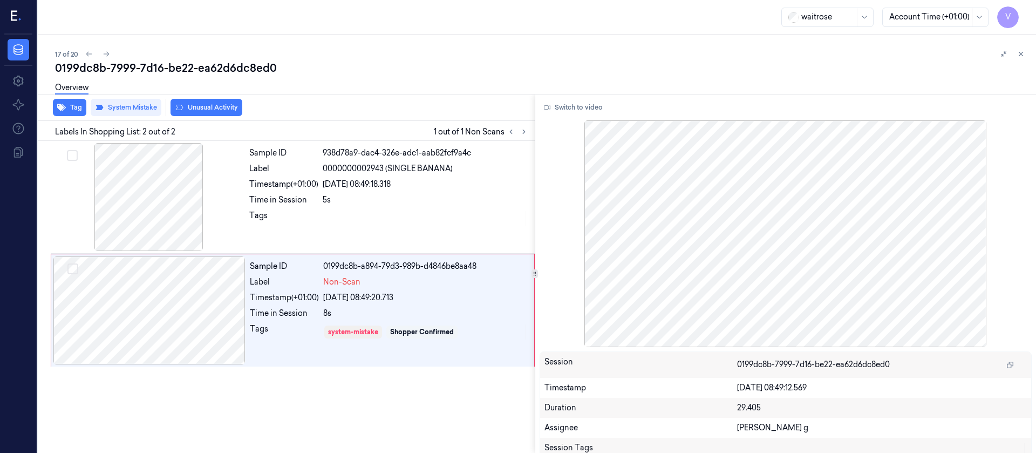
click at [202, 103] on div "Overview" at bounding box center [541, 90] width 973 height 28
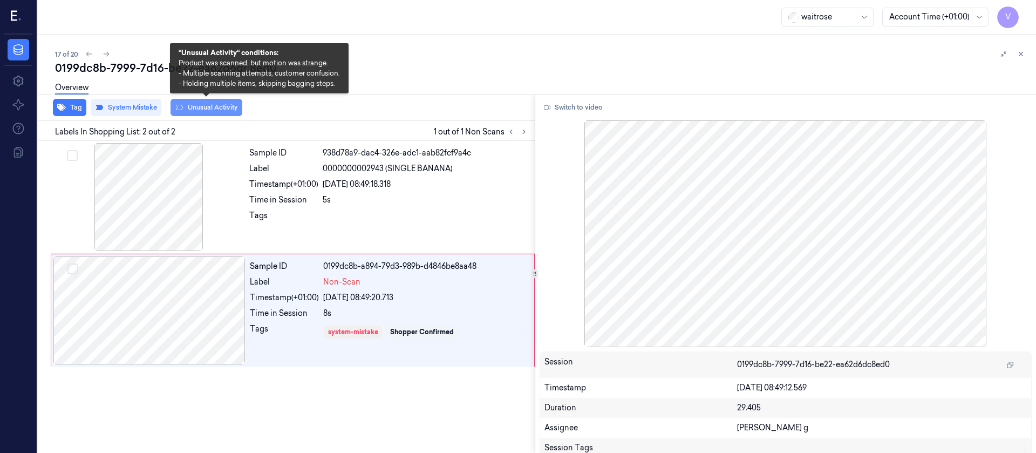
click at [197, 107] on button "Unusual Activity" at bounding box center [207, 107] width 72 height 17
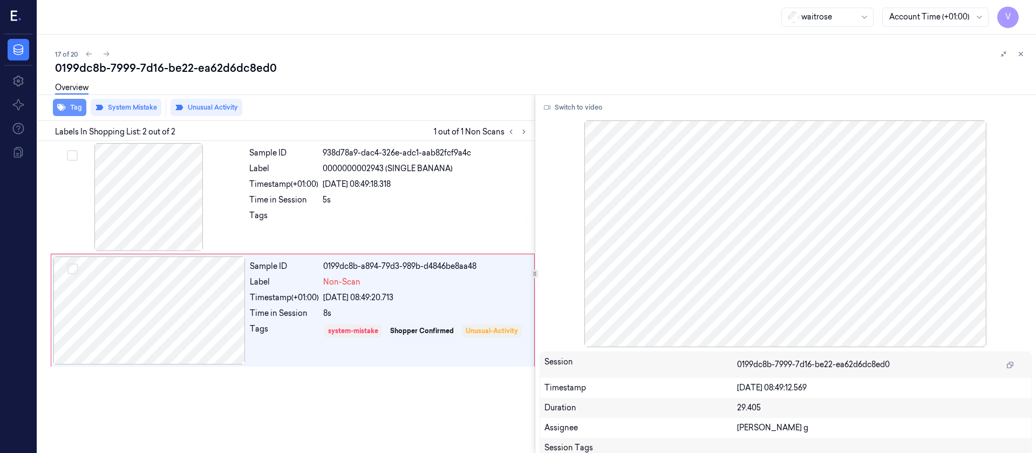
click at [71, 108] on button "Tag" at bounding box center [69, 107] width 33 height 17
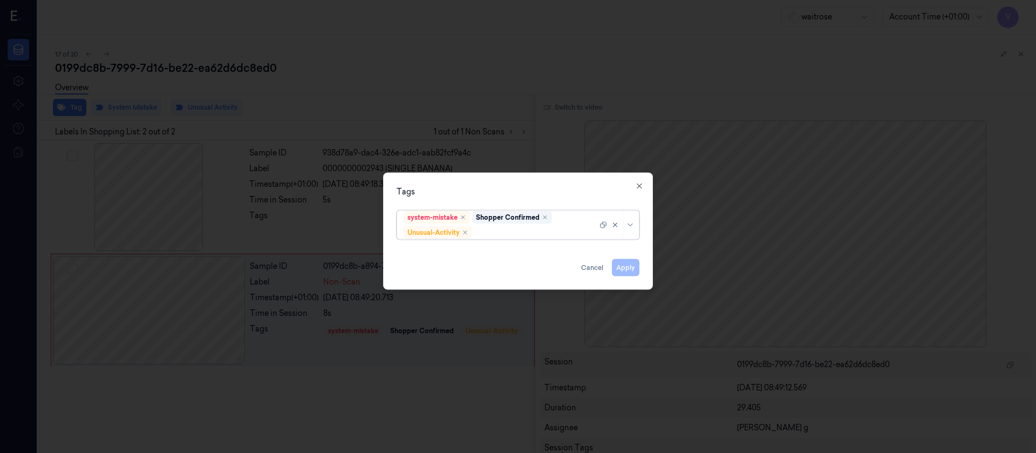
click at [517, 228] on div at bounding box center [535, 232] width 123 height 11
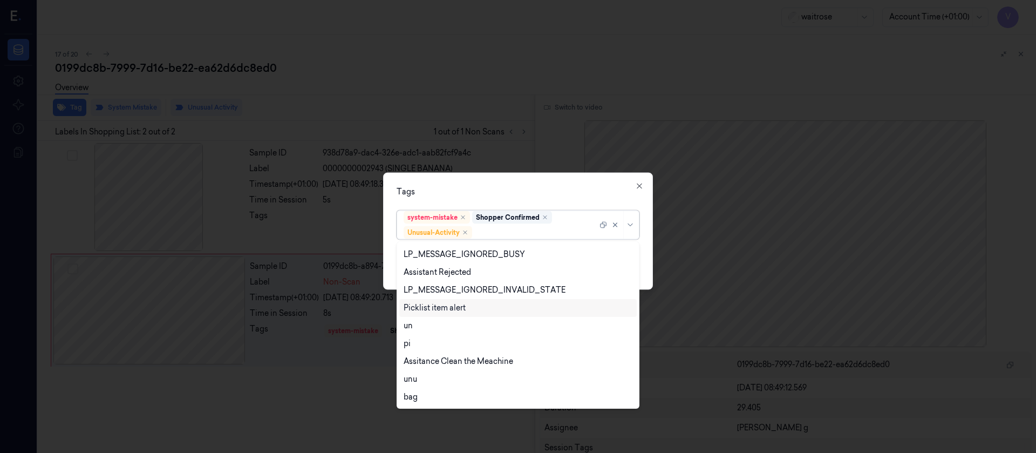
click at [447, 301] on div "Picklist item alert" at bounding box center [435, 307] width 62 height 11
click at [574, 193] on div "Tags" at bounding box center [518, 191] width 243 height 11
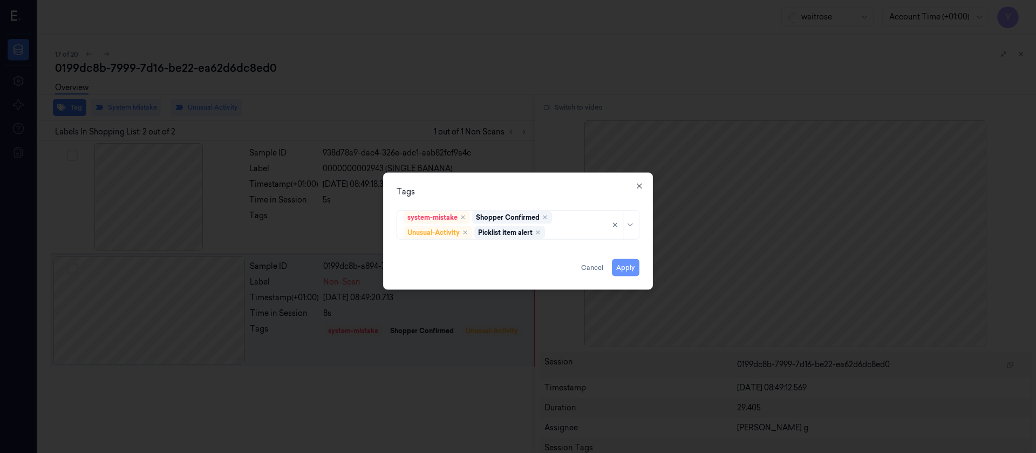
click at [620, 263] on button "Apply" at bounding box center [626, 267] width 28 height 17
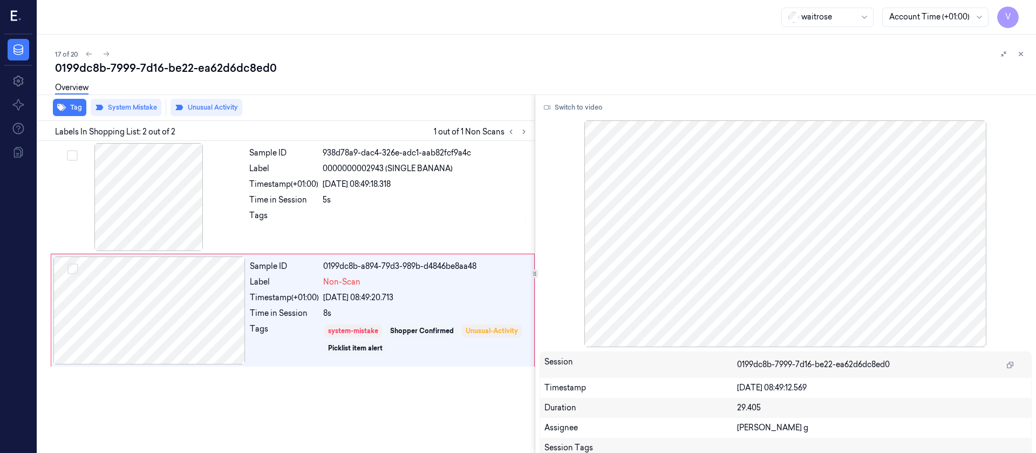
click at [349, 53] on div "17 of 20" at bounding box center [541, 53] width 973 height 13
click at [106, 55] on icon at bounding box center [107, 54] width 8 height 8
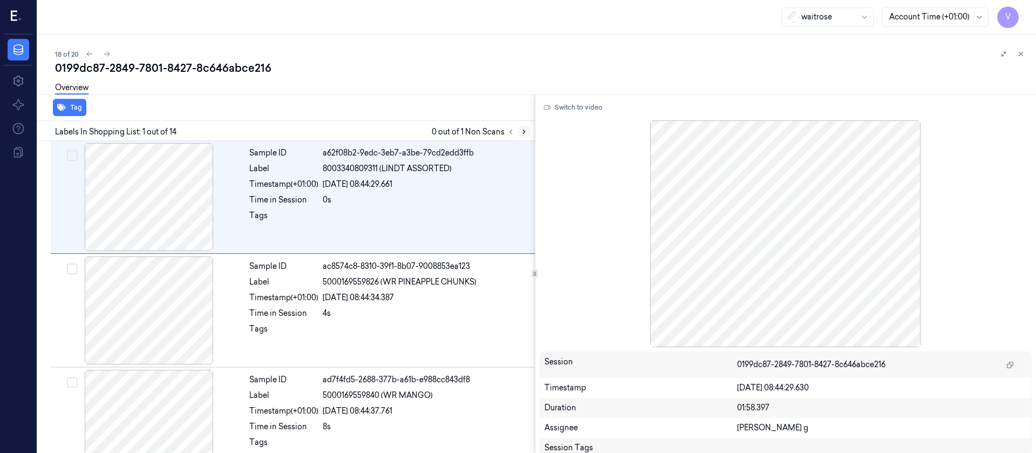
click at [530, 127] on div at bounding box center [518, 131] width 26 height 13
click at [524, 131] on icon at bounding box center [524, 132] width 2 height 4
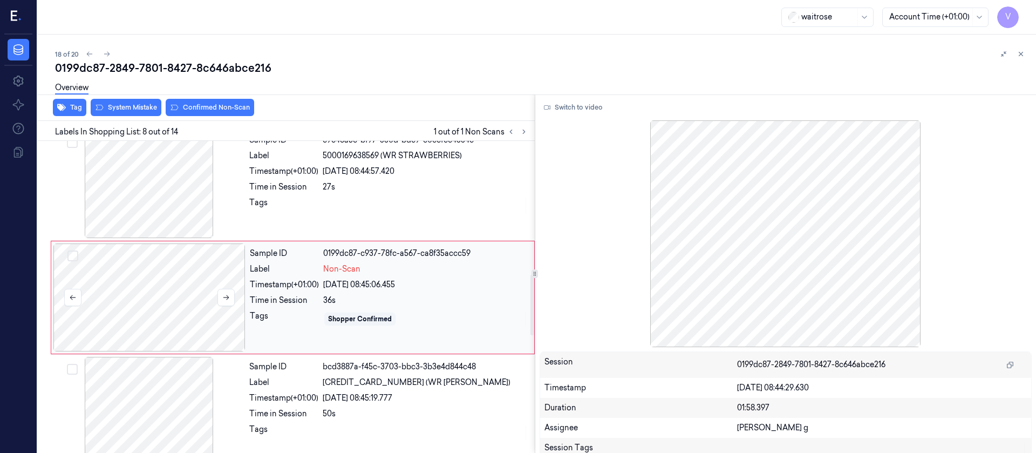
scroll to position [694, 0]
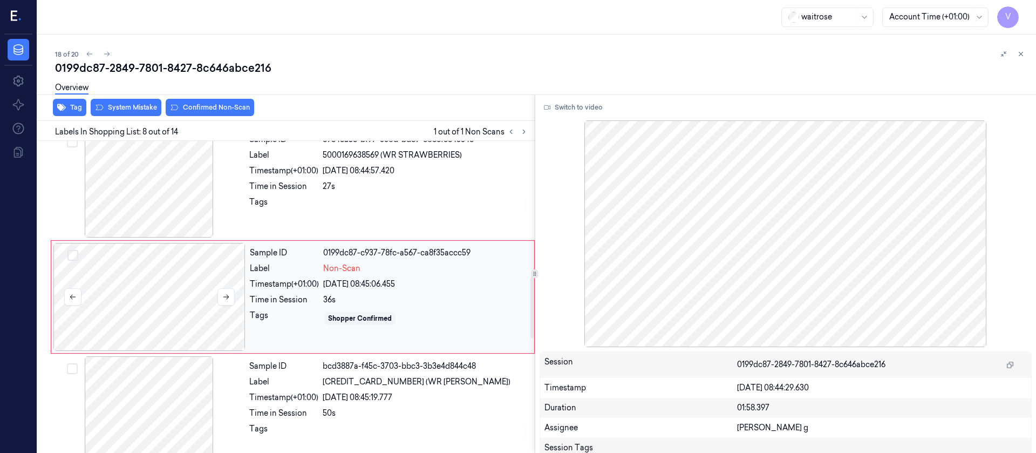
click at [193, 301] on div at bounding box center [149, 297] width 192 height 108
click at [140, 201] on div at bounding box center [149, 184] width 192 height 108
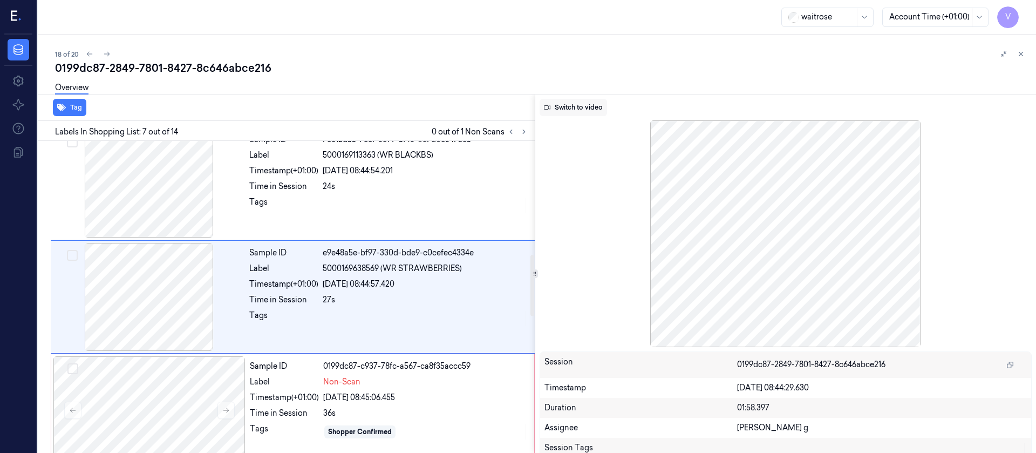
click at [568, 113] on button "Switch to video" at bounding box center [573, 107] width 67 height 17
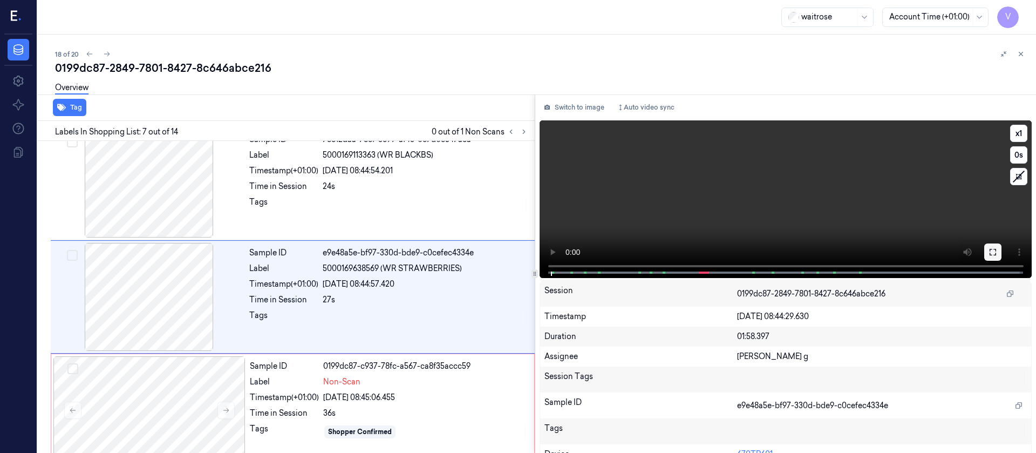
click at [690, 254] on icon at bounding box center [993, 252] width 9 height 9
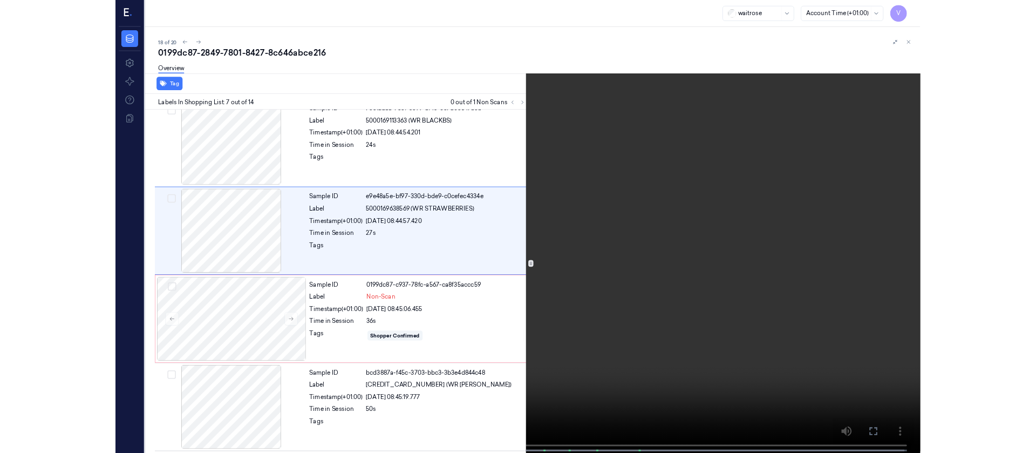
scroll to position [515, 0]
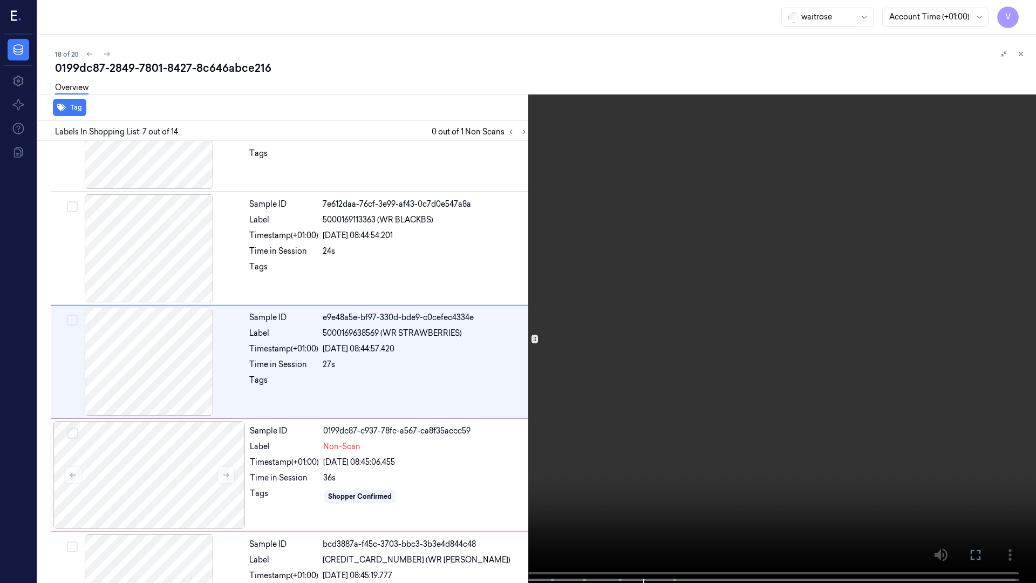
click at [0, 0] on icon at bounding box center [0, 0] width 0 height 0
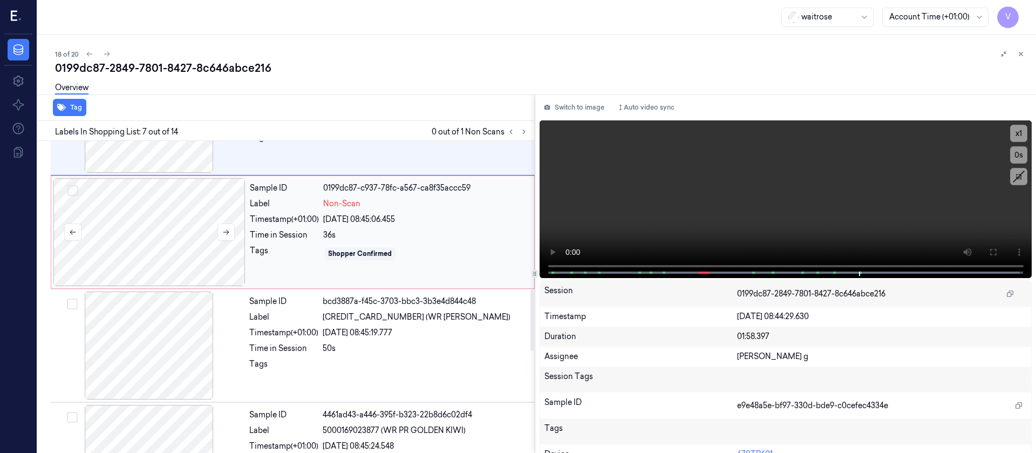
click at [180, 236] on div at bounding box center [149, 232] width 192 height 108
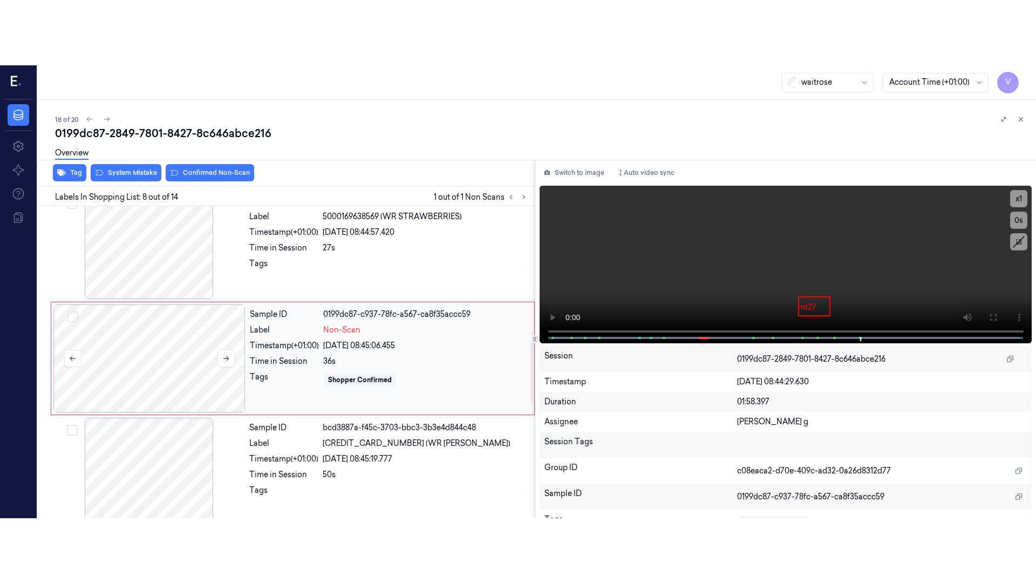
scroll to position [694, 0]
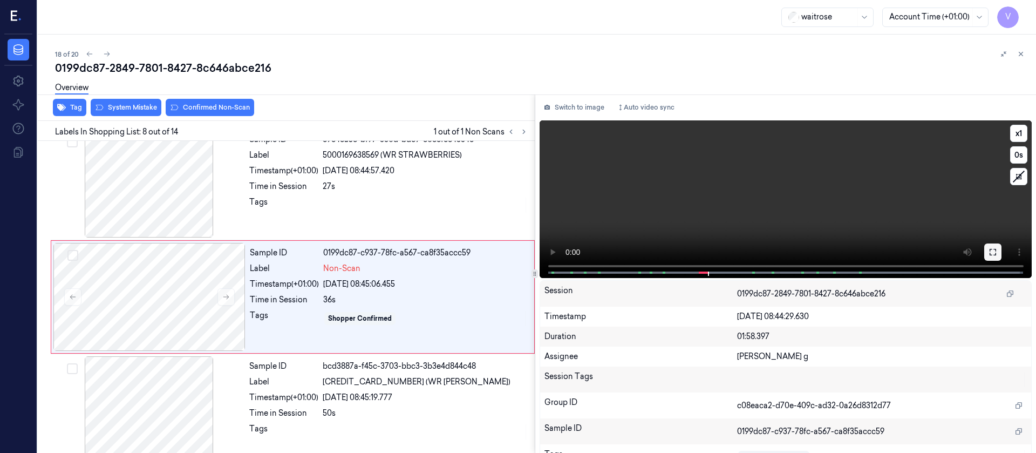
click at [690, 253] on button at bounding box center [993, 251] width 17 height 17
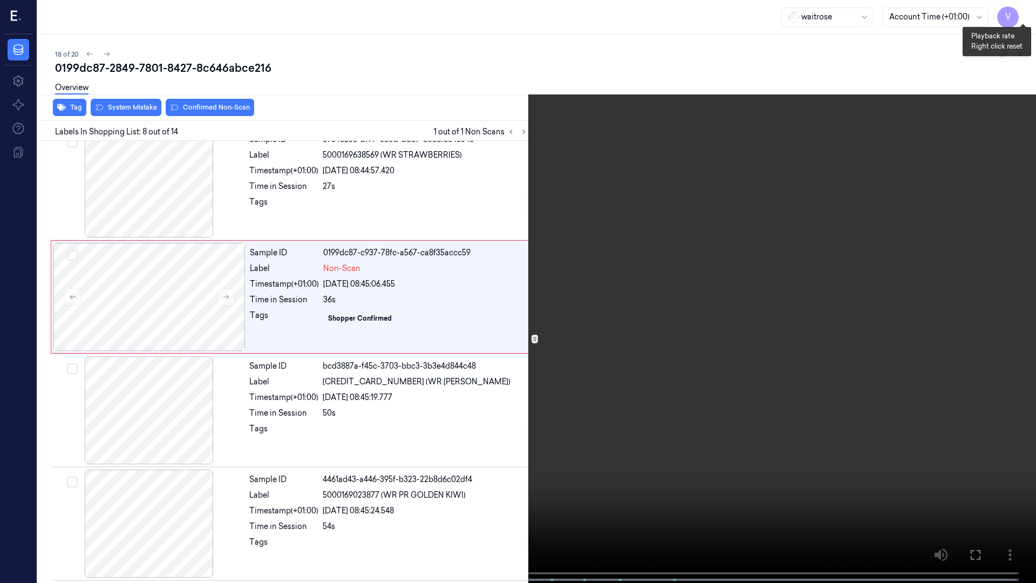
click at [690, 13] on button "x 1" at bounding box center [1023, 12] width 17 height 17
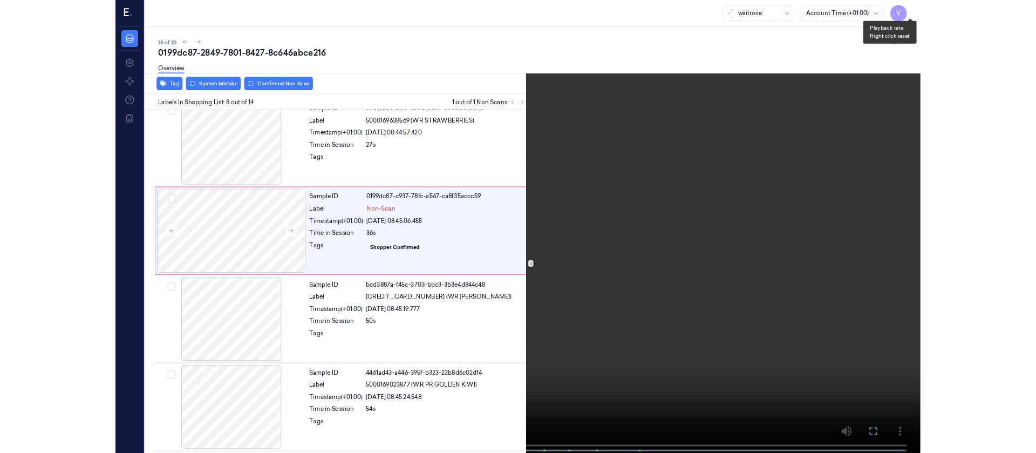
scroll to position [629, 0]
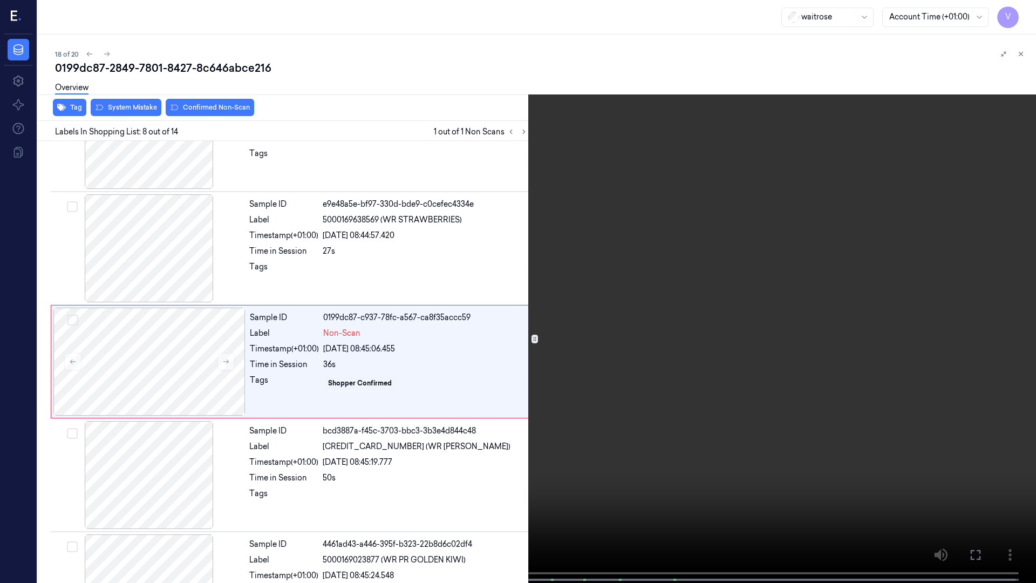
click at [0, 0] on icon at bounding box center [0, 0] width 0 height 0
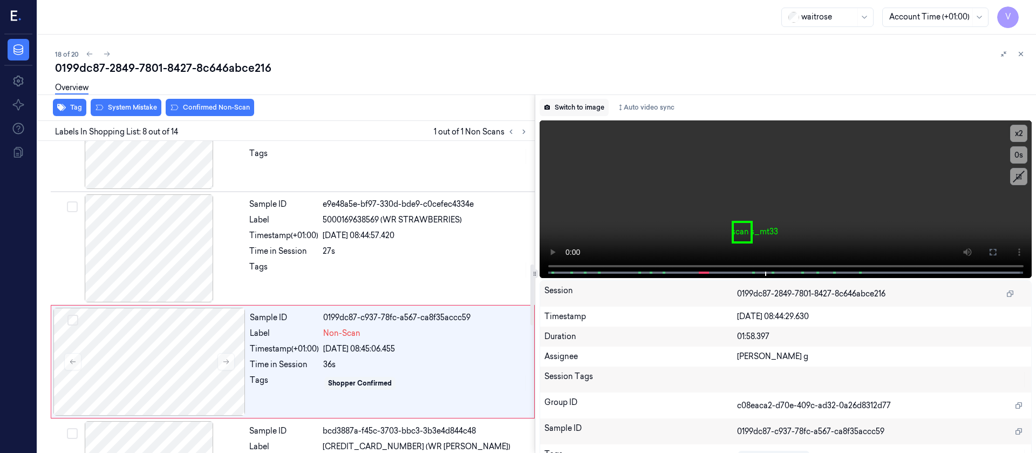
click at [568, 112] on button "Switch to image" at bounding box center [574, 107] width 69 height 17
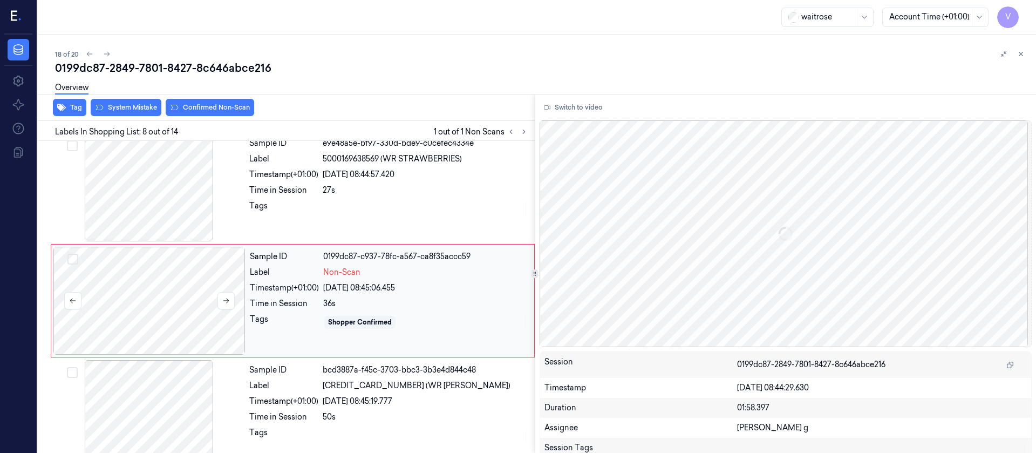
scroll to position [694, 0]
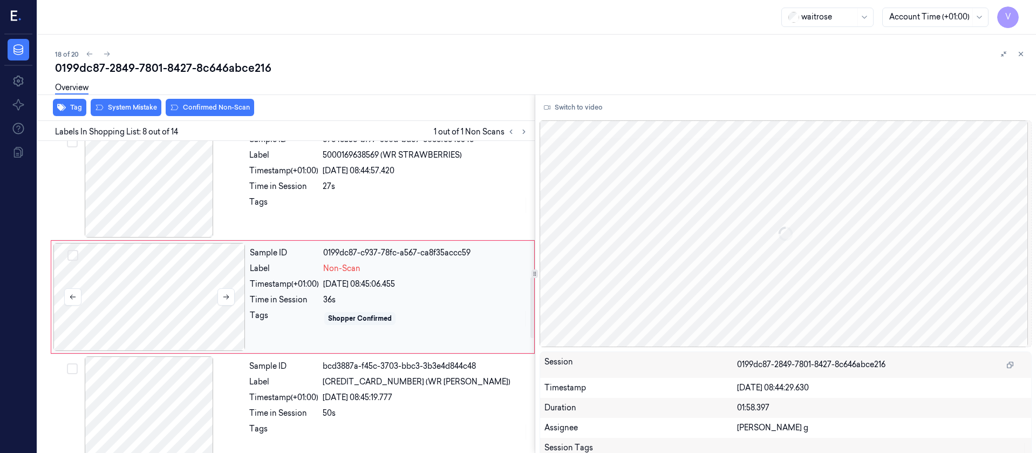
click at [191, 301] on div at bounding box center [149, 297] width 192 height 108
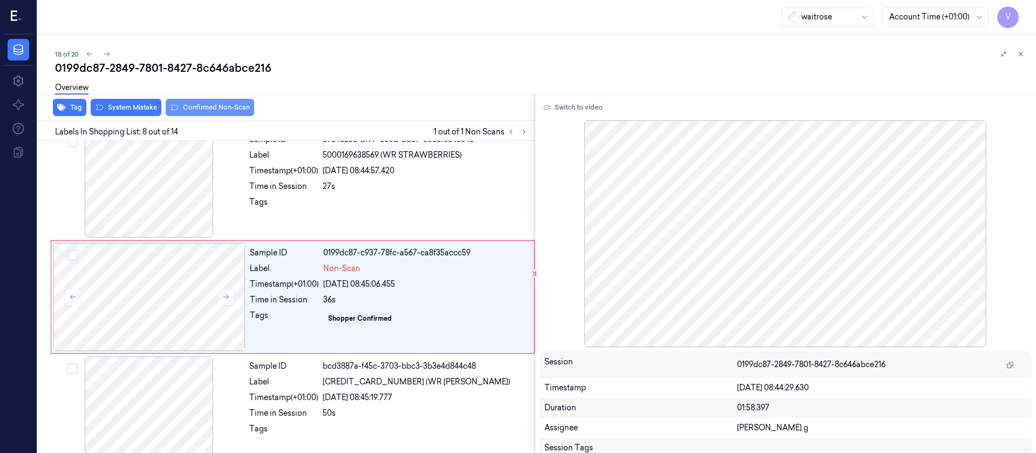
click at [198, 110] on button "Confirmed Non-Scan" at bounding box center [210, 107] width 89 height 17
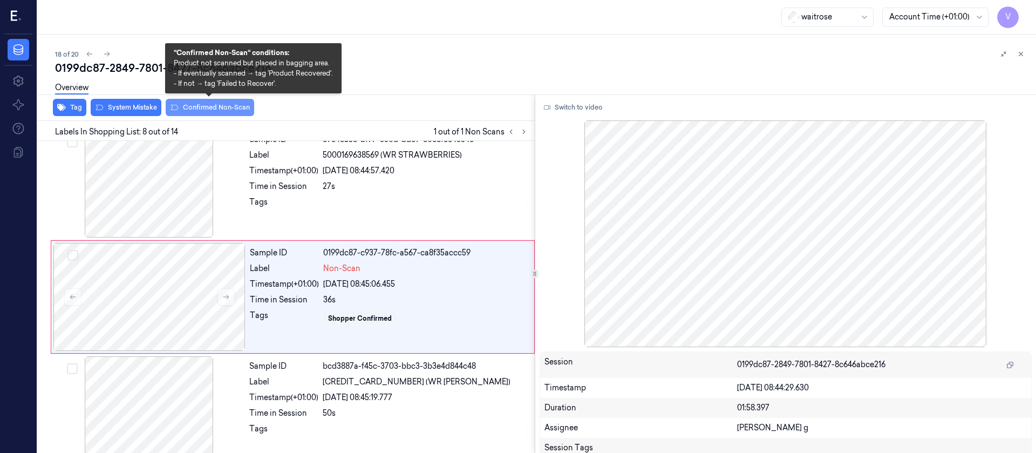
click at [239, 107] on button "Confirmed Non-Scan" at bounding box center [210, 107] width 89 height 17
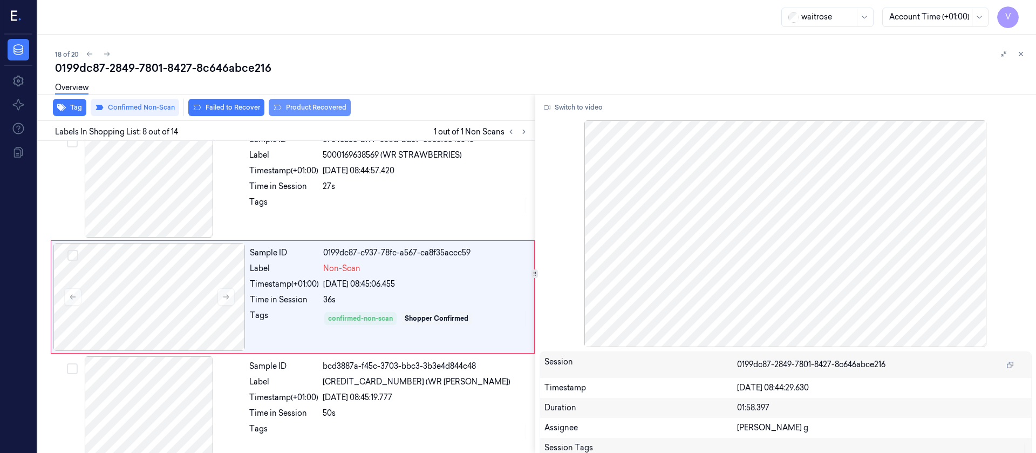
click at [298, 107] on button "Product Recovered" at bounding box center [310, 107] width 82 height 17
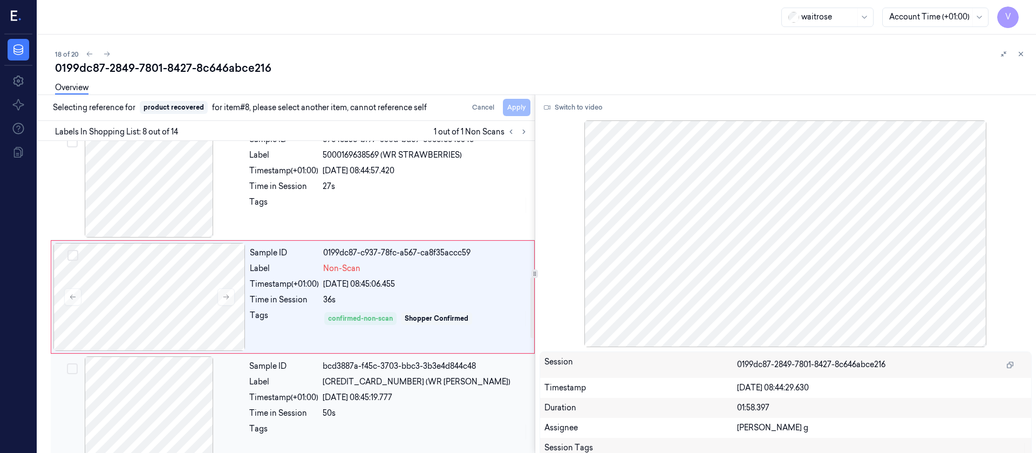
click at [201, 301] on div at bounding box center [149, 410] width 192 height 108
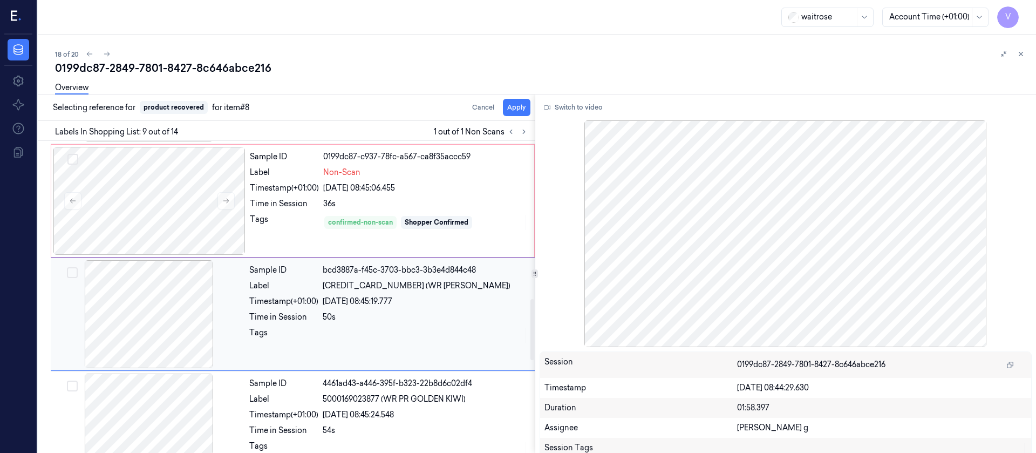
scroll to position [807, 0]
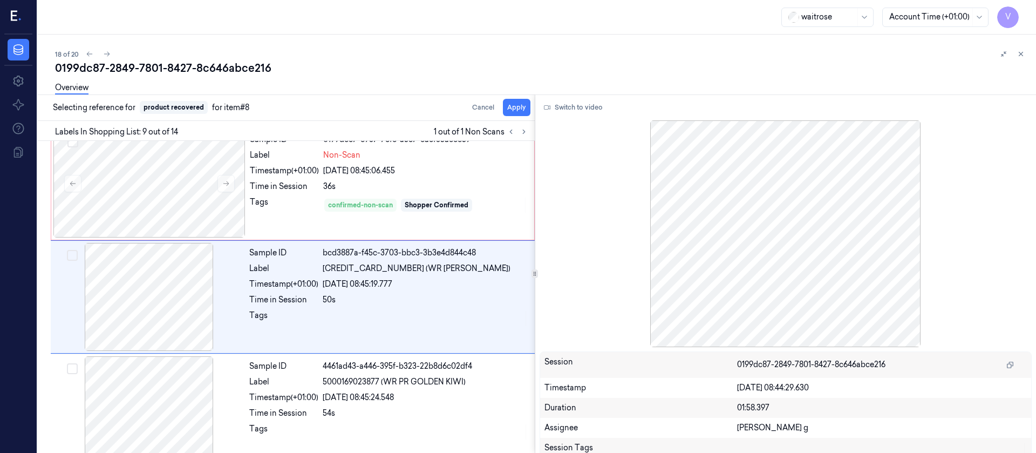
click at [524, 117] on div "Selecting reference for product recovered for item #8 Cancel Apply" at bounding box center [283, 107] width 501 height 26
click at [520, 107] on button "Apply" at bounding box center [517, 107] width 28 height 17
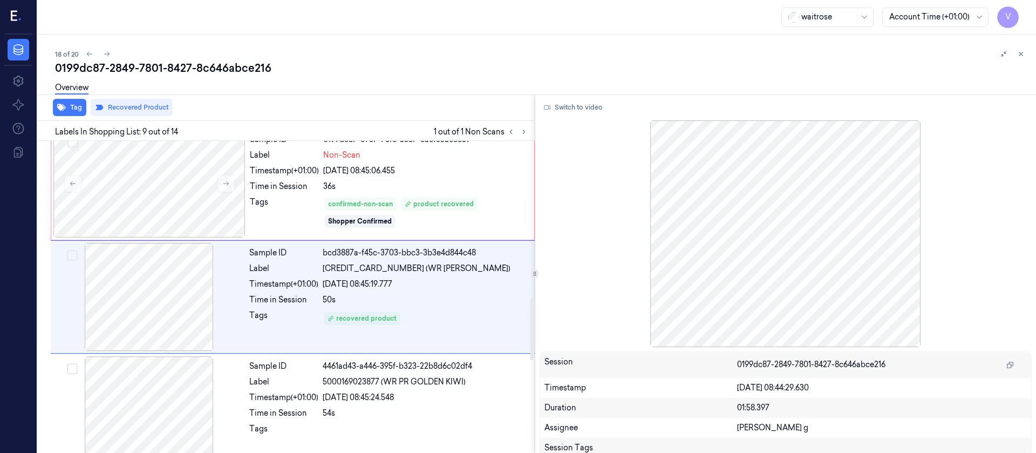
click at [531, 128] on div "Labels In Shopping List: 9 out of 14 1 out of 1 Non Scans" at bounding box center [283, 131] width 501 height 20
click at [524, 130] on icon at bounding box center [524, 132] width 8 height 8
click at [106, 54] on icon at bounding box center [107, 54] width 8 height 8
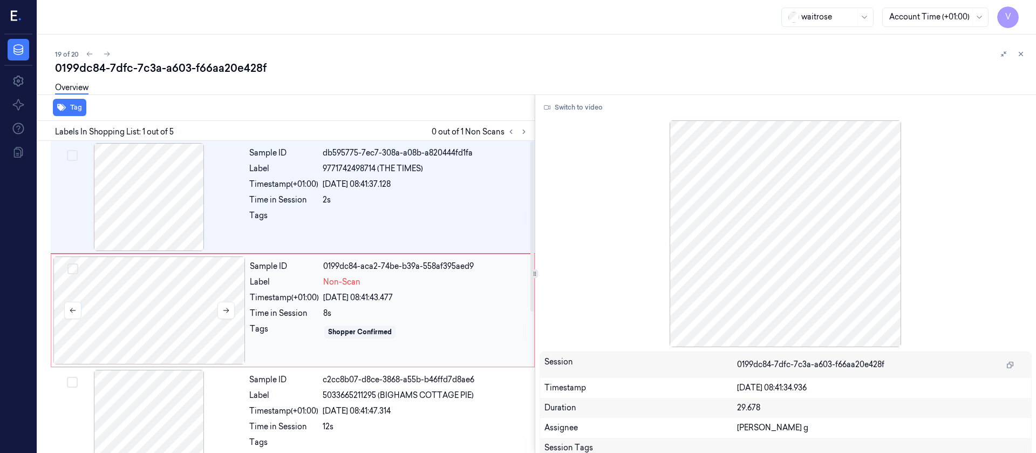
click at [166, 301] on div at bounding box center [149, 310] width 192 height 108
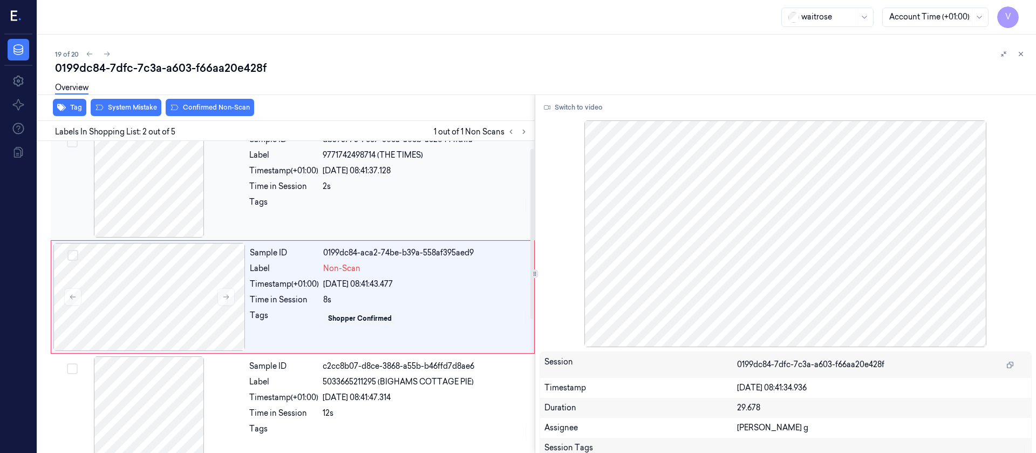
click at [144, 198] on div at bounding box center [149, 184] width 192 height 108
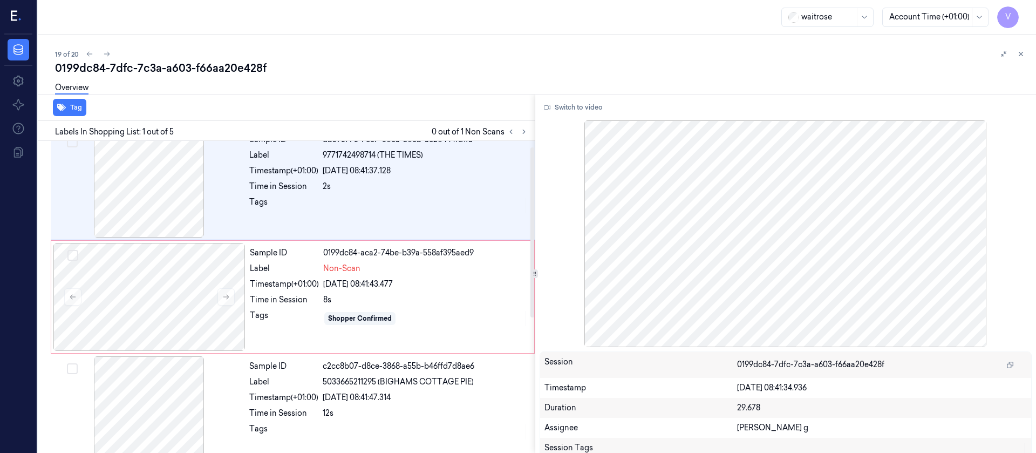
scroll to position [0, 0]
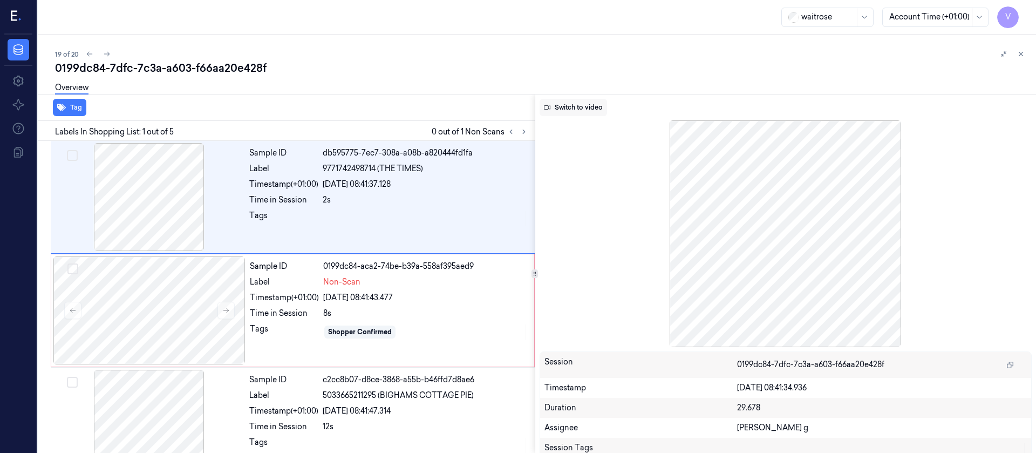
click at [567, 105] on button "Switch to video" at bounding box center [573, 107] width 67 height 17
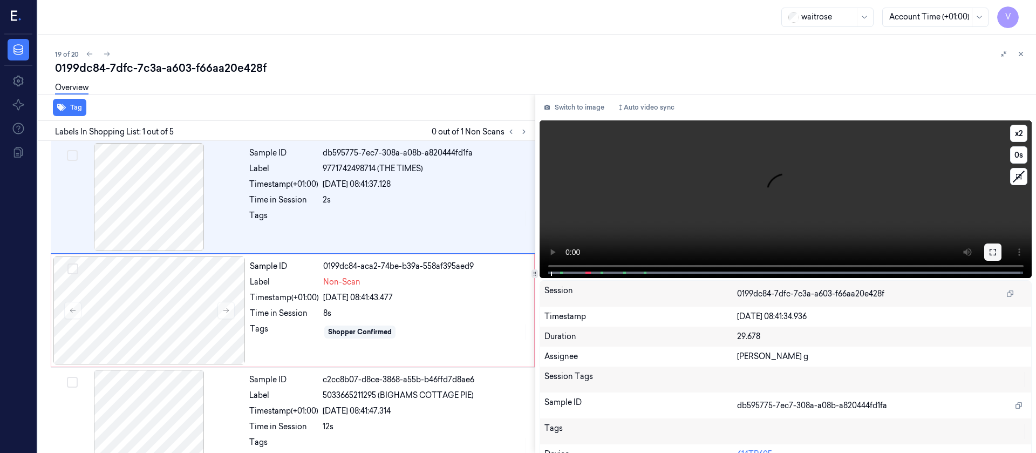
click at [690, 258] on button at bounding box center [993, 251] width 17 height 17
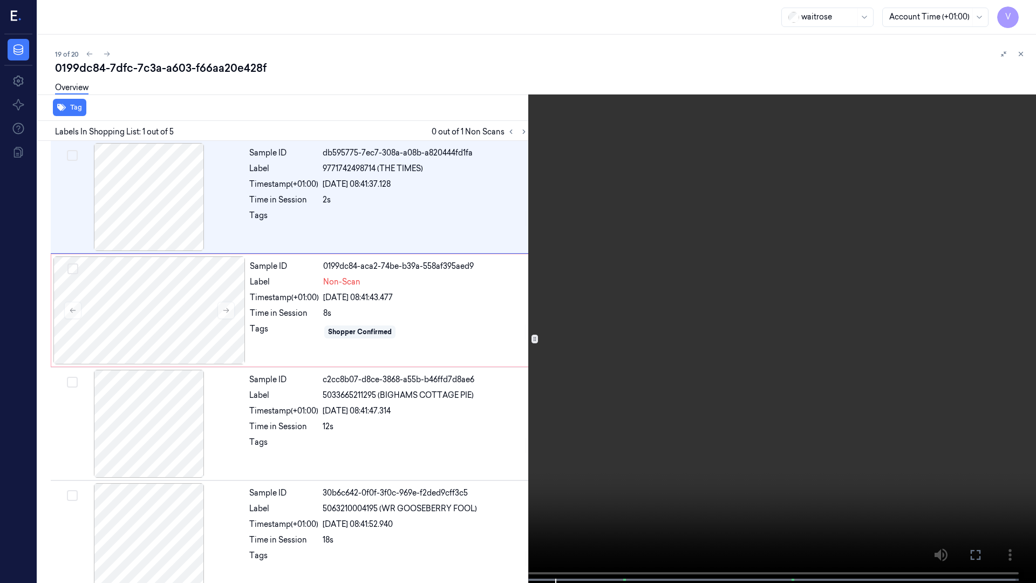
click at [0, 0] on icon at bounding box center [0, 0] width 0 height 0
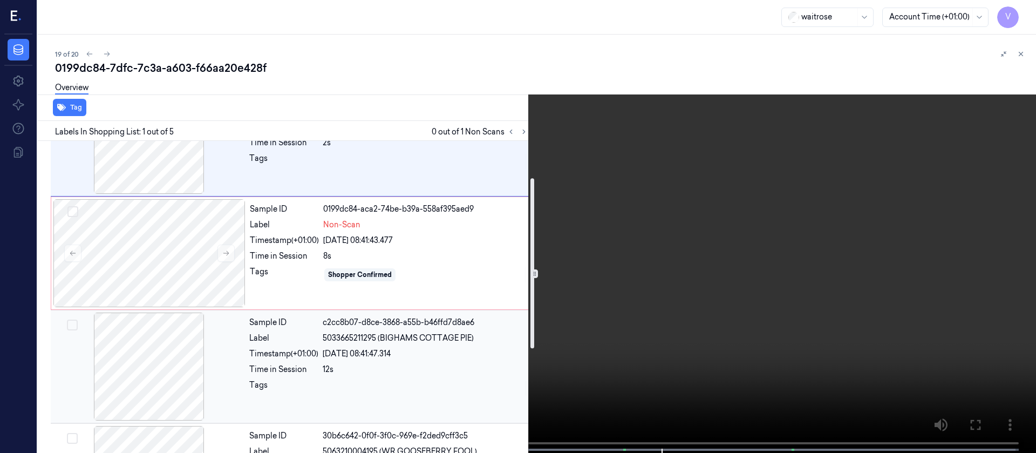
scroll to position [81, 0]
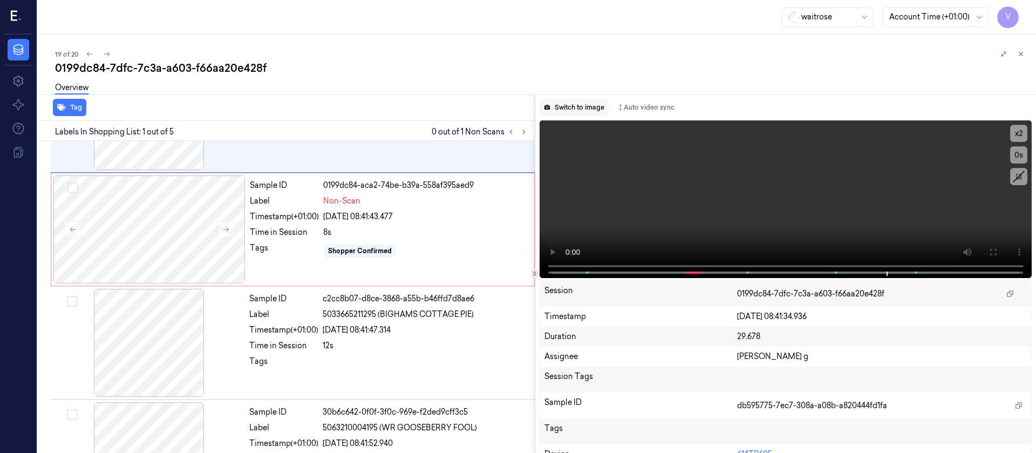
click at [600, 104] on button "Switch to image" at bounding box center [574, 107] width 69 height 17
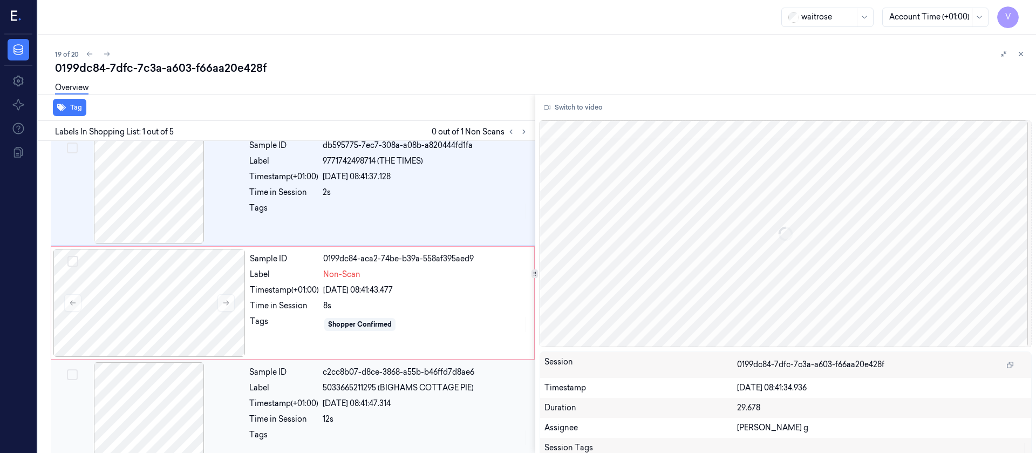
scroll to position [0, 0]
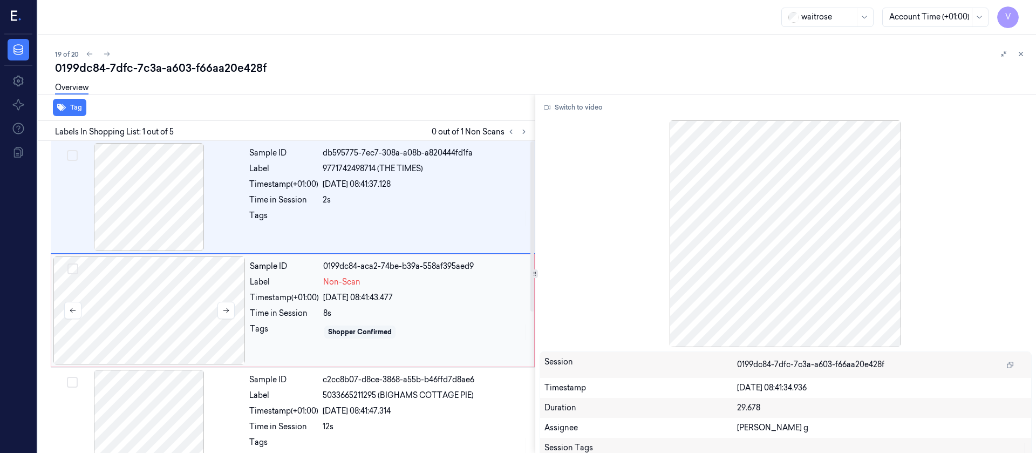
click at [176, 301] on div at bounding box center [149, 310] width 192 height 108
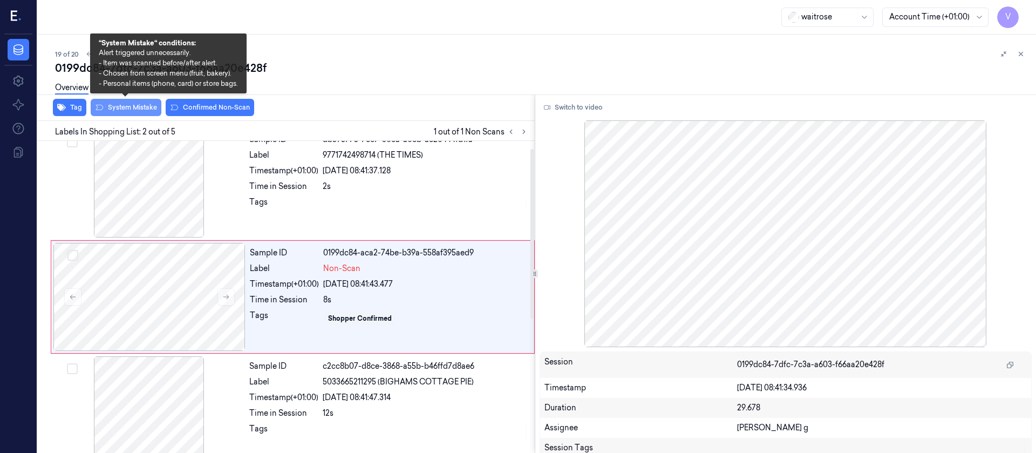
click at [134, 107] on button "System Mistake" at bounding box center [126, 107] width 71 height 17
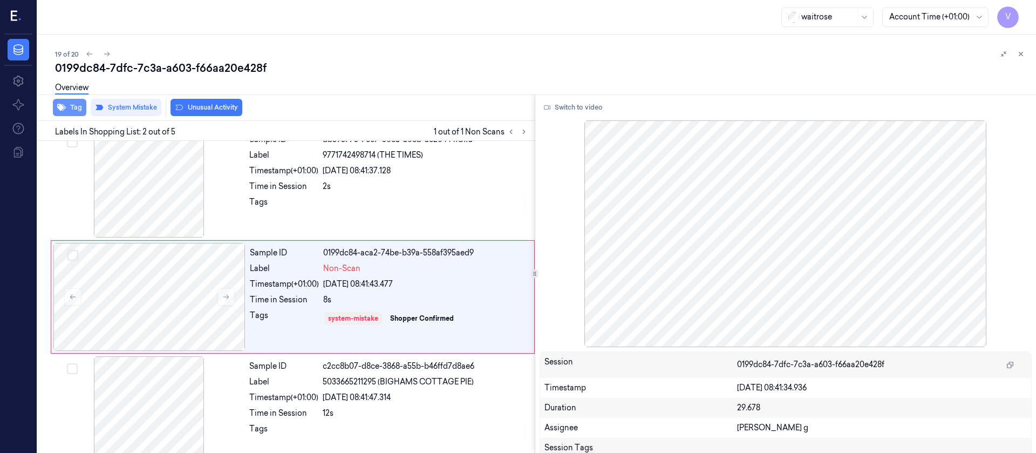
click at [76, 103] on button "Tag" at bounding box center [69, 107] width 33 height 17
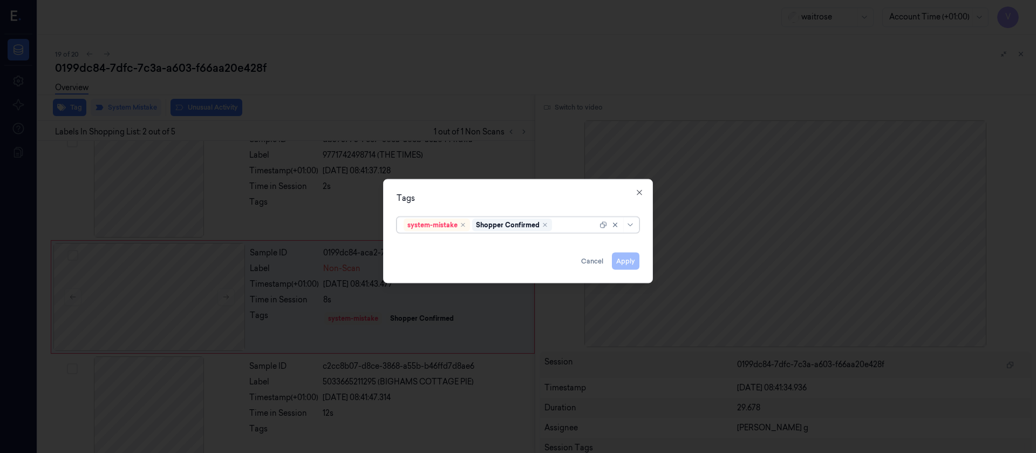
click at [568, 227] on div at bounding box center [575, 224] width 43 height 11
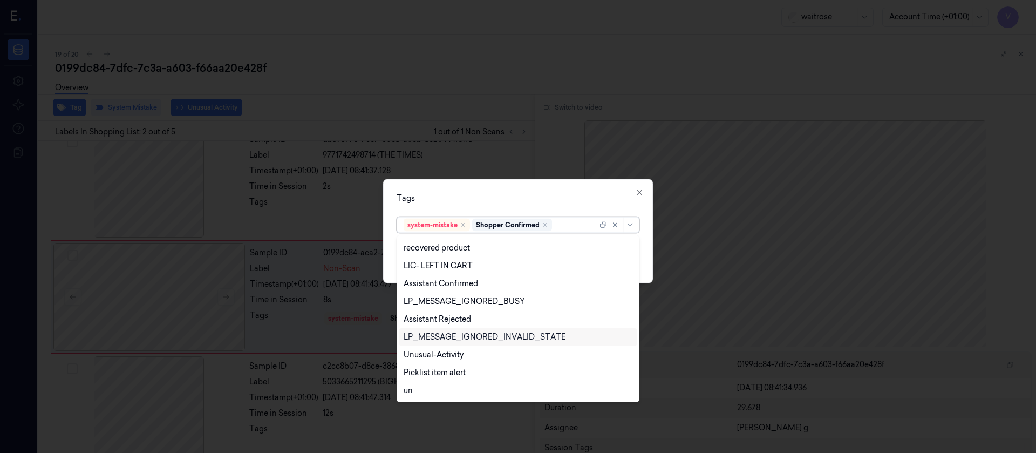
scroll to position [0, 0]
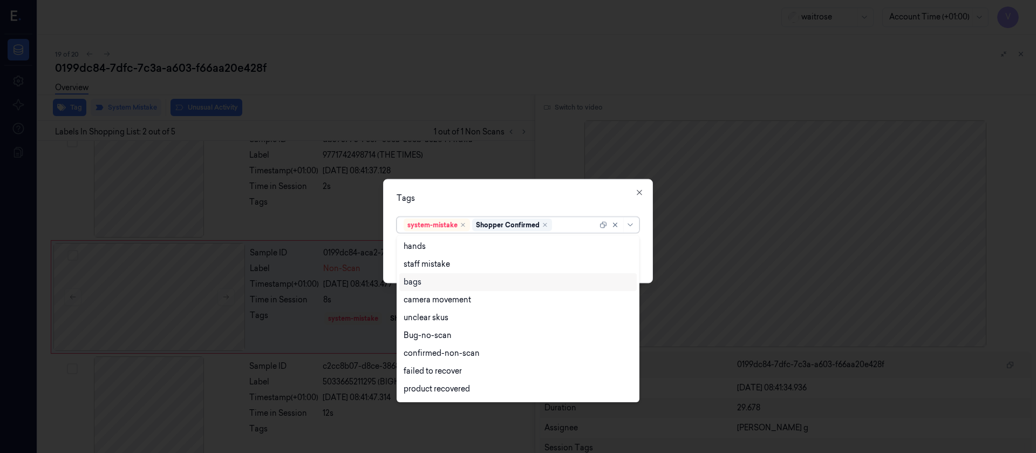
click at [419, 287] on div "bags" at bounding box center [413, 281] width 18 height 11
click at [573, 184] on div "Tags option bags, selected. 21 results available. Use Up and Down to choose opt…" at bounding box center [518, 231] width 270 height 104
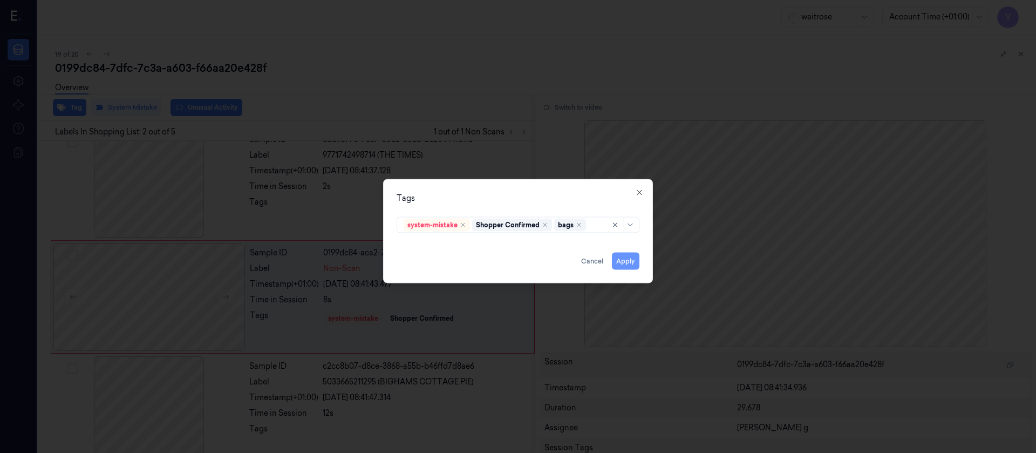
click at [623, 263] on button "Apply" at bounding box center [626, 260] width 28 height 17
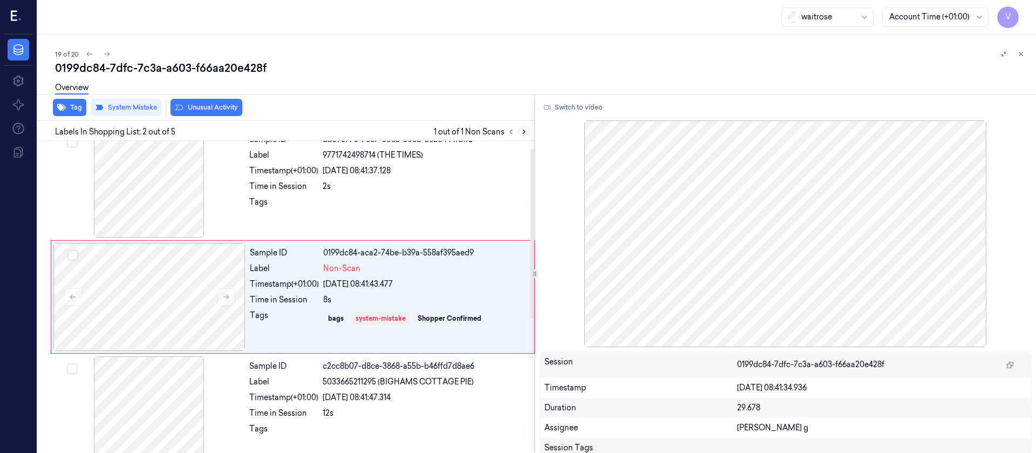
click at [525, 128] on icon at bounding box center [524, 132] width 8 height 8
click at [105, 52] on icon at bounding box center [107, 54] width 8 height 8
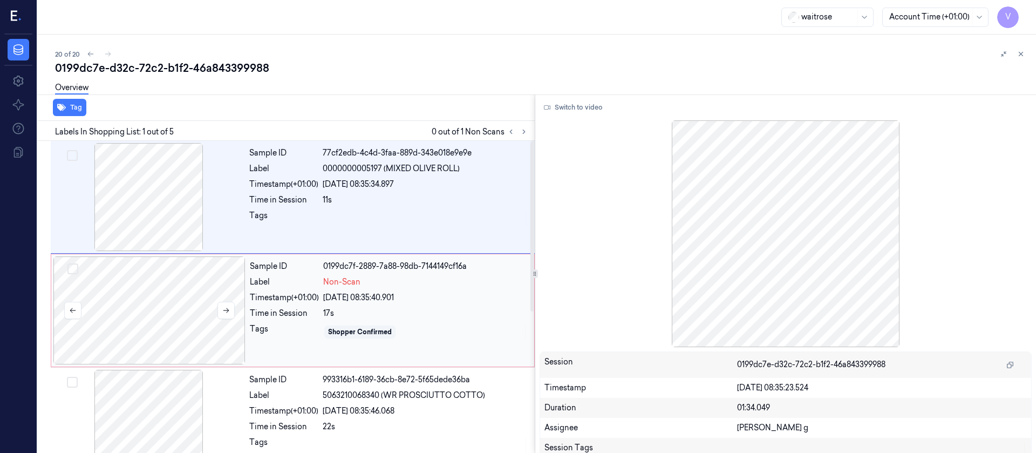
click at [175, 301] on div at bounding box center [149, 310] width 192 height 108
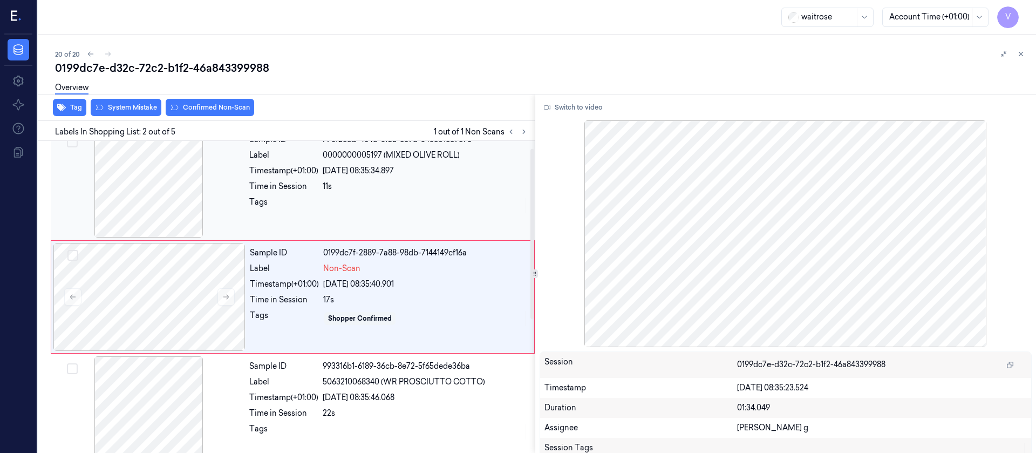
click at [158, 198] on div at bounding box center [149, 184] width 192 height 108
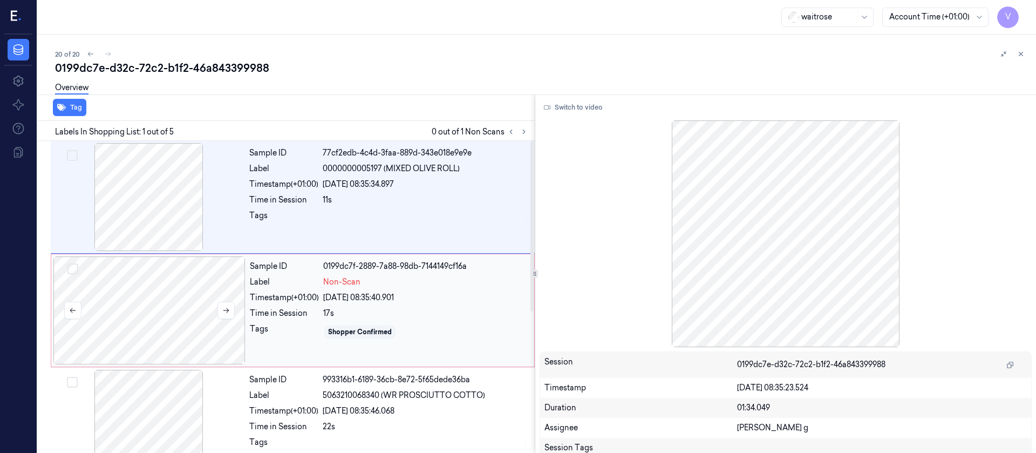
click at [201, 301] on div at bounding box center [149, 310] width 192 height 108
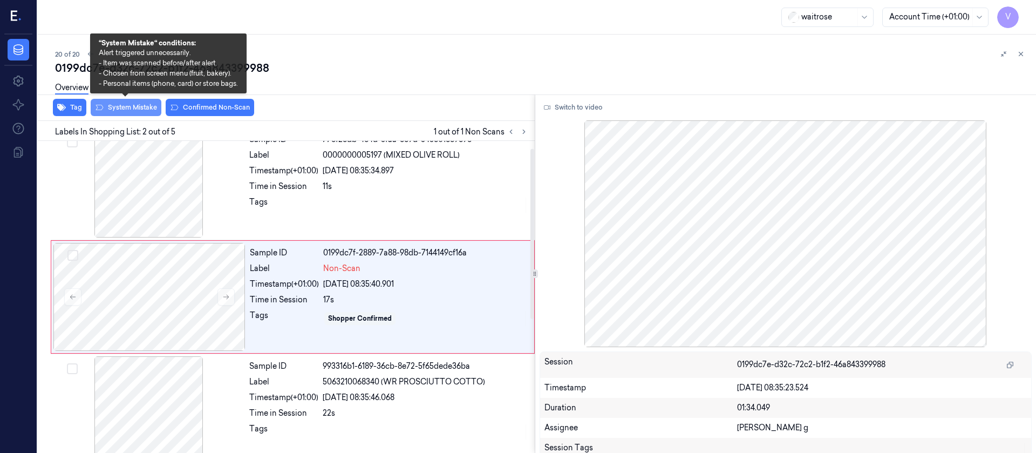
click at [119, 104] on button "System Mistake" at bounding box center [126, 107] width 71 height 17
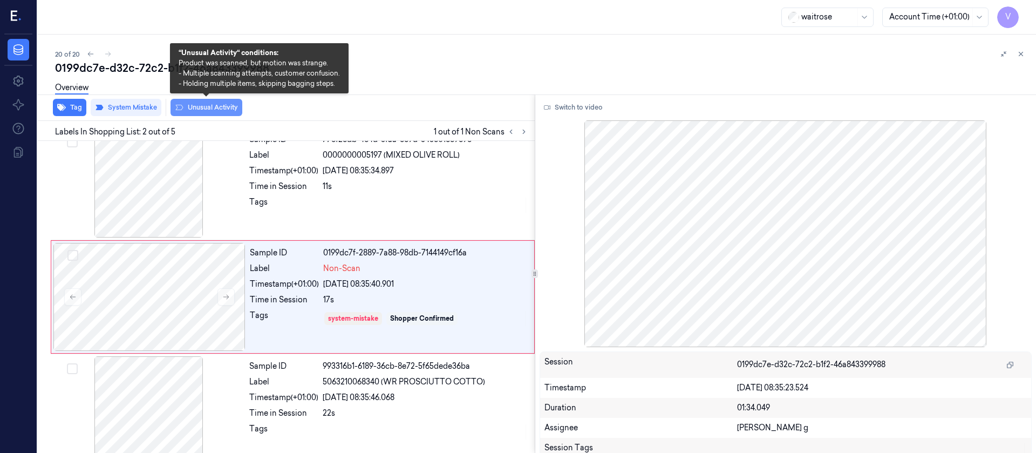
click at [213, 113] on button "Unusual Activity" at bounding box center [207, 107] width 72 height 17
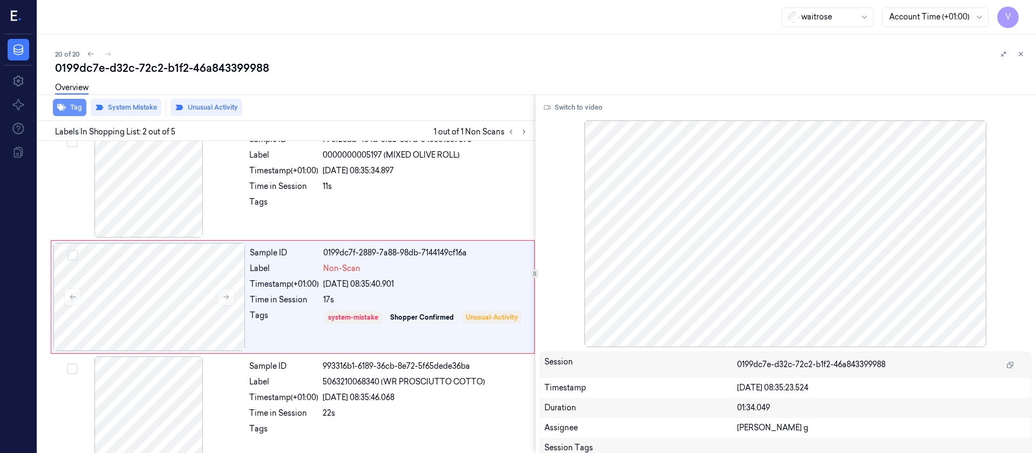
click at [70, 111] on button "Tag" at bounding box center [69, 107] width 33 height 17
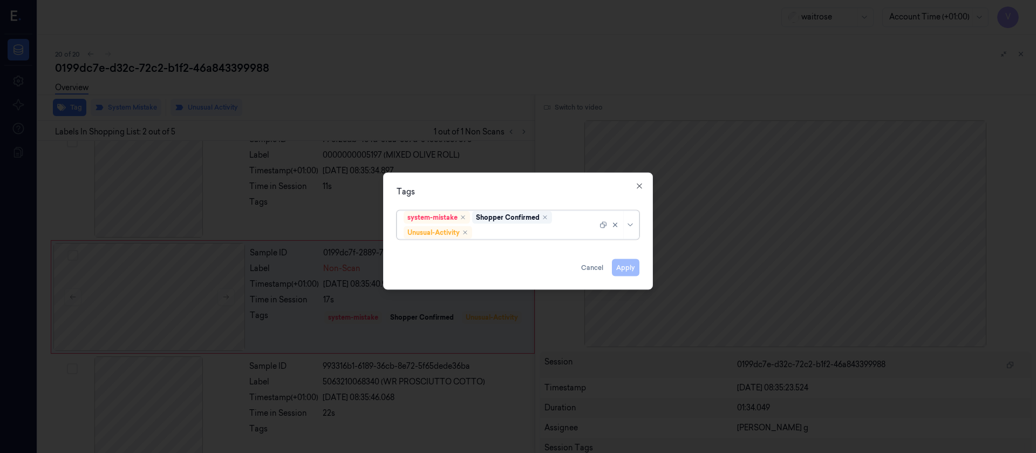
click at [532, 225] on div "system-mistake Shopper Confirmed Unusual-Activity" at bounding box center [501, 225] width 194 height 28
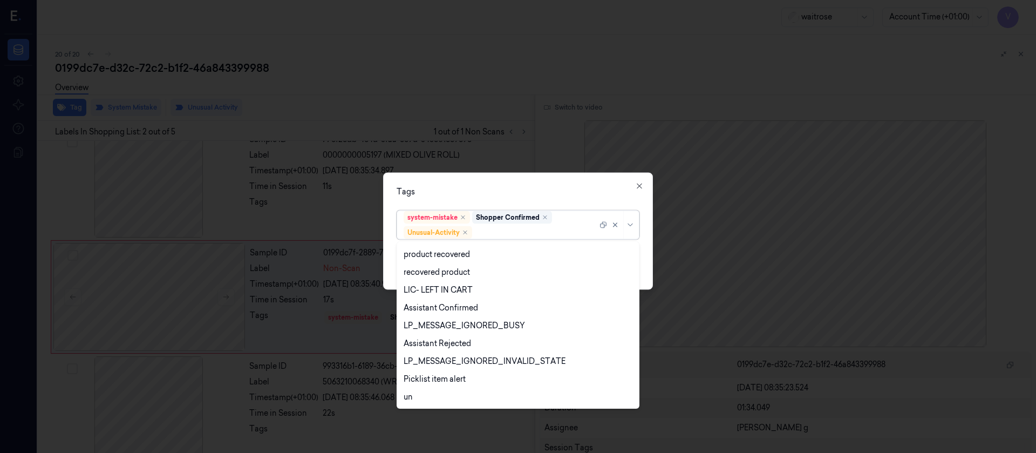
scroll to position [212, 0]
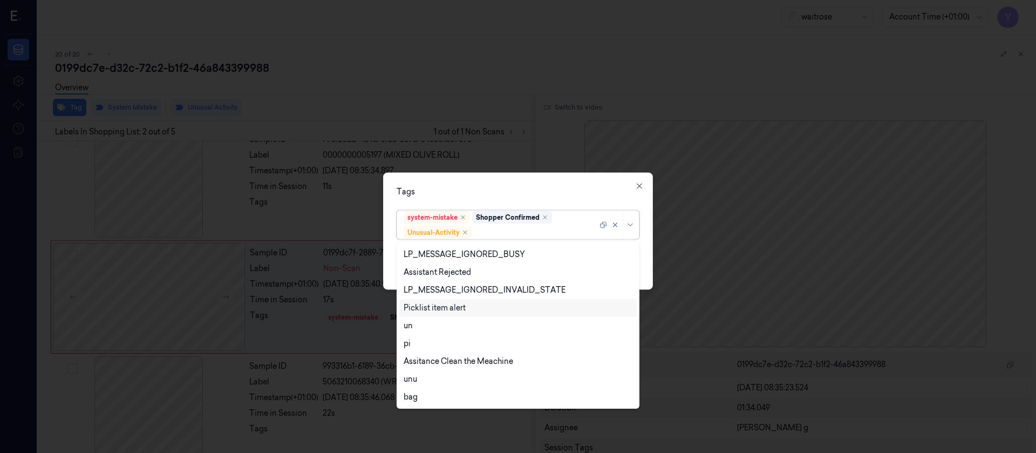
click at [437, 301] on div "Picklist item alert" at bounding box center [435, 307] width 62 height 11
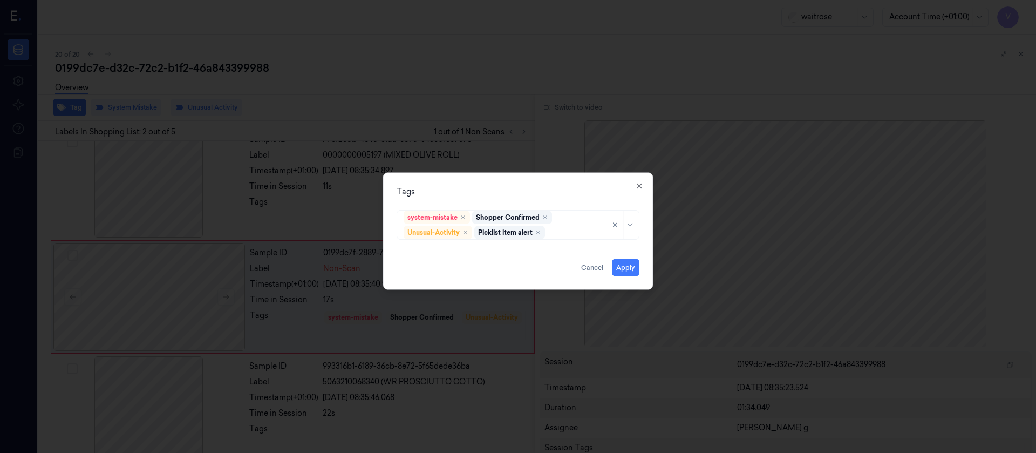
click at [539, 193] on div "Tags" at bounding box center [518, 191] width 243 height 11
click at [638, 268] on button "Apply" at bounding box center [626, 267] width 28 height 17
